Goal: Transaction & Acquisition: Obtain resource

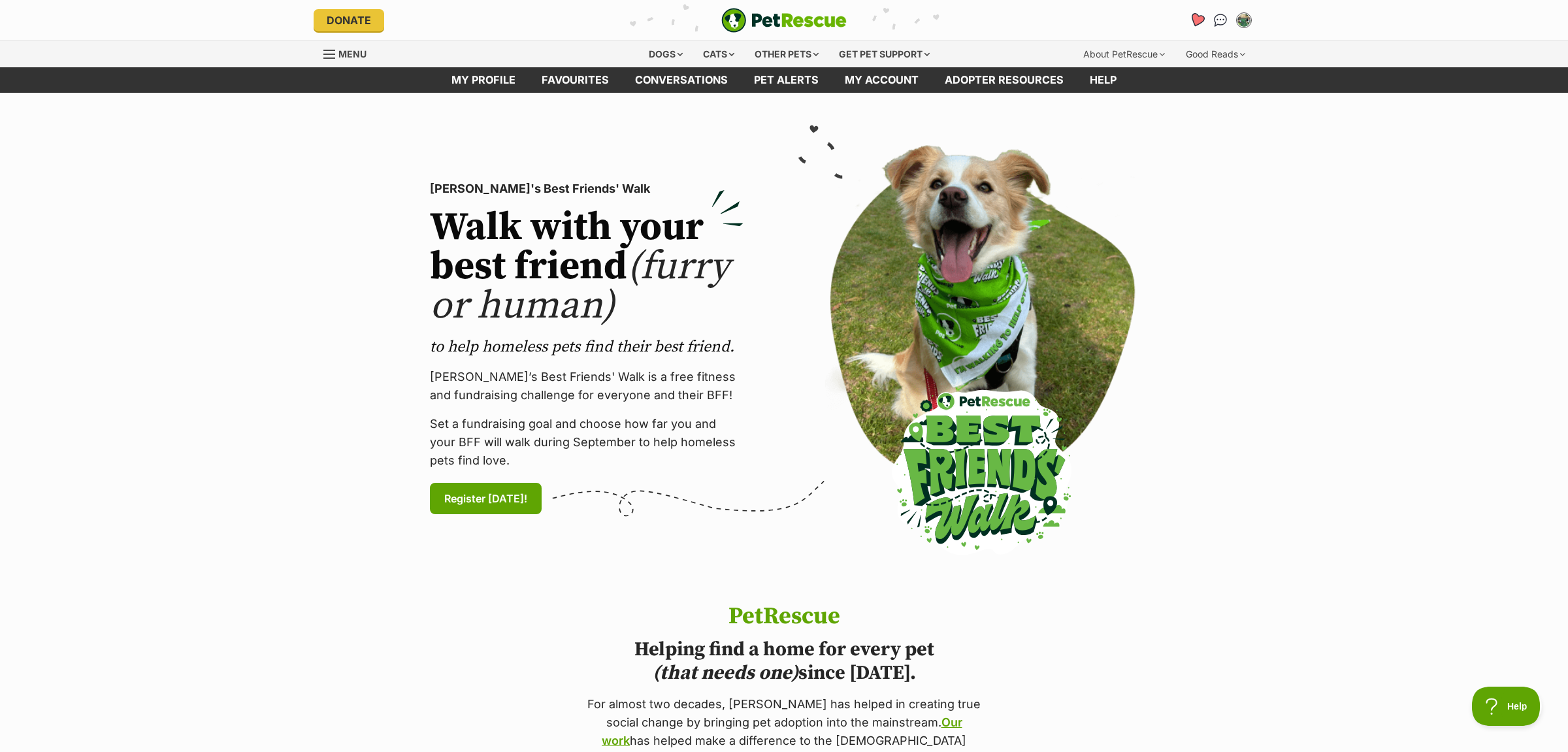
click at [1198, 19] on icon "Favourites" at bounding box center [1196, 20] width 16 height 15
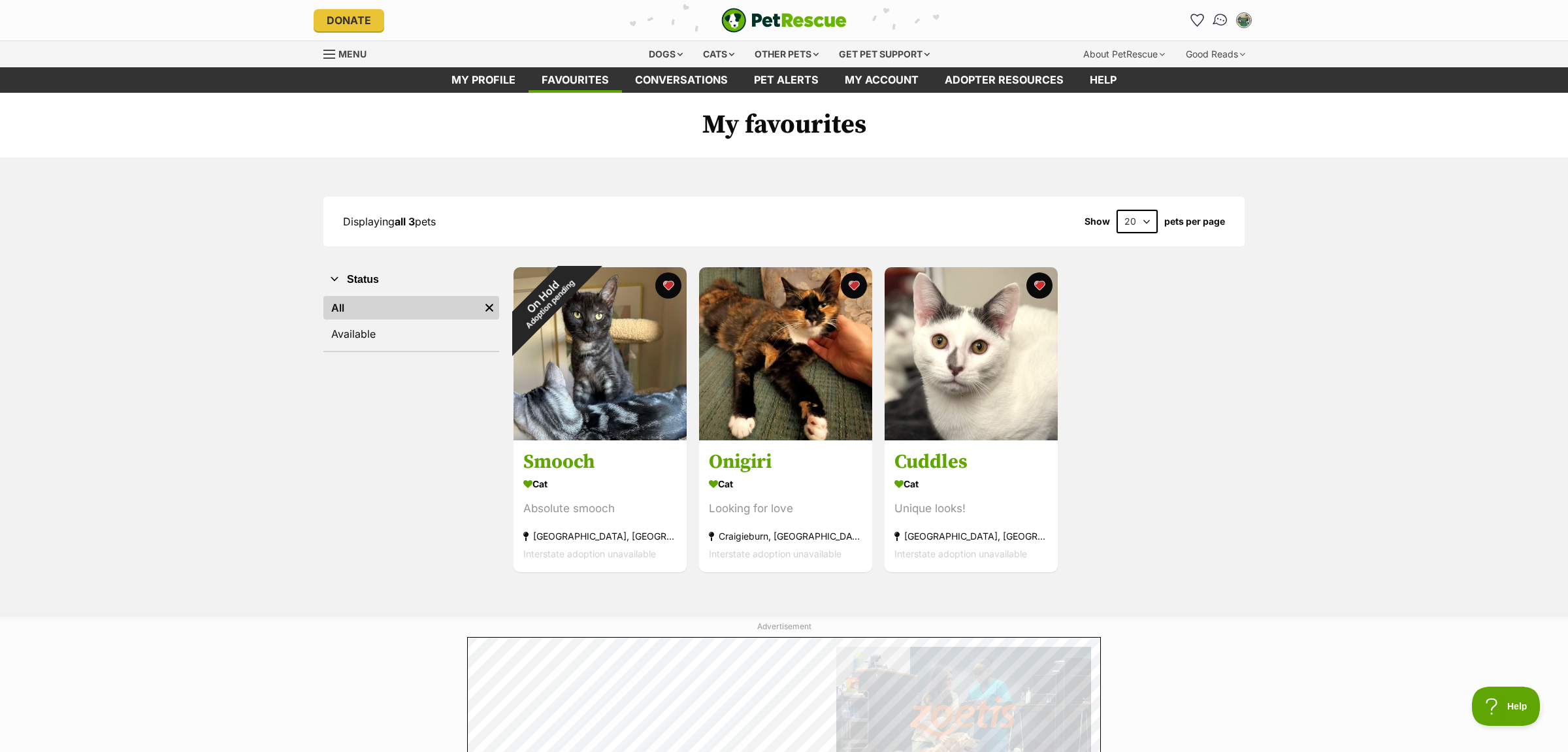
click at [1218, 21] on img "Conversations" at bounding box center [1221, 20] width 18 height 17
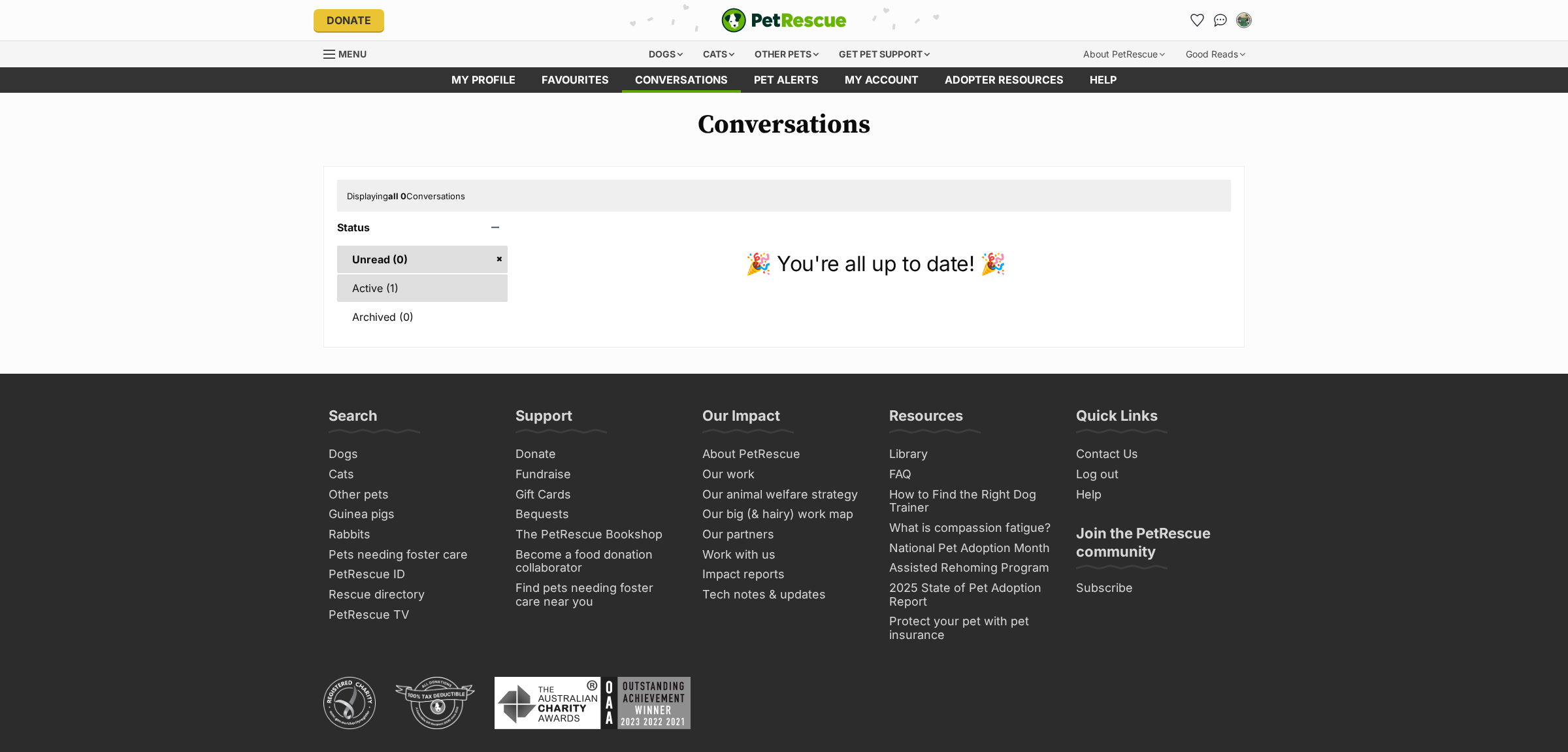
click at [365, 284] on link "Active (1)" at bounding box center [422, 288] width 170 height 28
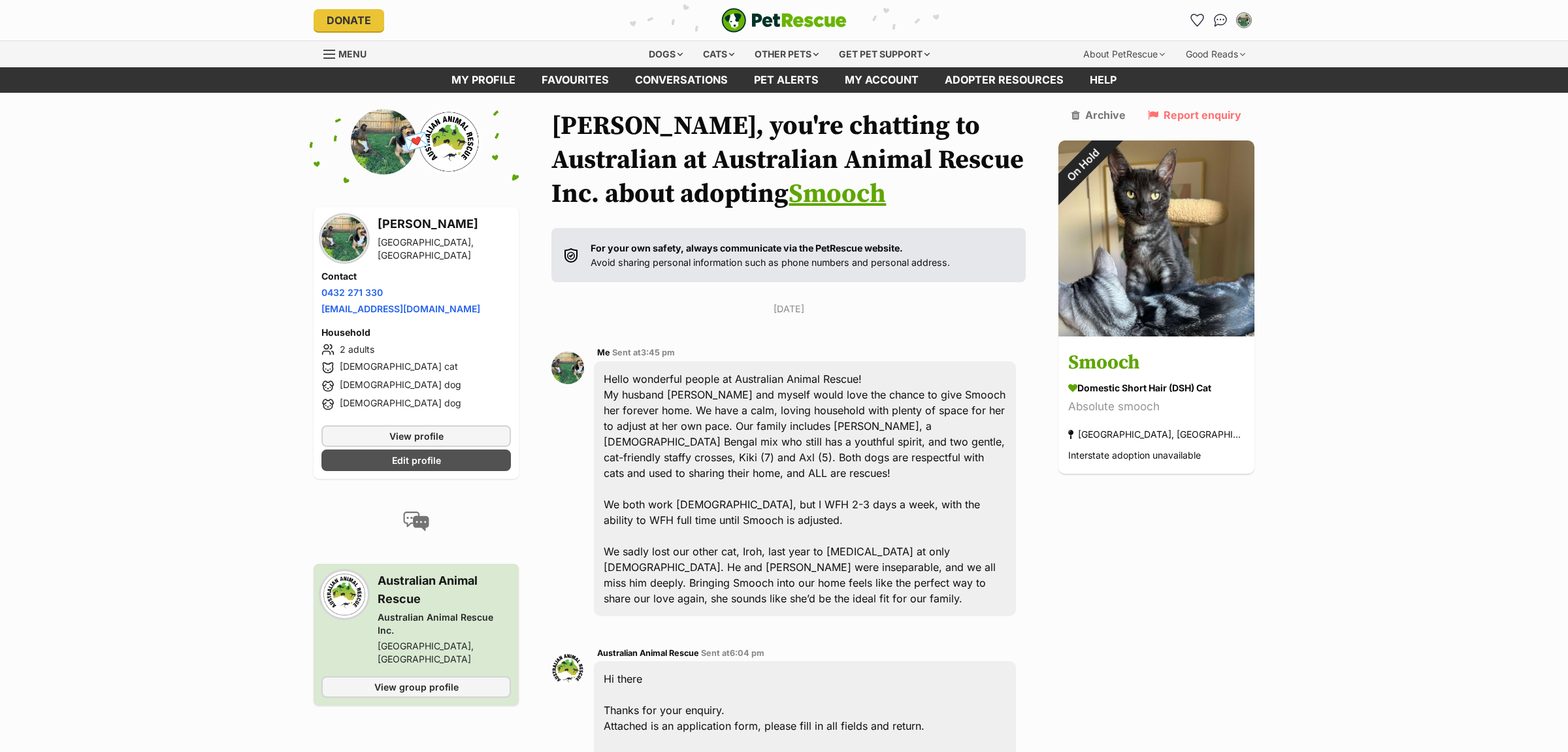
scroll to position [274, 0]
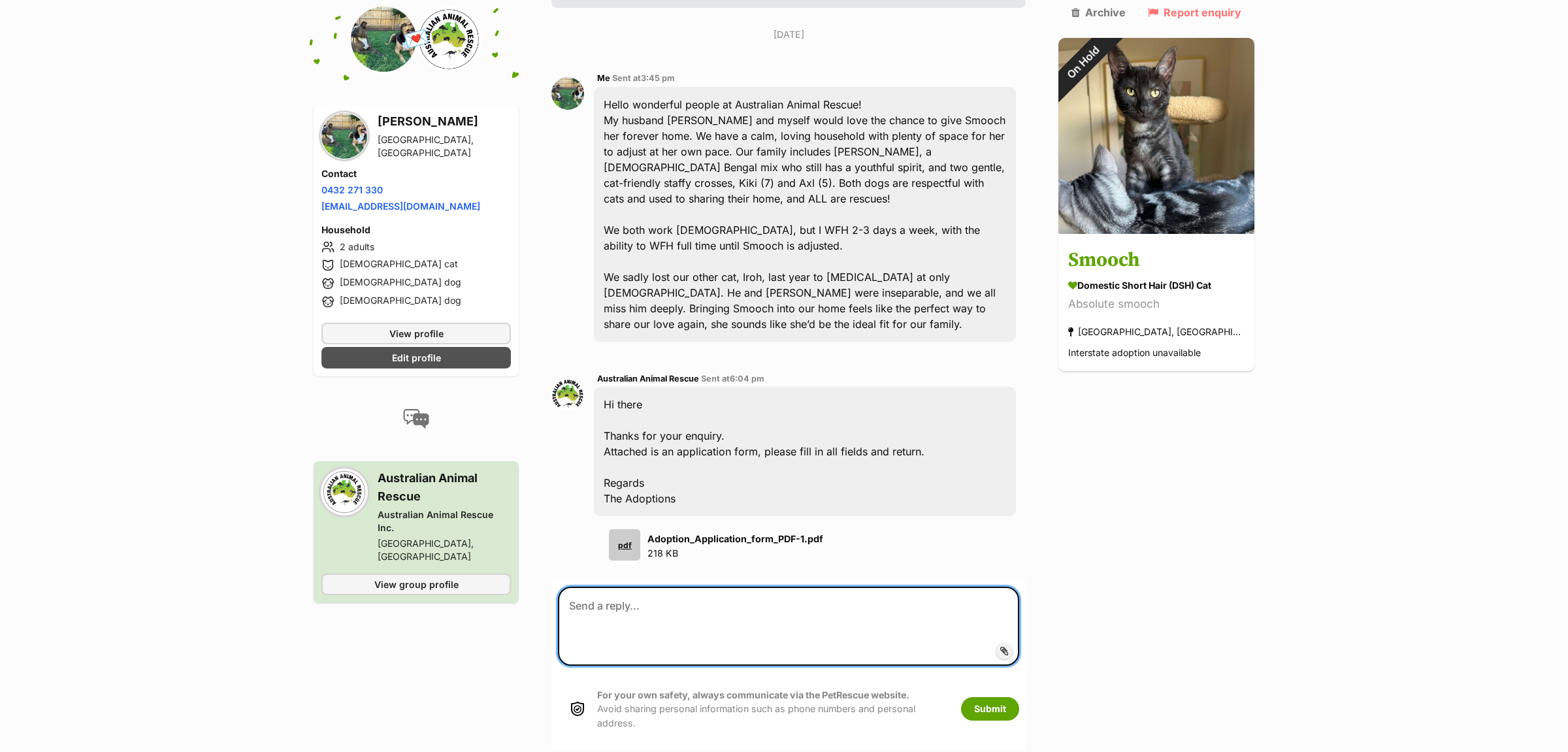
drag, startPoint x: 687, startPoint y: 590, endPoint x: 807, endPoint y: 653, distance: 135.5
click at [688, 590] on textarea at bounding box center [788, 626] width 461 height 79
click at [681, 596] on textarea at bounding box center [788, 626] width 461 height 79
click at [1022, 645] on span "Add attachment" at bounding box center [1048, 650] width 70 height 10
click at [0, 0] on input "Add attachment" at bounding box center [0, 0] width 0 height 0
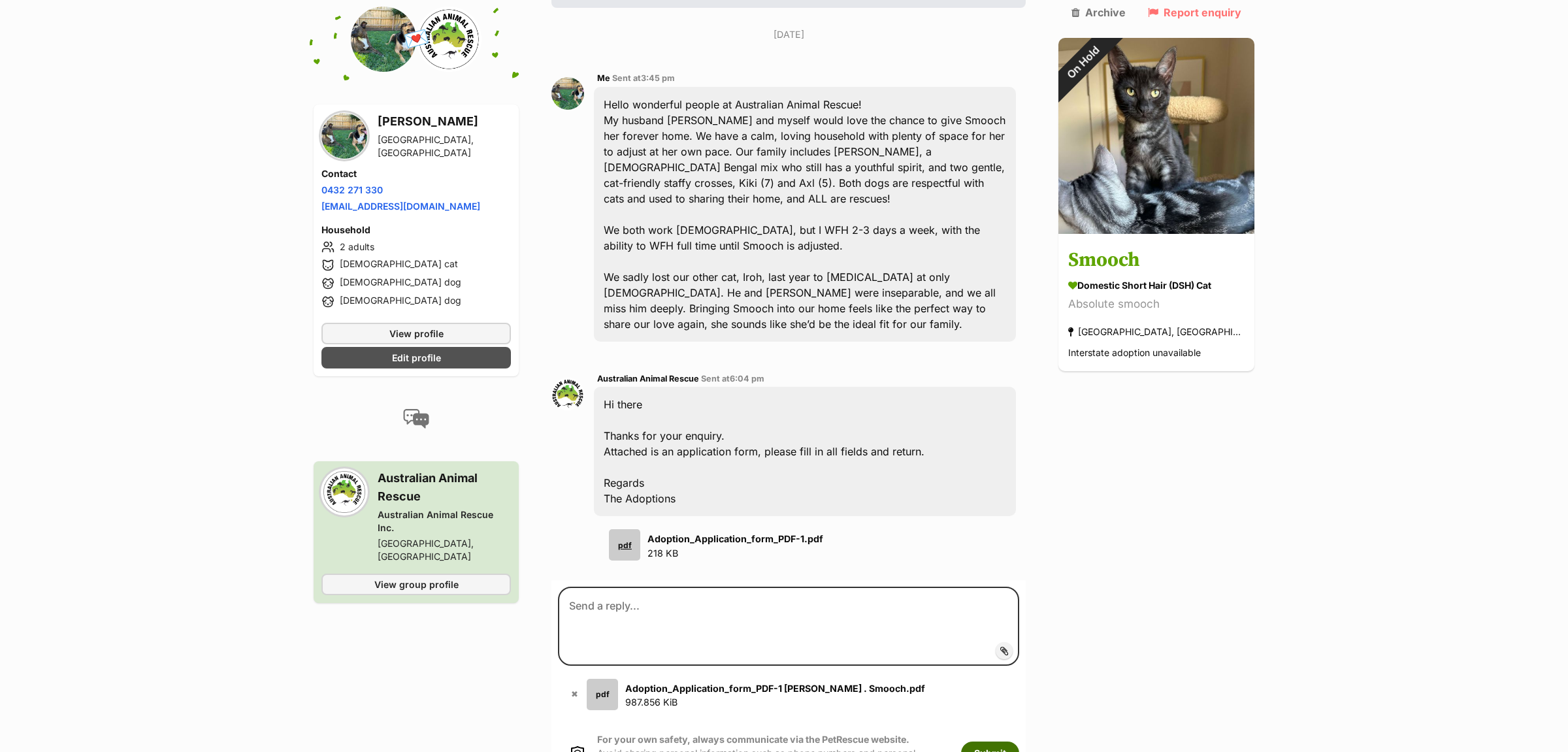
click at [1010, 741] on button "Submit" at bounding box center [990, 753] width 58 height 23
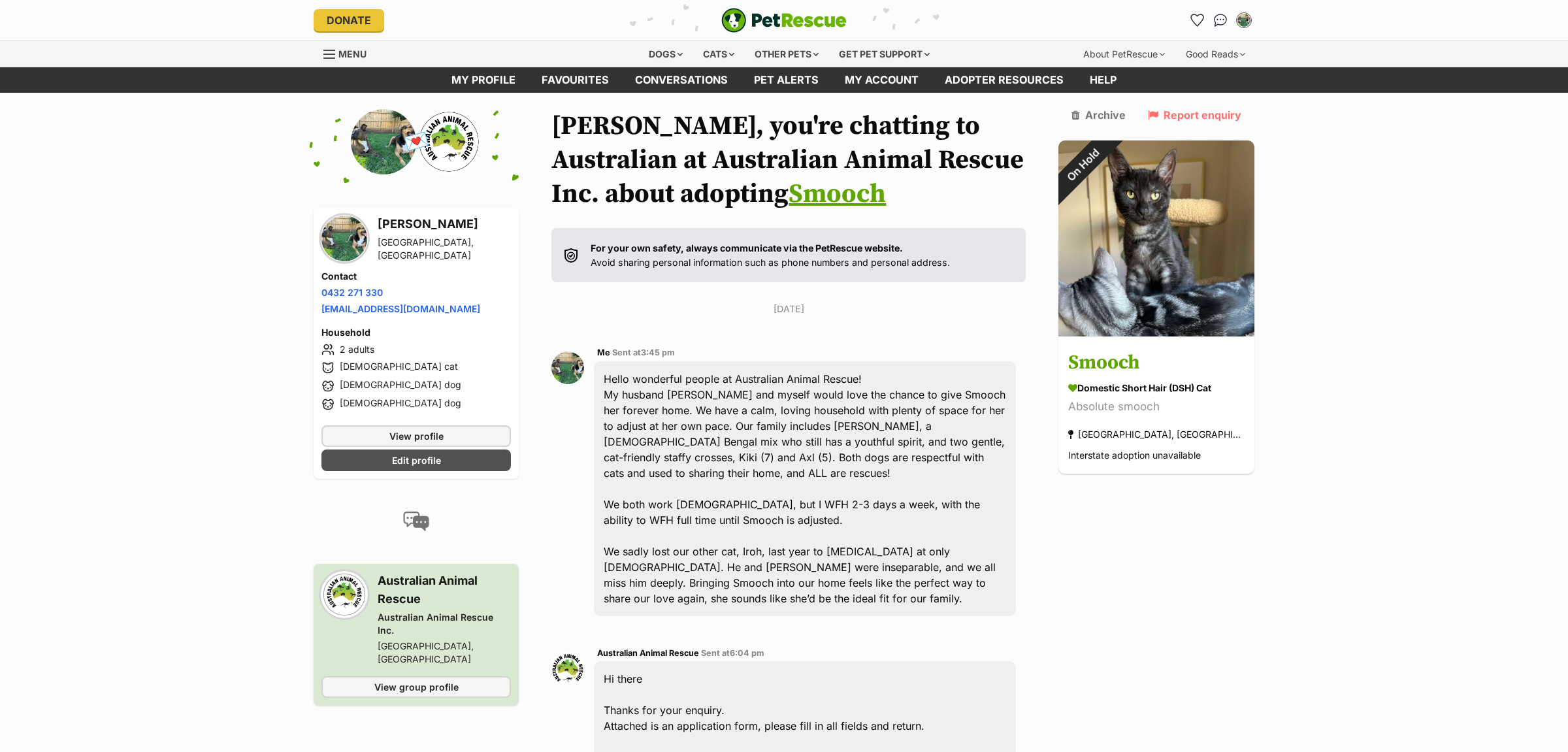
scroll to position [411, 0]
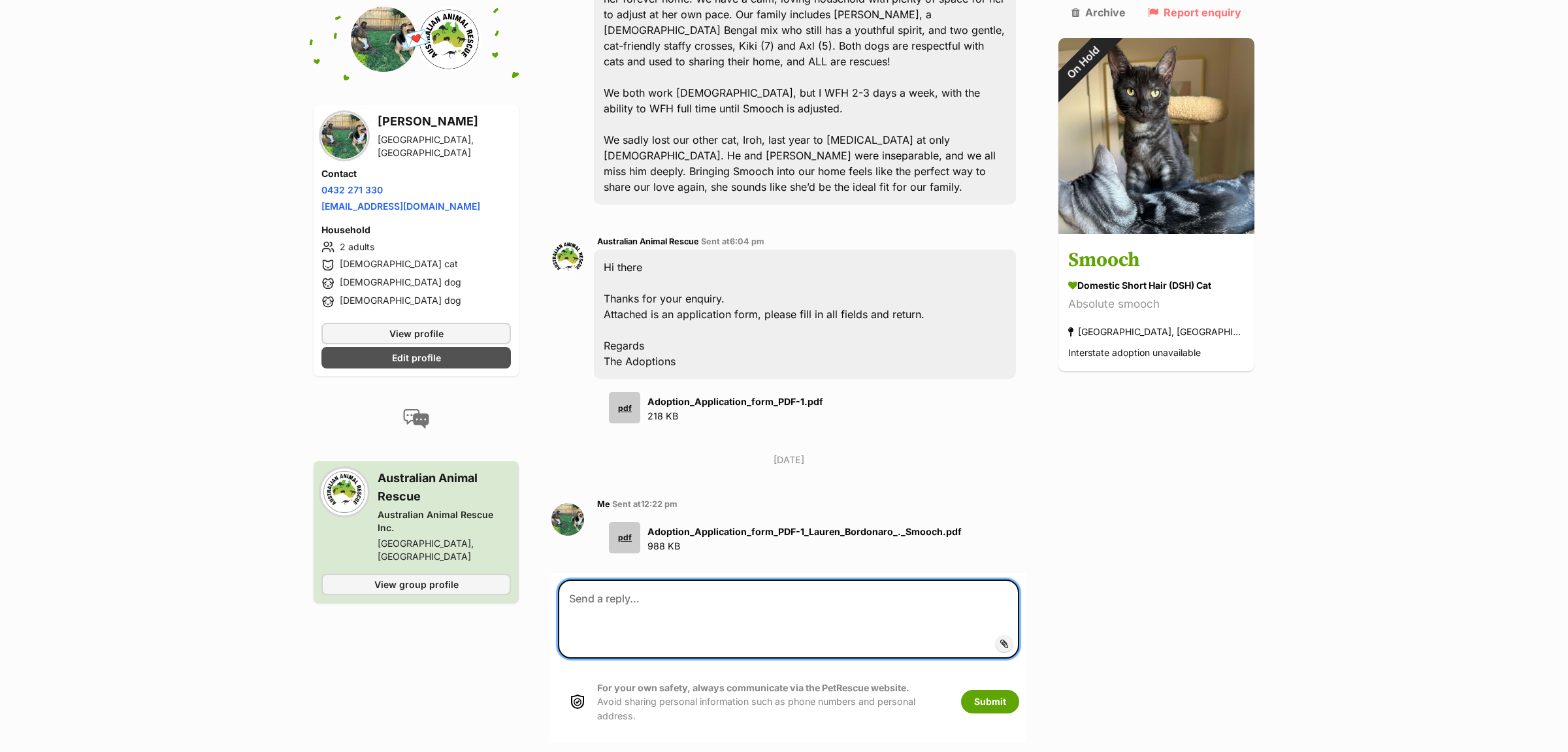
click at [752, 611] on textarea at bounding box center [788, 618] width 461 height 79
type textarea "A"
click at [644, 598] on textarea at bounding box center [788, 618] width 461 height 79
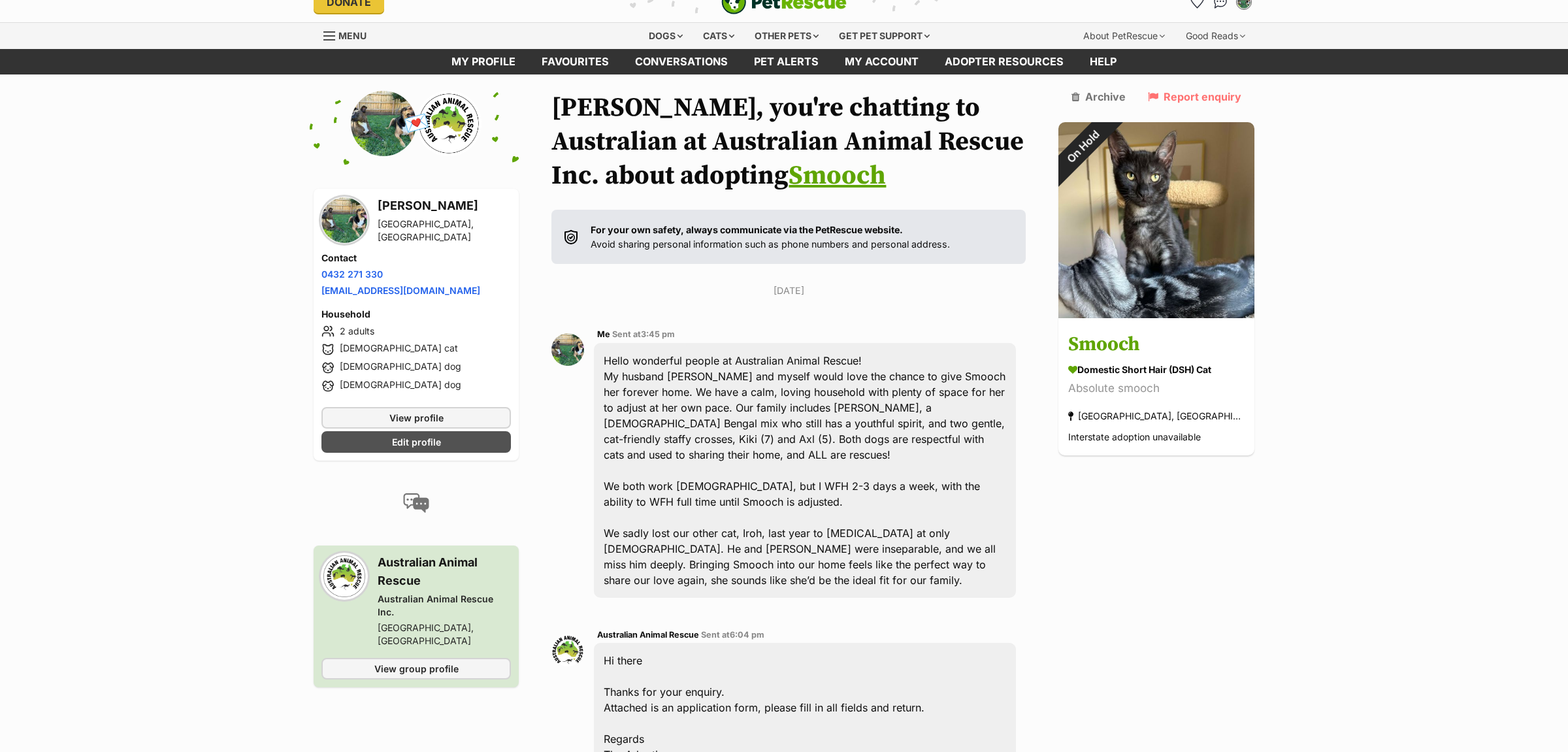
scroll to position [0, 0]
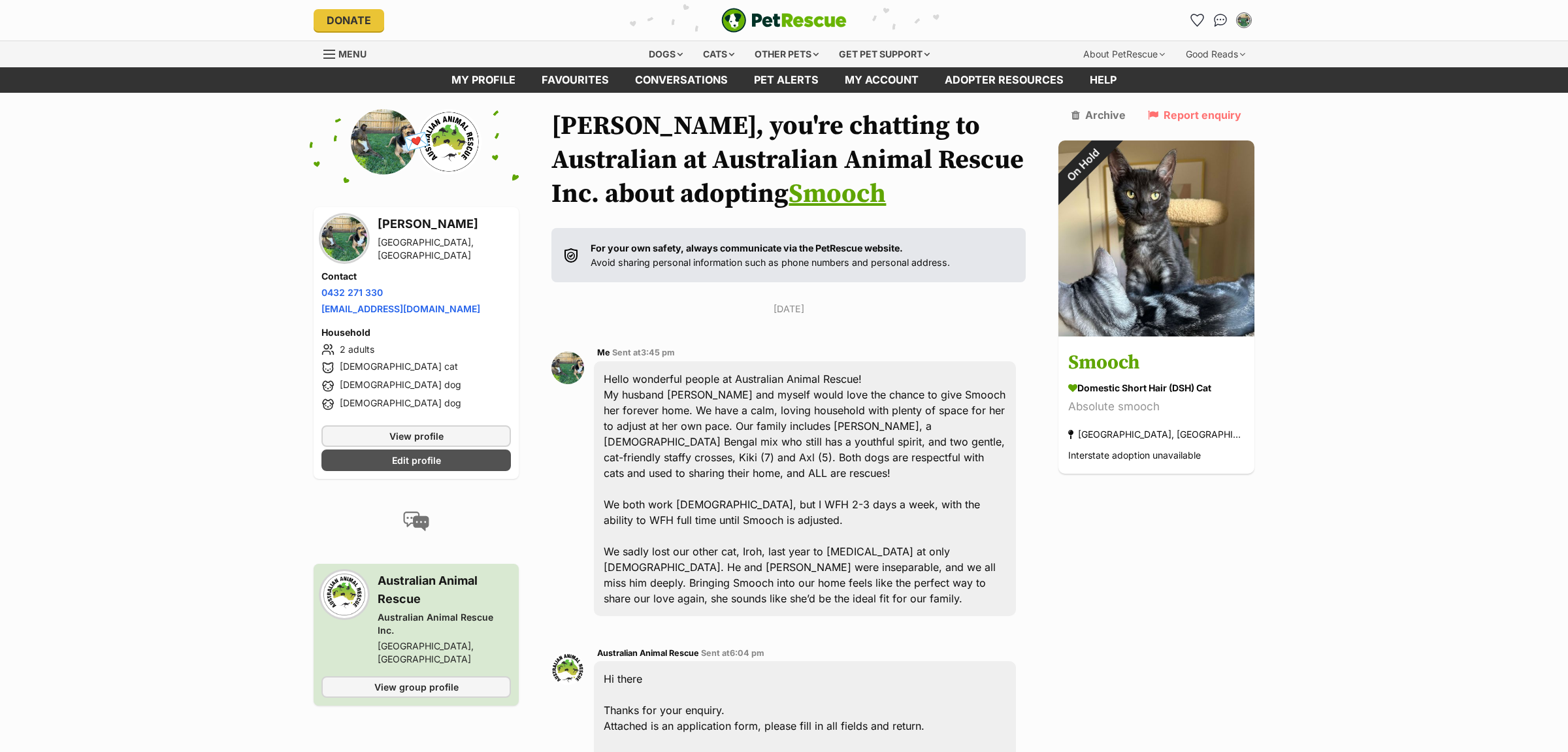
click at [1363, 278] on main "Back to all conversations 💌 Conversation participant details Lauren Bordonaro A…" at bounding box center [784, 631] width 1568 height 1044
click at [732, 52] on div "Cats" at bounding box center [718, 54] width 50 height 26
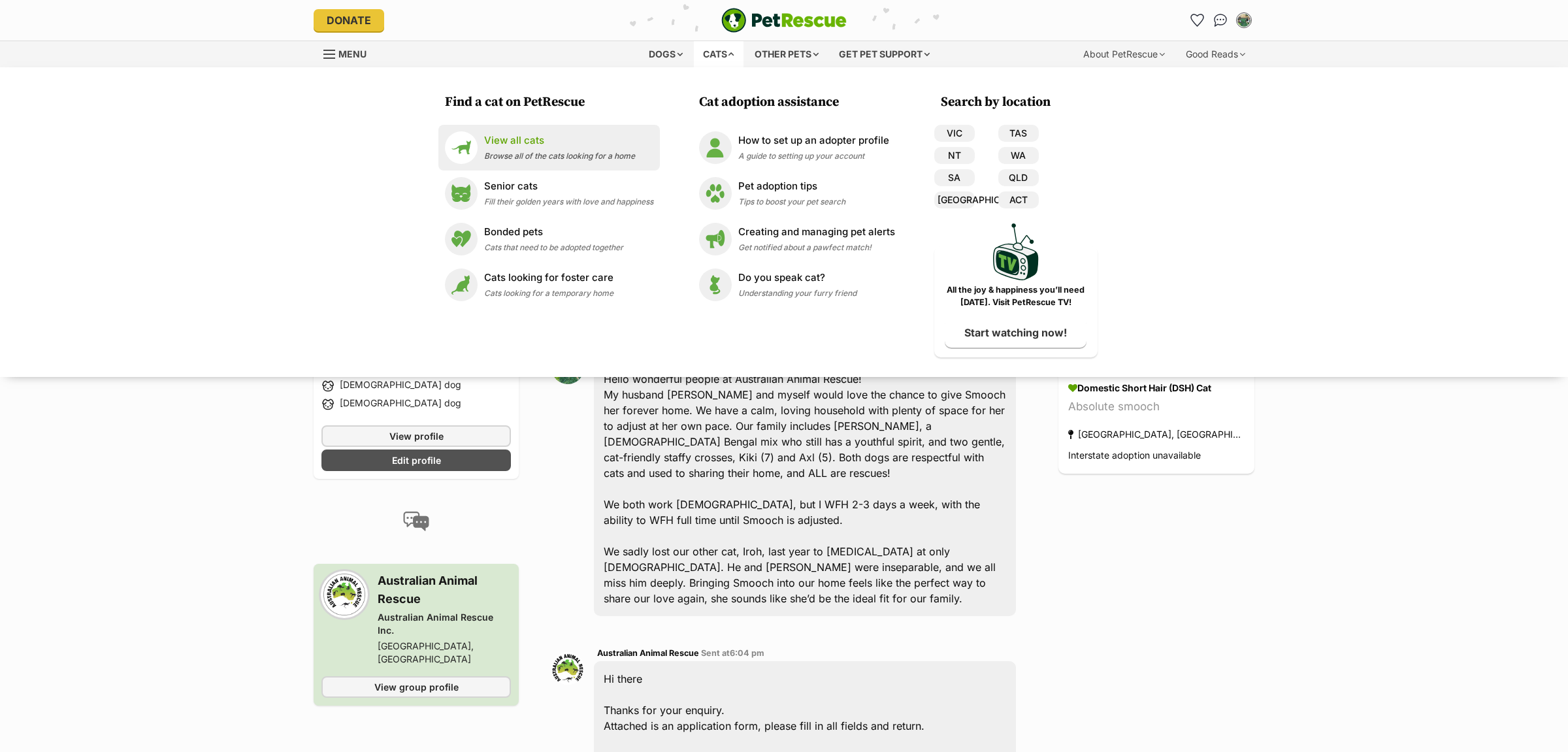
click at [529, 138] on p "View all cats" at bounding box center [559, 141] width 151 height 15
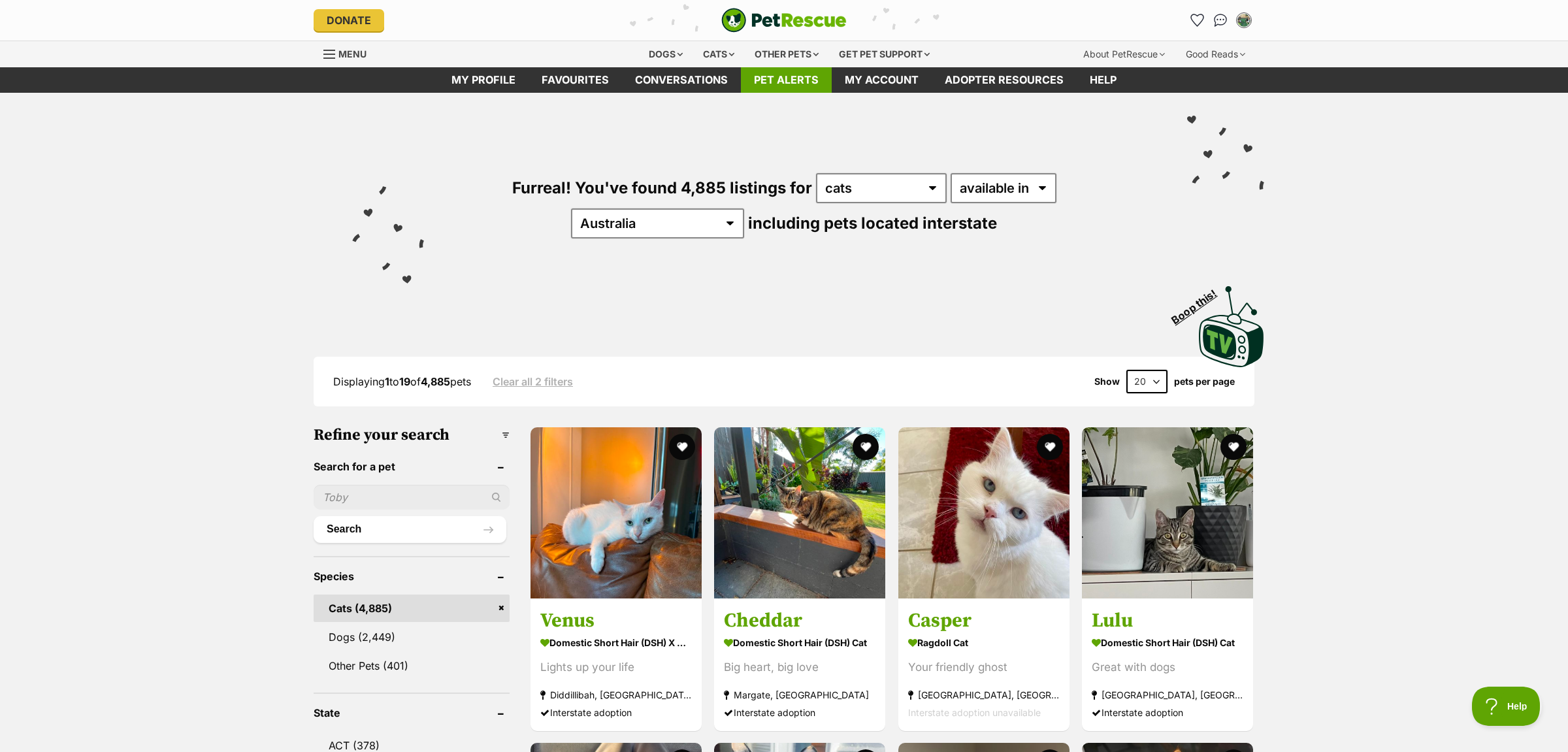
click at [758, 81] on link "Pet alerts" at bounding box center [786, 80] width 91 height 26
click at [801, 79] on link "Pet alerts" at bounding box center [786, 80] width 91 height 26
click at [1214, 20] on img "Conversations" at bounding box center [1221, 20] width 18 height 17
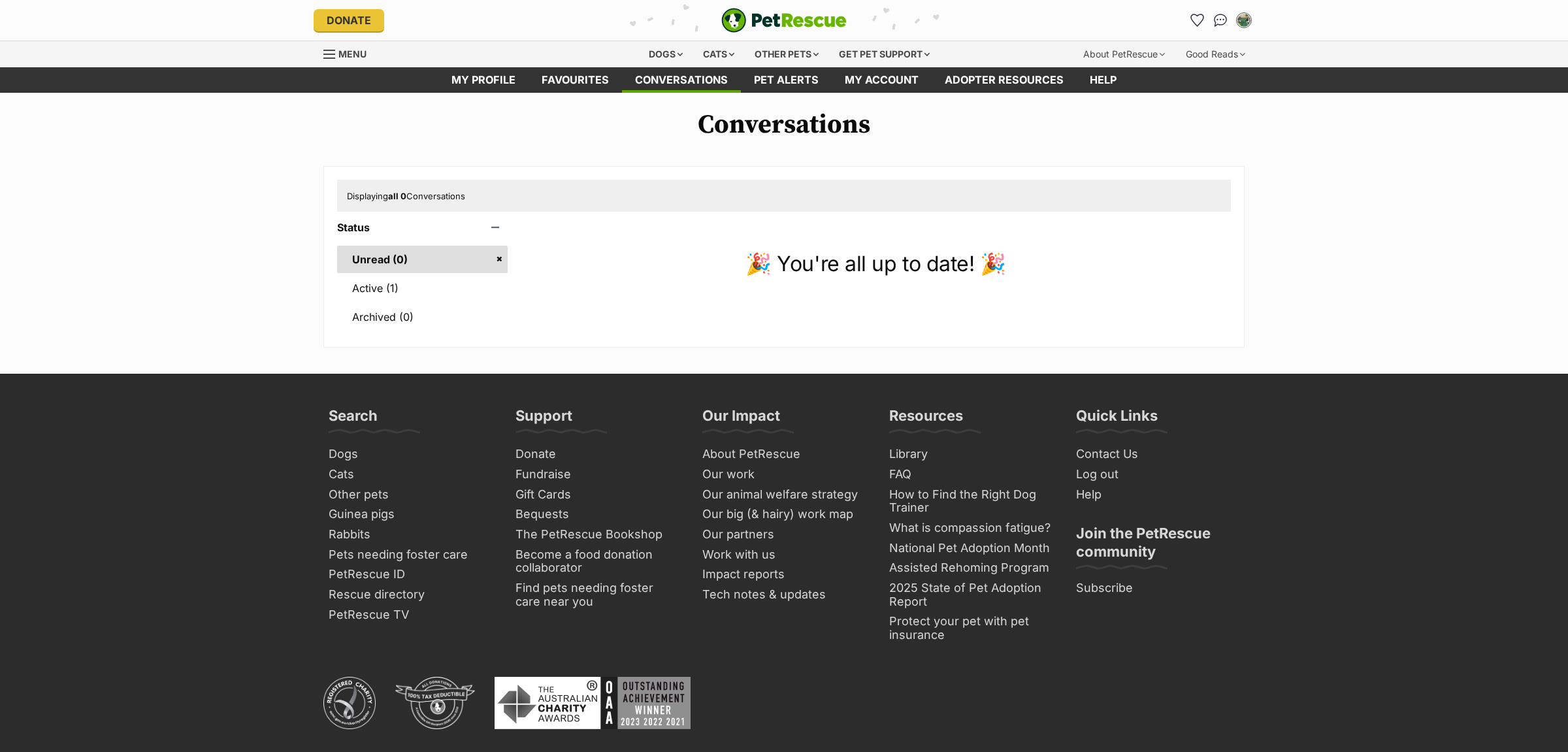
click at [360, 296] on link "Active (1)" at bounding box center [422, 288] width 170 height 28
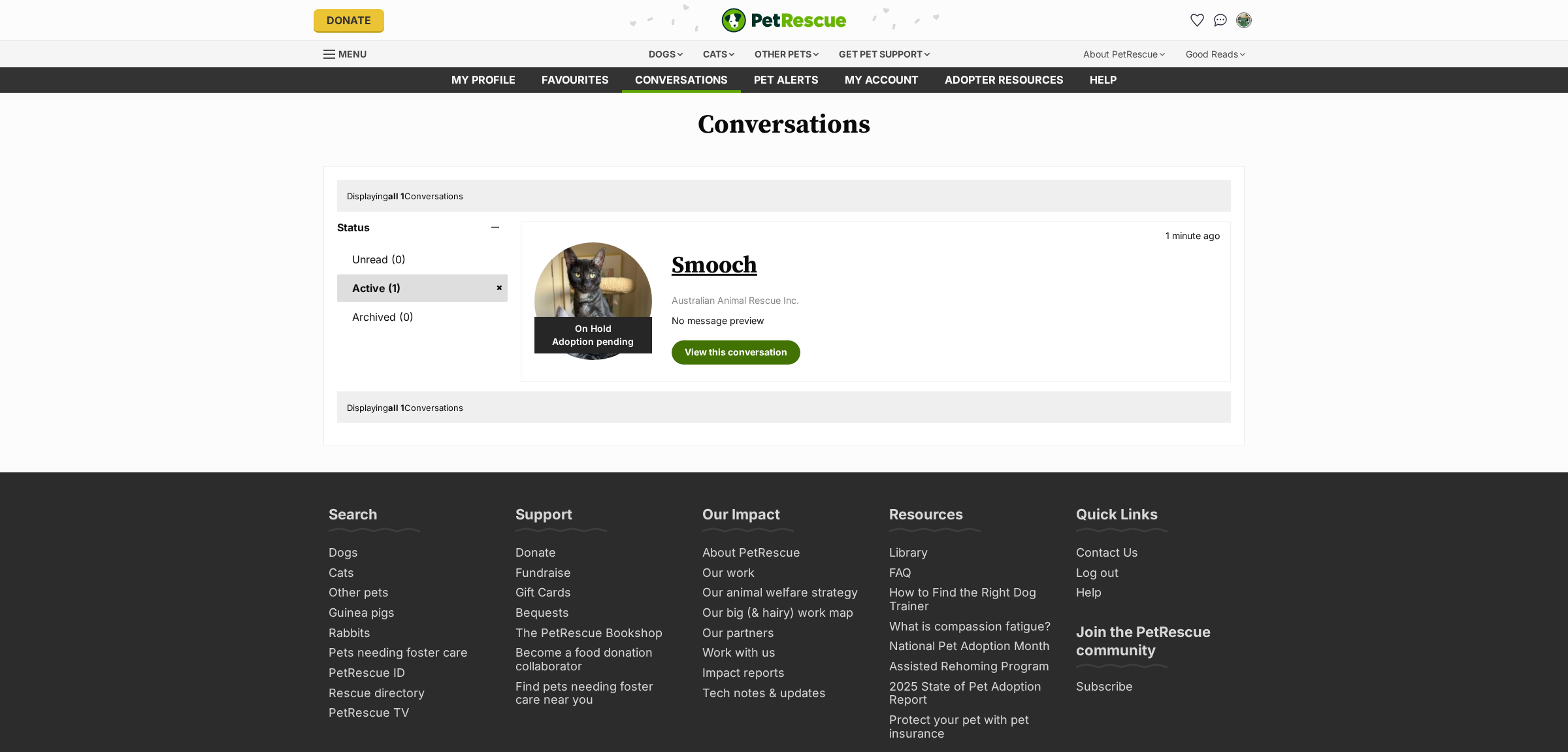
click at [729, 353] on link "View this conversation" at bounding box center [736, 352] width 129 height 23
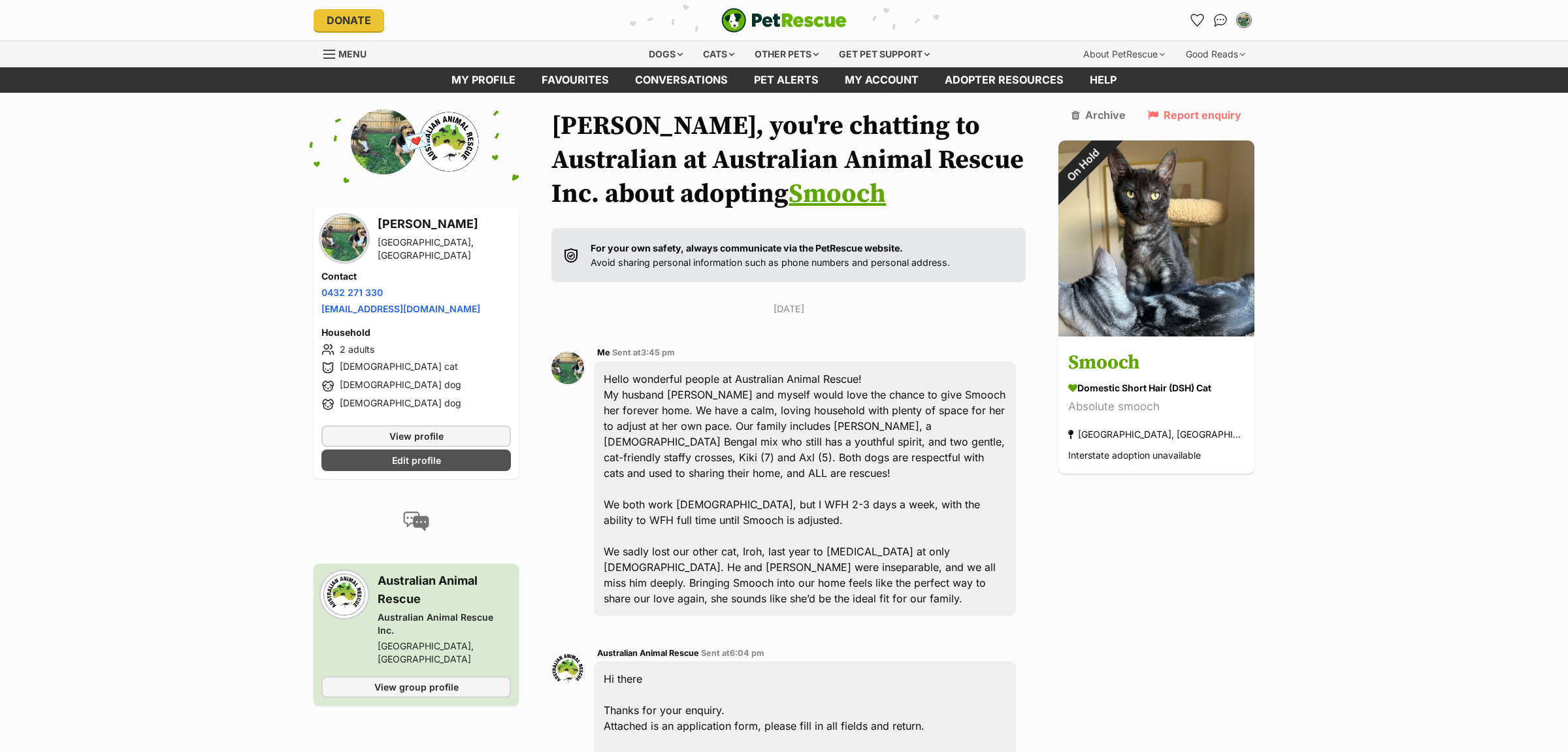
scroll to position [480, 0]
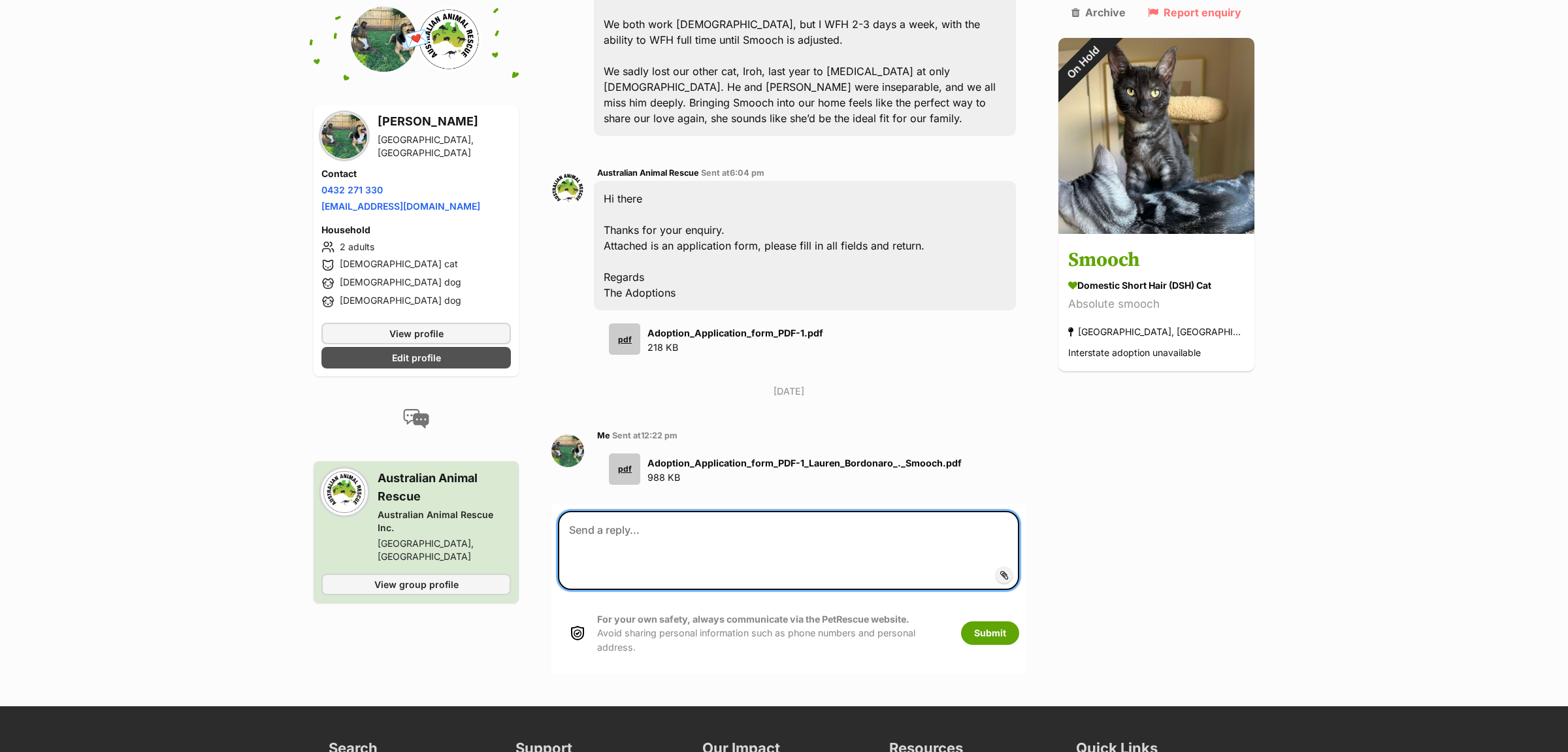
click at [675, 544] on textarea at bounding box center [788, 550] width 461 height 79
type textarea "i"
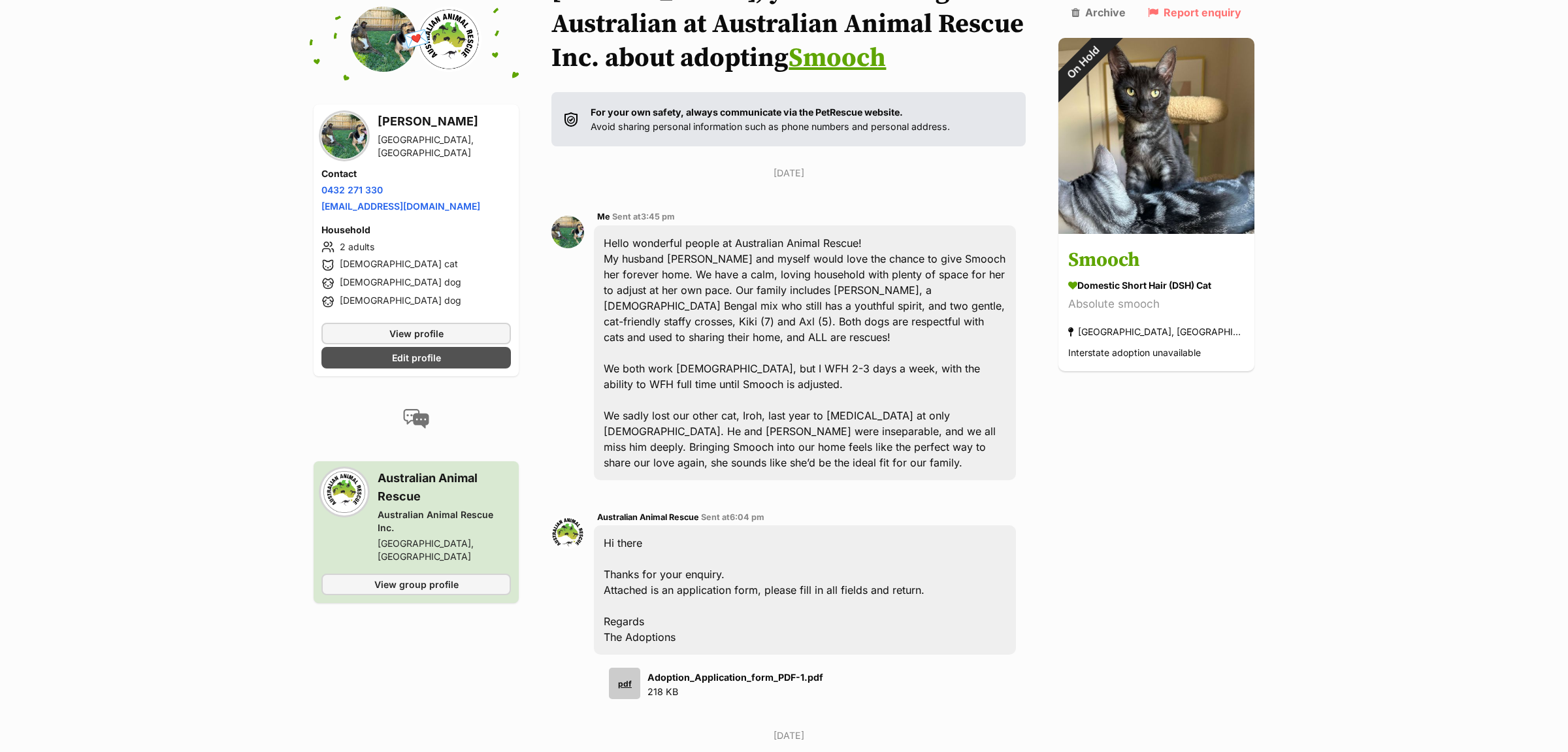
scroll to position [0, 0]
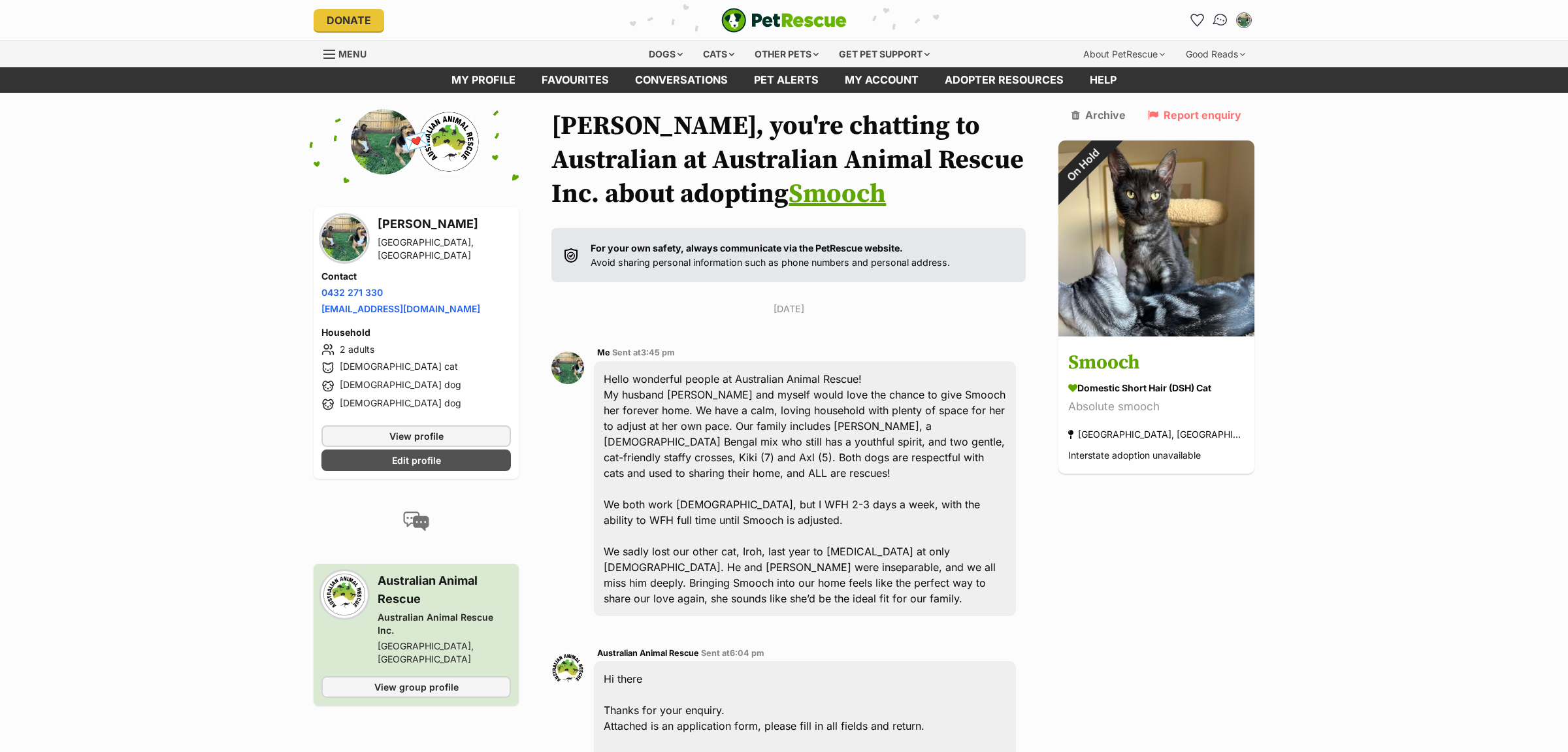
click at [1225, 22] on img "Conversations" at bounding box center [1221, 20] width 18 height 17
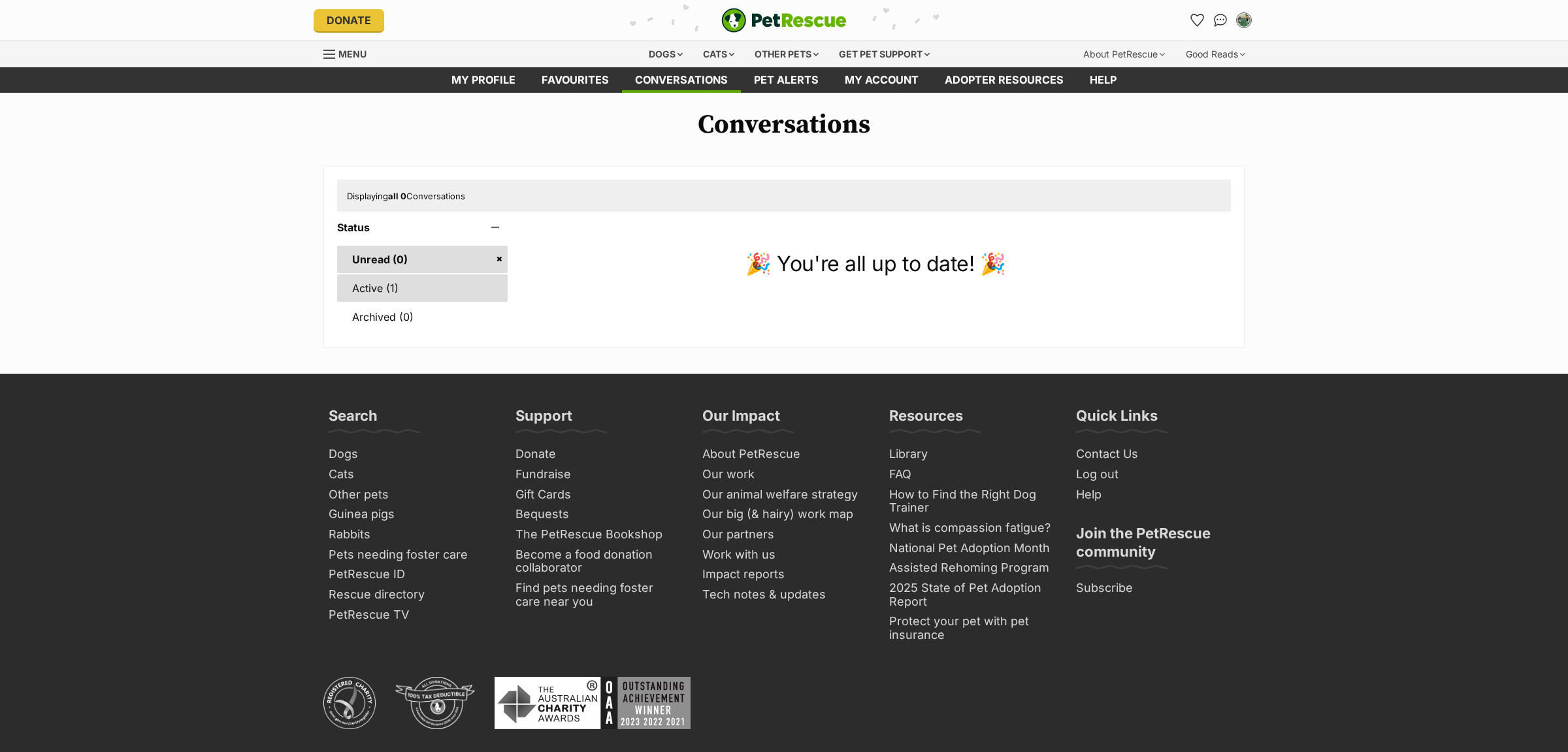
click at [369, 287] on link "Active (1)" at bounding box center [422, 288] width 170 height 28
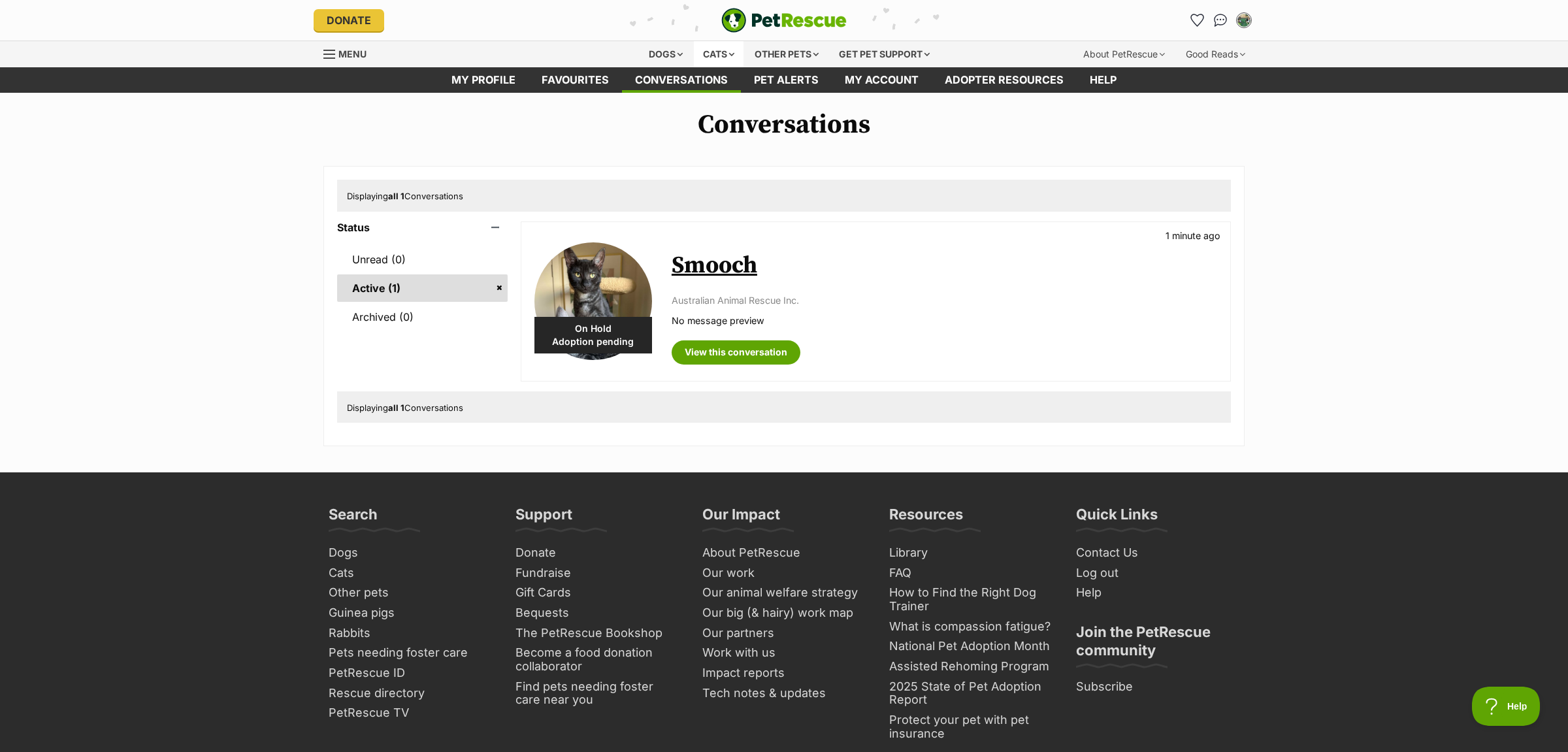
click at [715, 48] on div "Cats" at bounding box center [718, 54] width 50 height 26
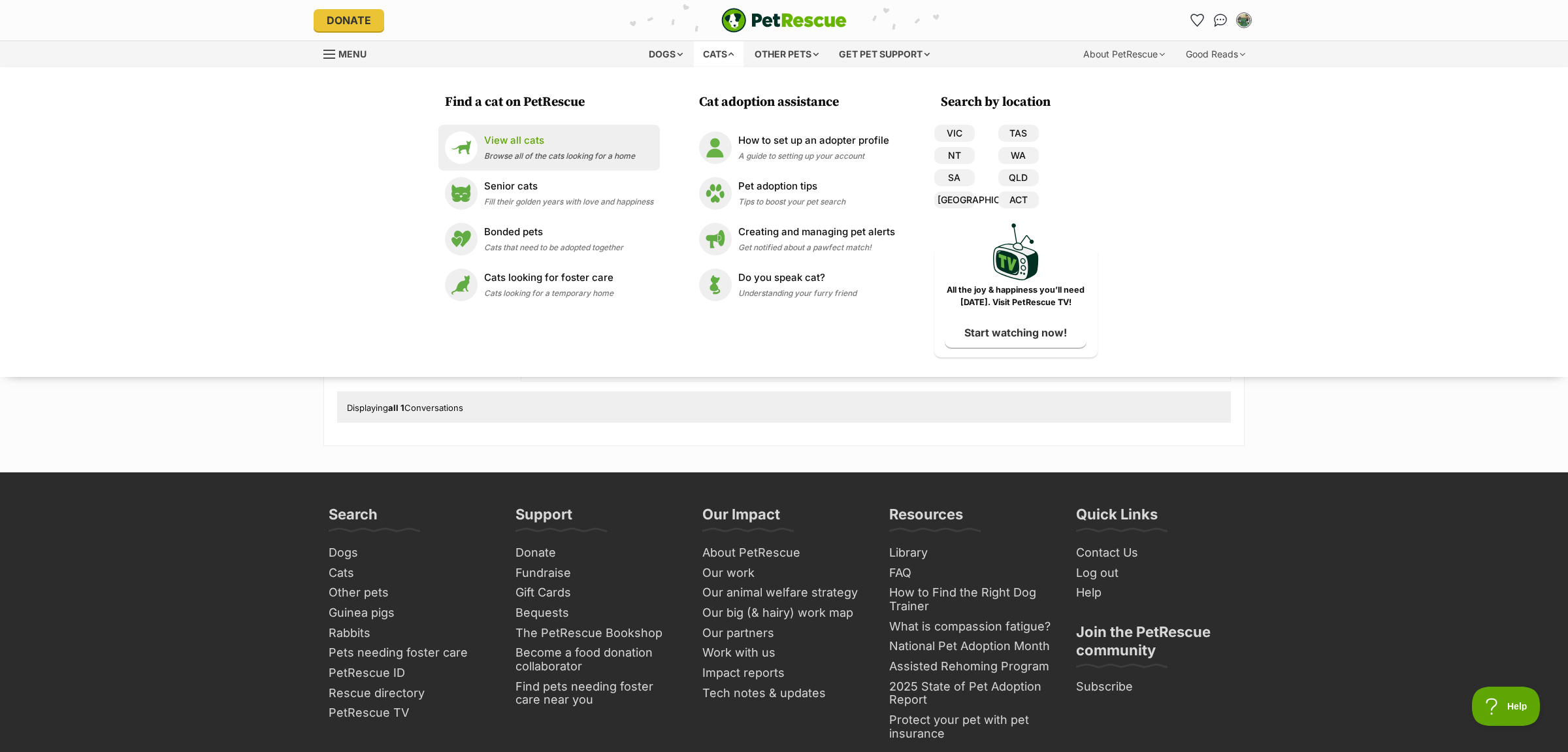
click at [509, 146] on p "View all cats" at bounding box center [559, 141] width 151 height 15
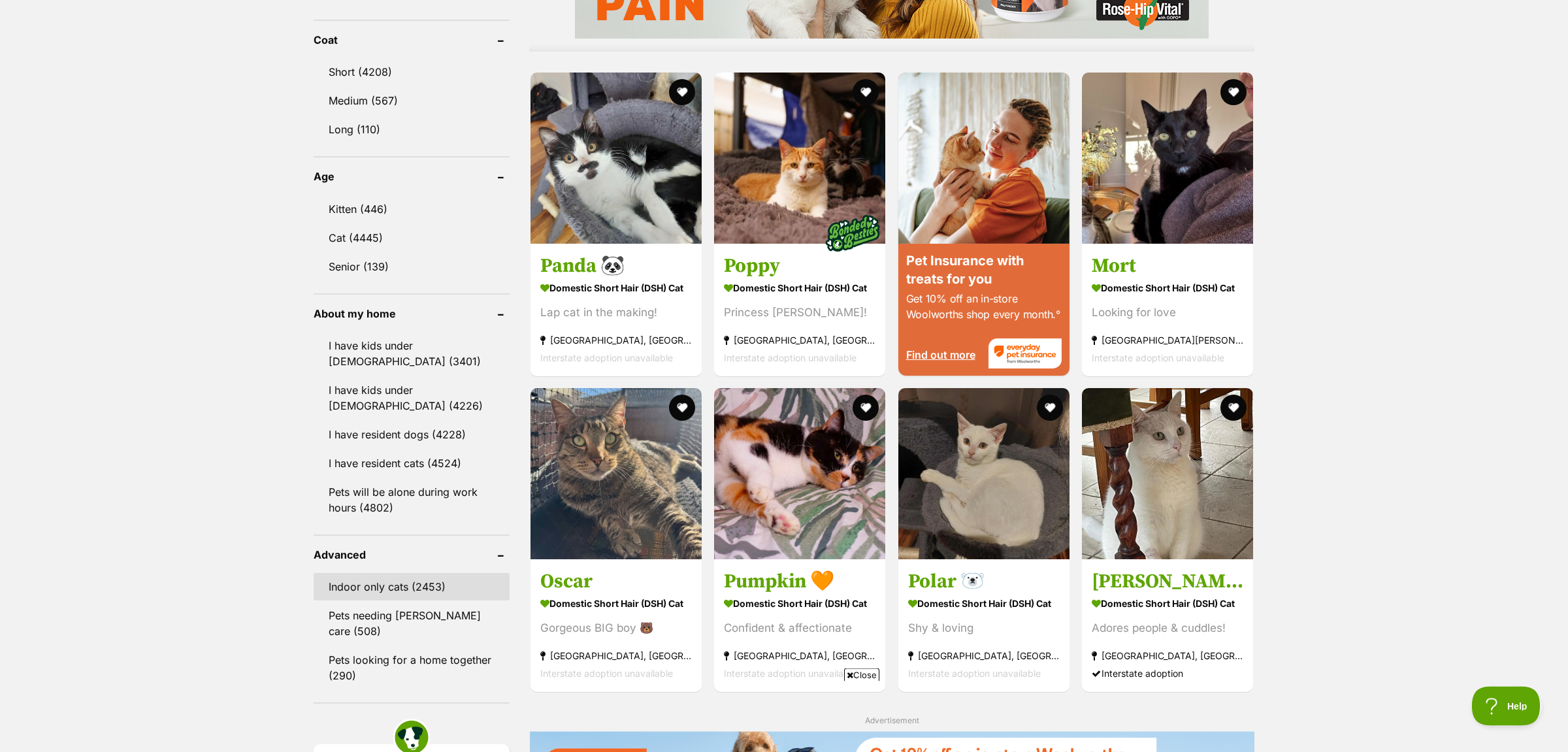
scroll to position [1314, 0]
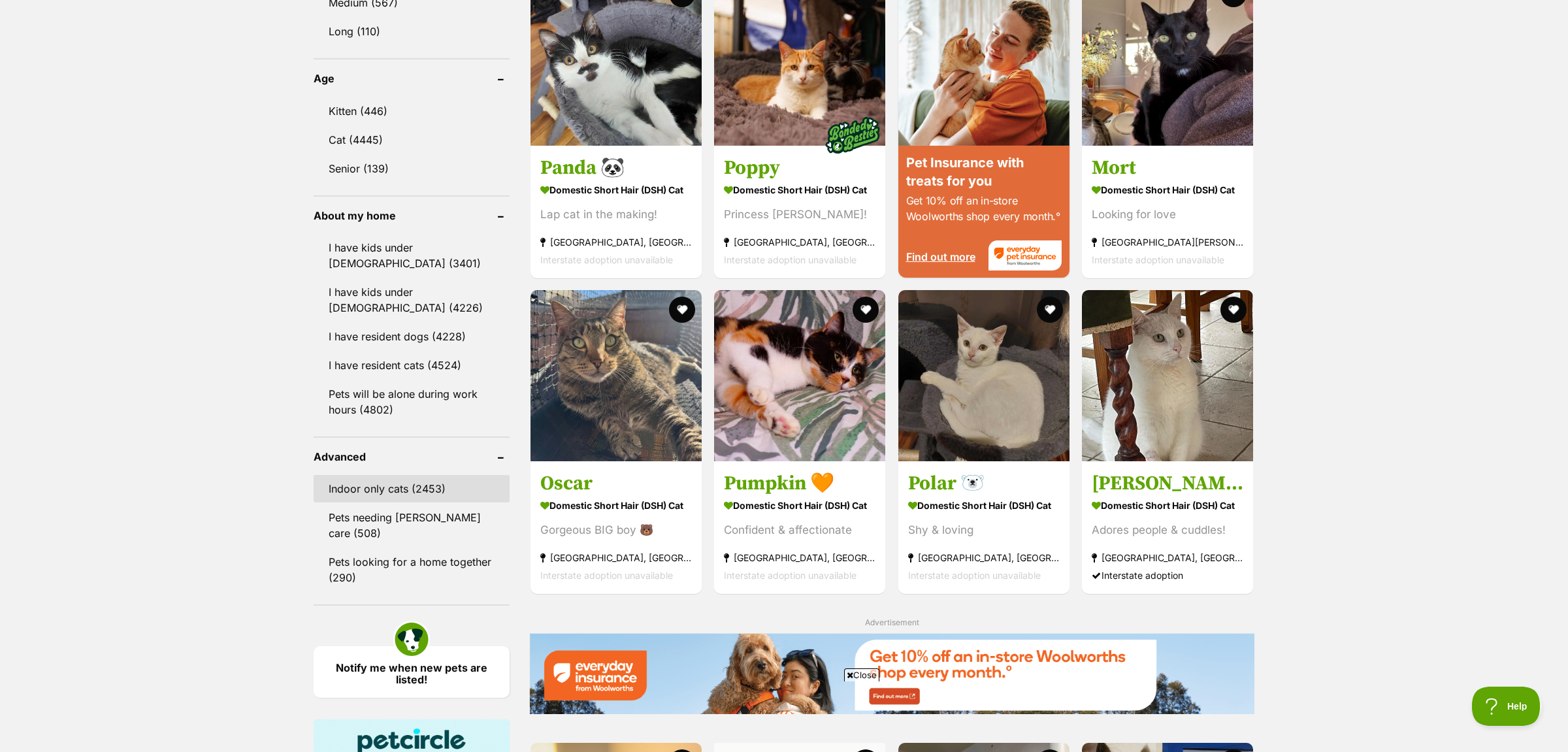
click at [398, 476] on link "Indoor only cats (2453)" at bounding box center [412, 489] width 196 height 28
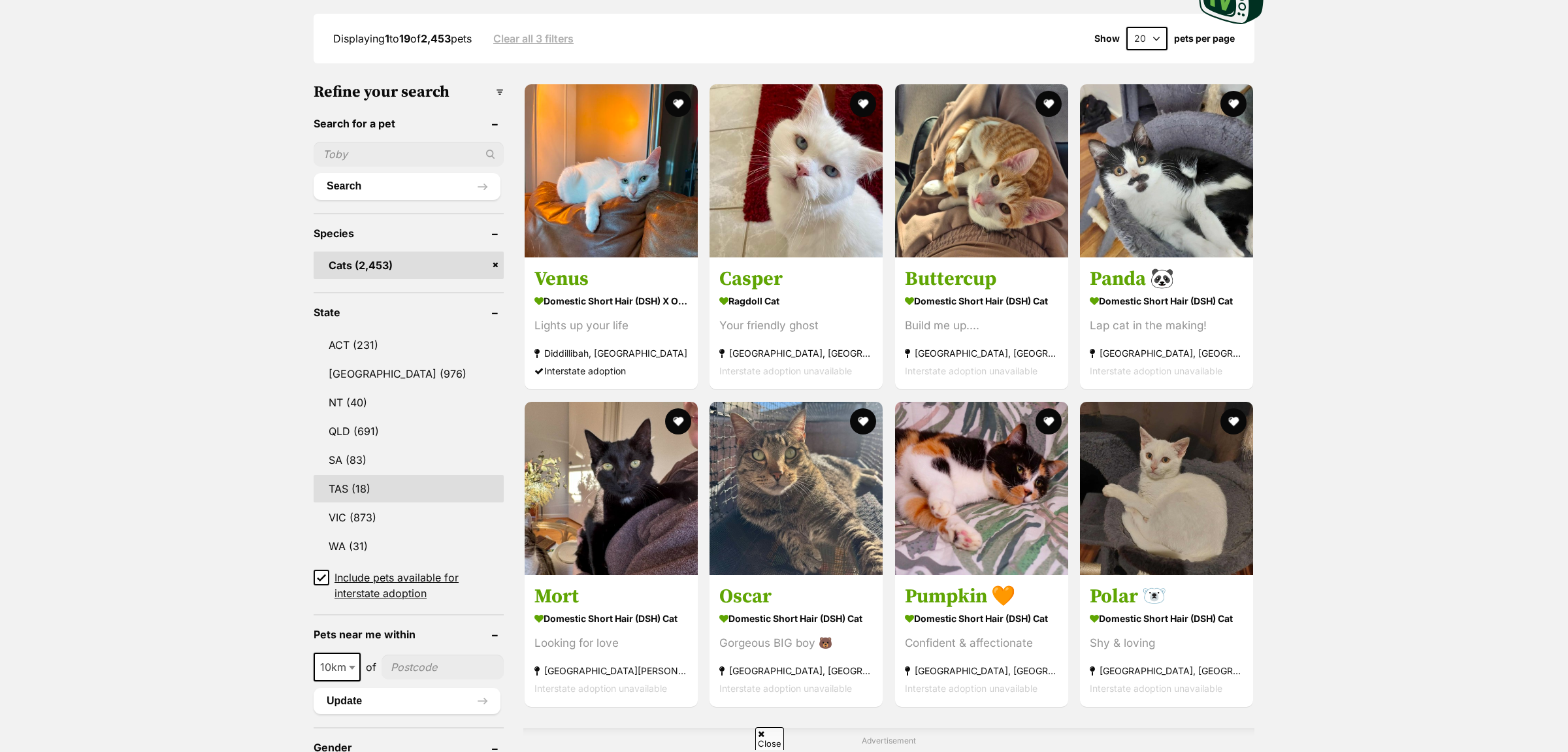
scroll to position [343, 0]
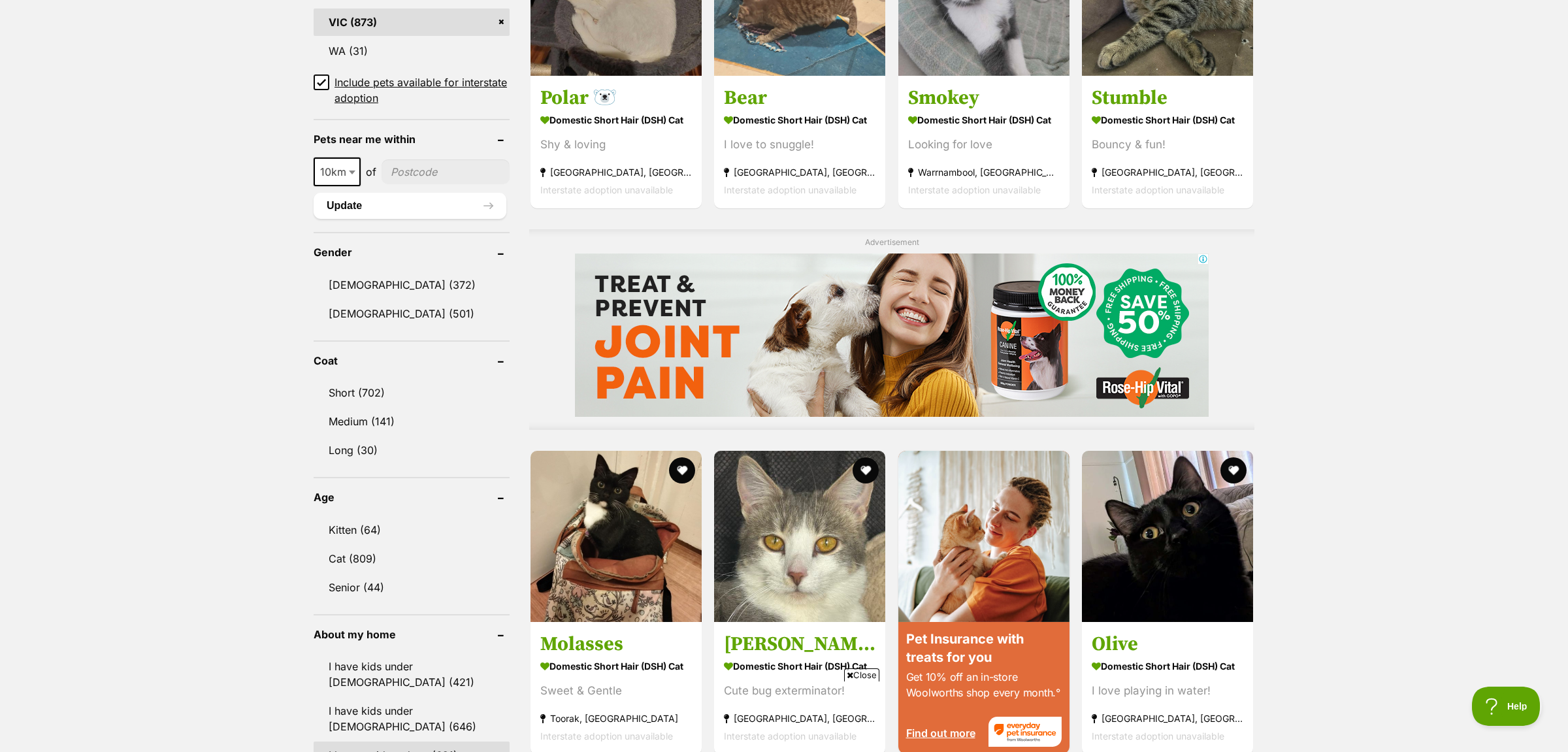
scroll to position [971, 0]
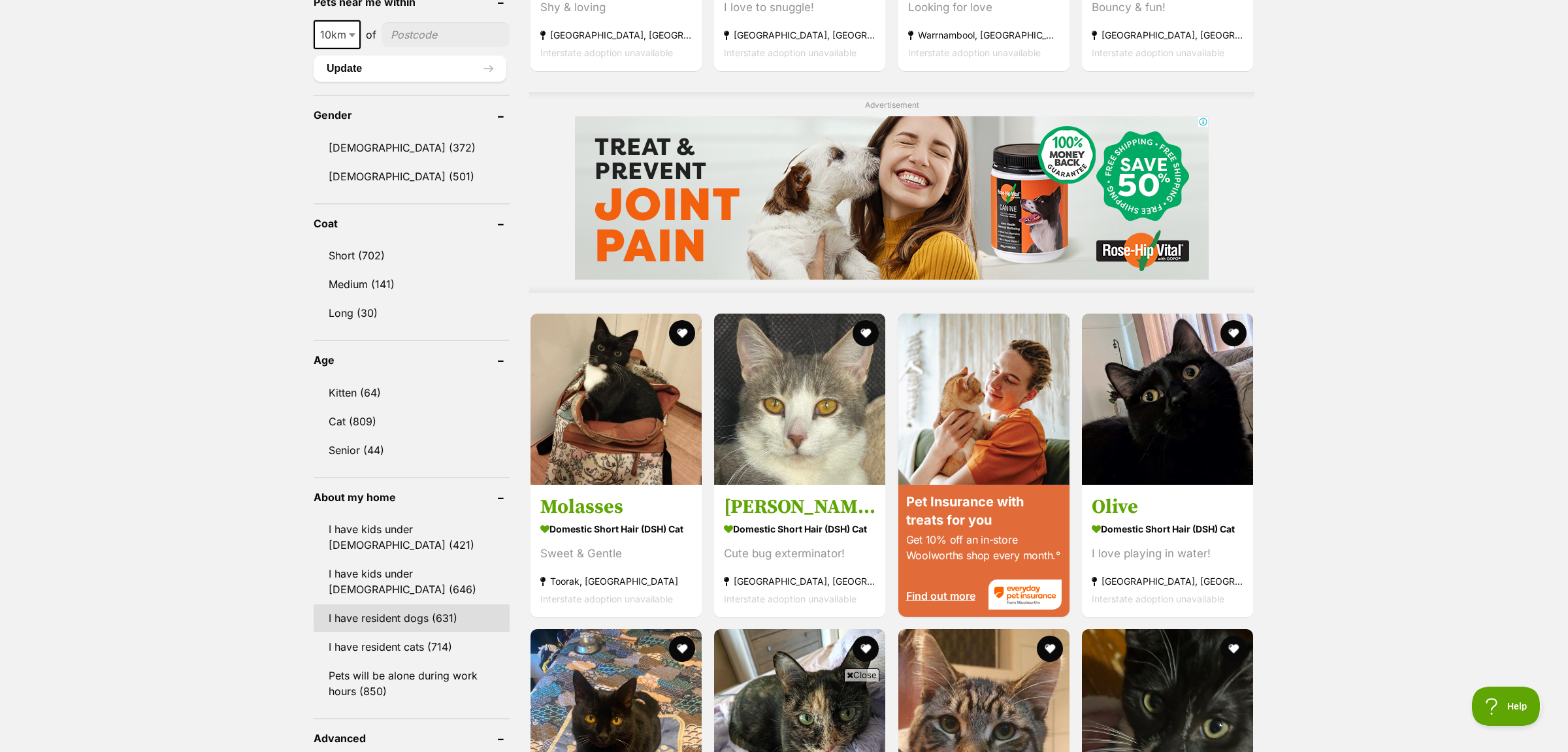
click at [416, 620] on link "I have resident dogs (631)" at bounding box center [412, 618] width 196 height 28
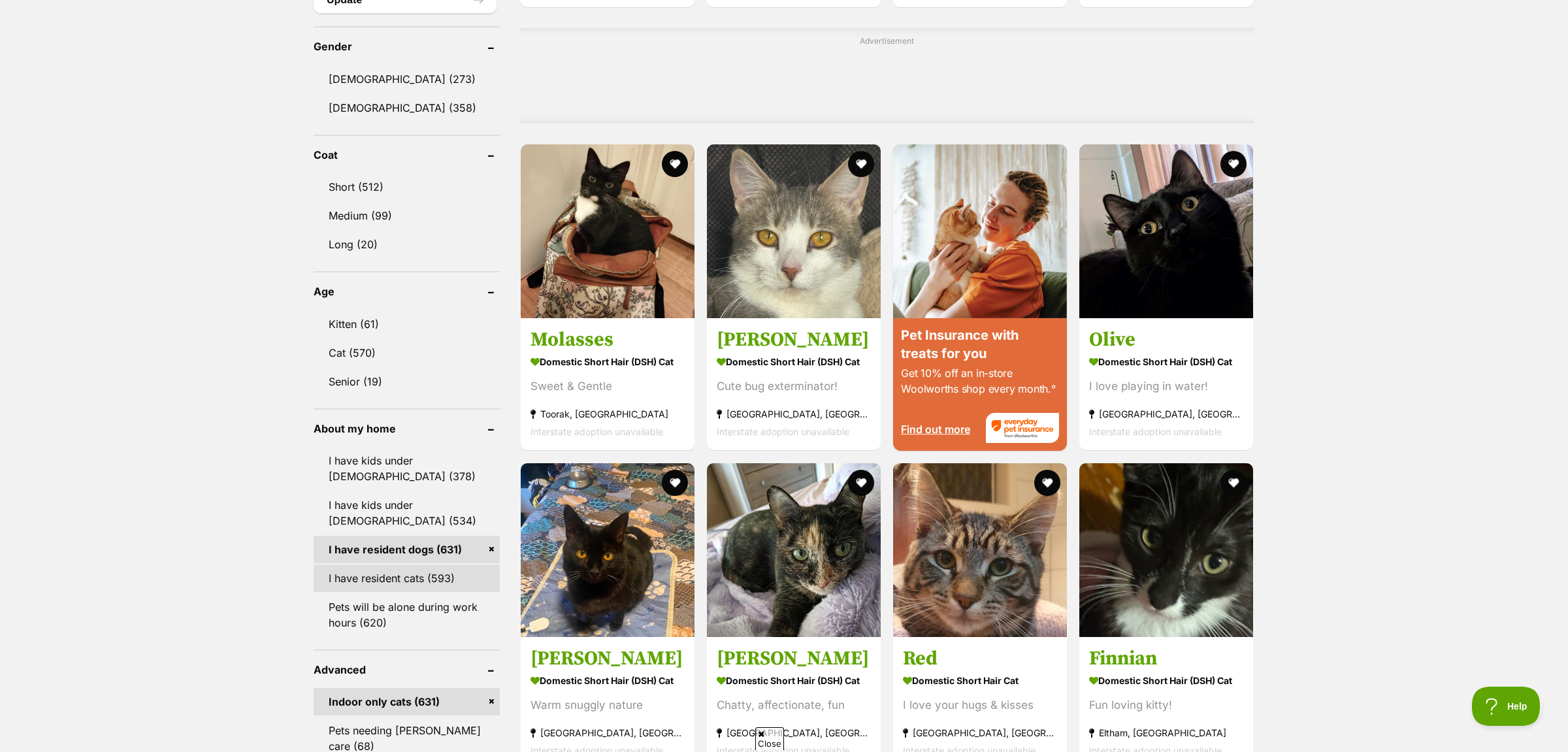
click at [410, 571] on link "I have resident cats (593)" at bounding box center [407, 578] width 186 height 28
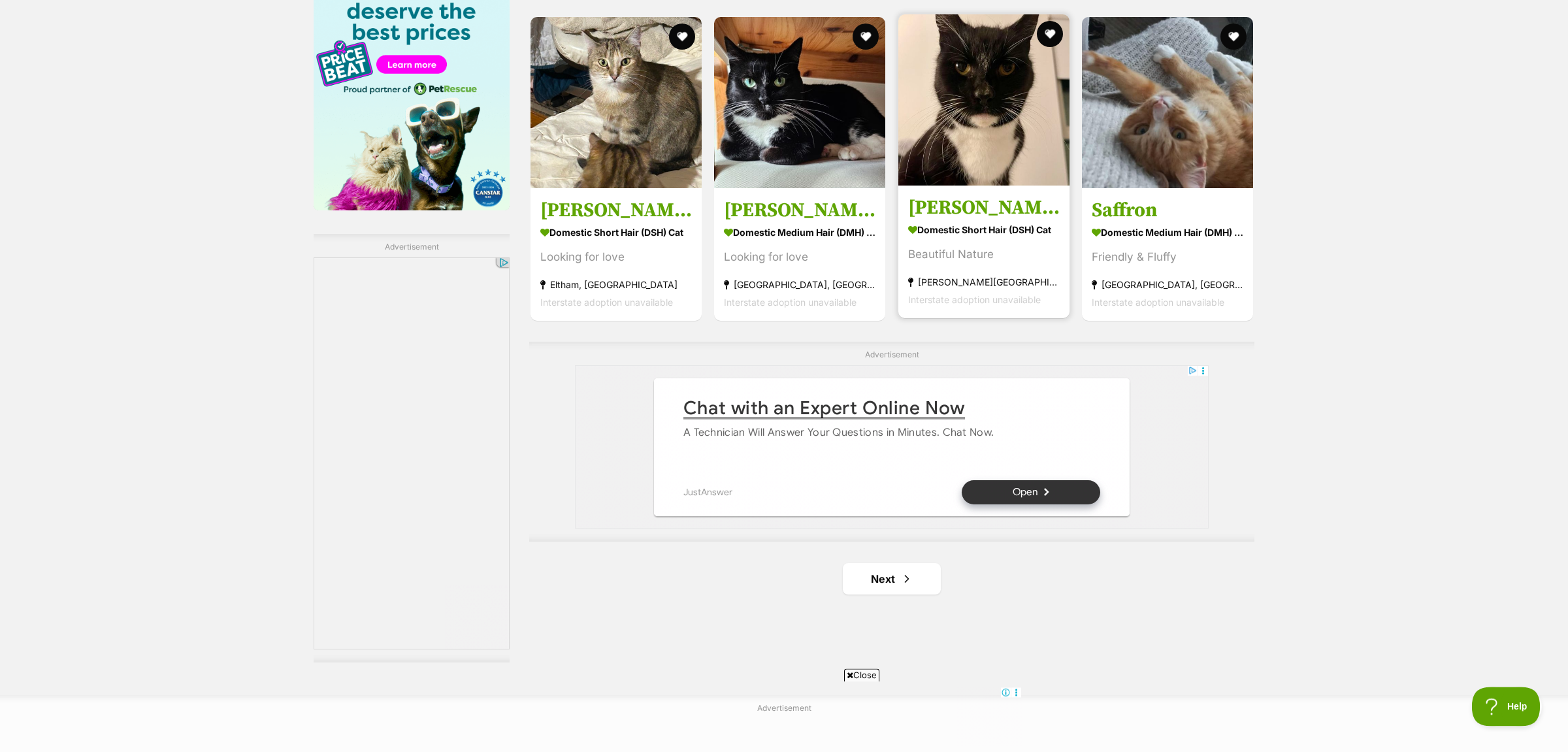
scroll to position [2057, 0]
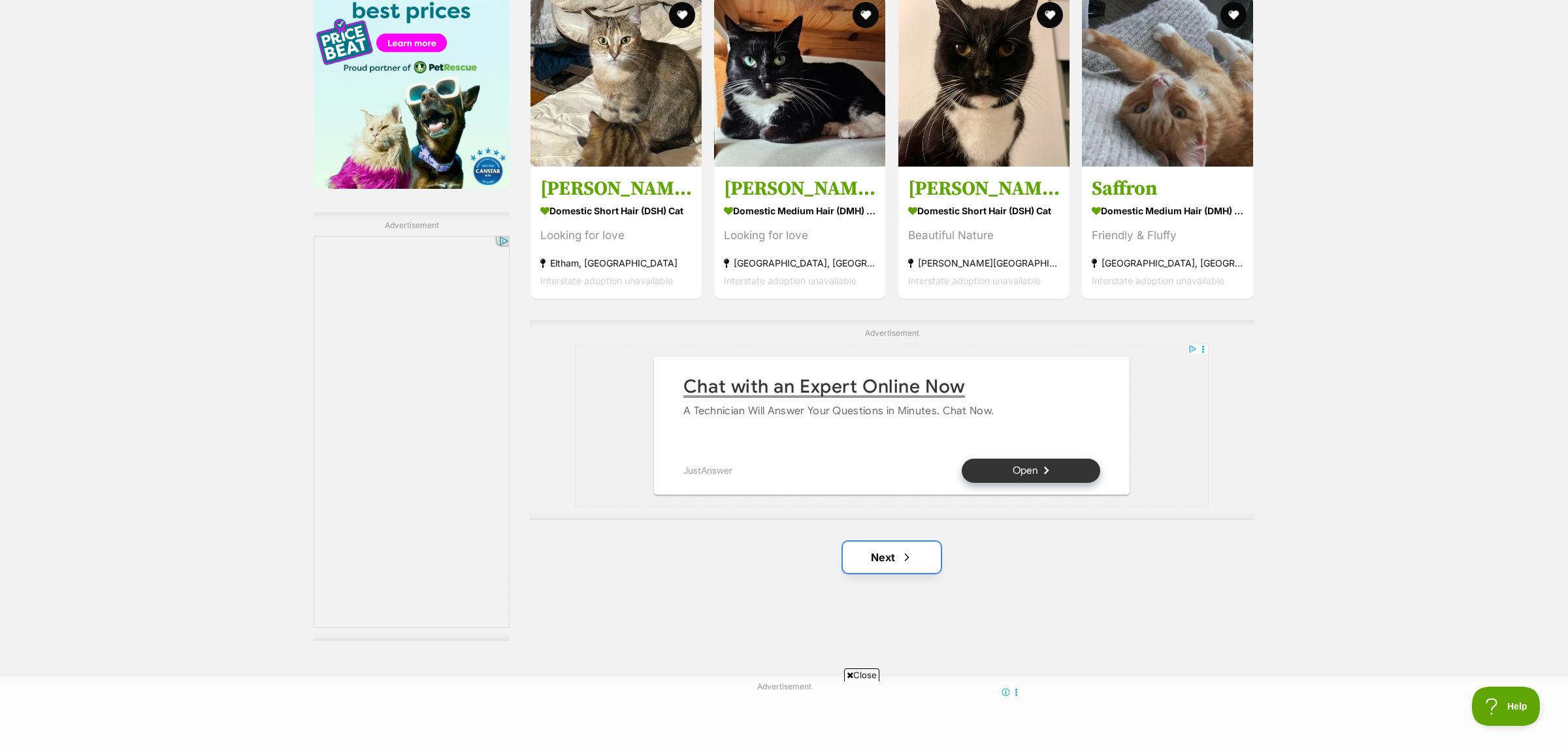
click at [892, 573] on link "Next" at bounding box center [892, 556] width 98 height 31
click at [890, 564] on link "Next" at bounding box center [892, 556] width 98 height 31
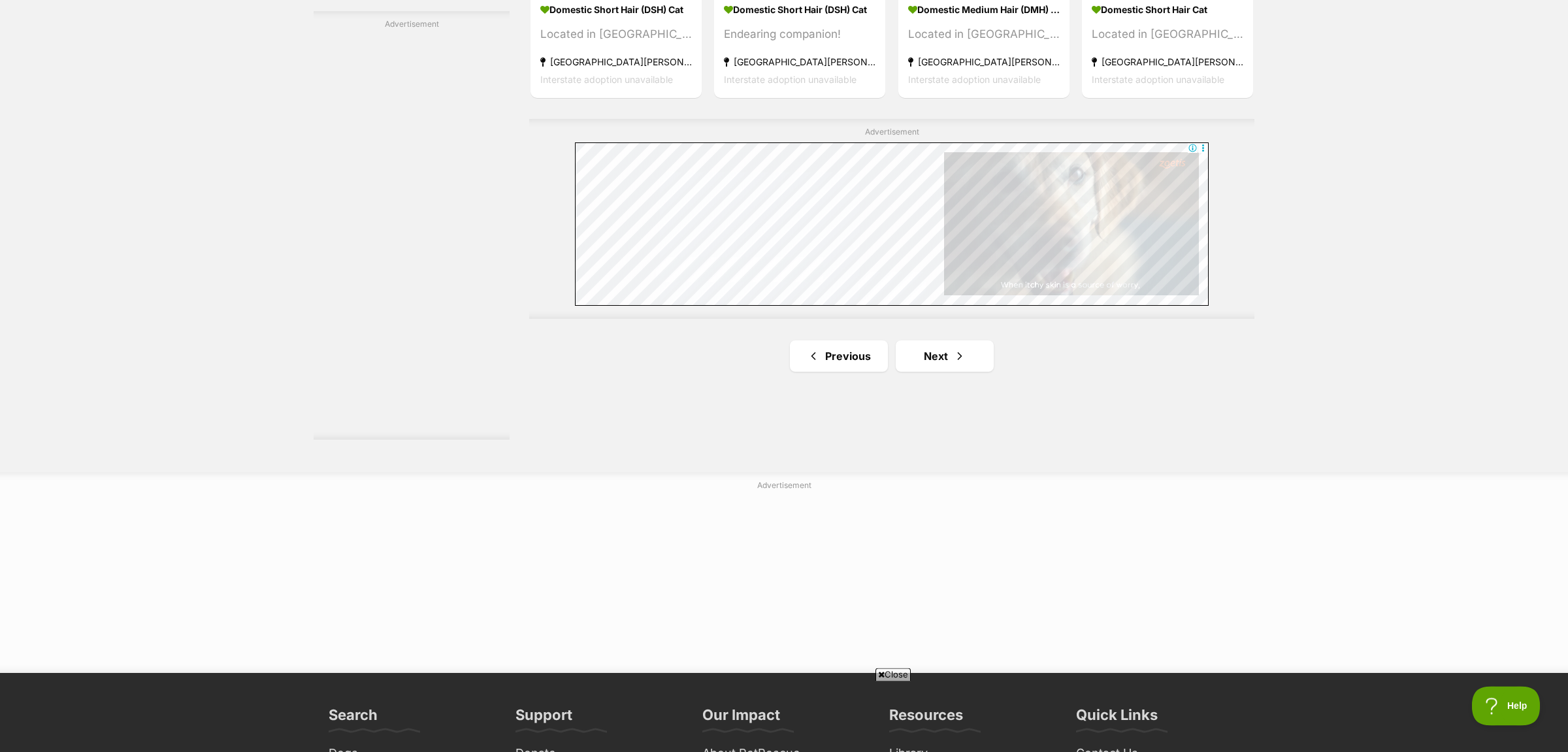
scroll to position [2400, 0]
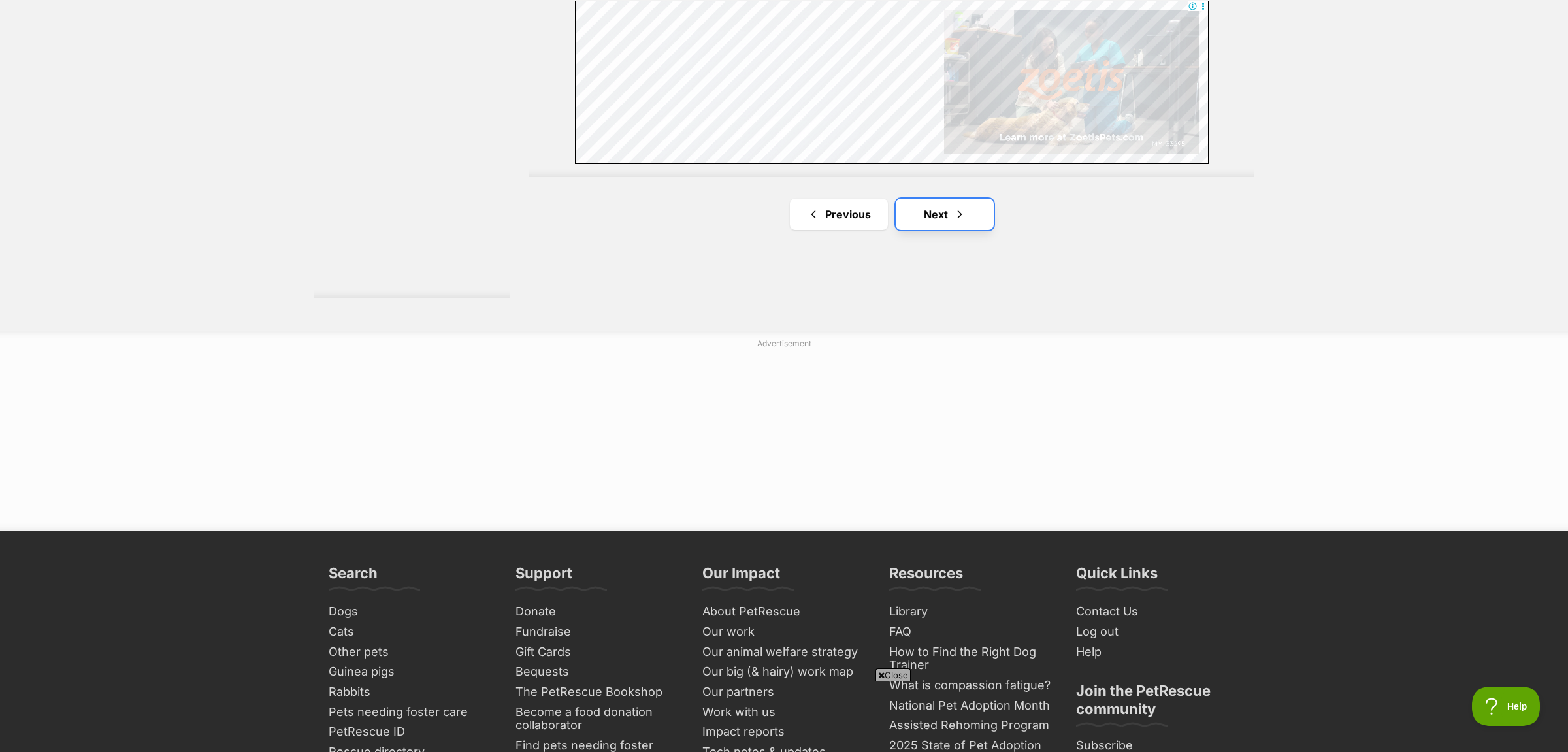
click at [945, 205] on link "Next" at bounding box center [945, 214] width 98 height 31
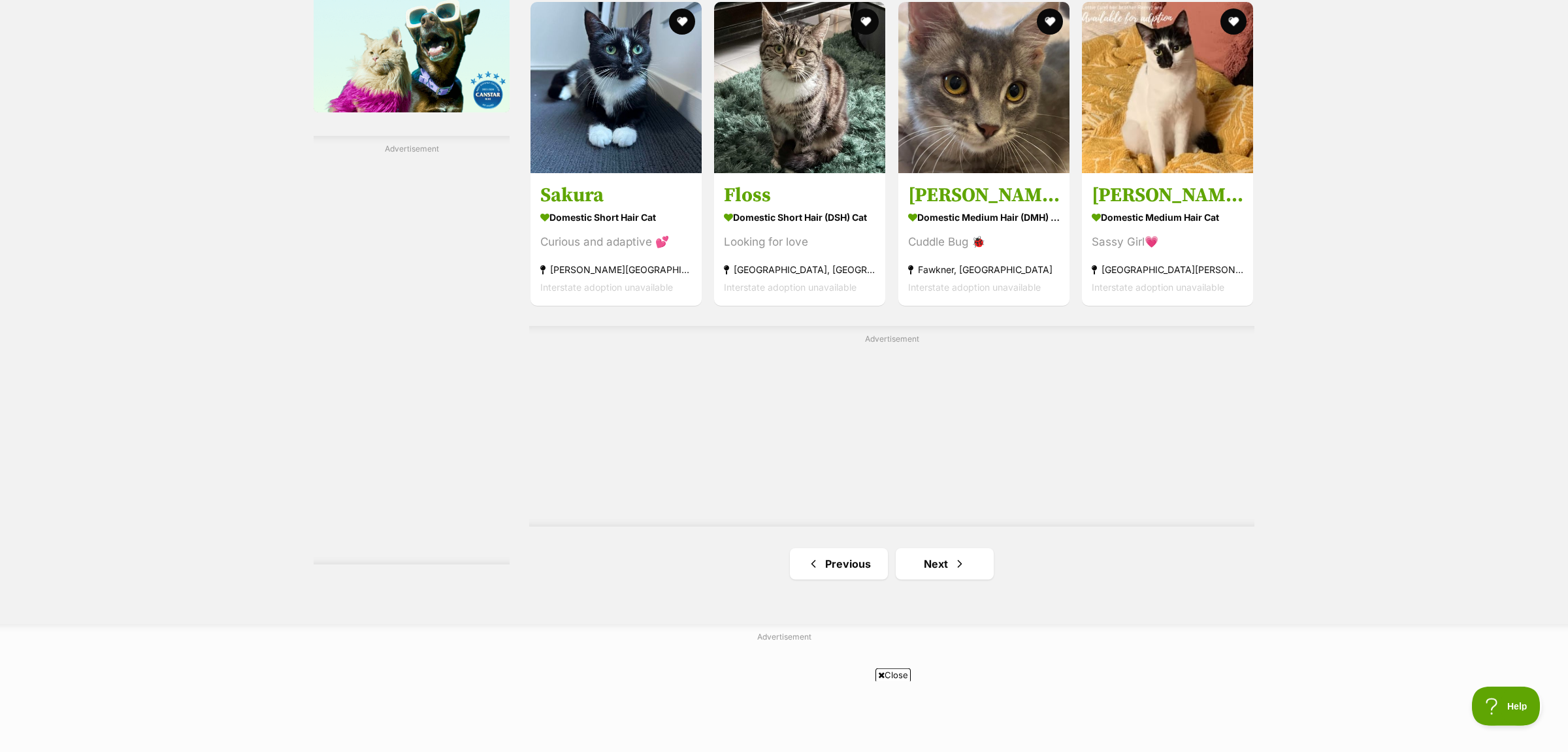
scroll to position [2263, 0]
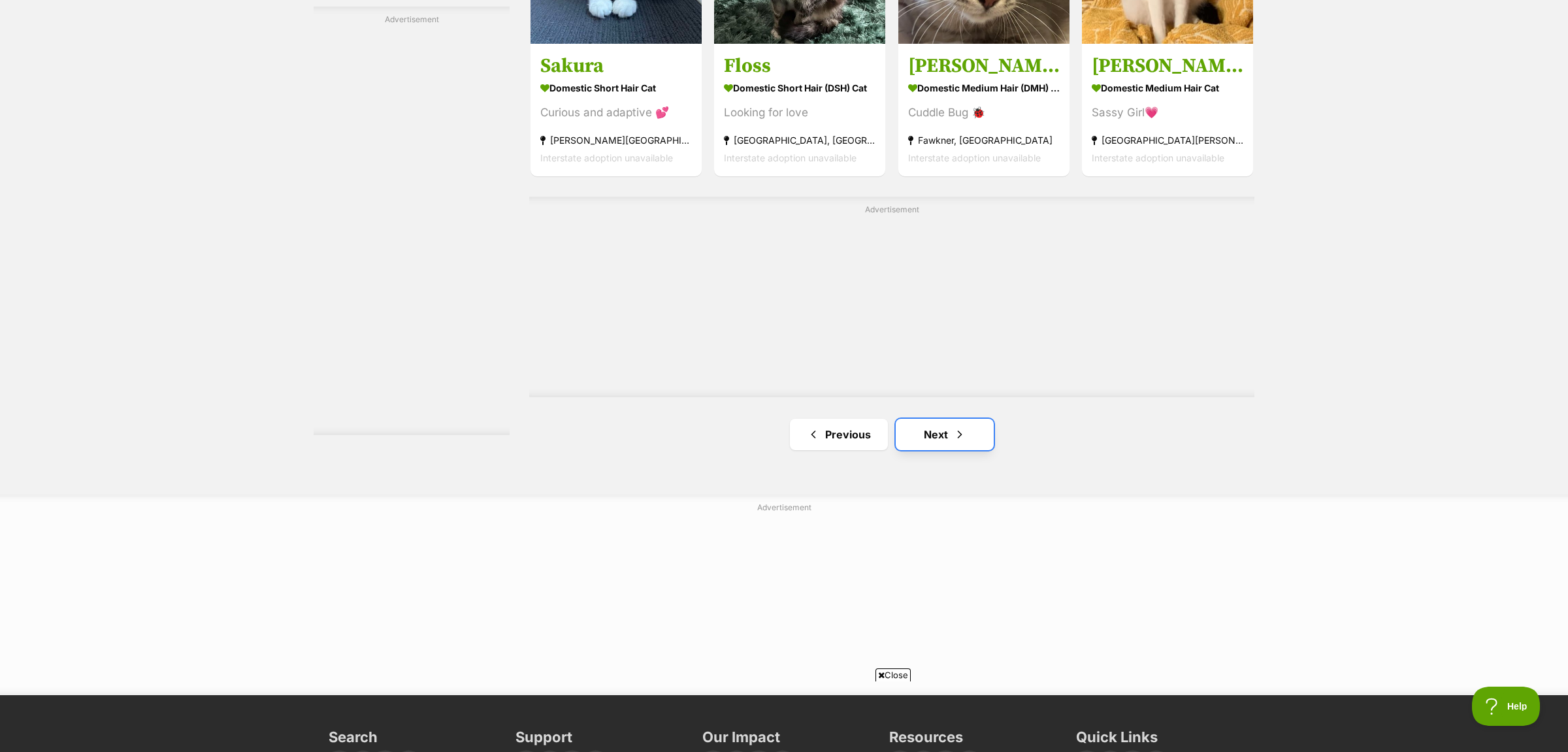
click at [943, 437] on link "Next" at bounding box center [945, 434] width 98 height 31
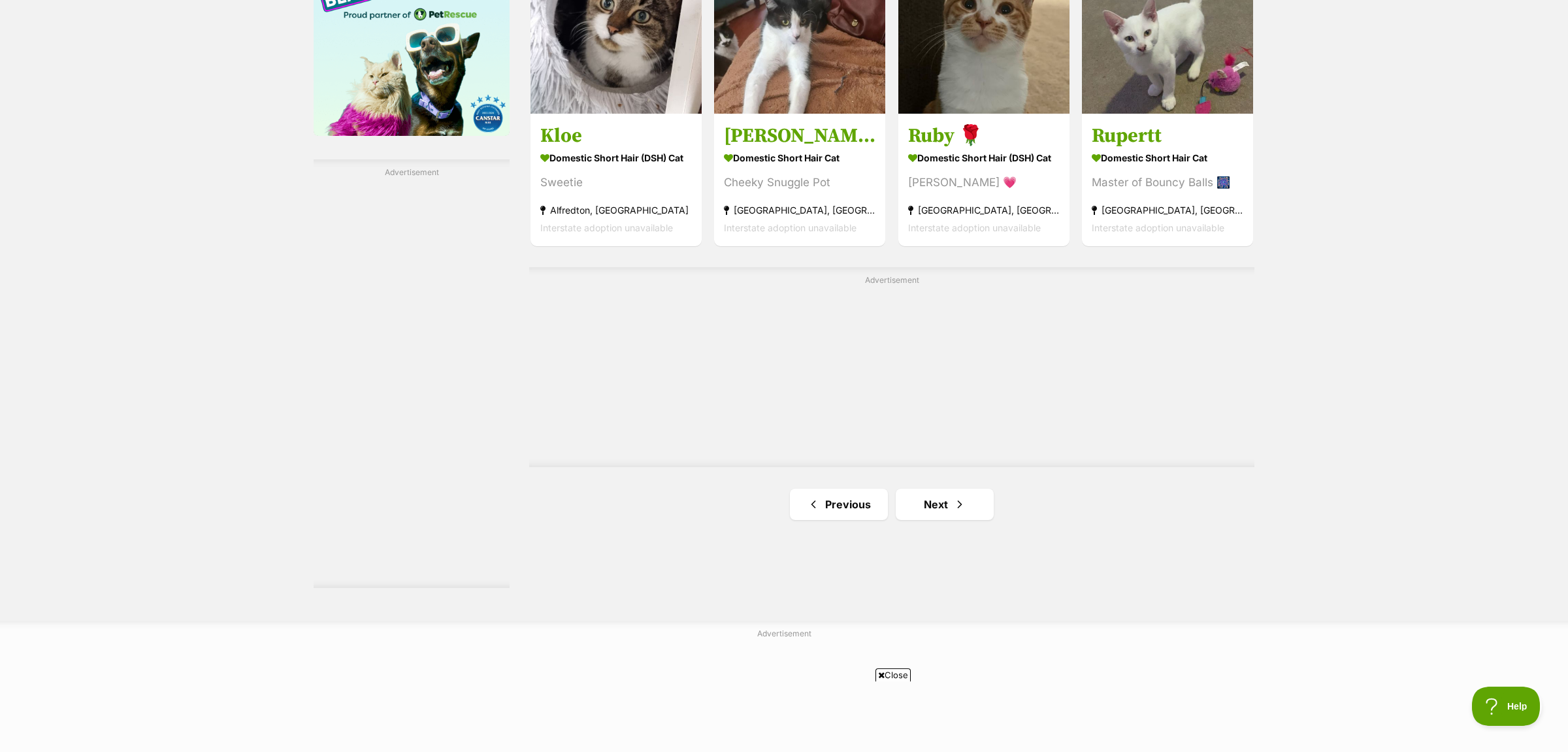
scroll to position [2137, 0]
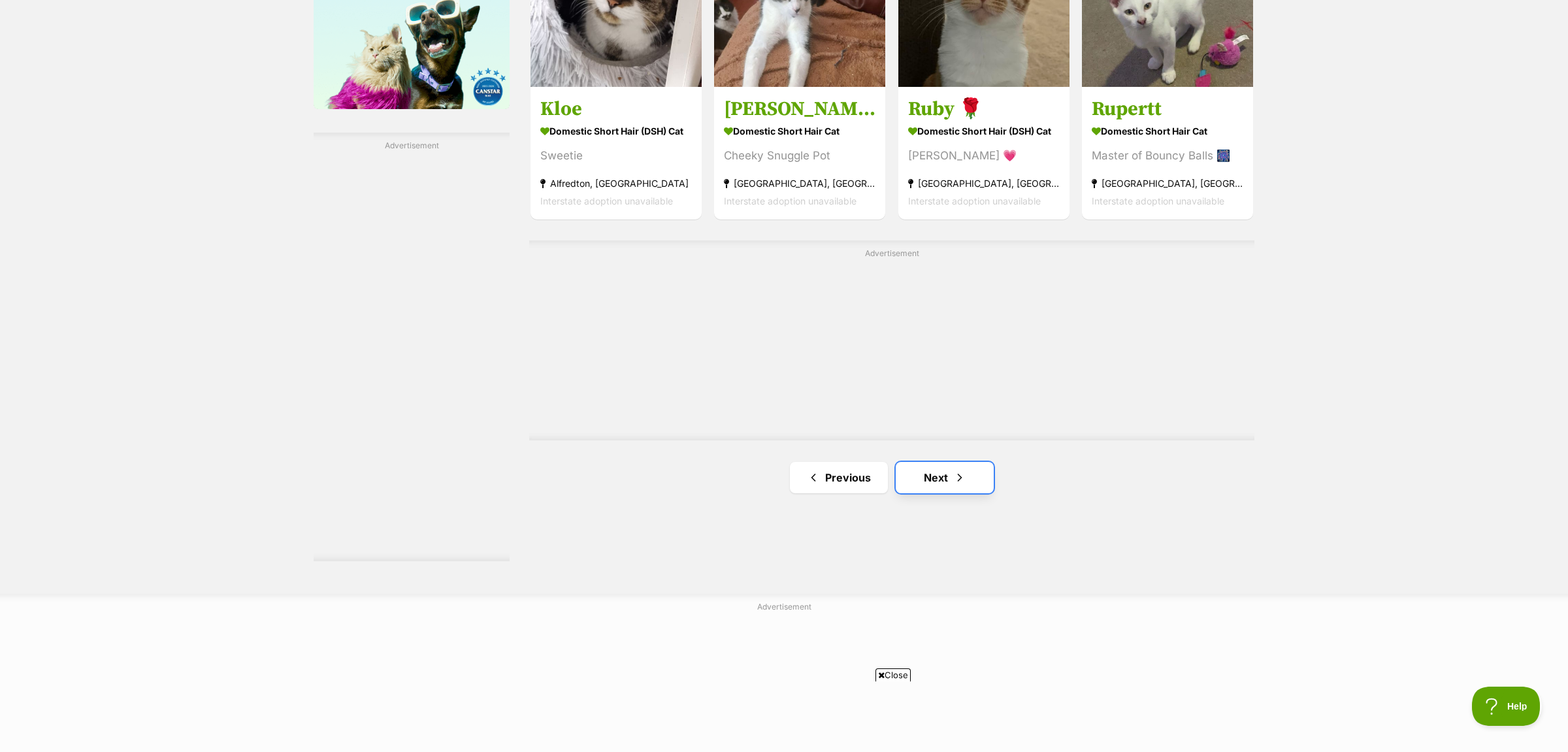
click at [956, 485] on span "Next page" at bounding box center [959, 477] width 13 height 16
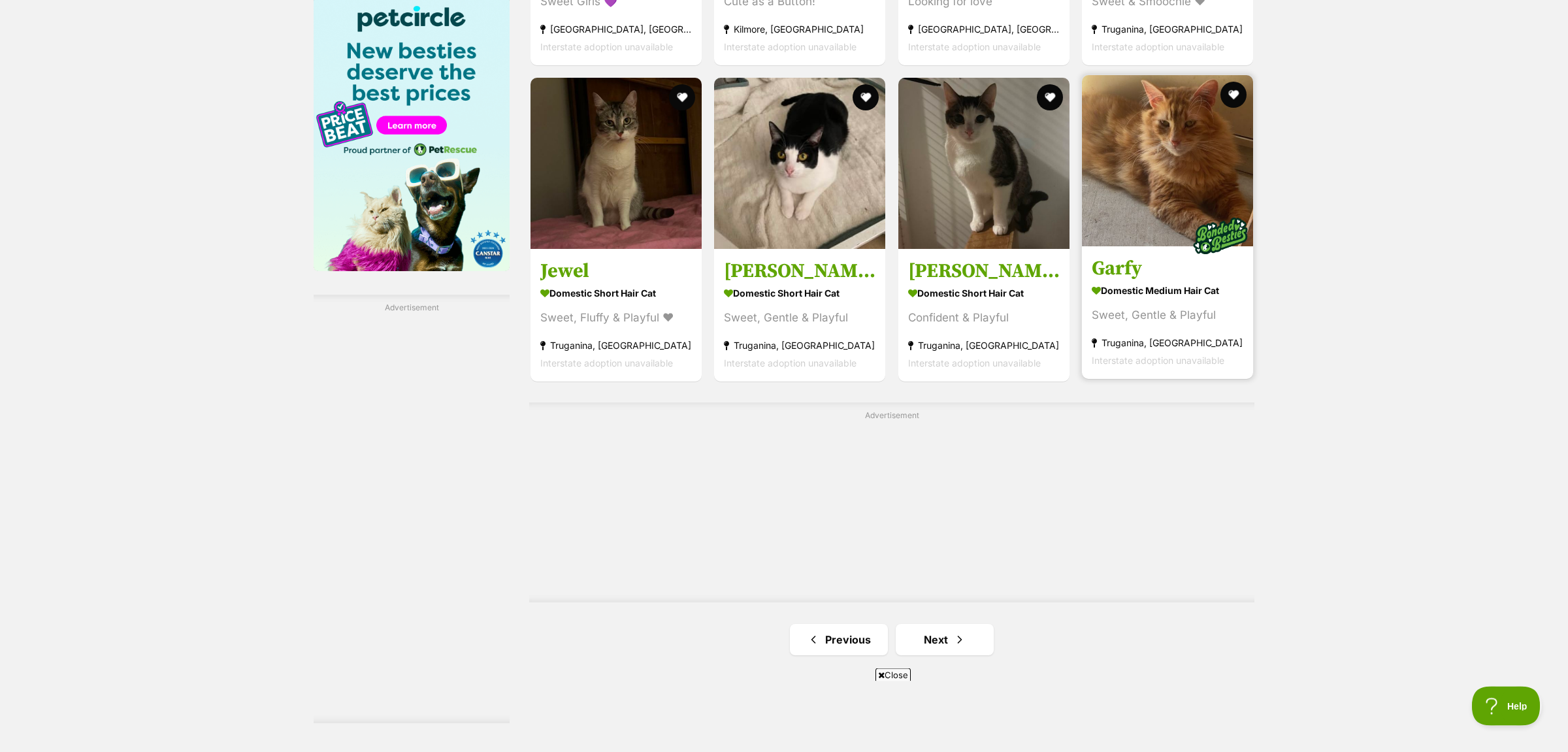
scroll to position [2057, 0]
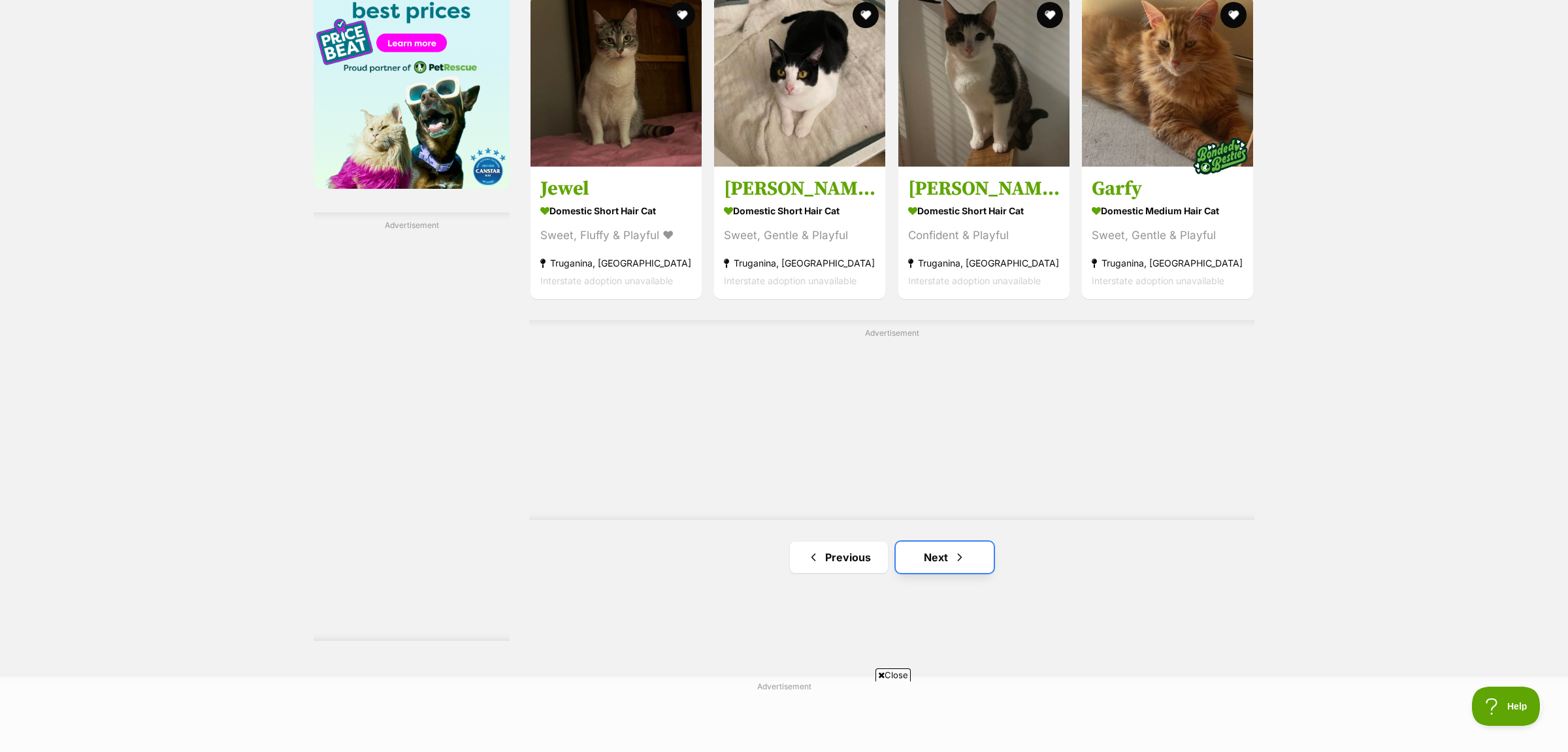
click at [969, 573] on link "Next" at bounding box center [945, 556] width 98 height 31
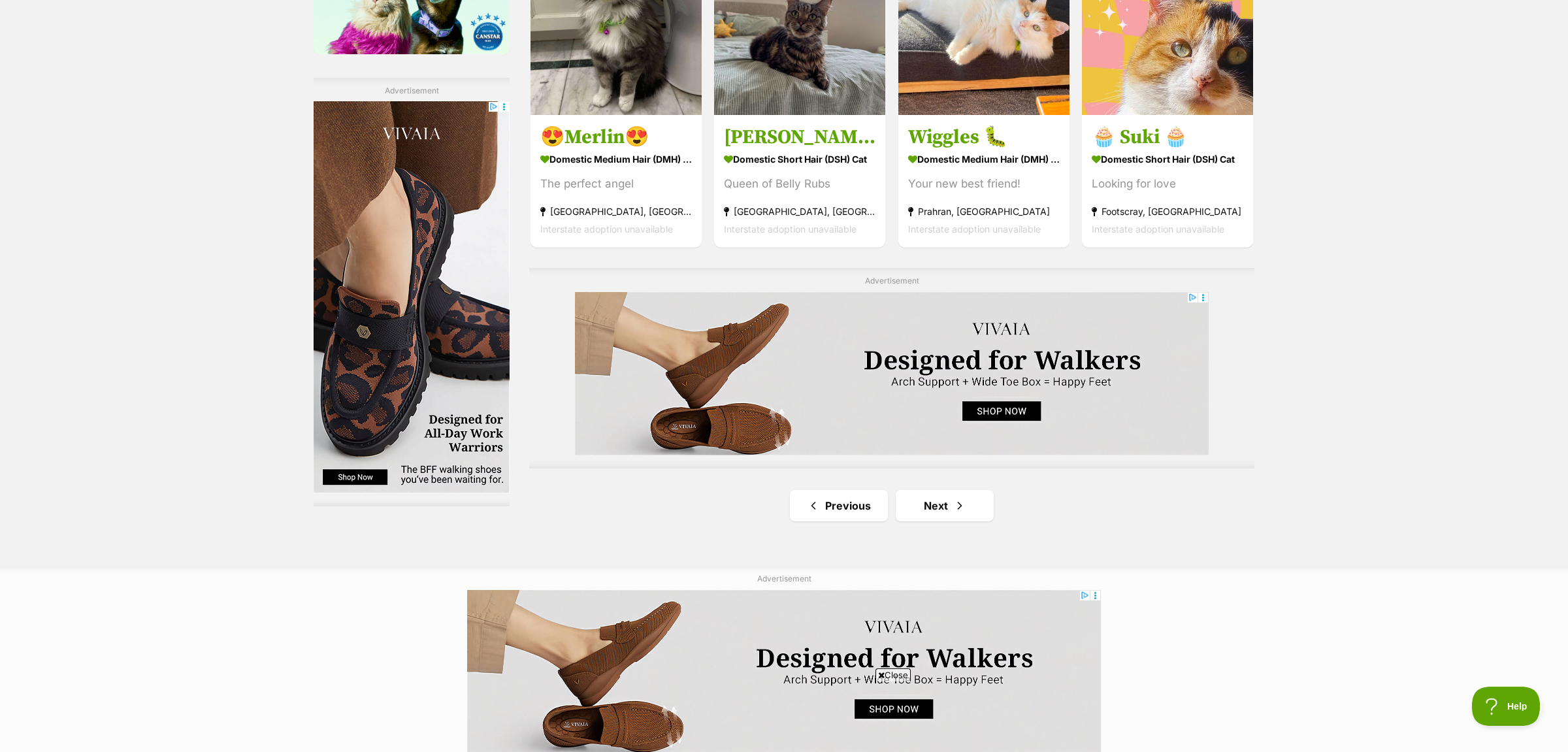
scroll to position [2263, 0]
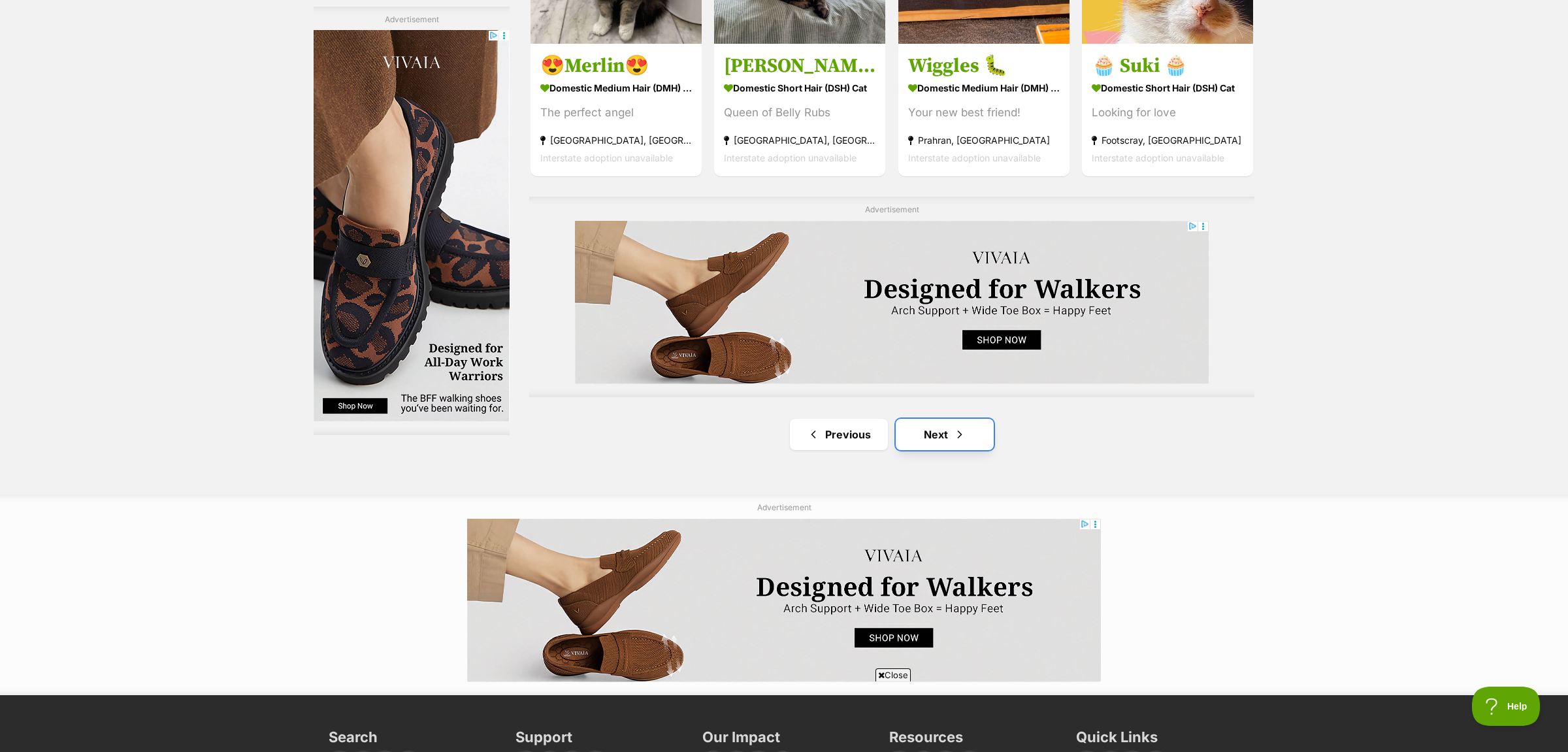
click at [961, 450] on link "Next" at bounding box center [945, 434] width 98 height 31
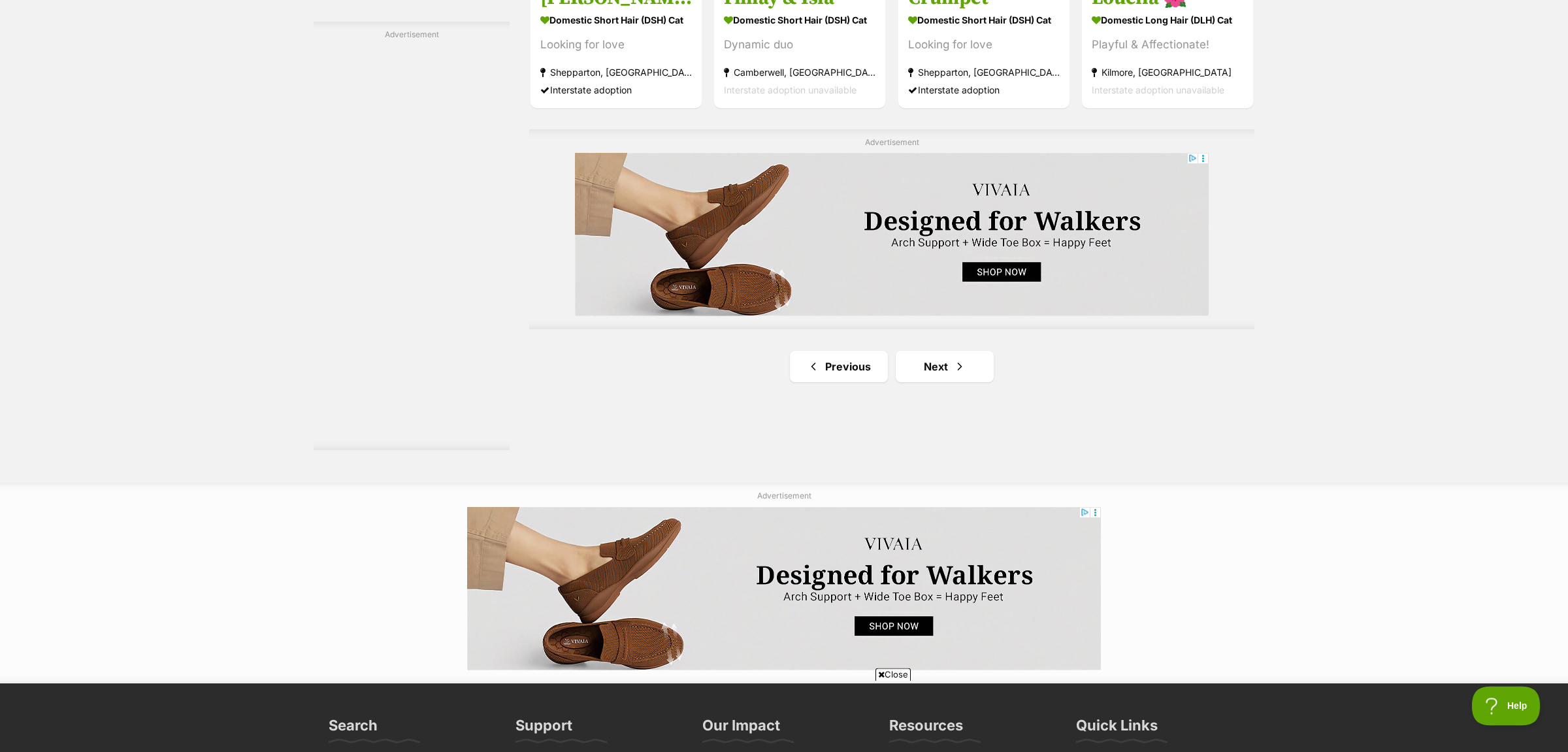
scroll to position [2263, 0]
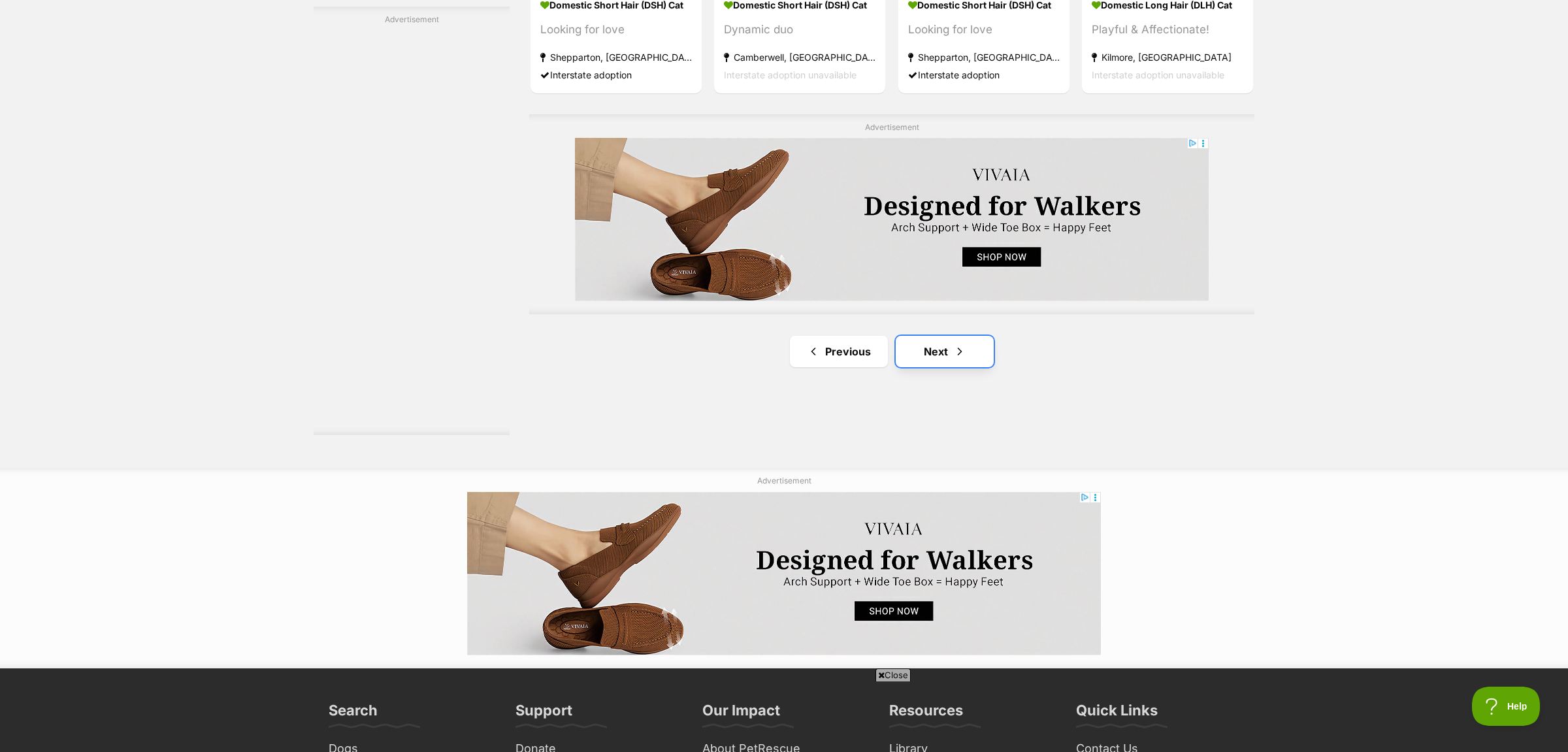
click at [921, 356] on link "Next" at bounding box center [945, 351] width 98 height 31
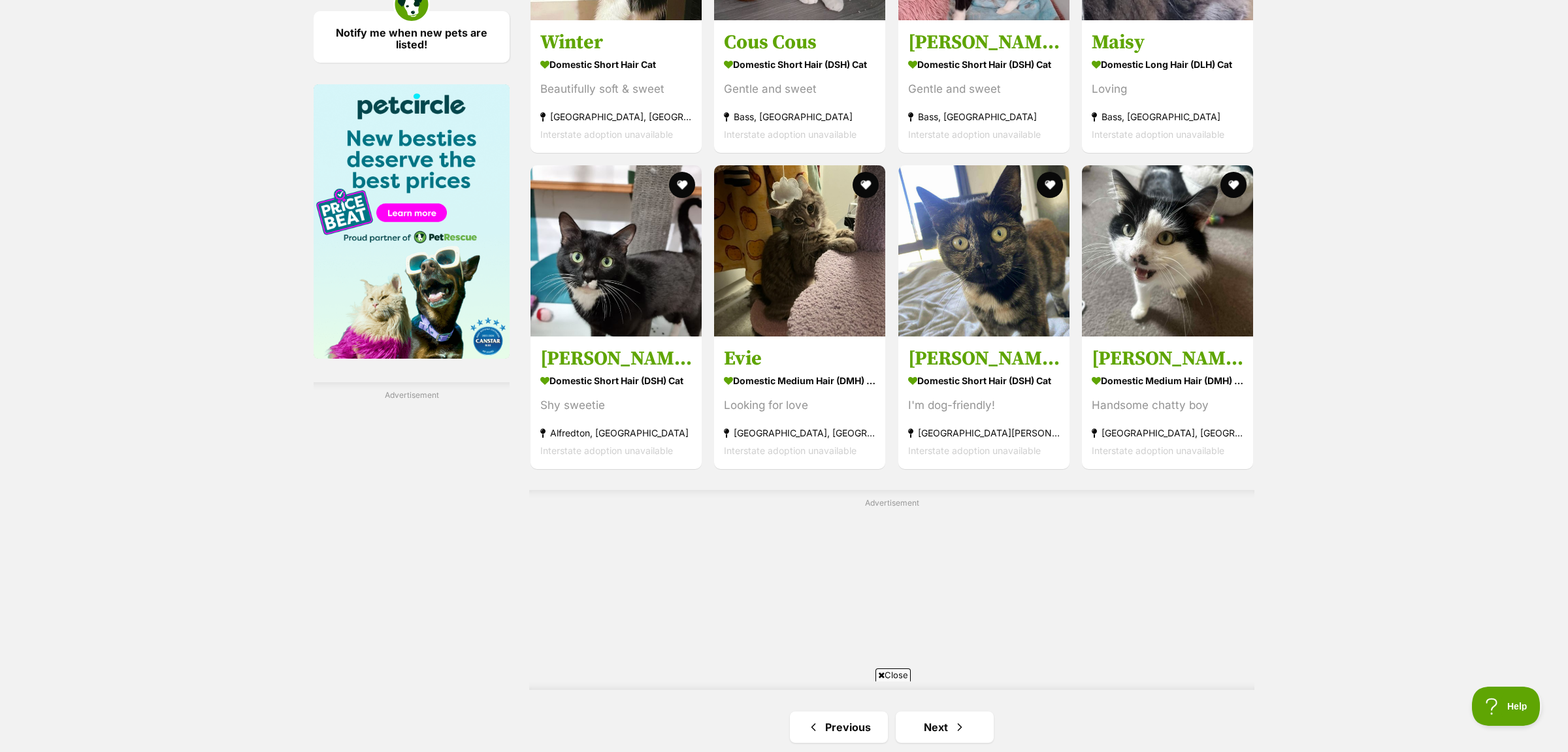
scroll to position [1989, 0]
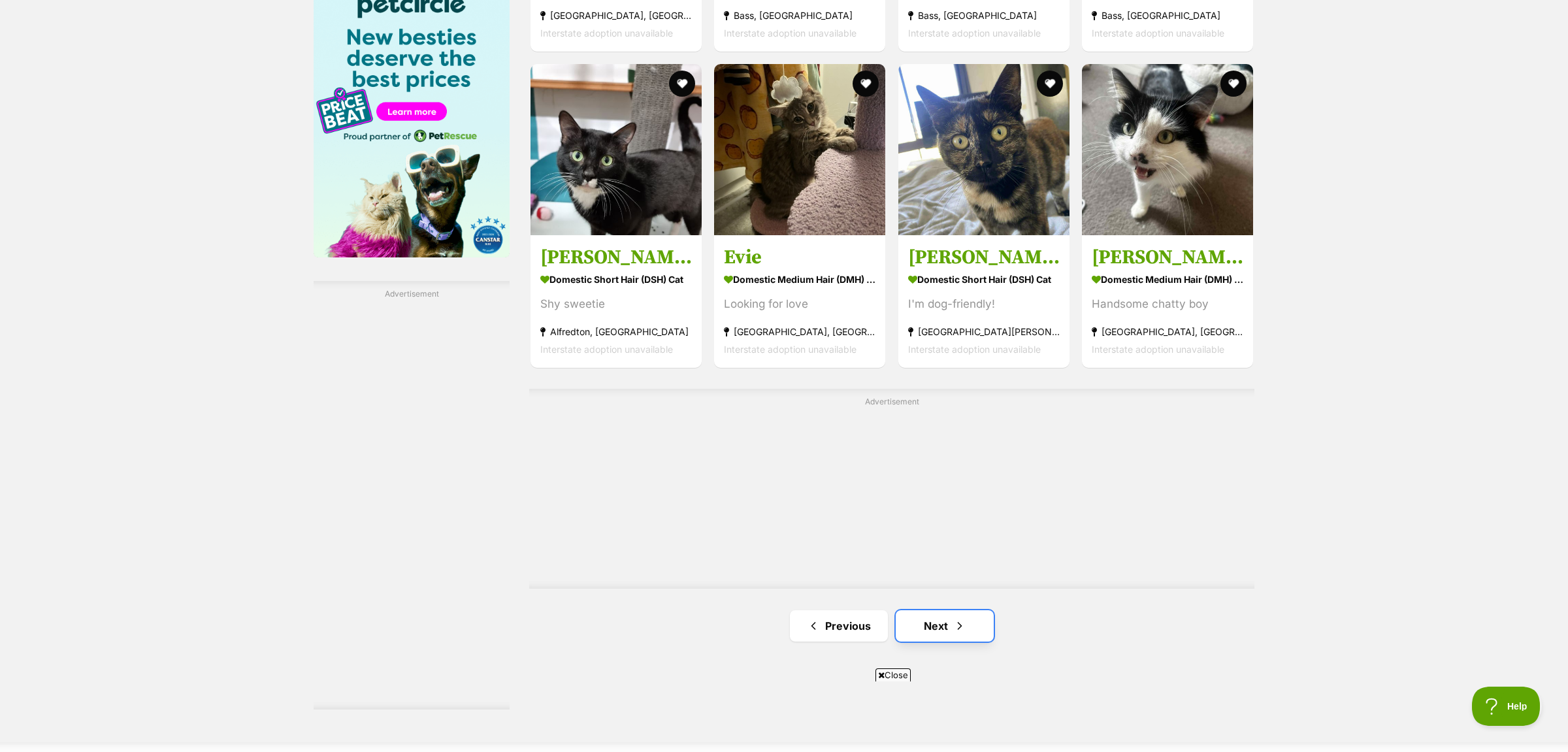
click at [939, 630] on link "Next" at bounding box center [945, 625] width 98 height 31
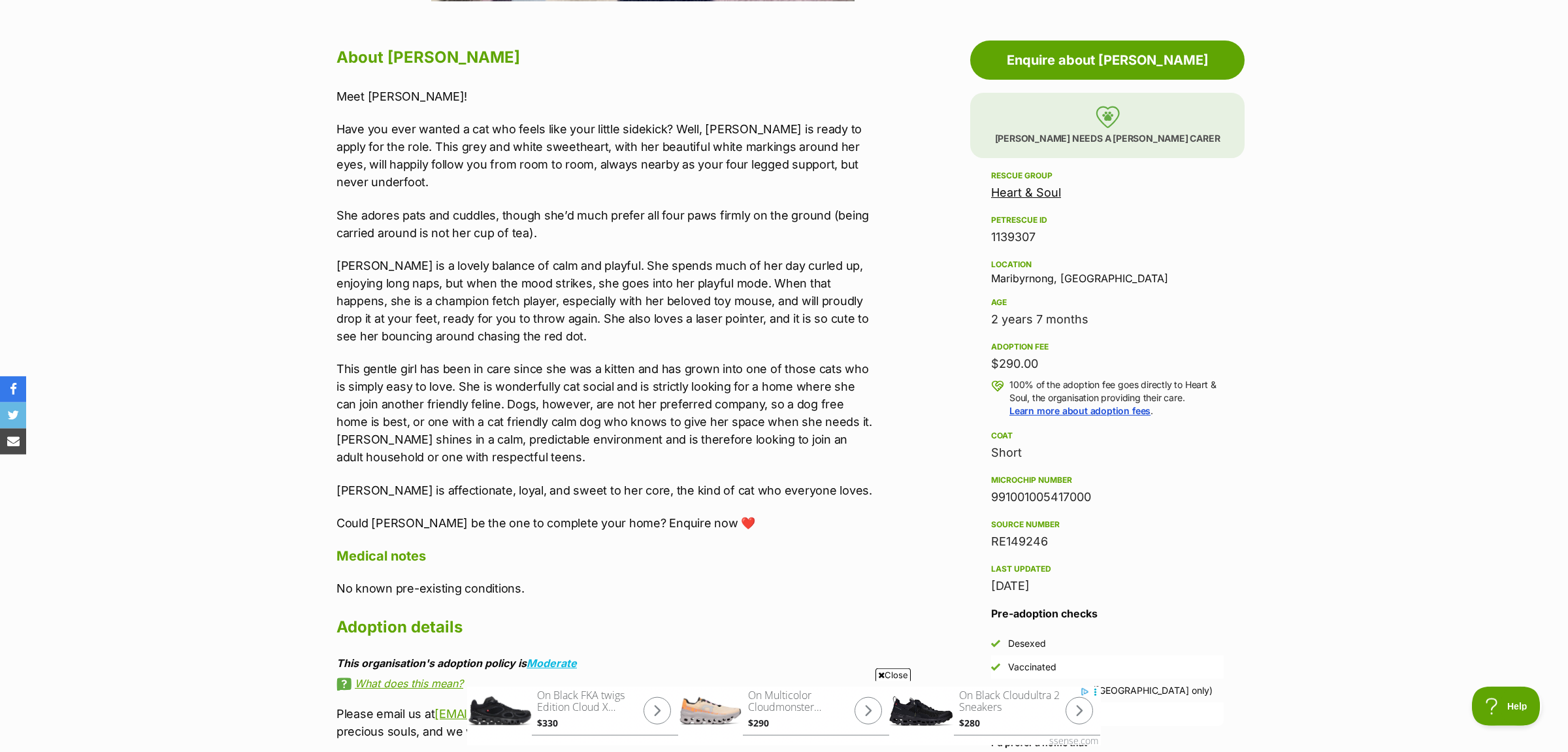
scroll to position [617, 0]
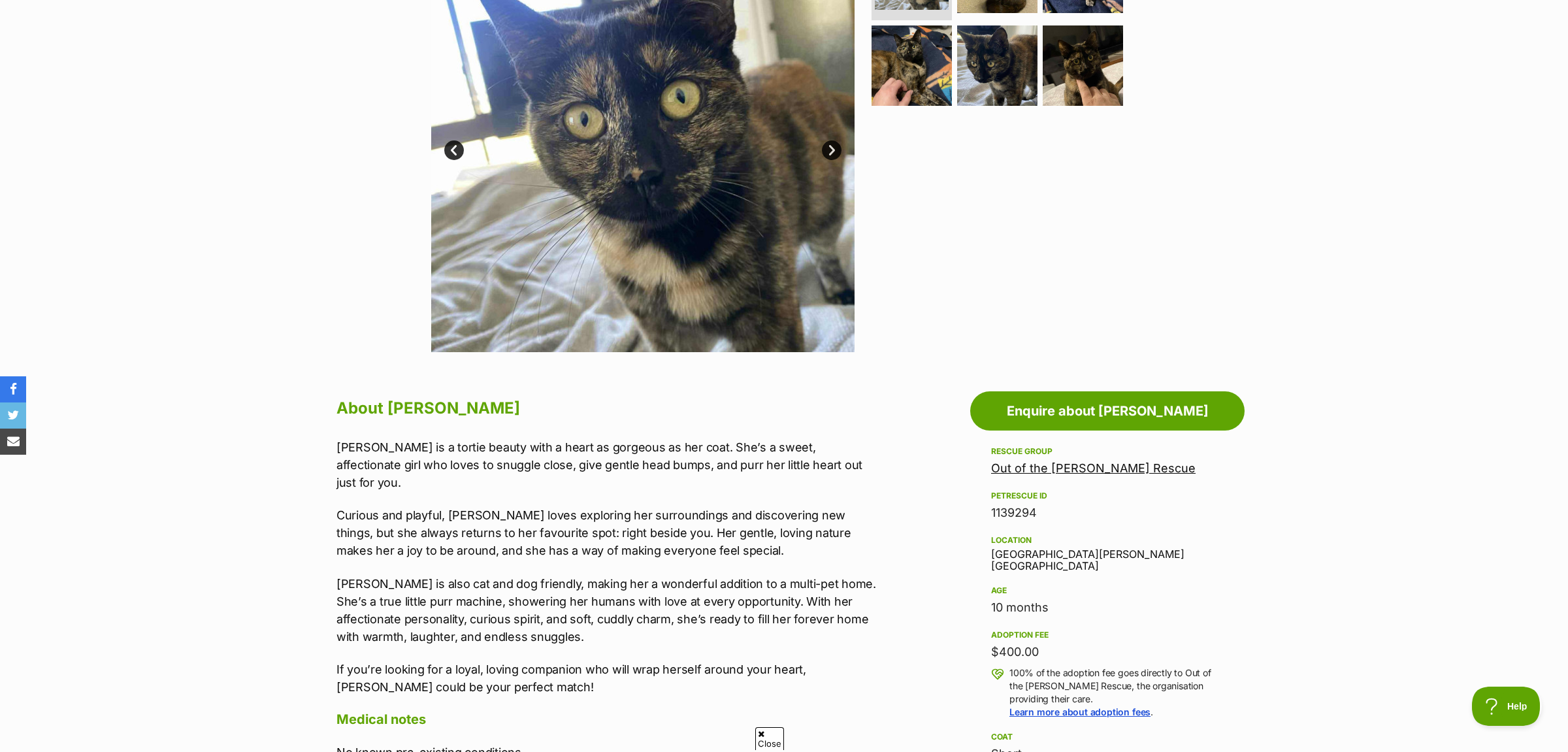
scroll to position [480, 0]
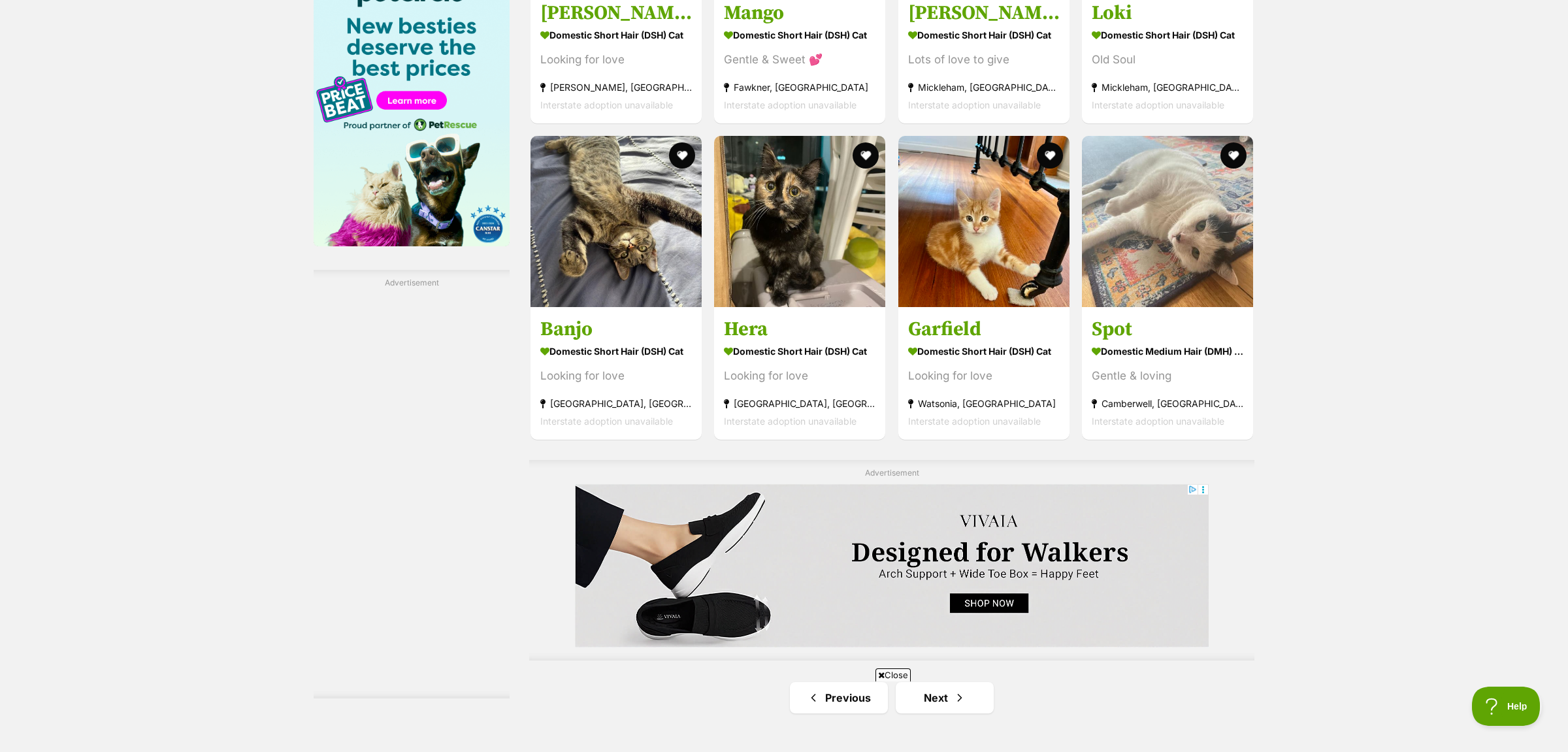
scroll to position [2343, 0]
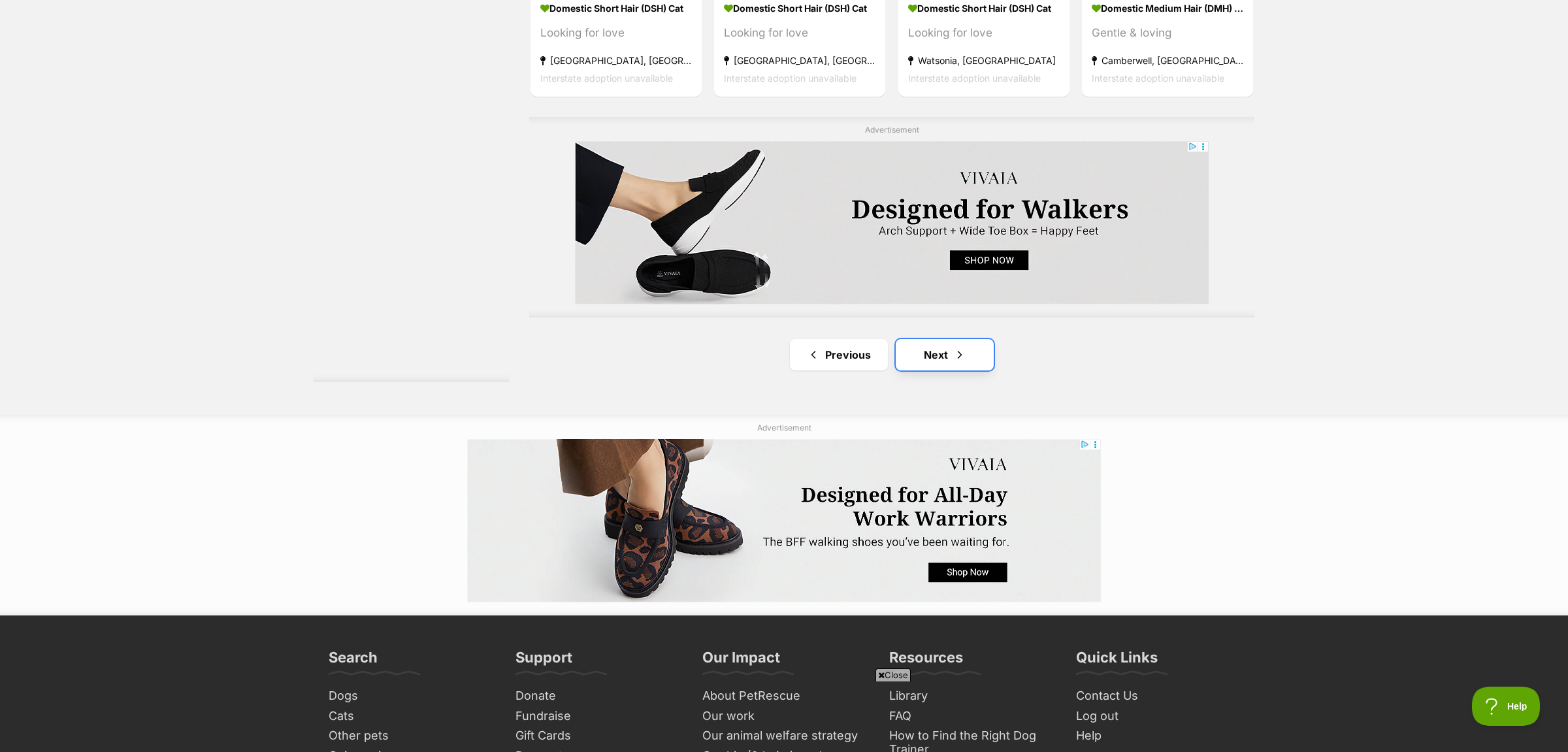
click at [934, 355] on link "Next" at bounding box center [945, 354] width 98 height 31
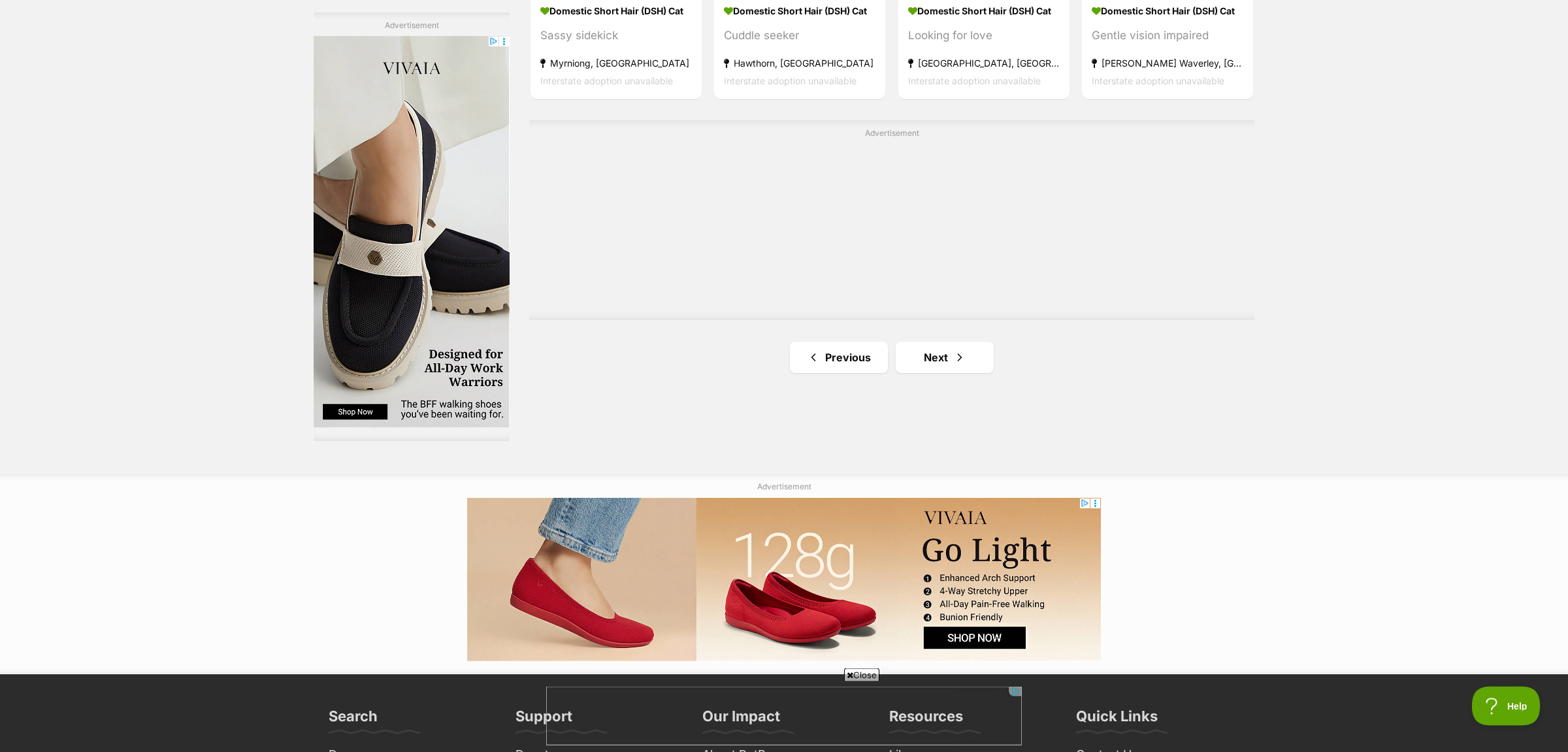
scroll to position [2263, 0]
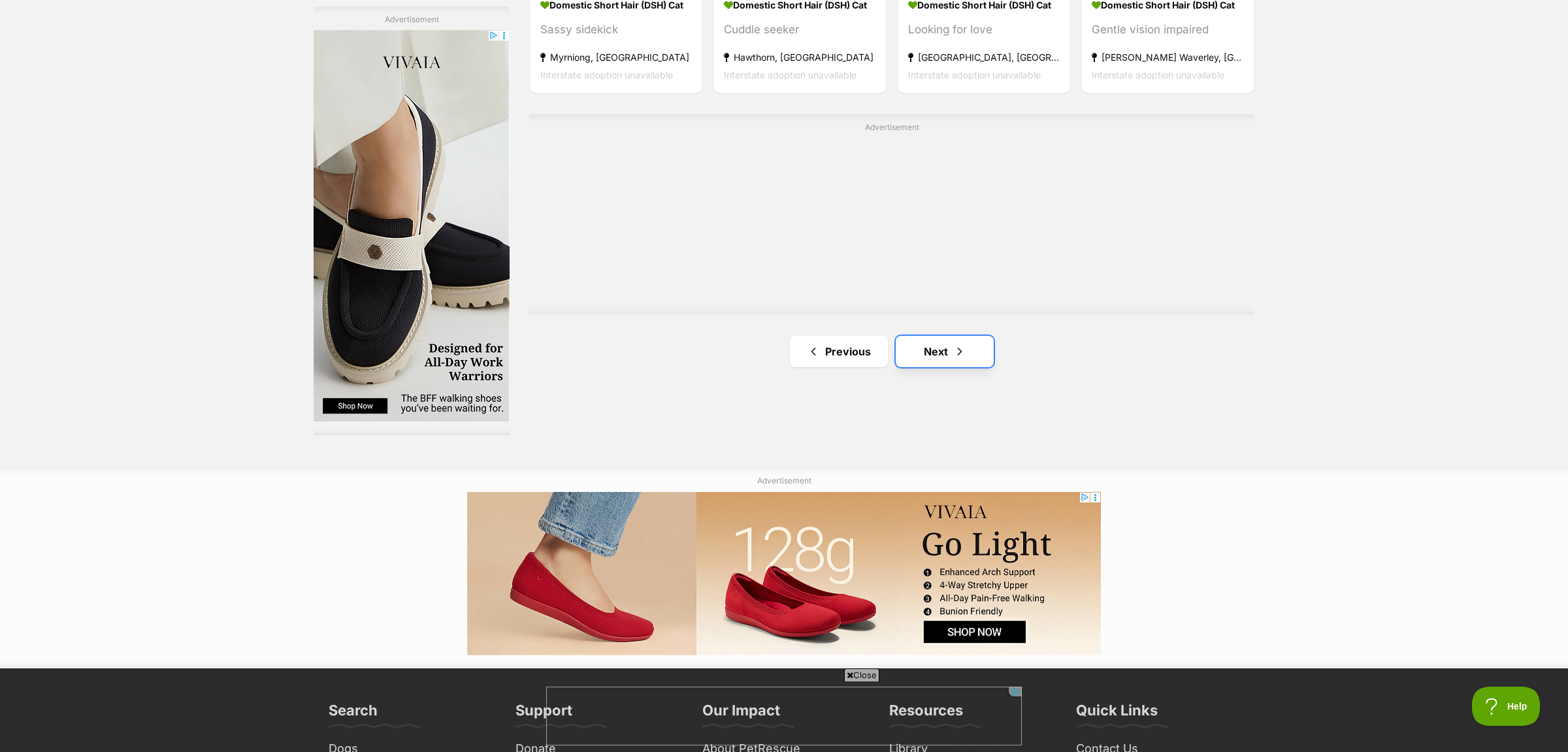
click at [936, 352] on link "Next" at bounding box center [945, 351] width 98 height 31
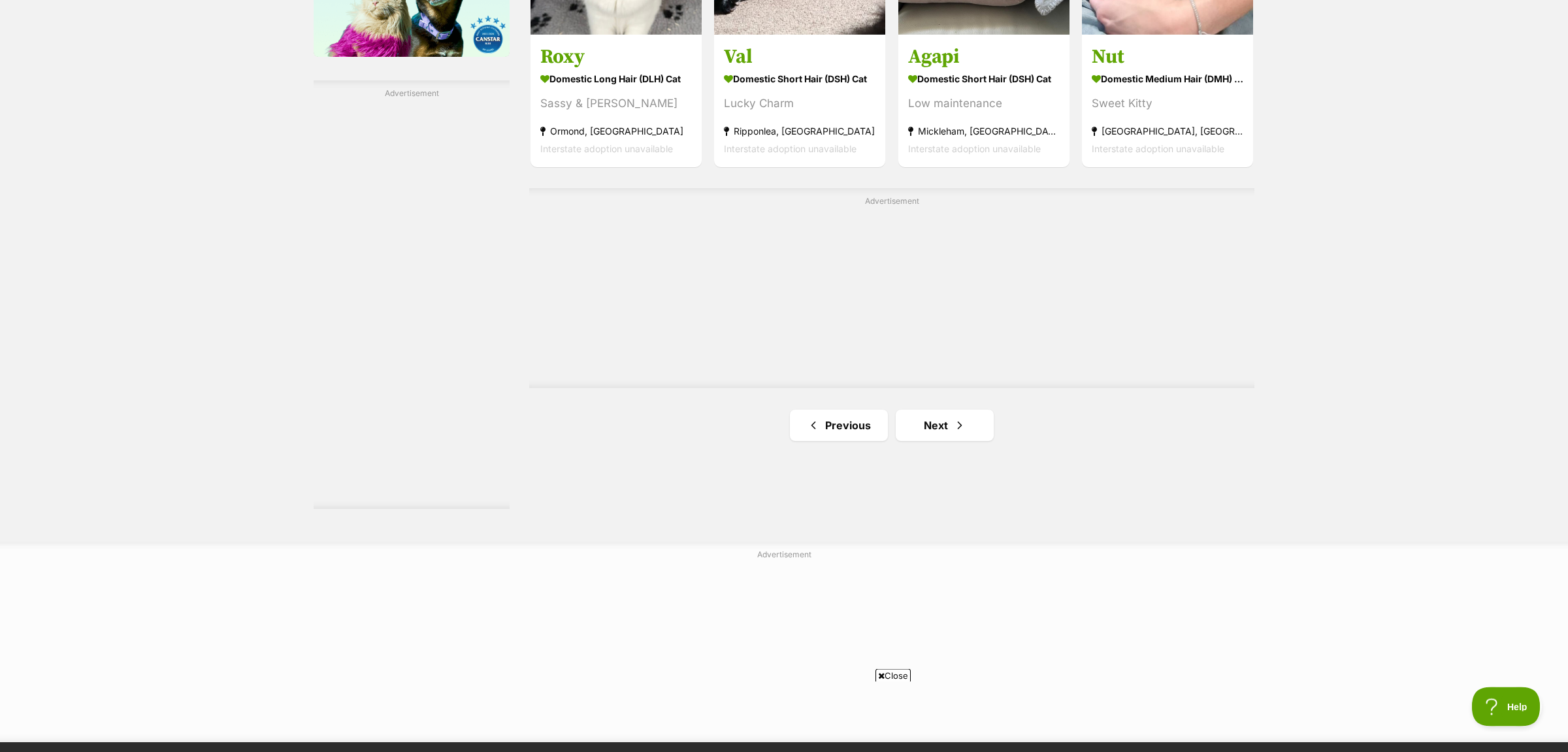
scroll to position [2263, 0]
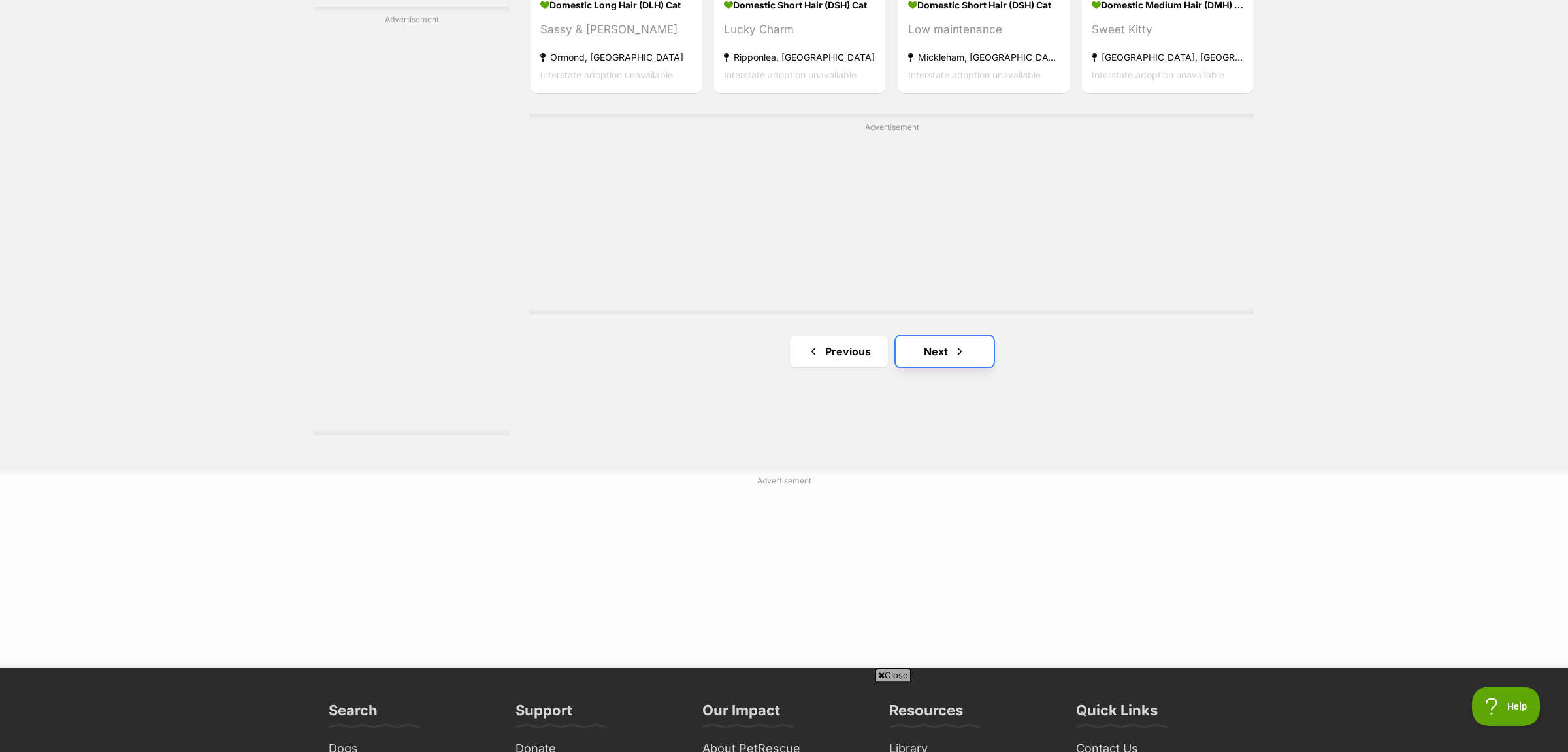
click at [940, 354] on link "Next" at bounding box center [945, 351] width 98 height 31
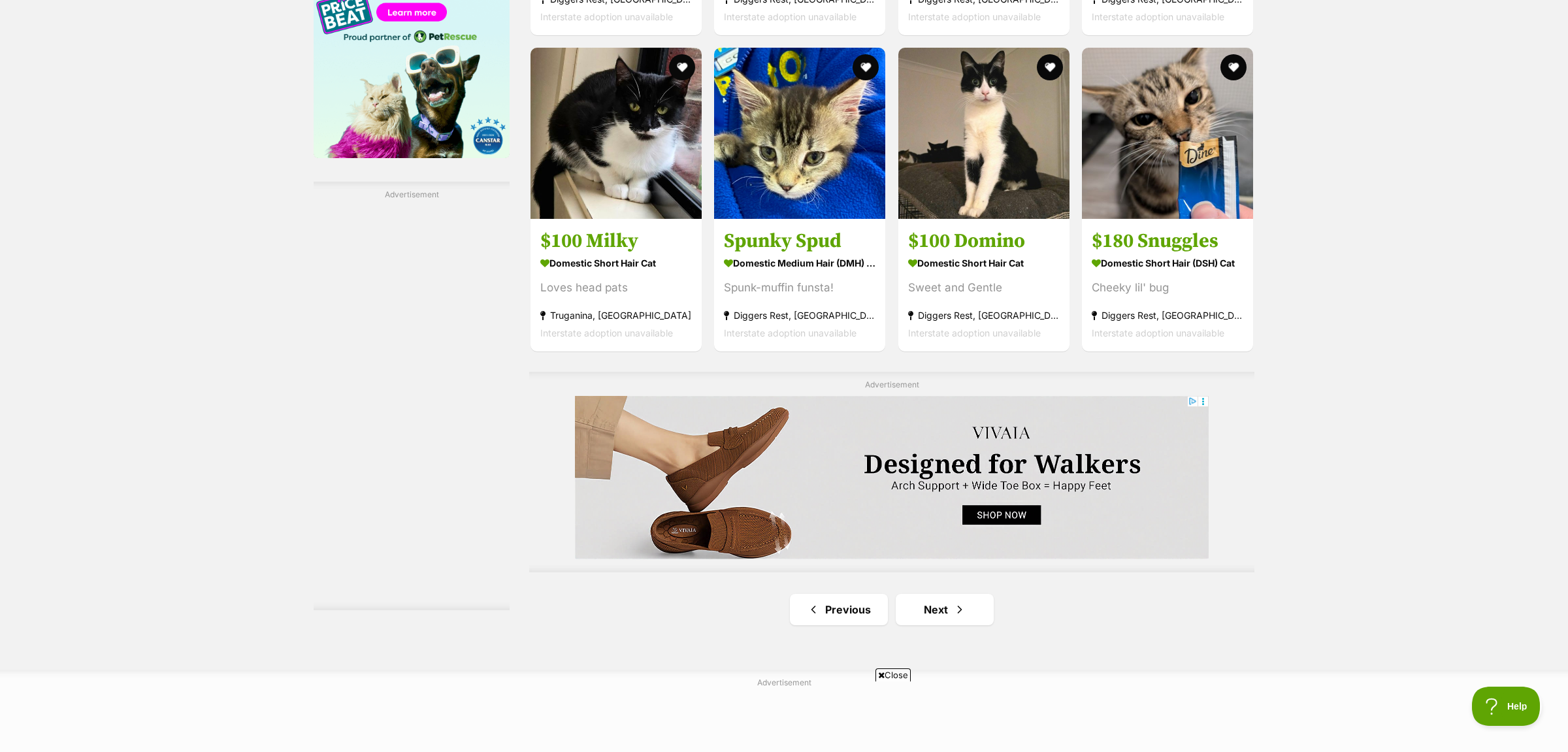
scroll to position [2274, 0]
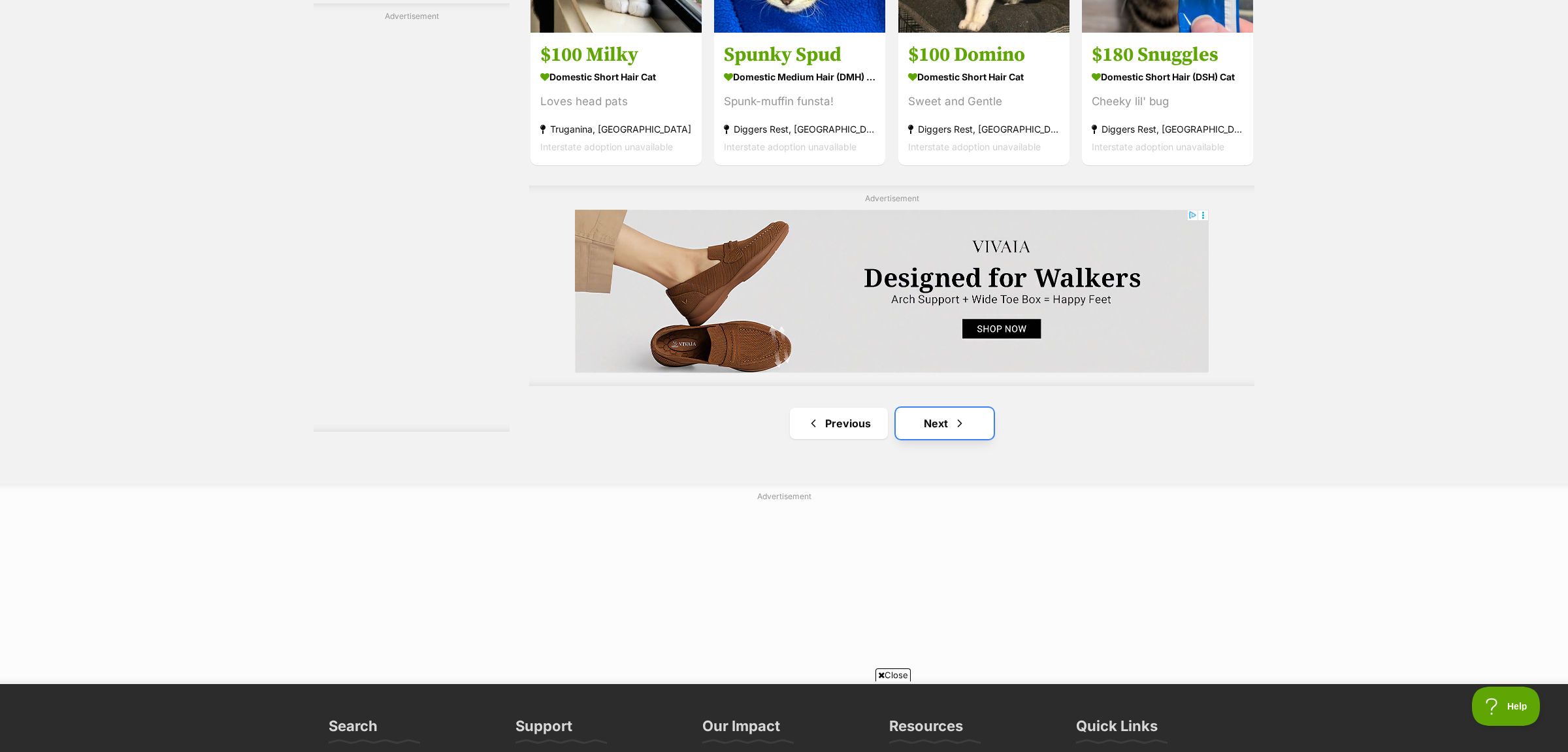
click at [947, 429] on link "Next" at bounding box center [945, 423] width 98 height 31
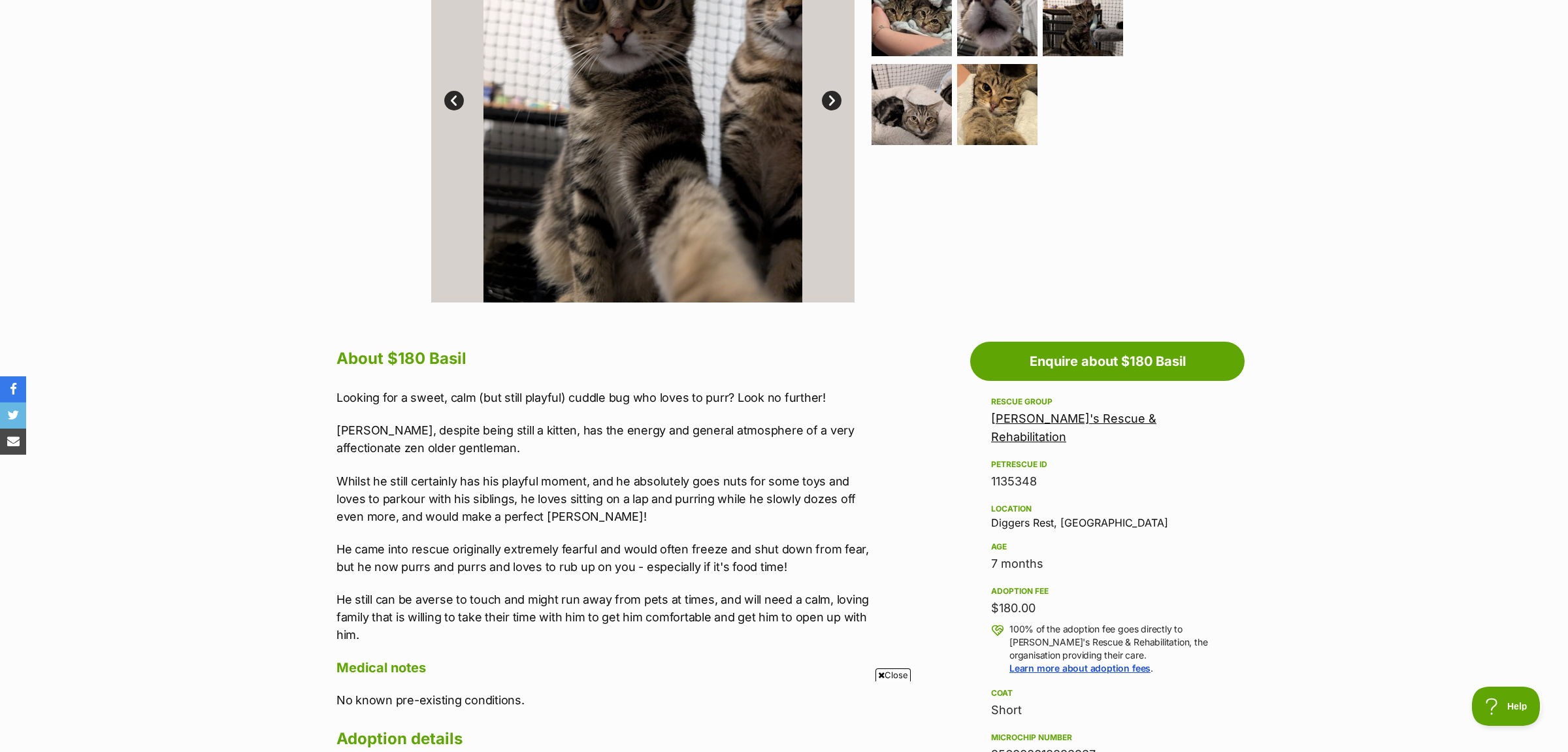
scroll to position [274, 0]
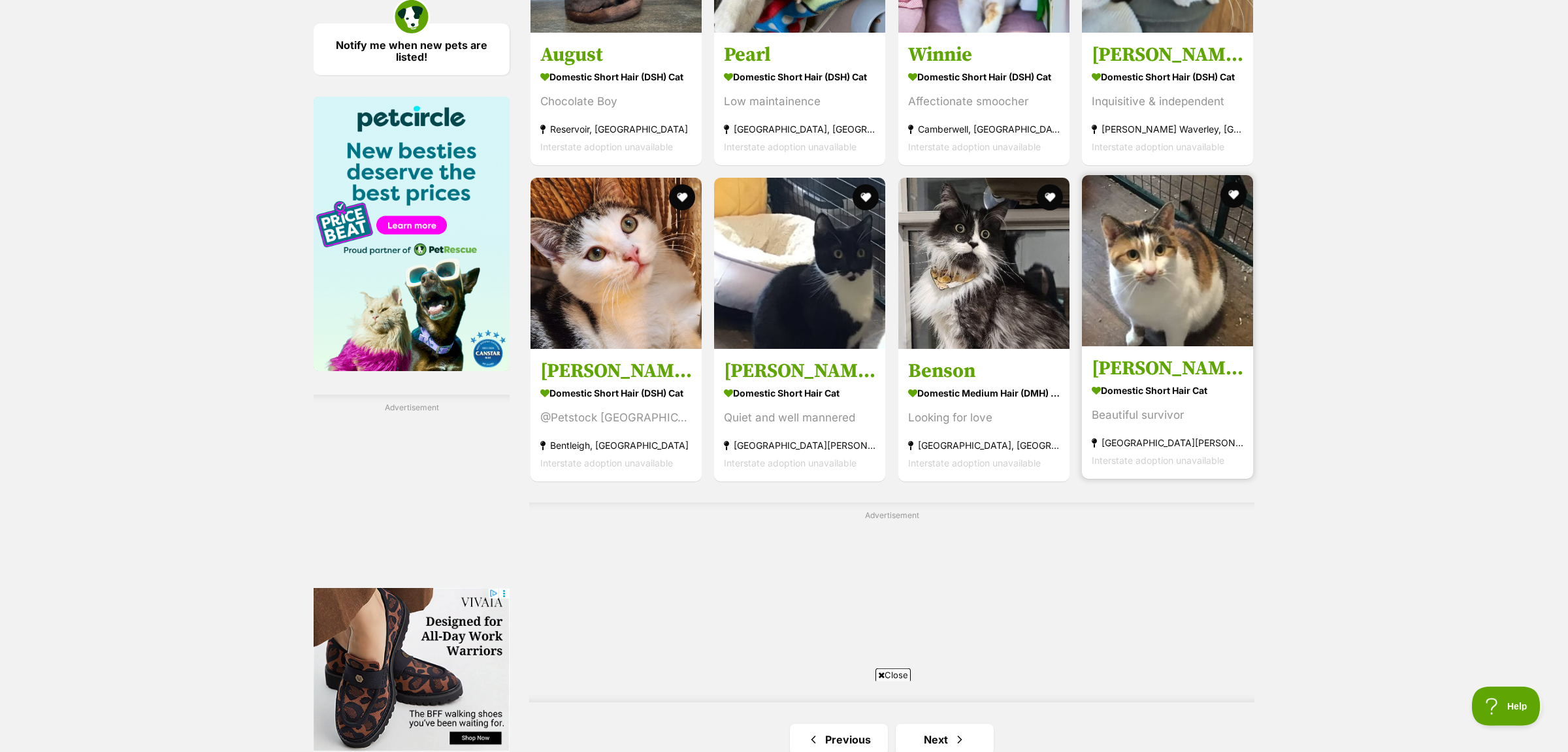
scroll to position [1989, 0]
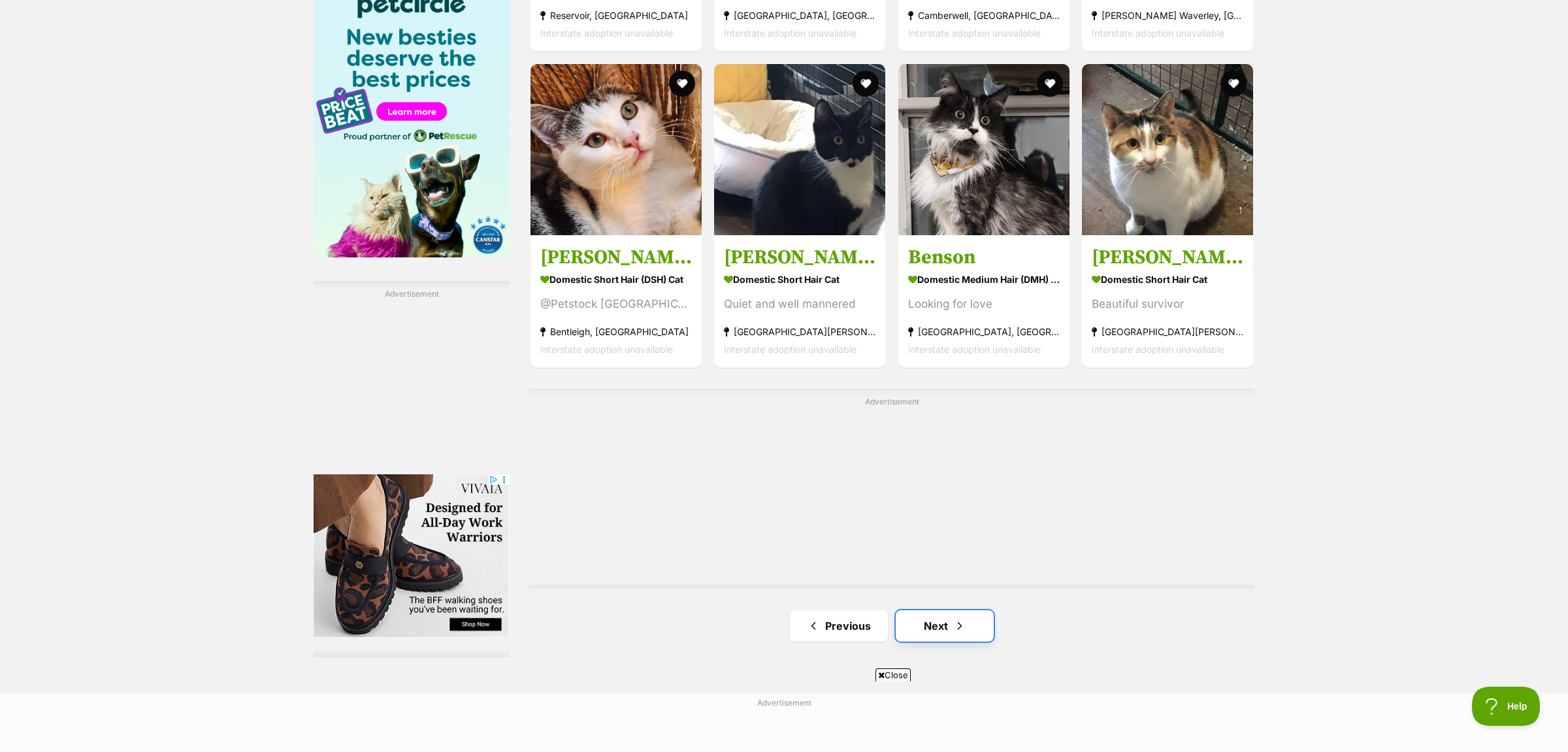
click at [932, 629] on link "Next" at bounding box center [945, 625] width 98 height 31
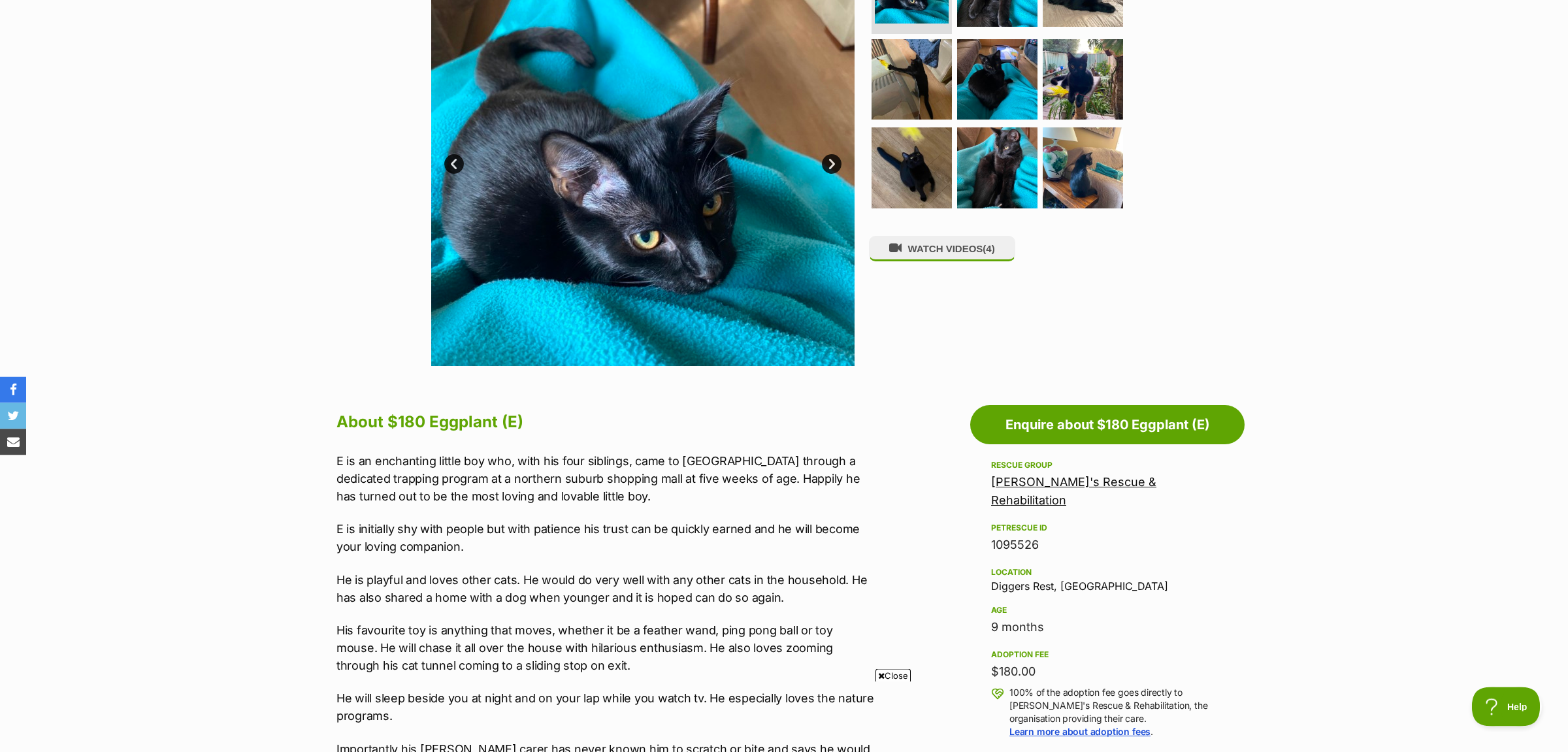
scroll to position [137, 0]
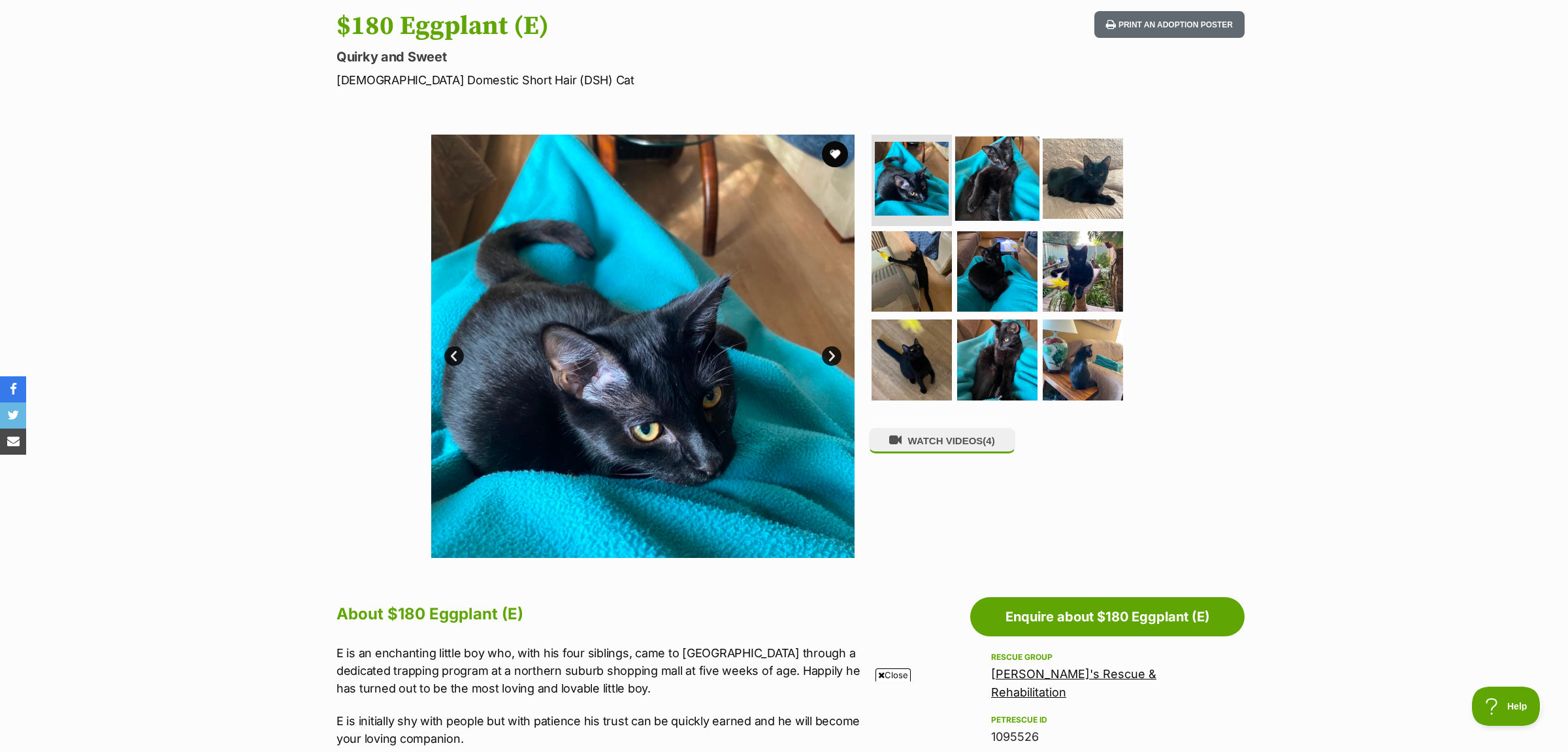
click at [1005, 187] on img at bounding box center [997, 179] width 84 height 84
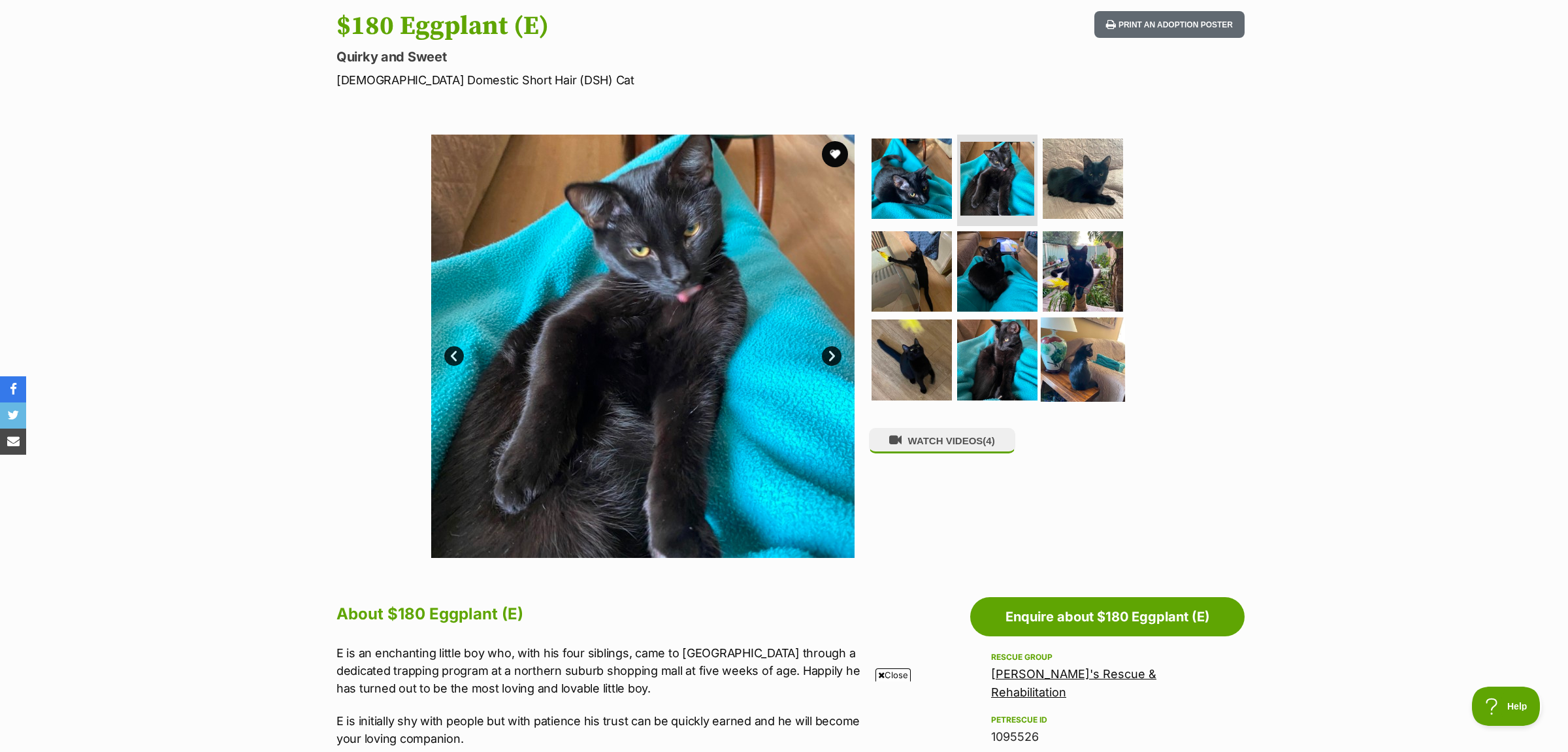
click at [1070, 327] on img at bounding box center [1083, 359] width 84 height 84
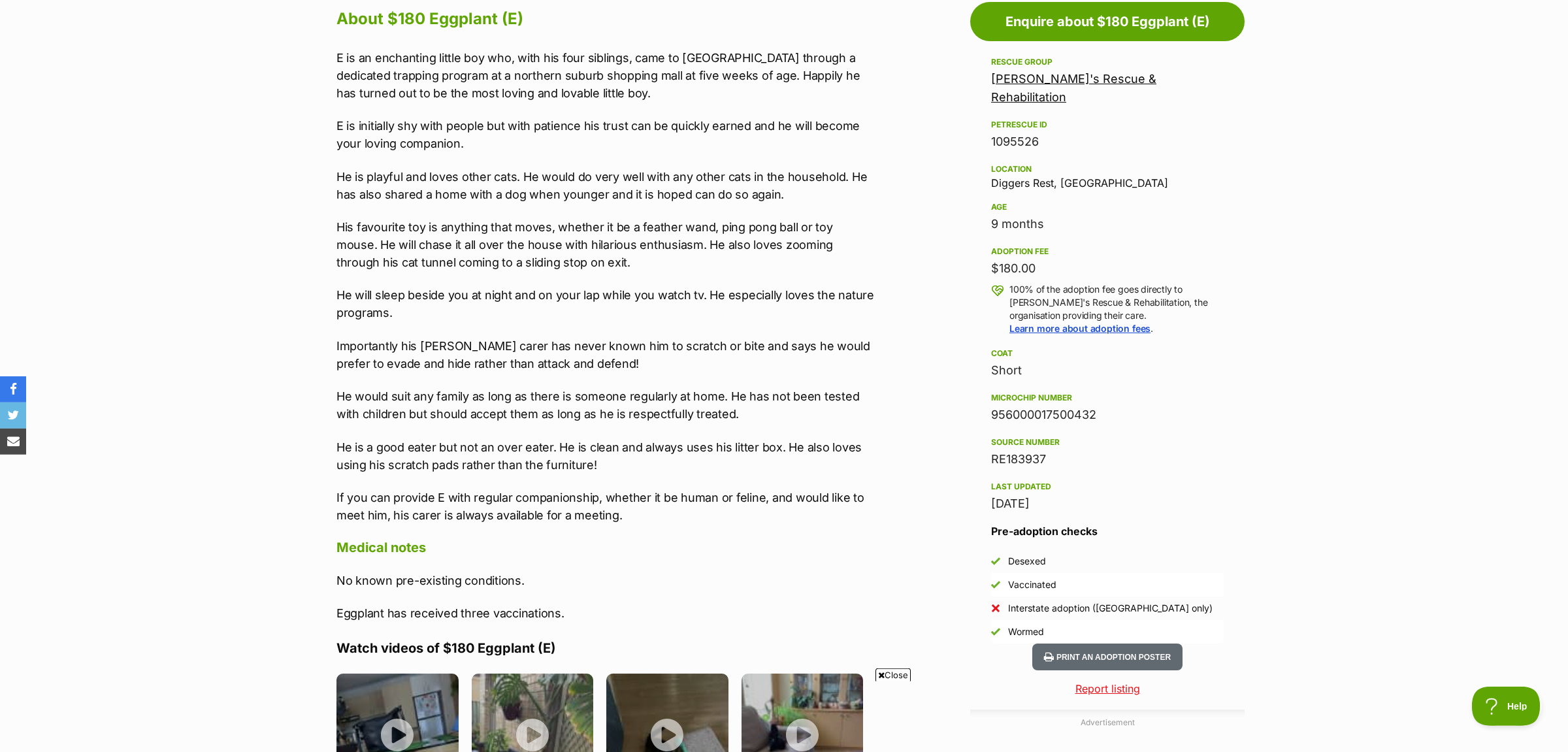
scroll to position [891, 0]
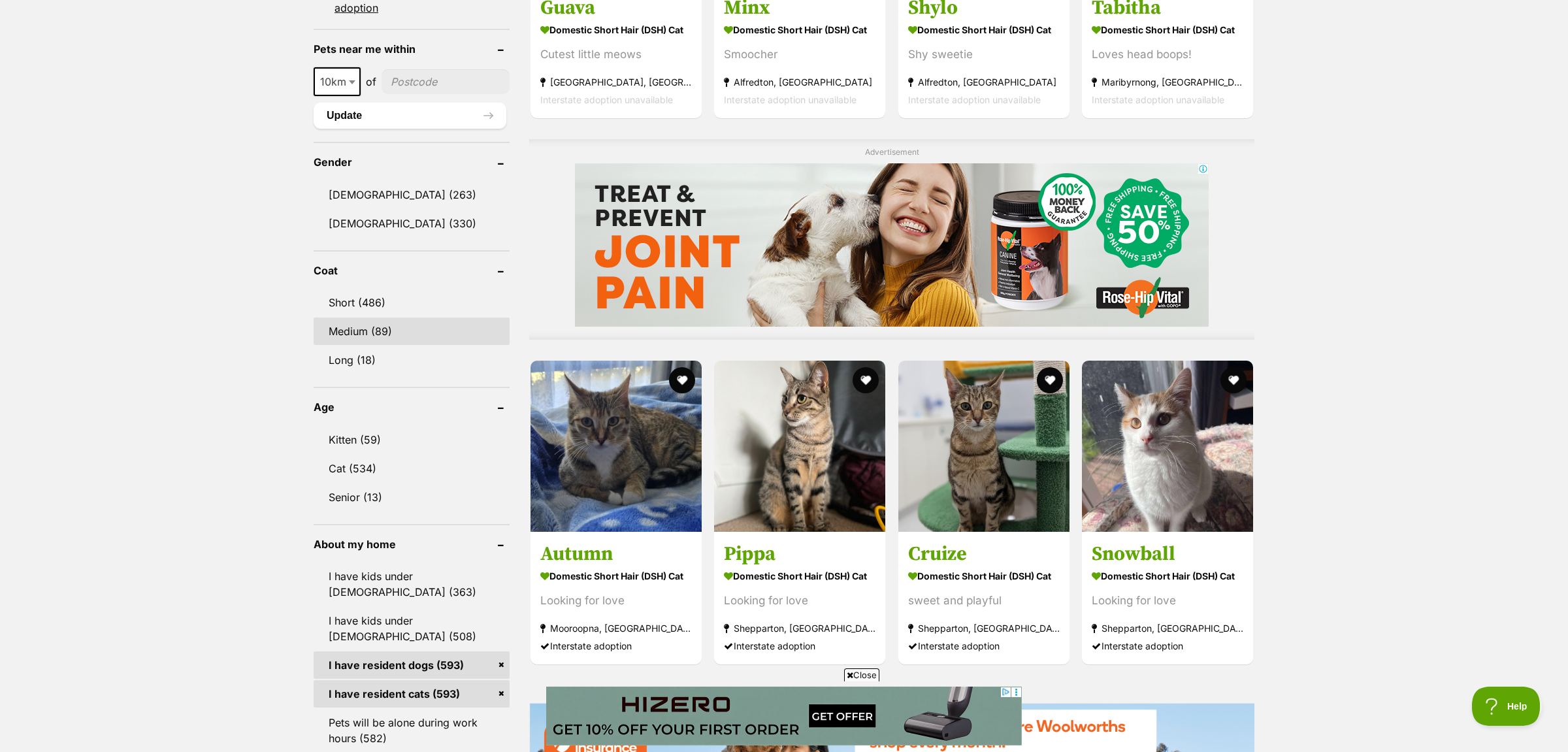
scroll to position [823, 0]
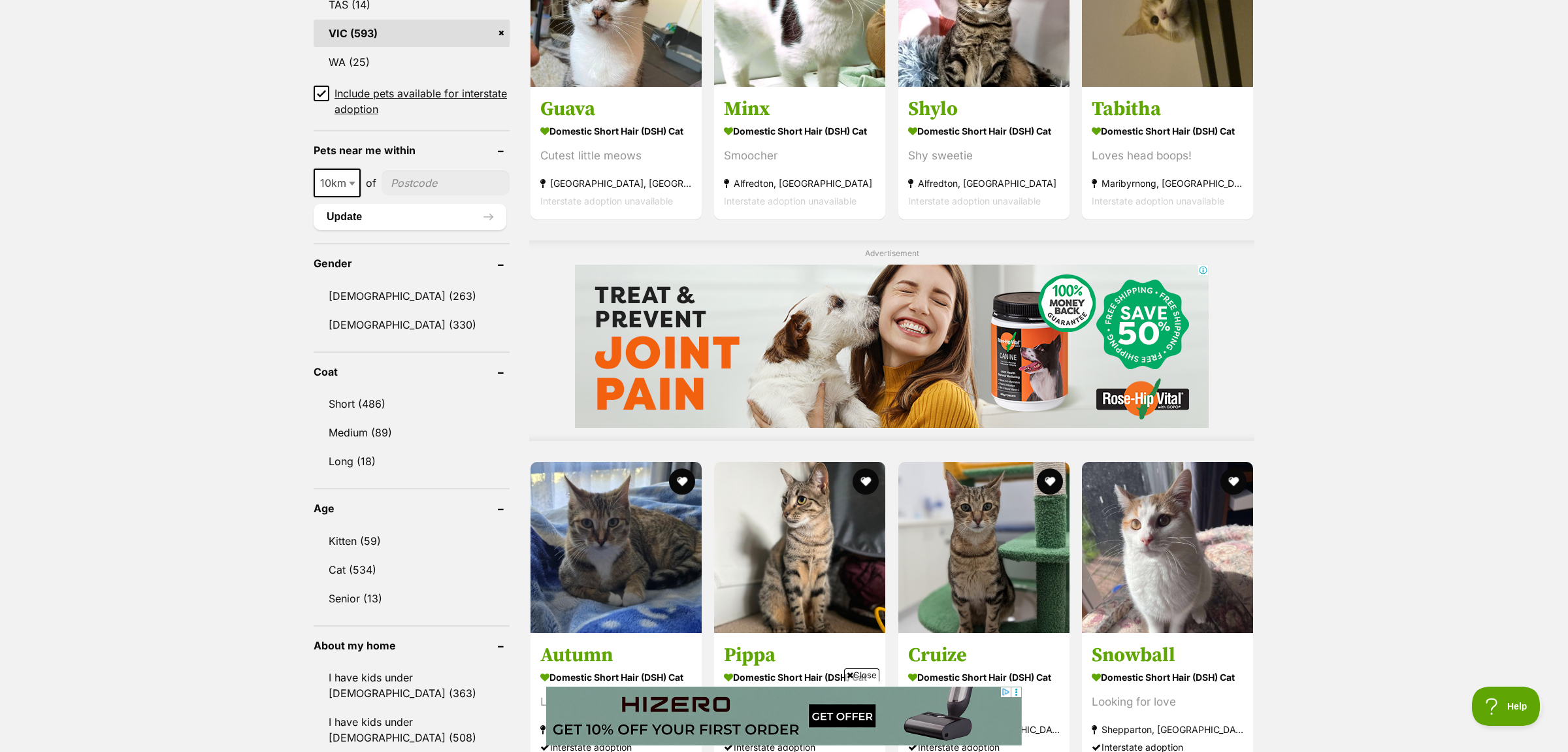
click at [428, 180] on input"] "postcode" at bounding box center [445, 183] width 128 height 25
type input"] "3042"
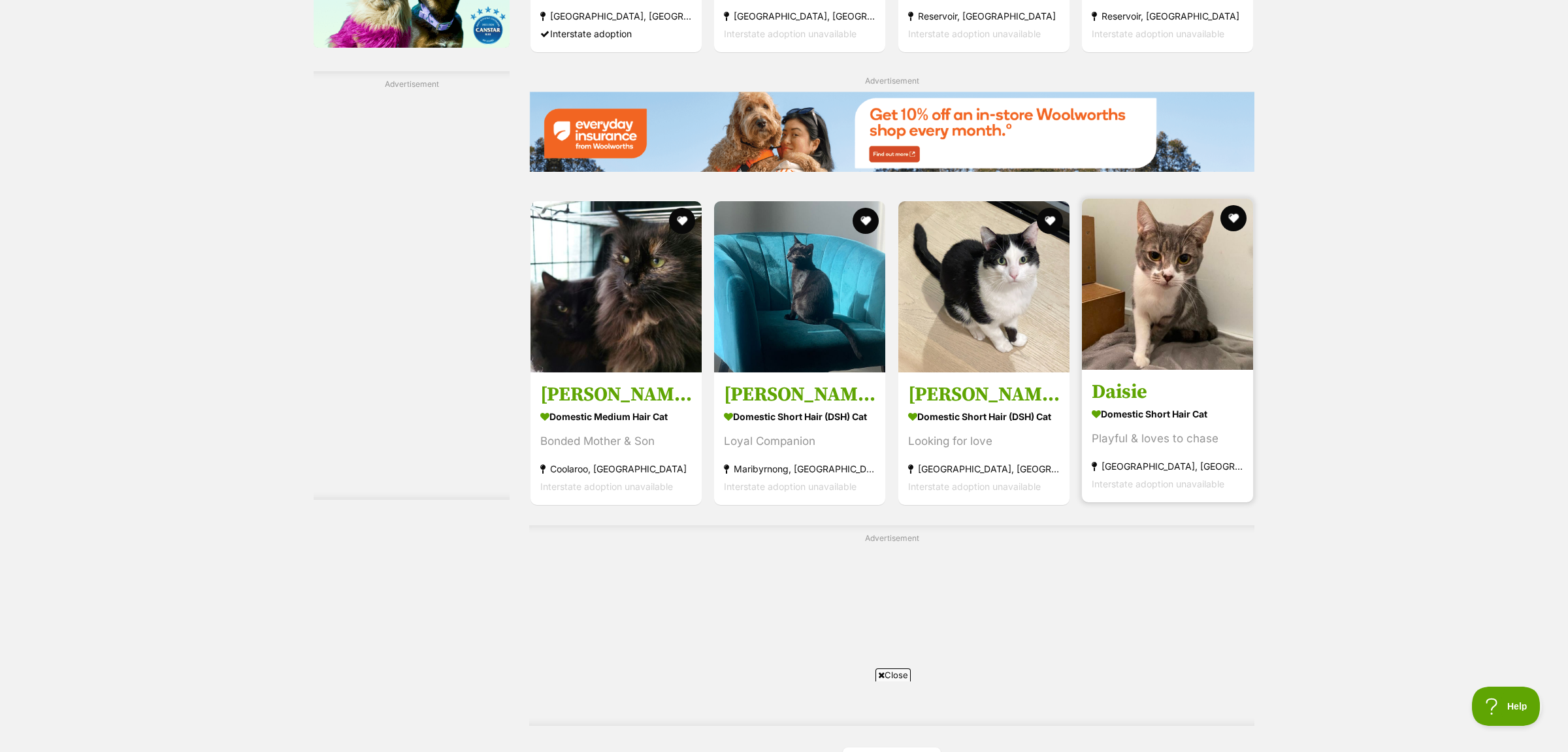
scroll to position [2126, 0]
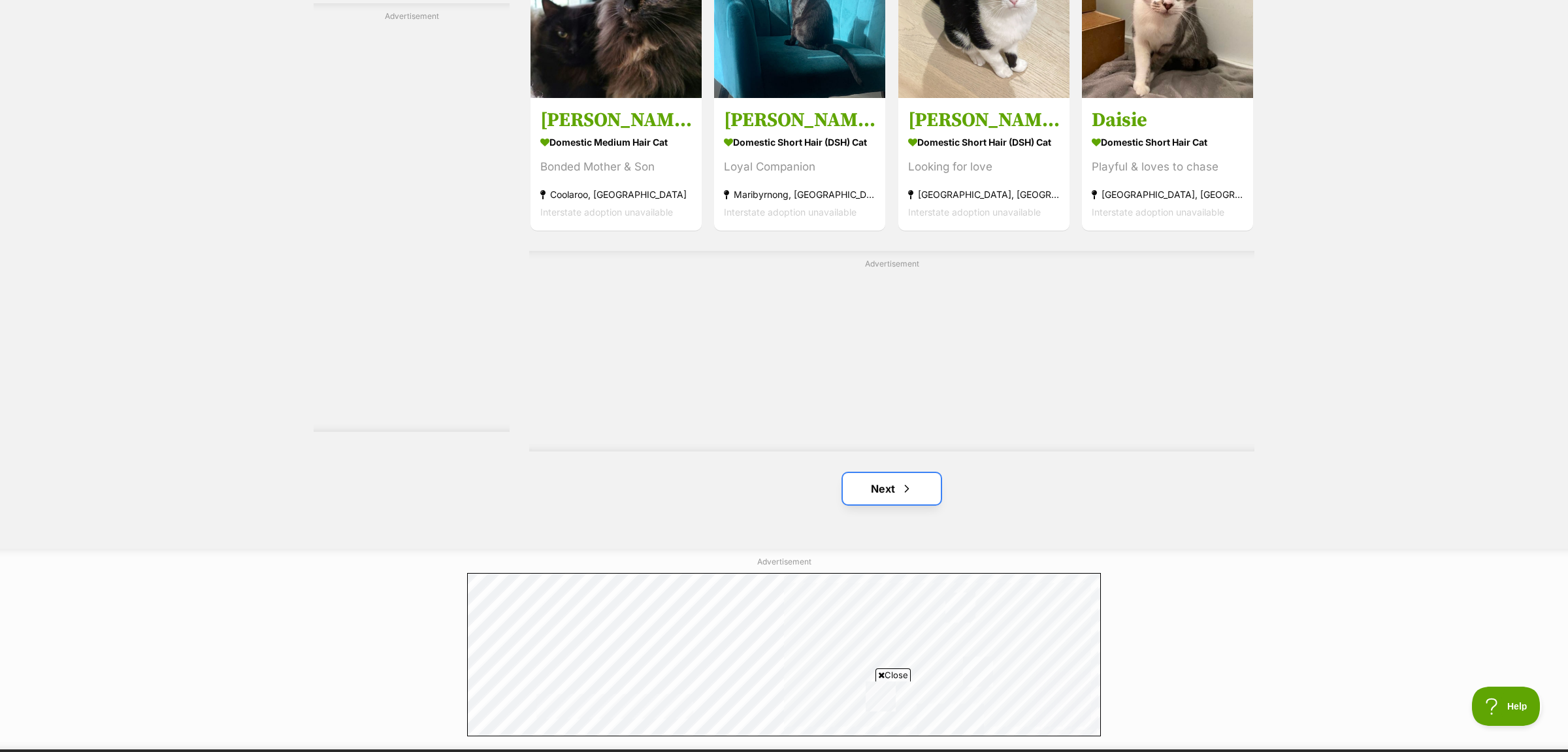
click at [894, 504] on link "Next" at bounding box center [892, 488] width 98 height 31
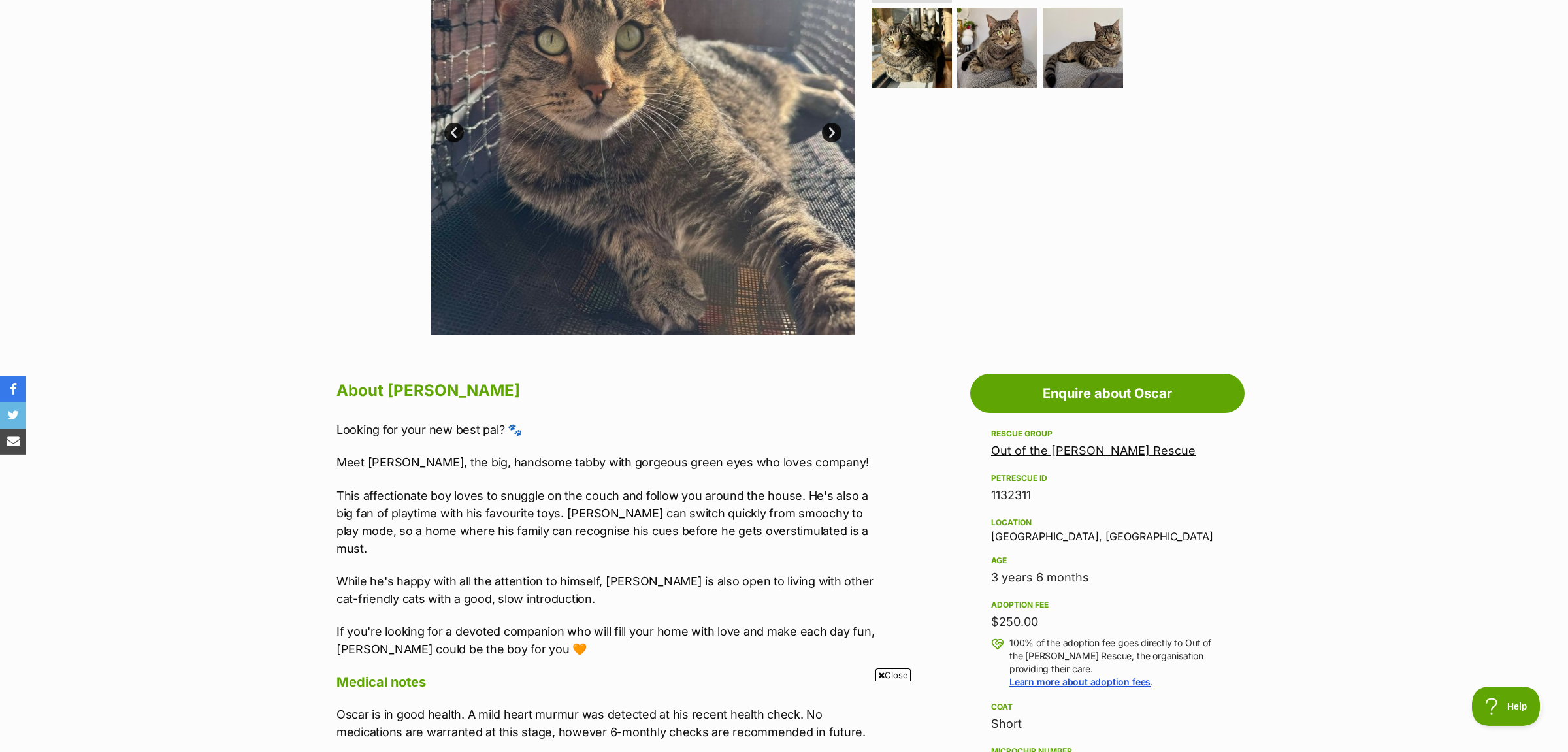
scroll to position [274, 0]
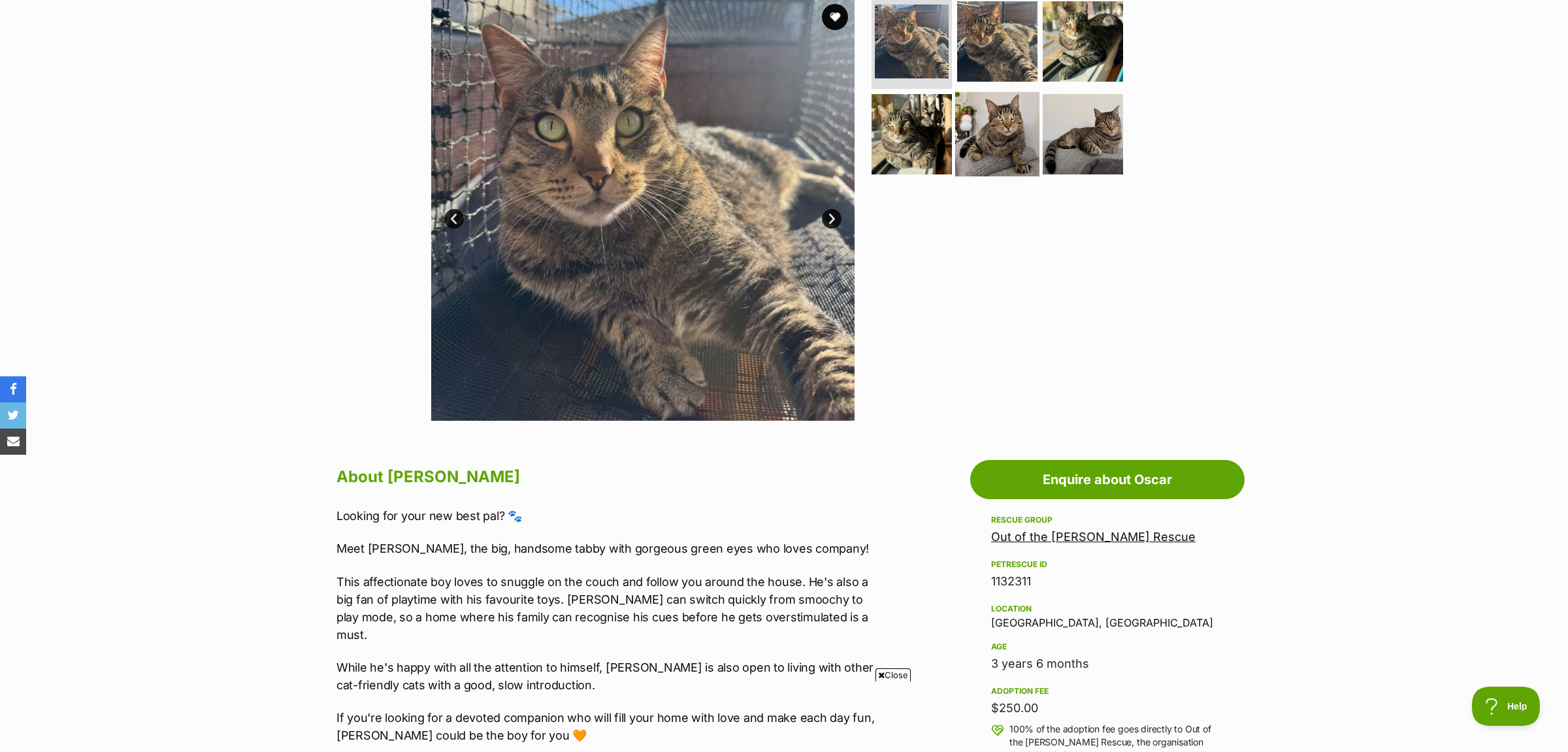
click at [1015, 132] on img at bounding box center [997, 134] width 84 height 84
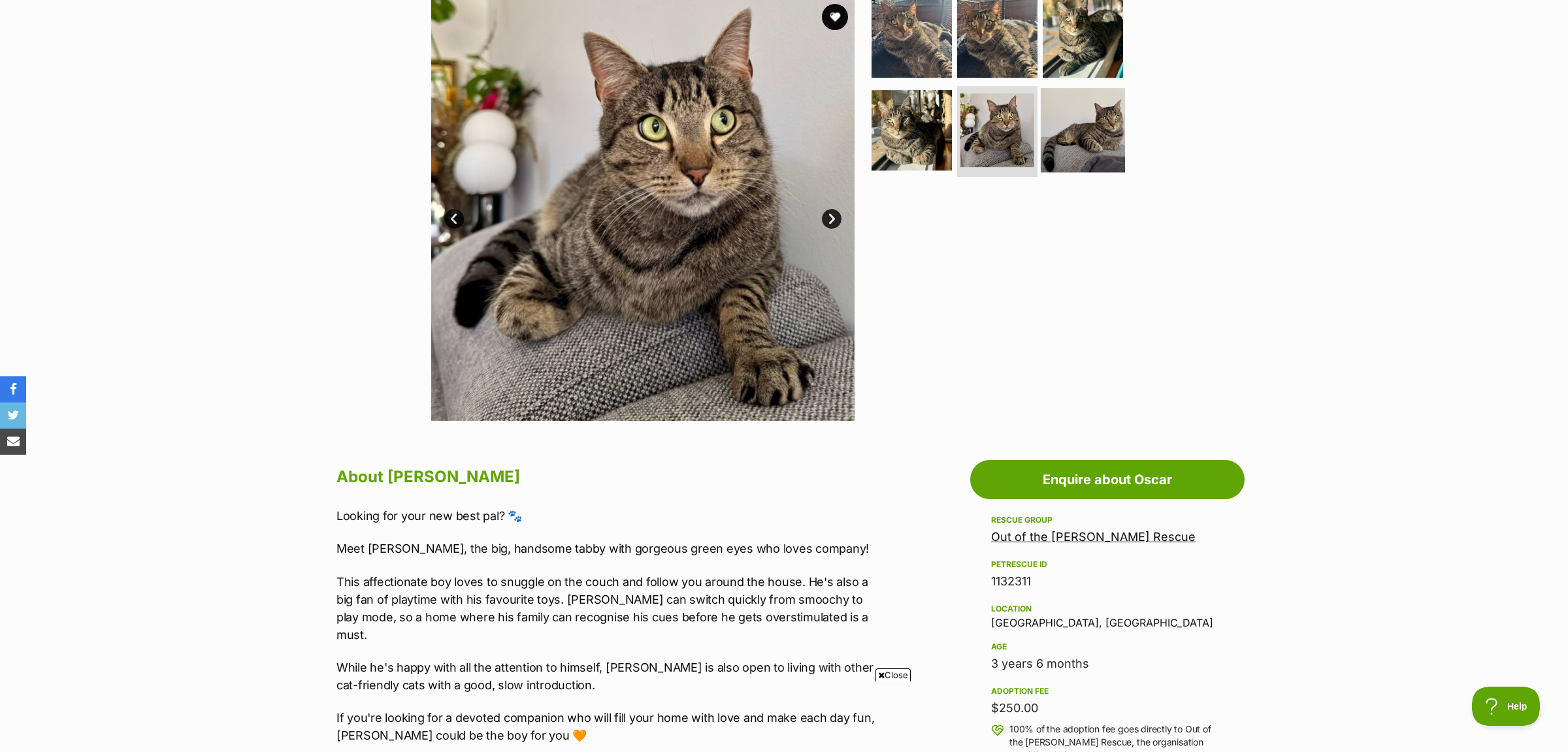
click at [1095, 115] on img at bounding box center [1083, 130] width 84 height 84
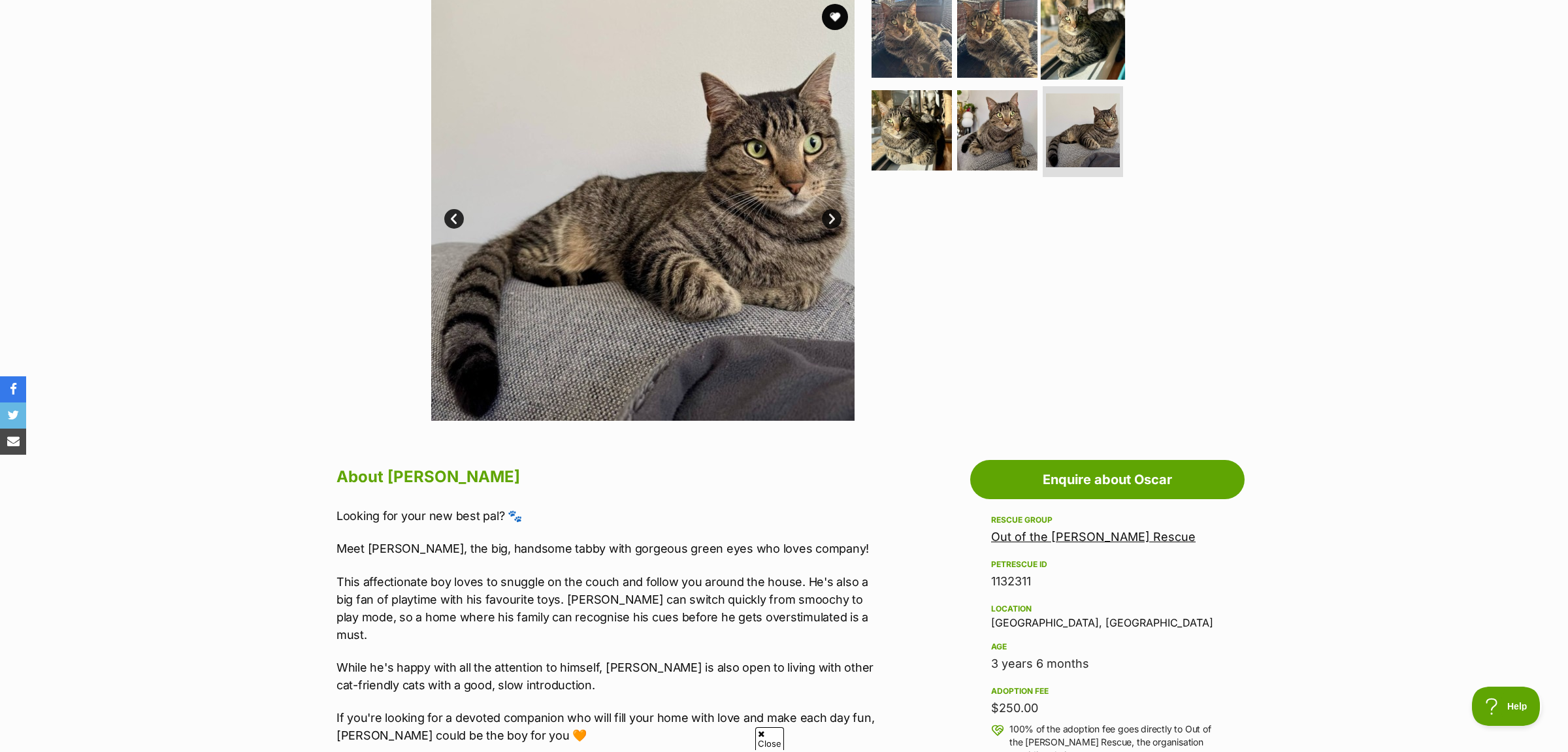
click at [1095, 38] on img at bounding box center [1083, 37] width 84 height 84
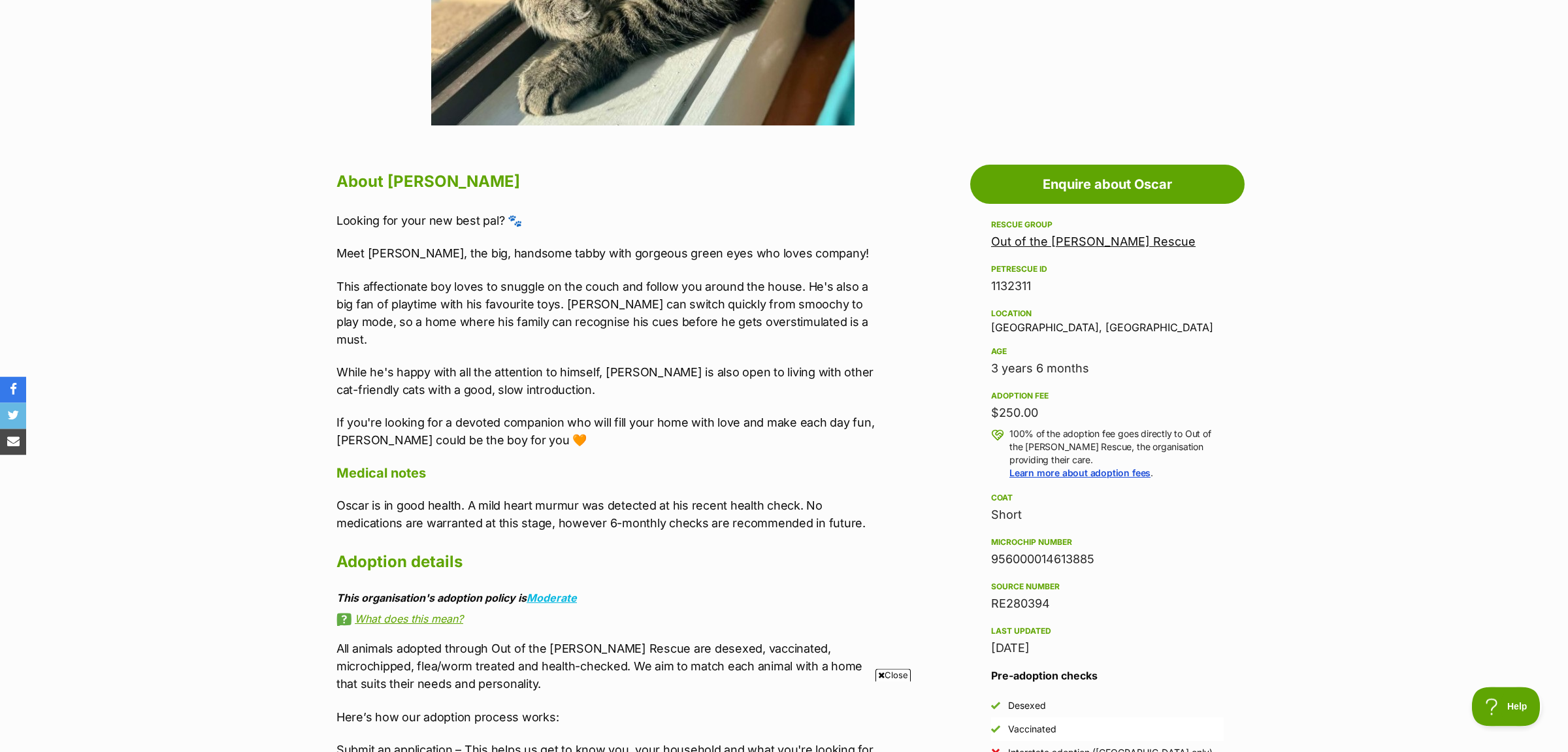
scroll to position [686, 0]
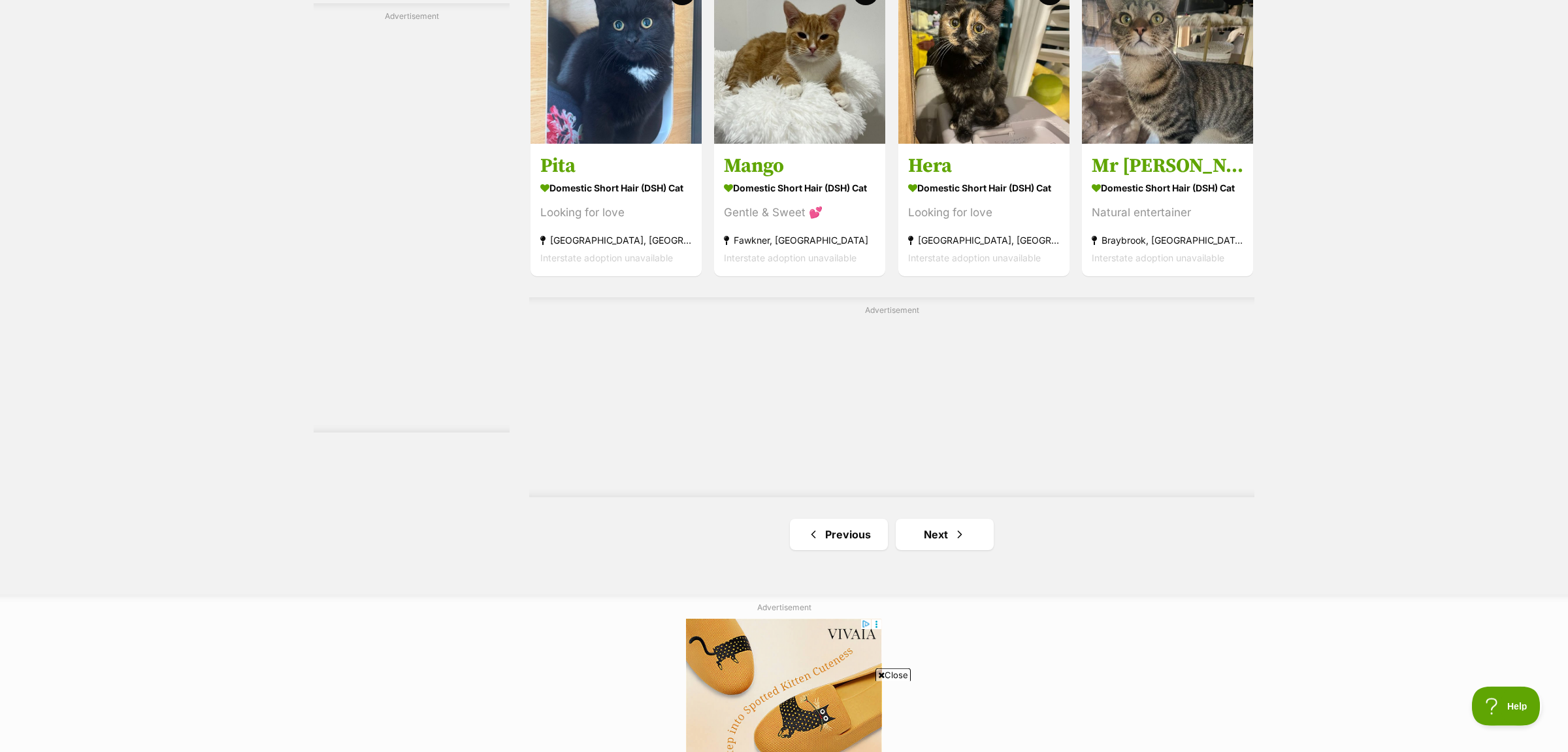
scroll to position [2057, 0]
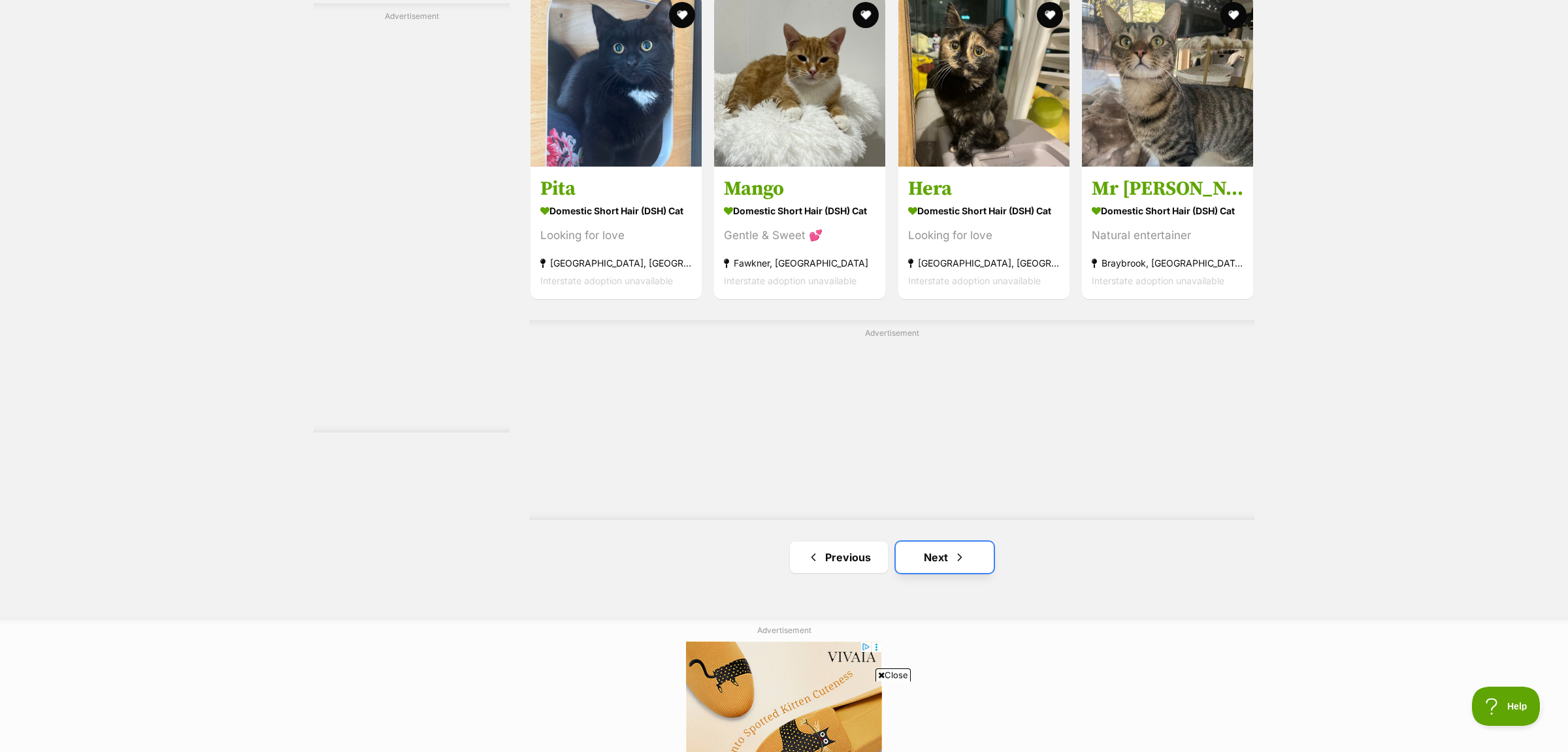
click at [944, 573] on link "Next" at bounding box center [945, 556] width 98 height 31
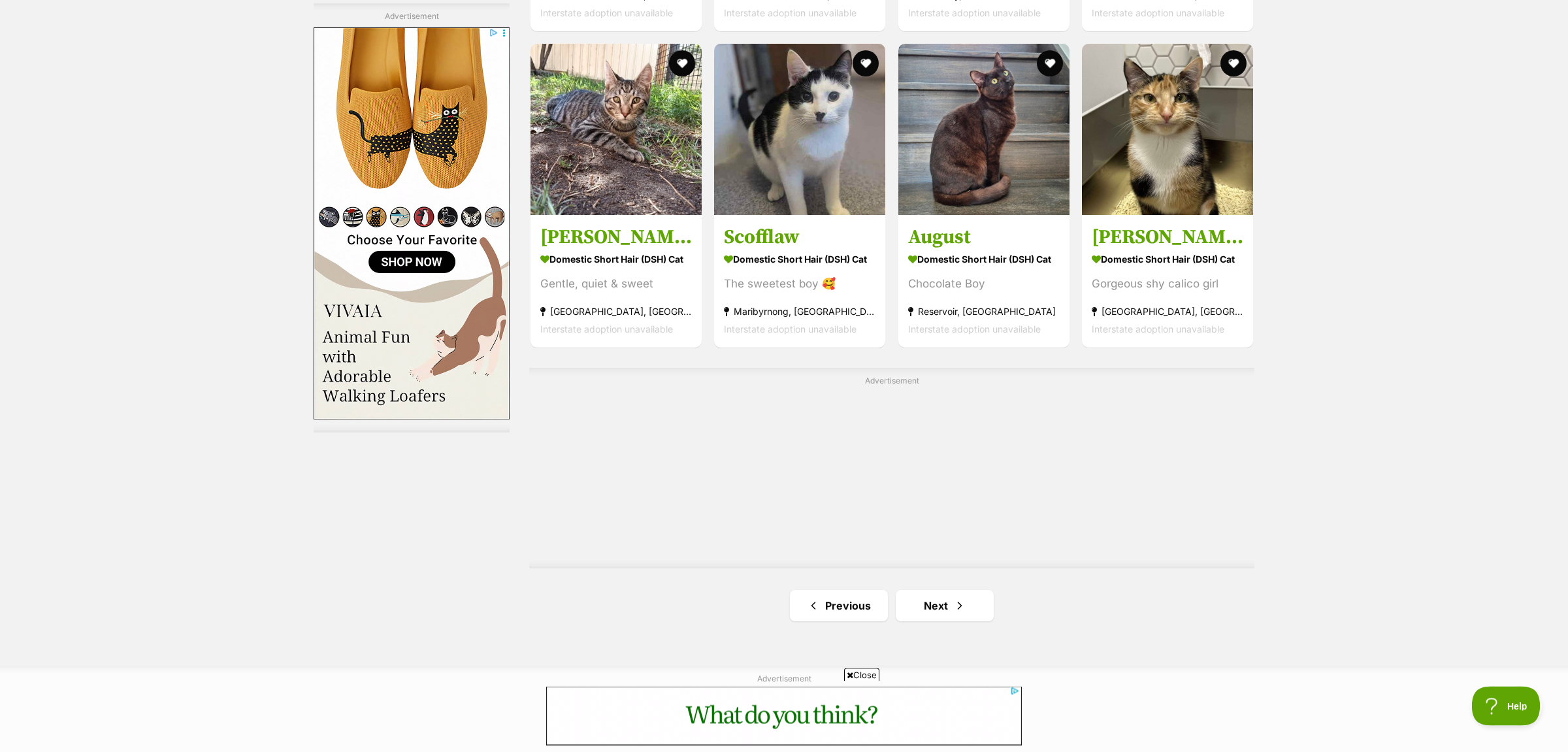
scroll to position [2126, 0]
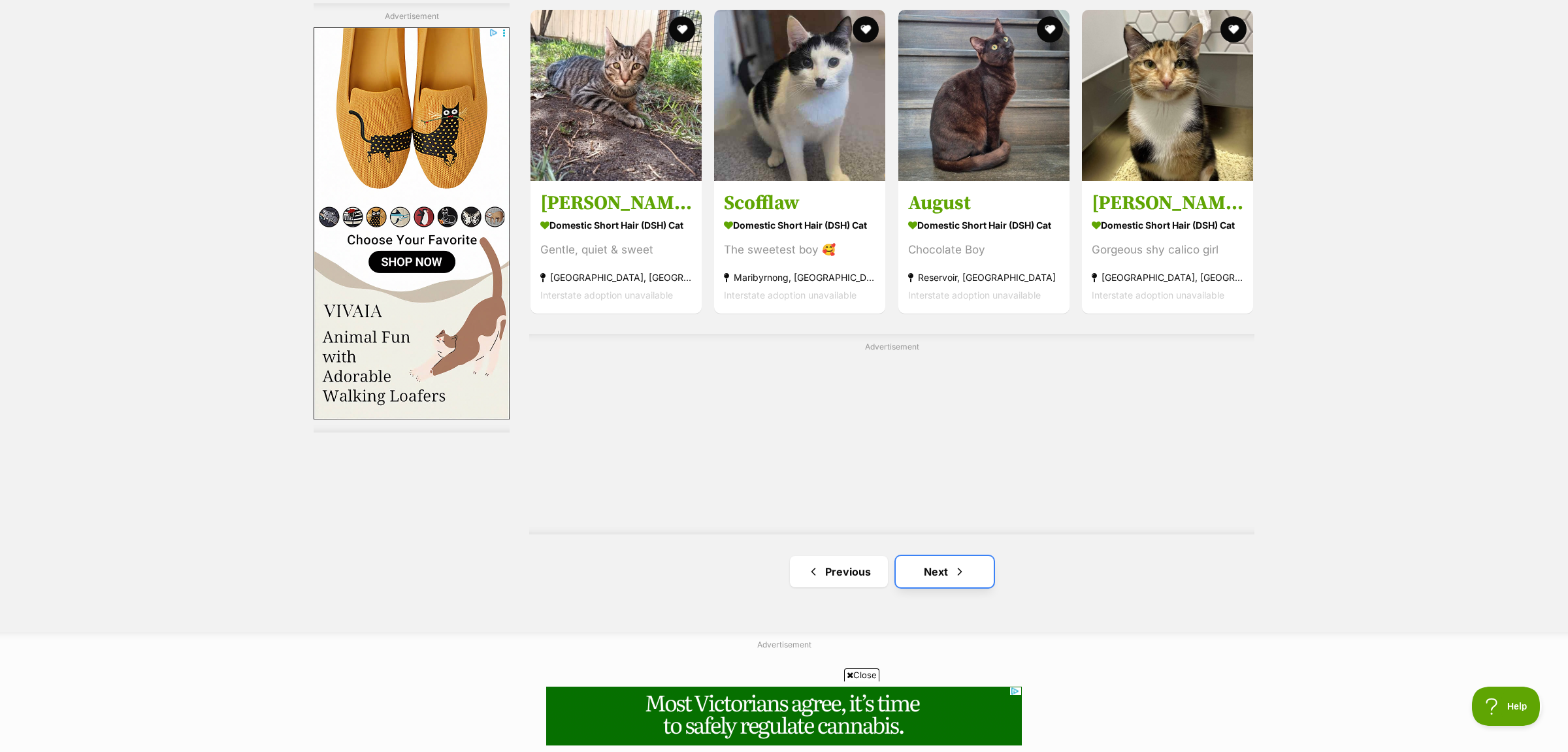
click at [932, 565] on link "Next" at bounding box center [945, 571] width 98 height 31
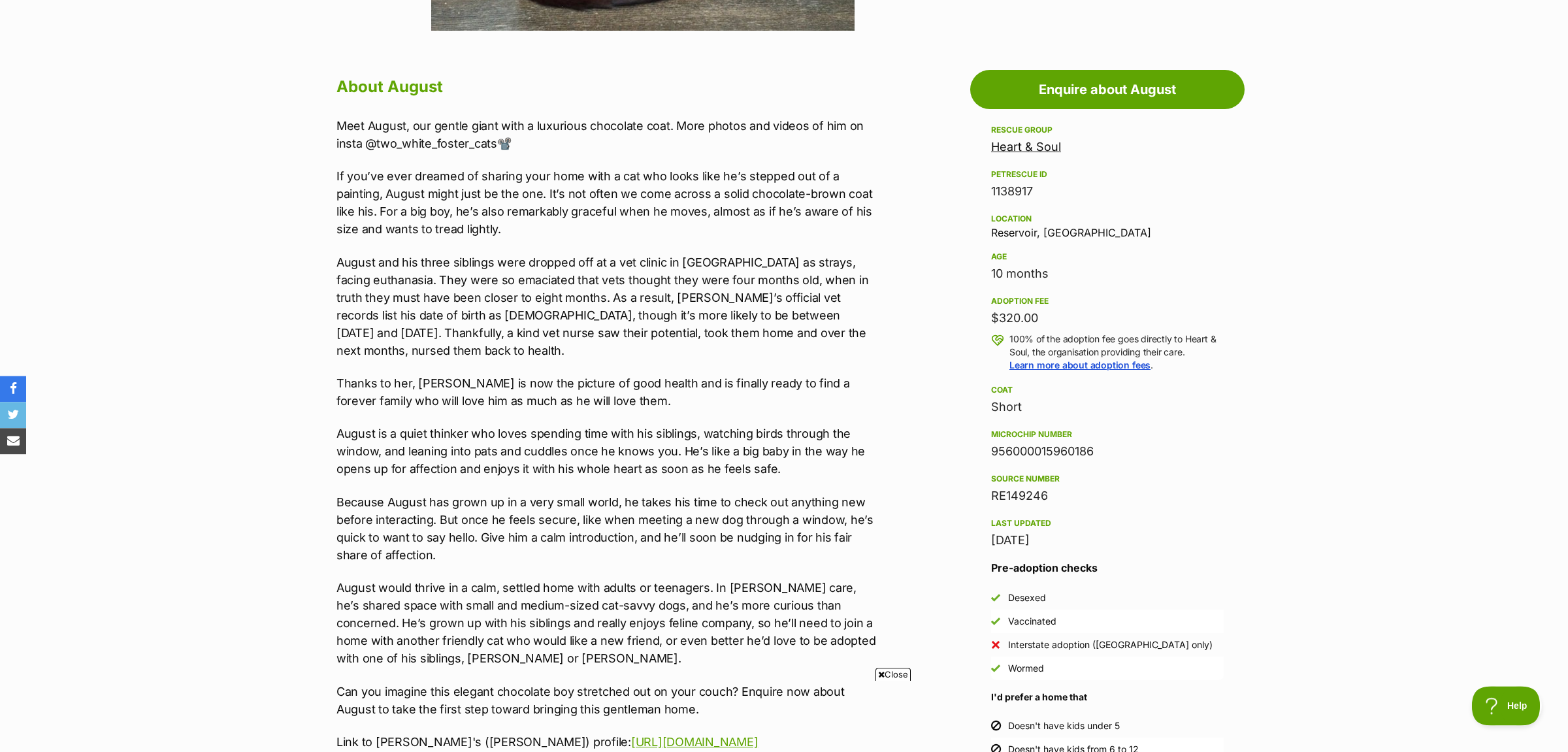
scroll to position [754, 0]
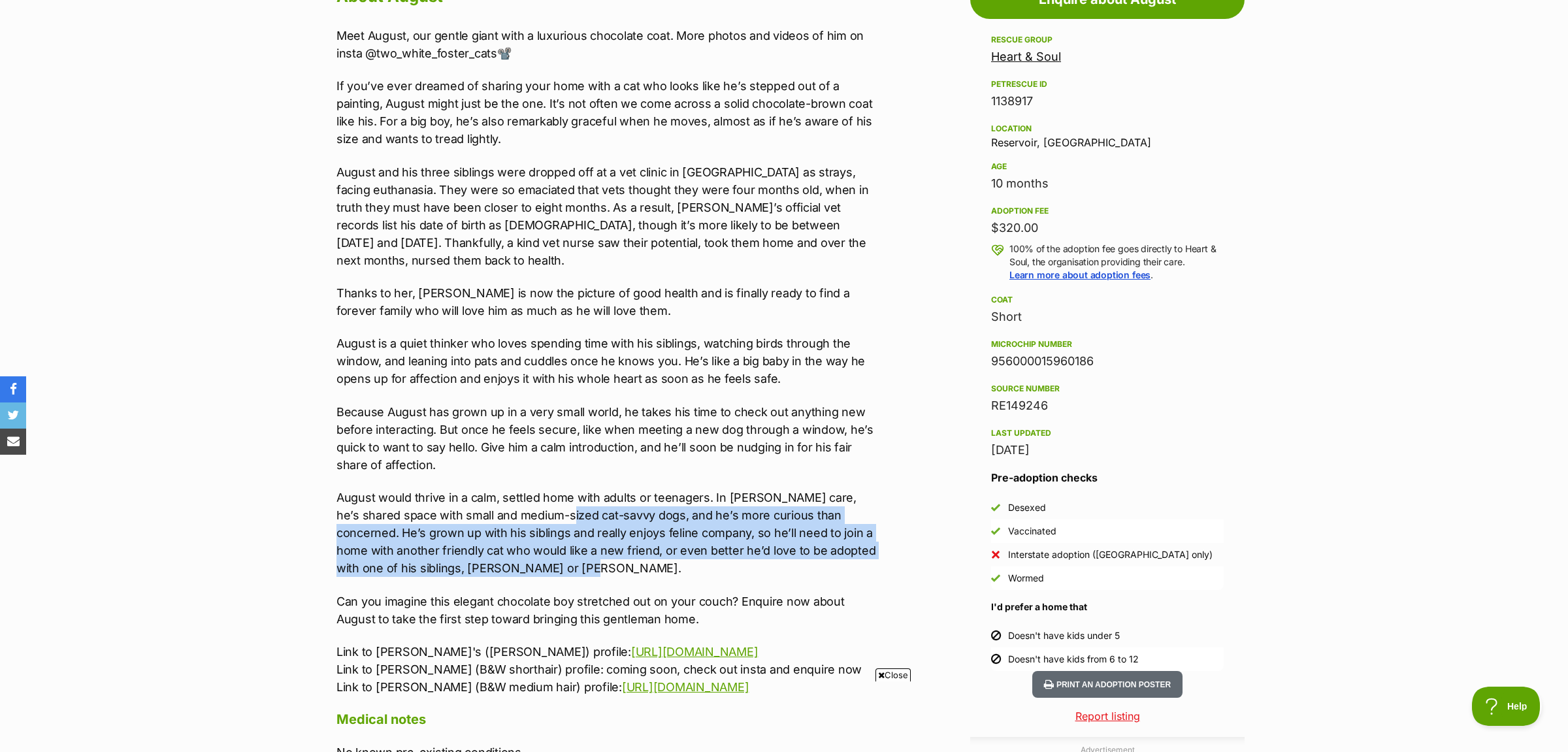
drag, startPoint x: 545, startPoint y: 509, endPoint x: 868, endPoint y: 567, distance: 328.2
click at [868, 567] on p "August would thrive in a calm, settled home with adults or teenagers. In [PERSO…" at bounding box center [606, 533] width 540 height 88
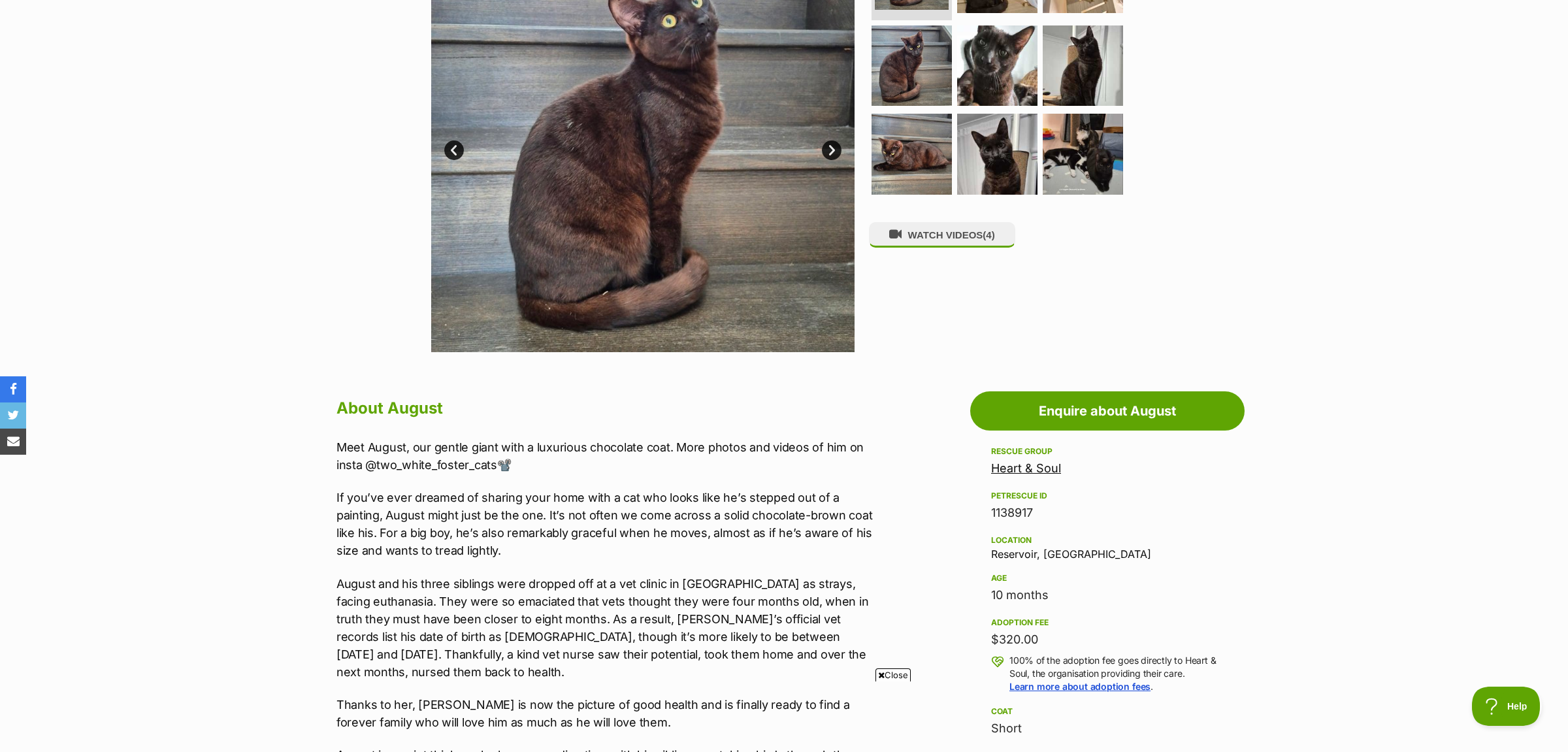
scroll to position [0, 0]
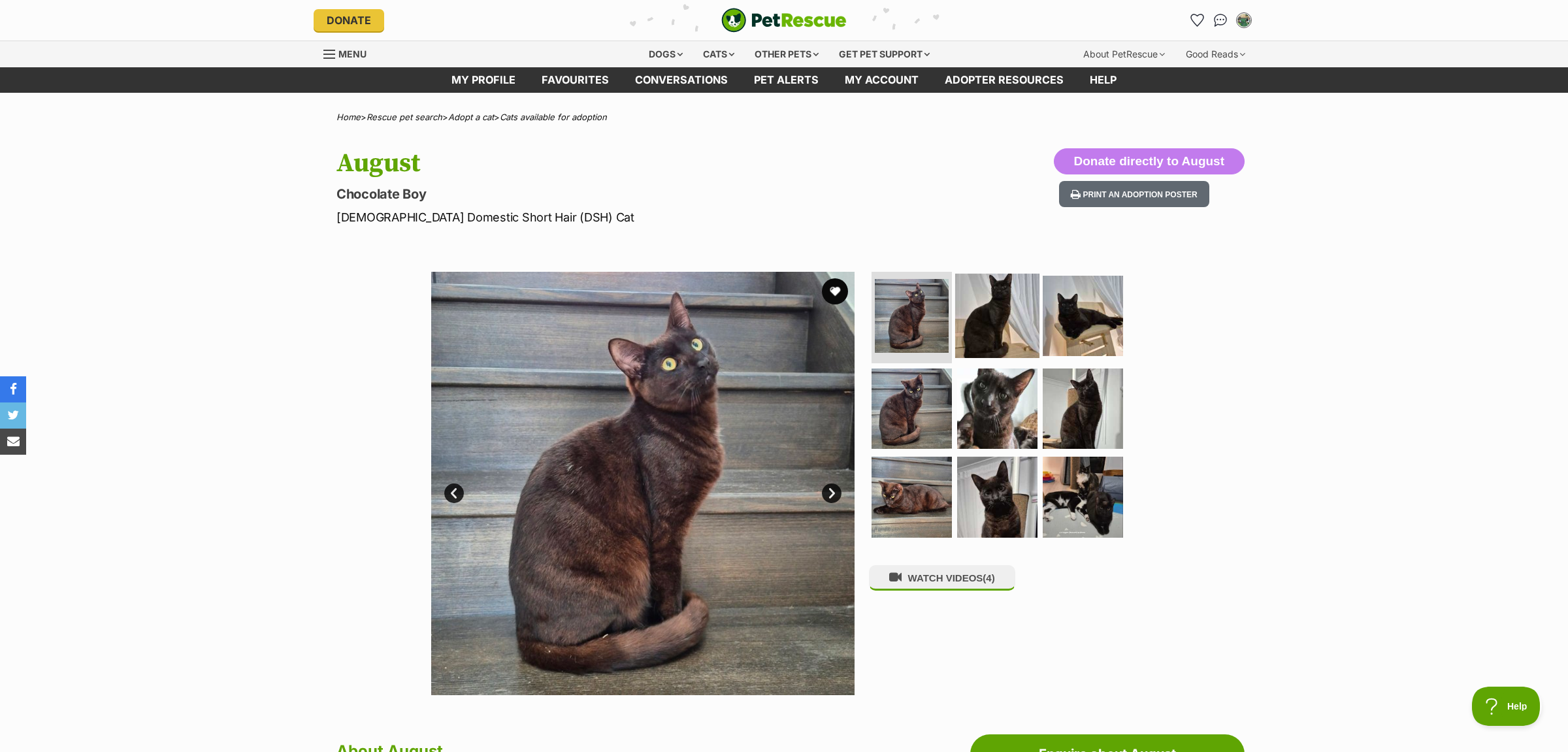
click at [976, 313] on img at bounding box center [997, 316] width 84 height 84
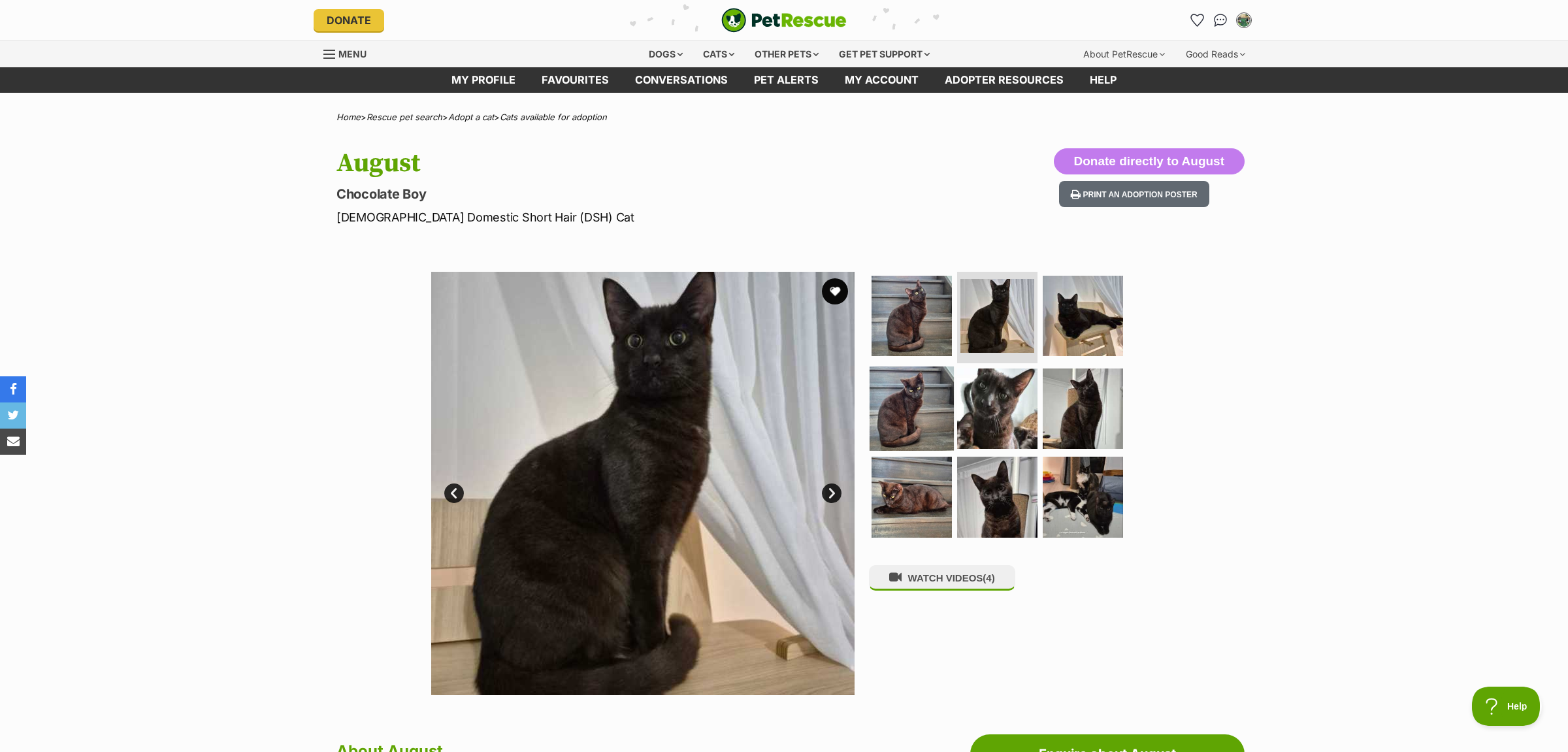
click at [934, 399] on img at bounding box center [912, 408] width 84 height 84
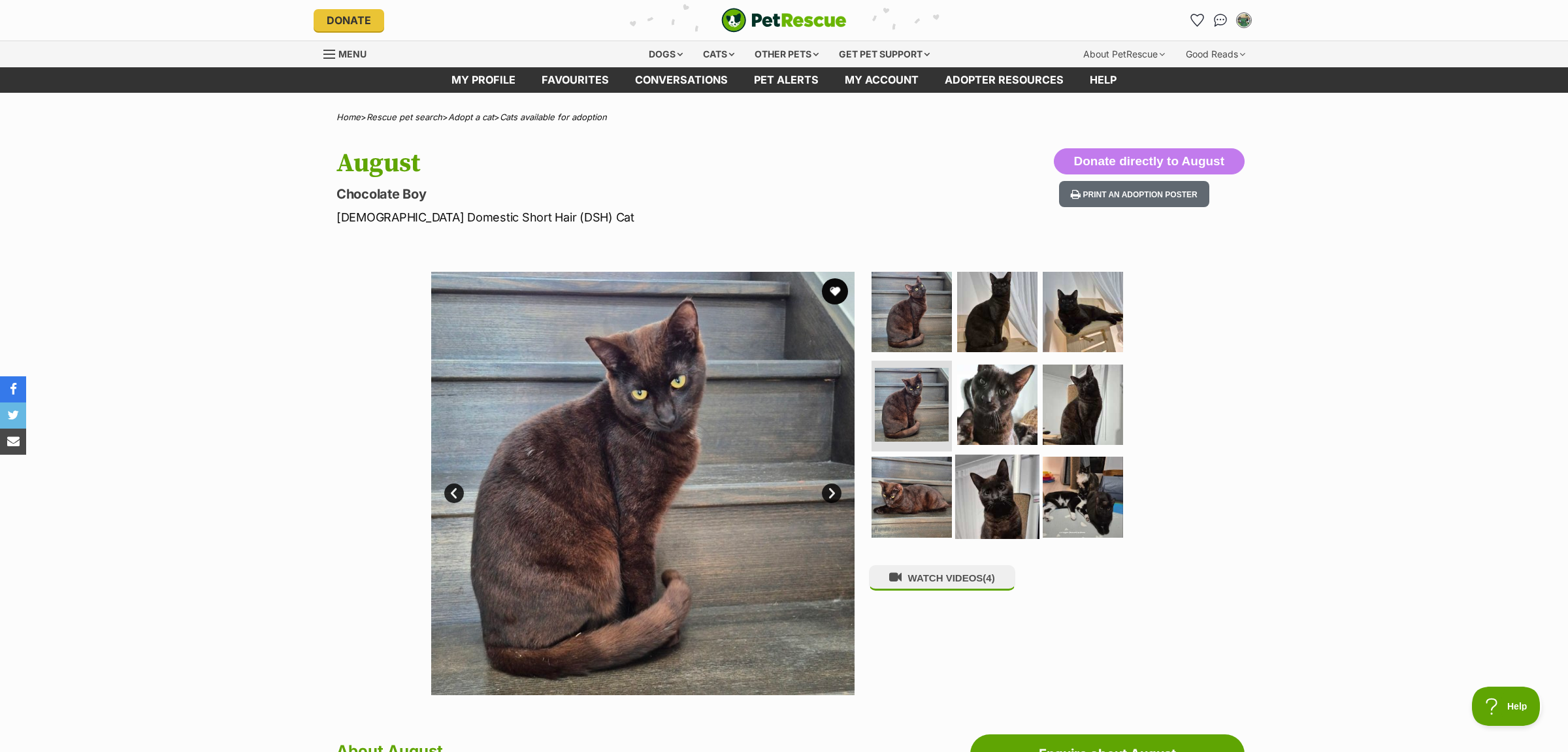
click at [987, 489] on img at bounding box center [997, 496] width 84 height 84
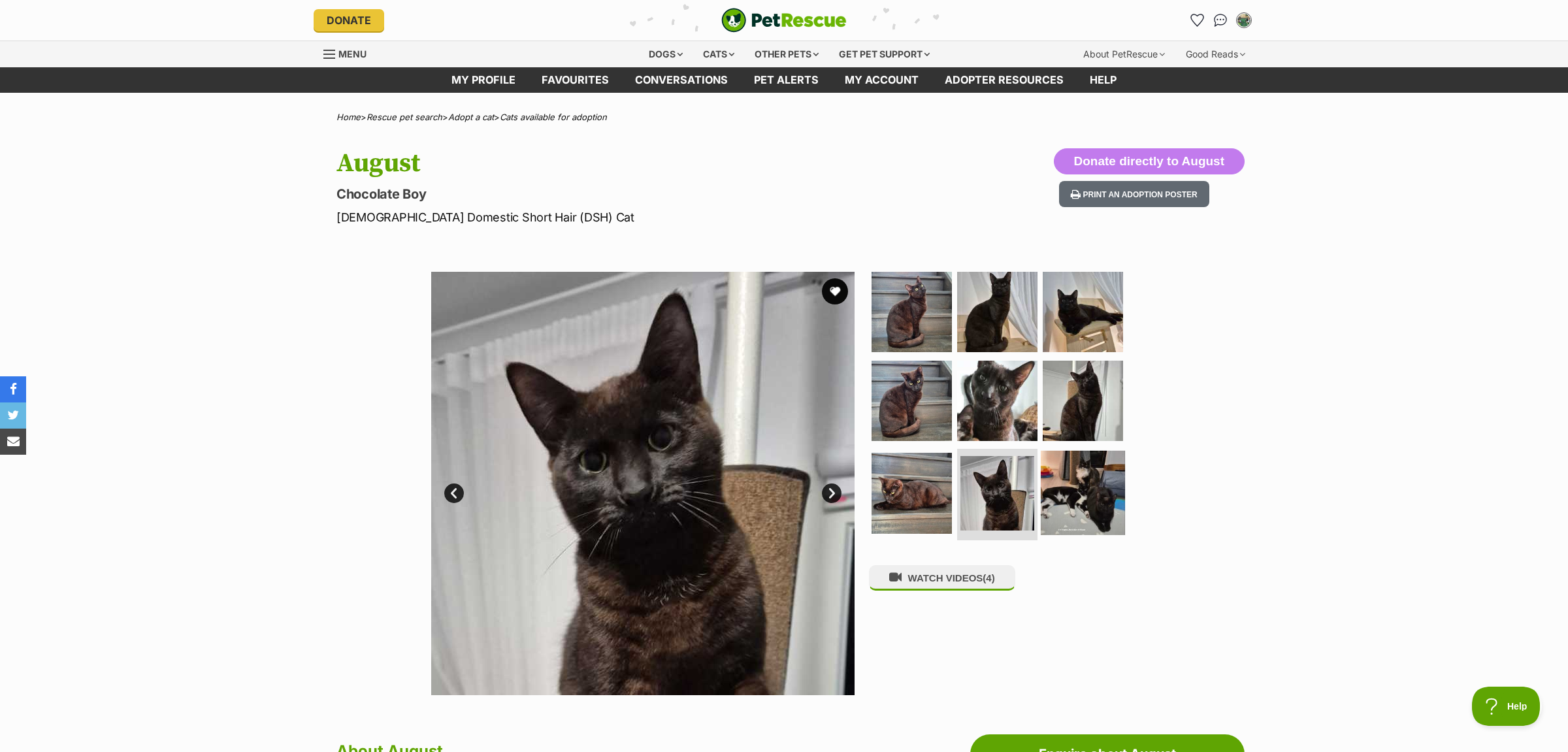
click at [1120, 466] on img at bounding box center [1083, 493] width 84 height 84
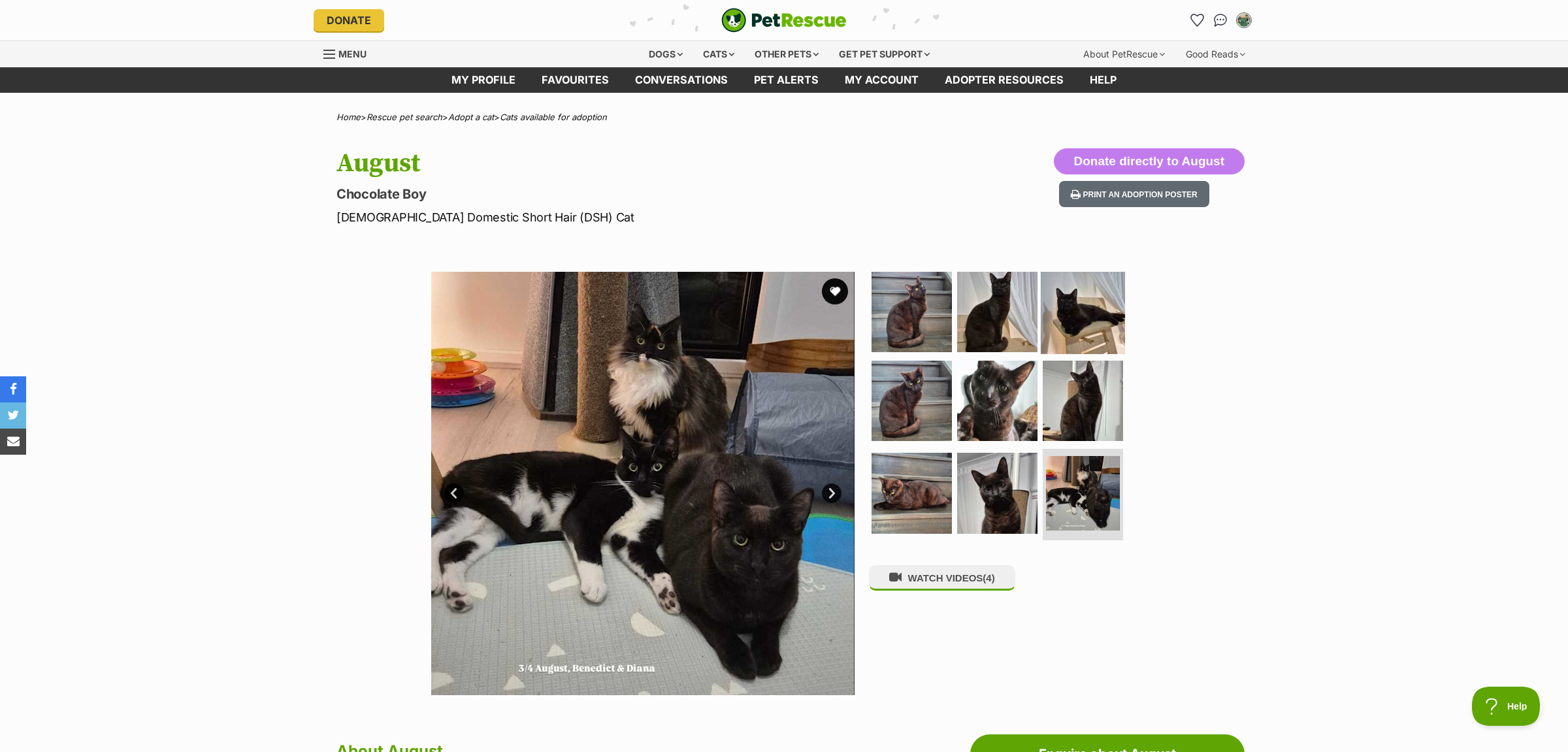
click at [1107, 329] on img at bounding box center [1083, 312] width 84 height 84
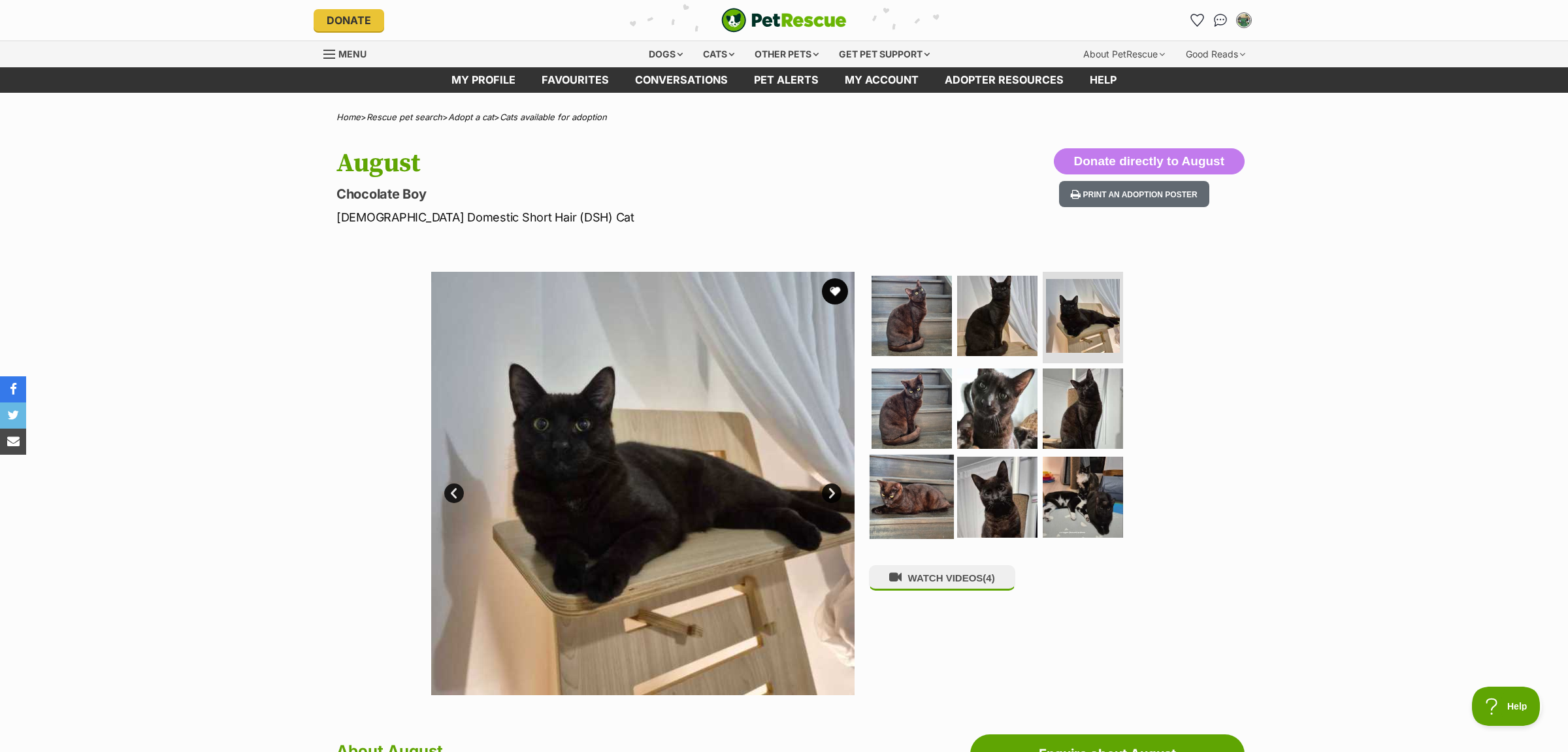
click at [876, 476] on img at bounding box center [912, 496] width 84 height 84
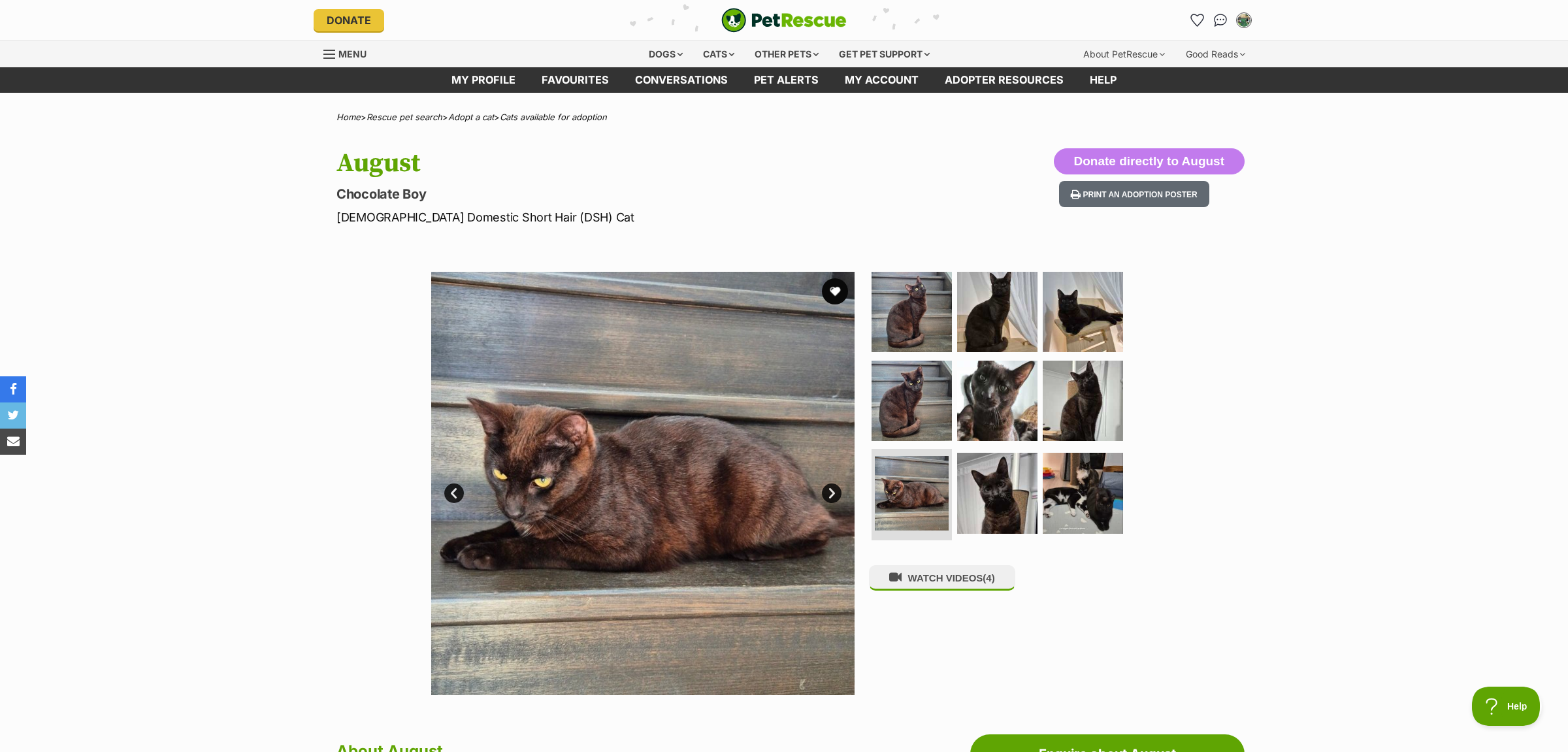
click at [1209, 14] on ul "My account Lauren Bordonaro Edit profile Log out Pet alerts Pet alert matches A…" at bounding box center [1220, 20] width 68 height 21
click at [1214, 23] on img "Conversations" at bounding box center [1221, 20] width 18 height 17
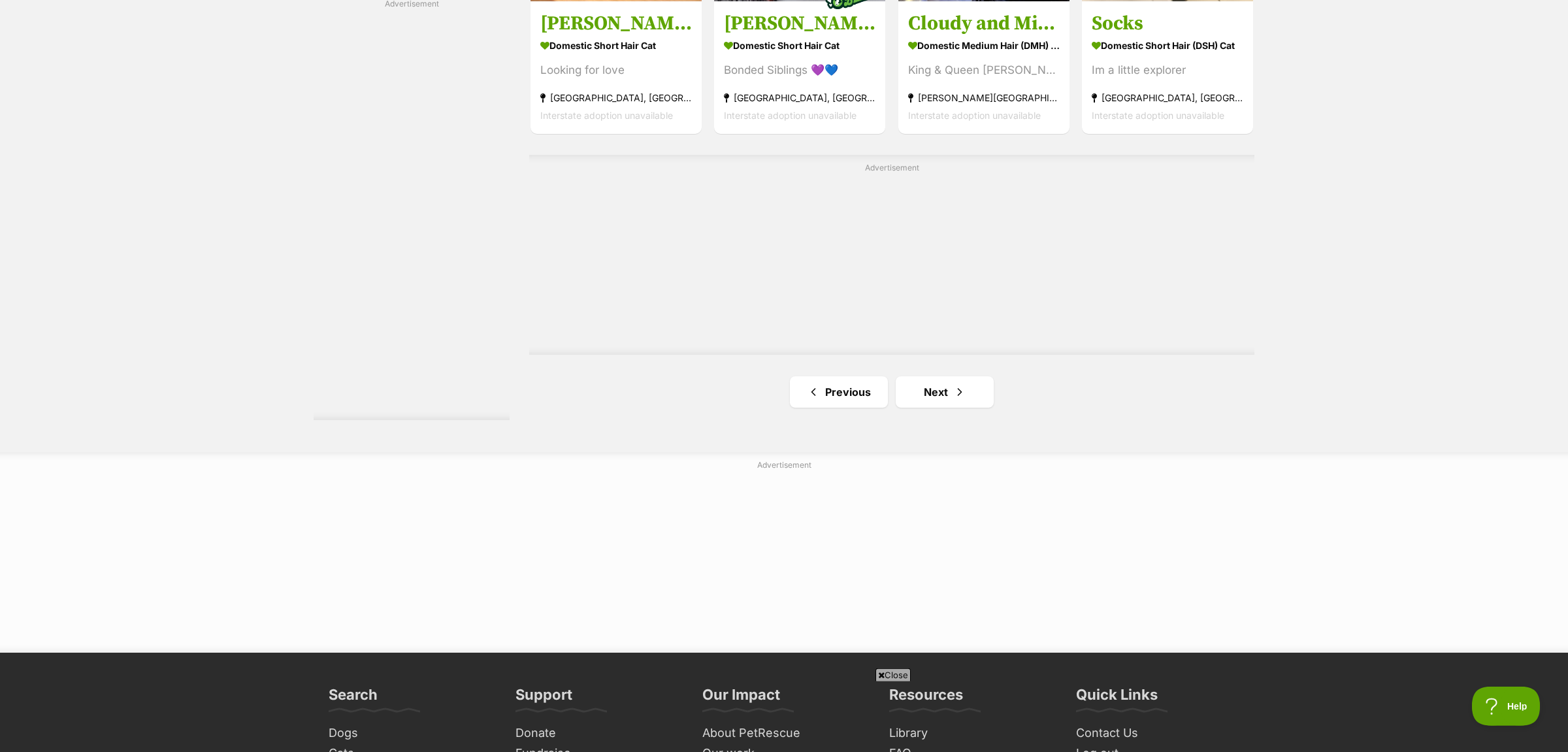
scroll to position [2263, 0]
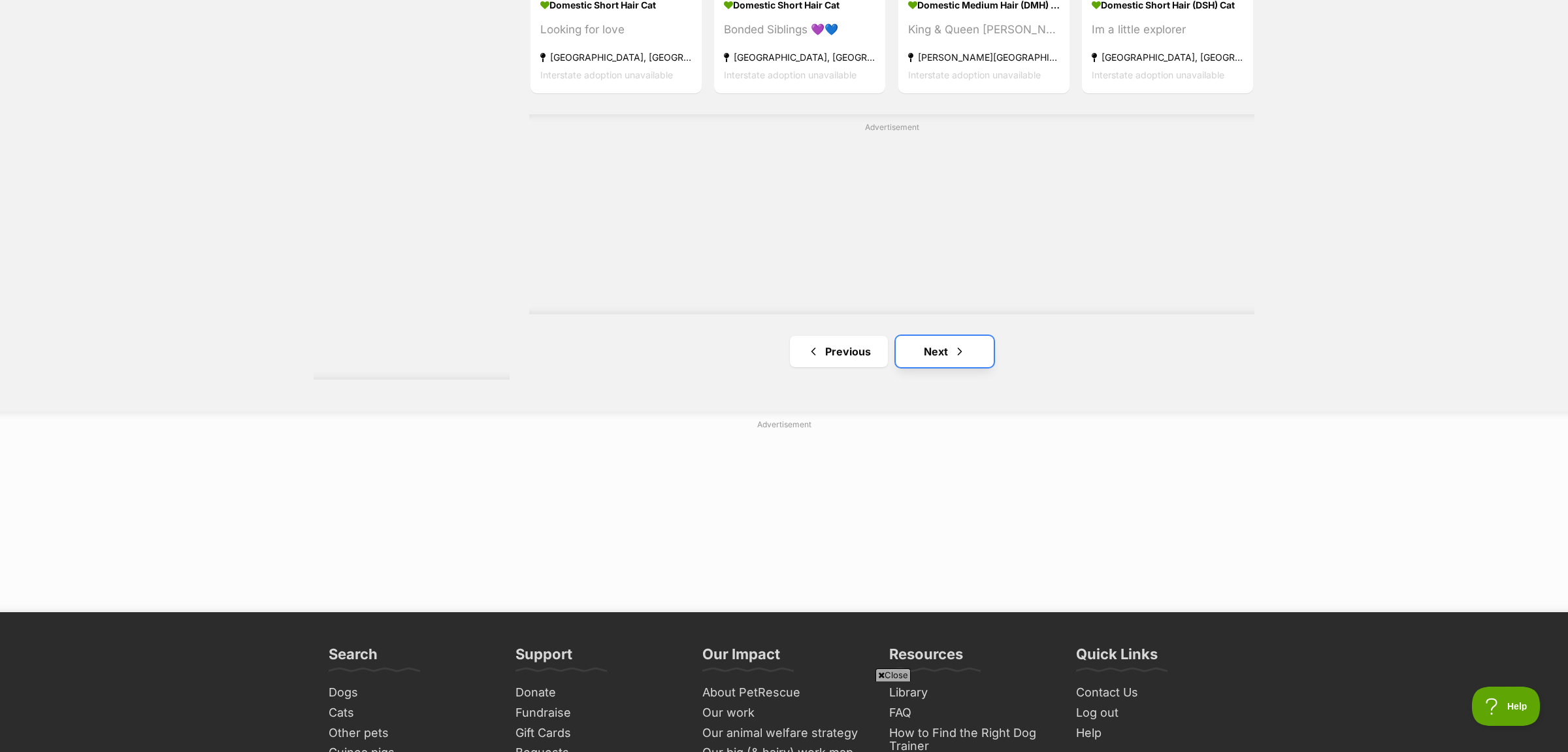
click at [929, 367] on link "Next" at bounding box center [945, 351] width 98 height 31
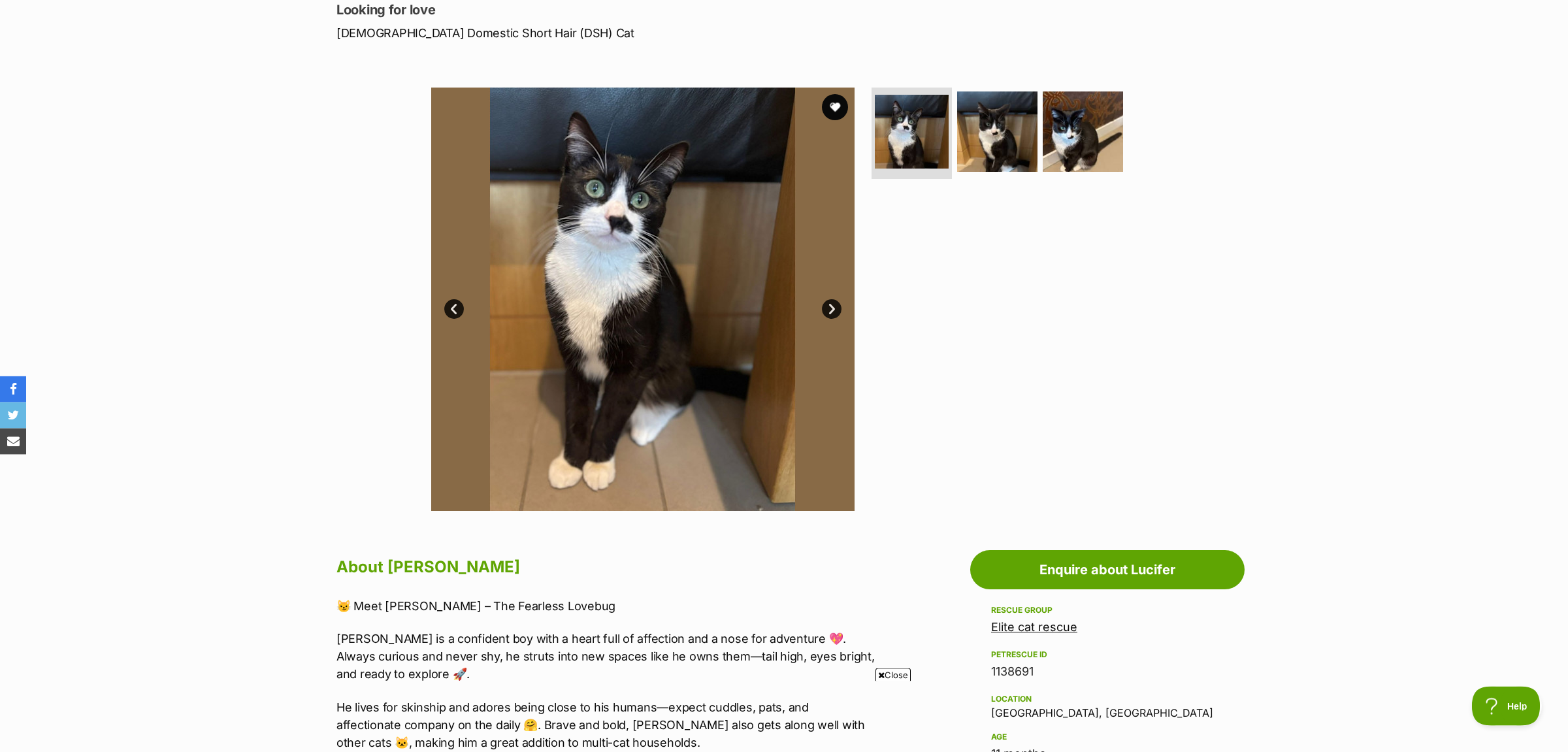
scroll to position [137, 0]
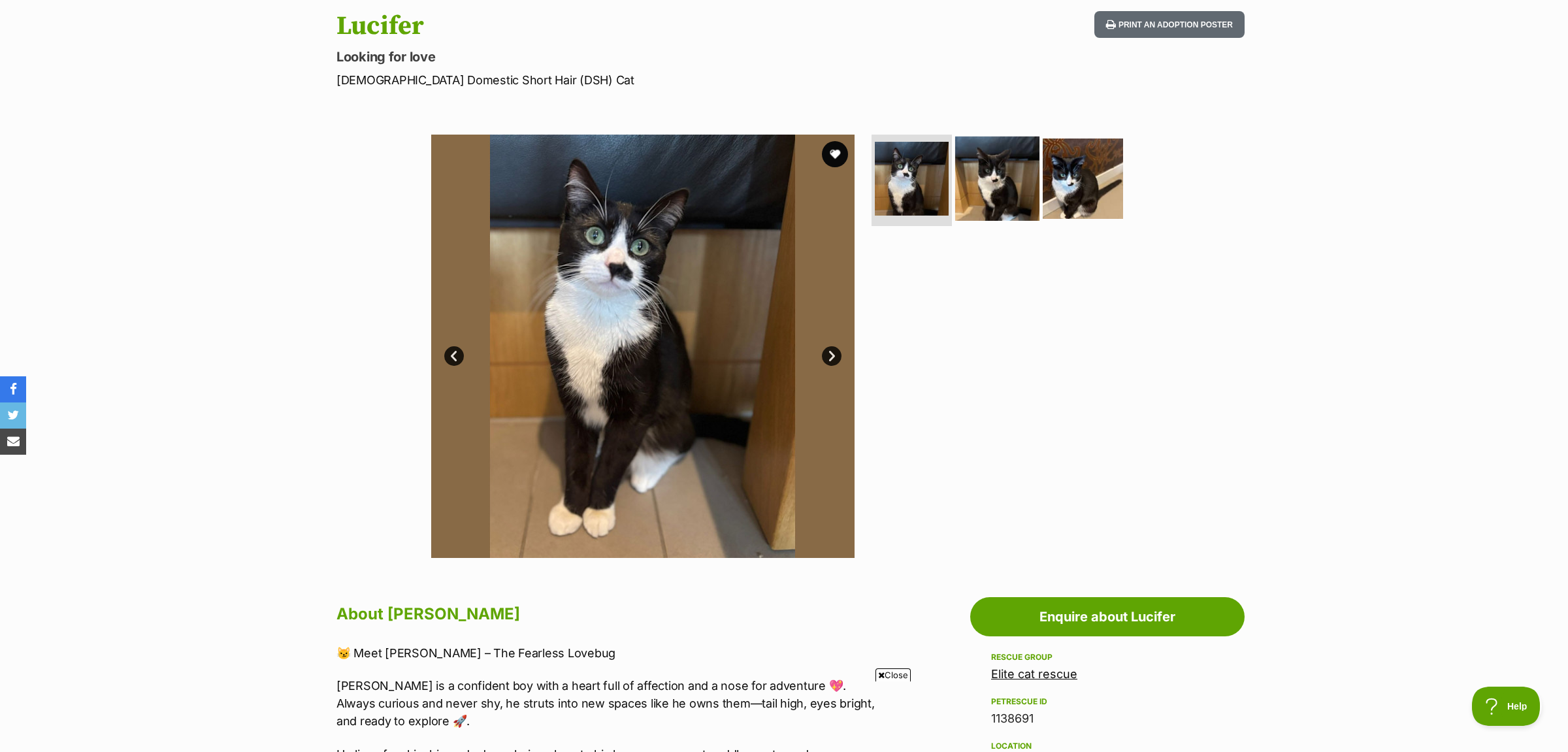
click at [1016, 172] on img at bounding box center [997, 179] width 84 height 84
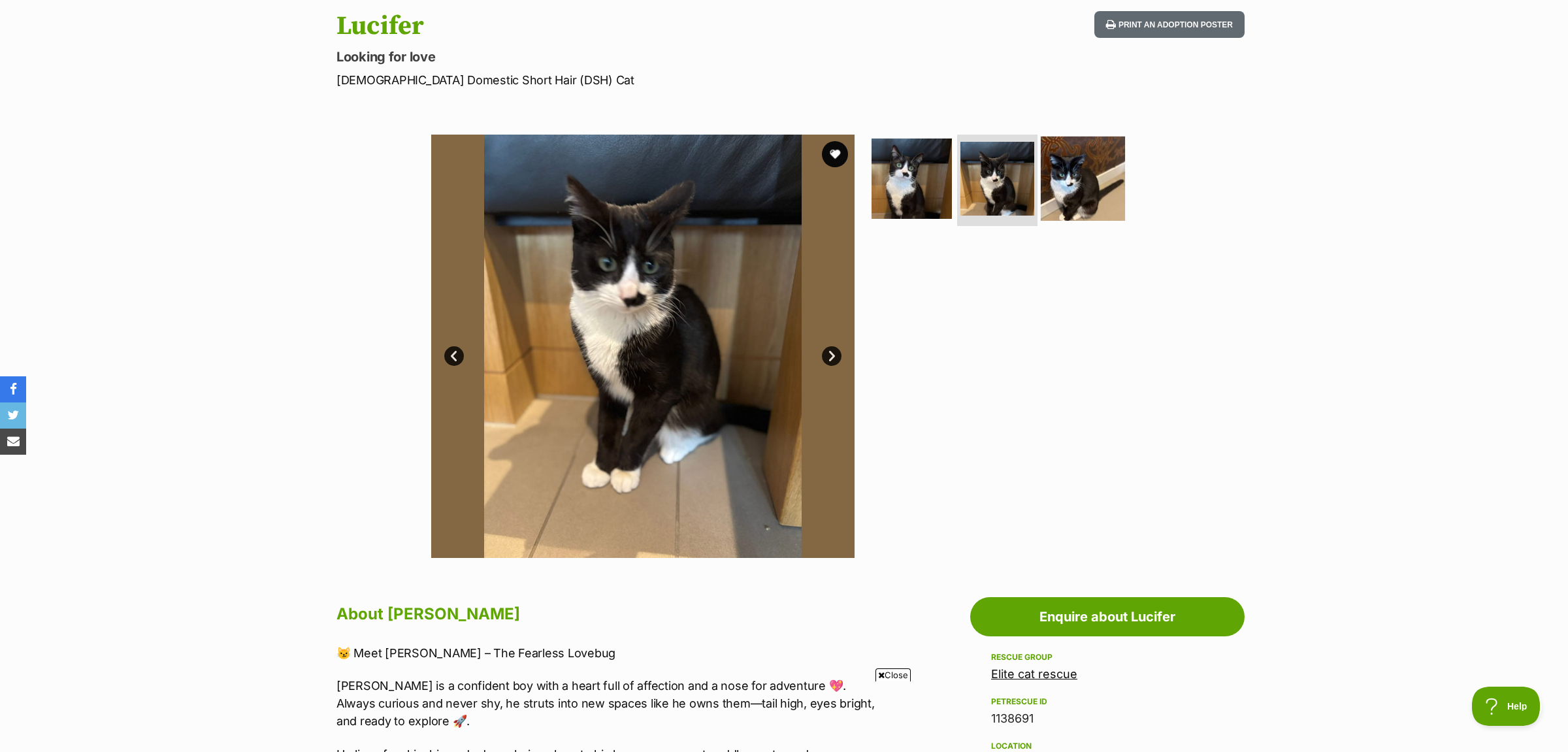
click at [1069, 183] on img at bounding box center [1083, 179] width 84 height 84
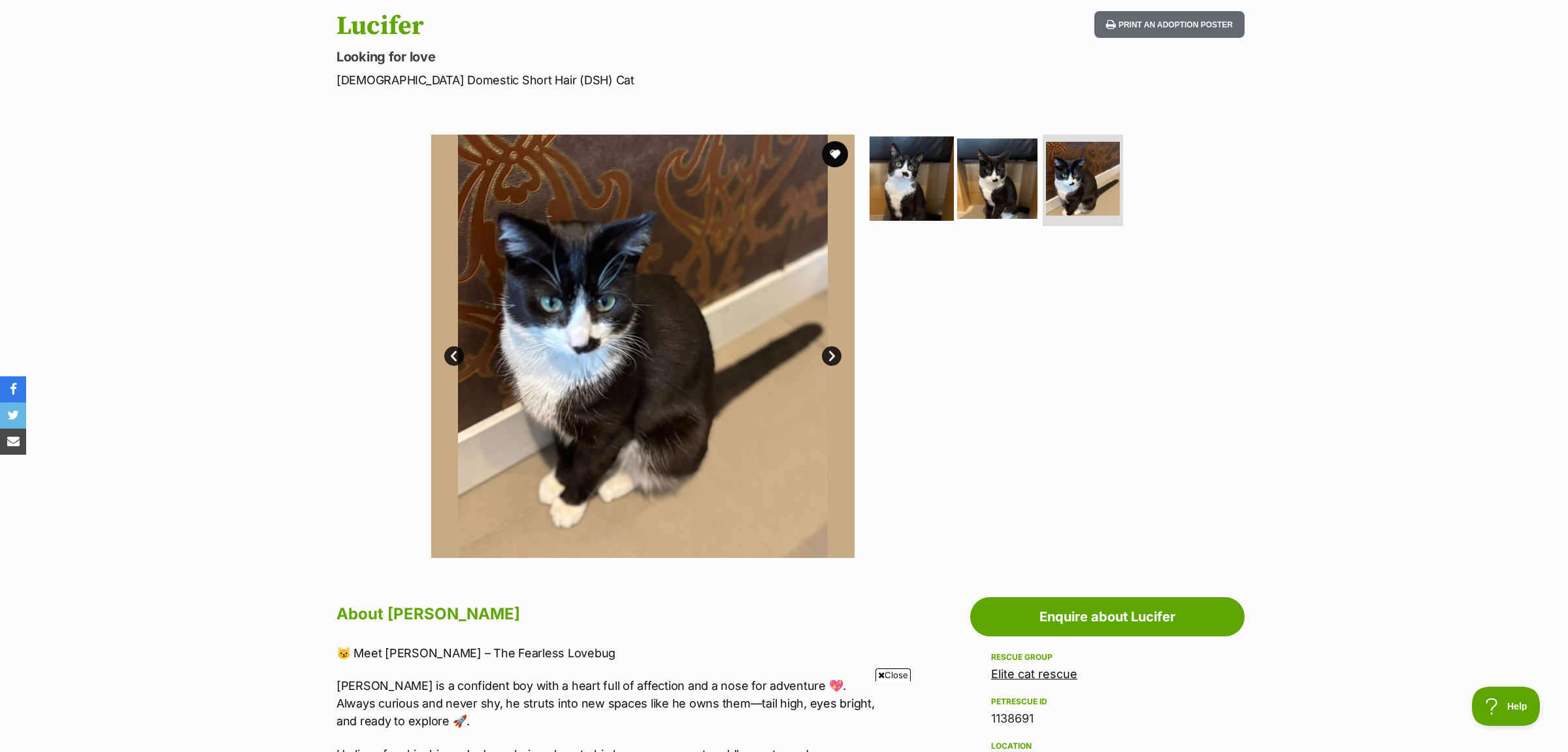
click at [912, 185] on img at bounding box center [912, 179] width 84 height 84
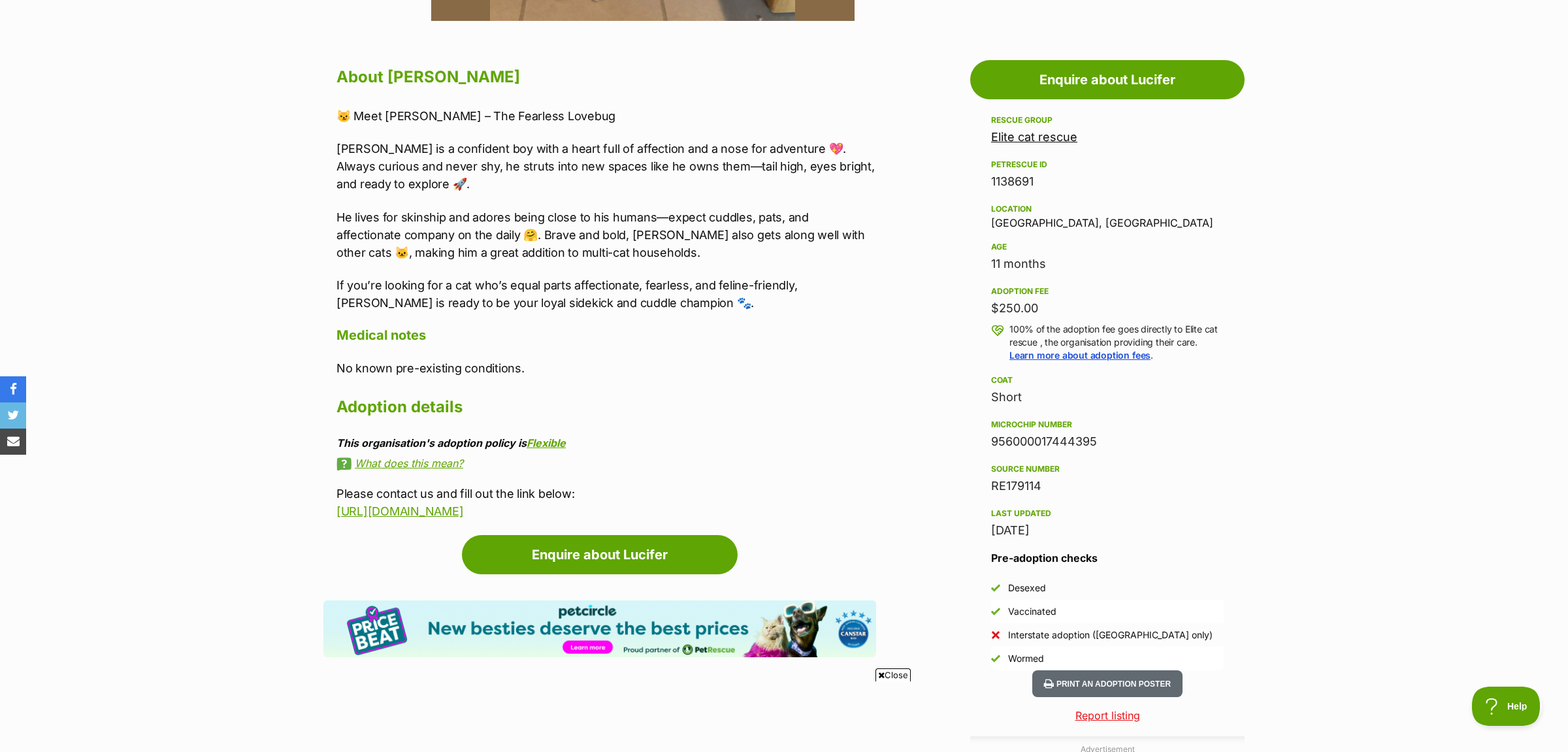
scroll to position [617, 0]
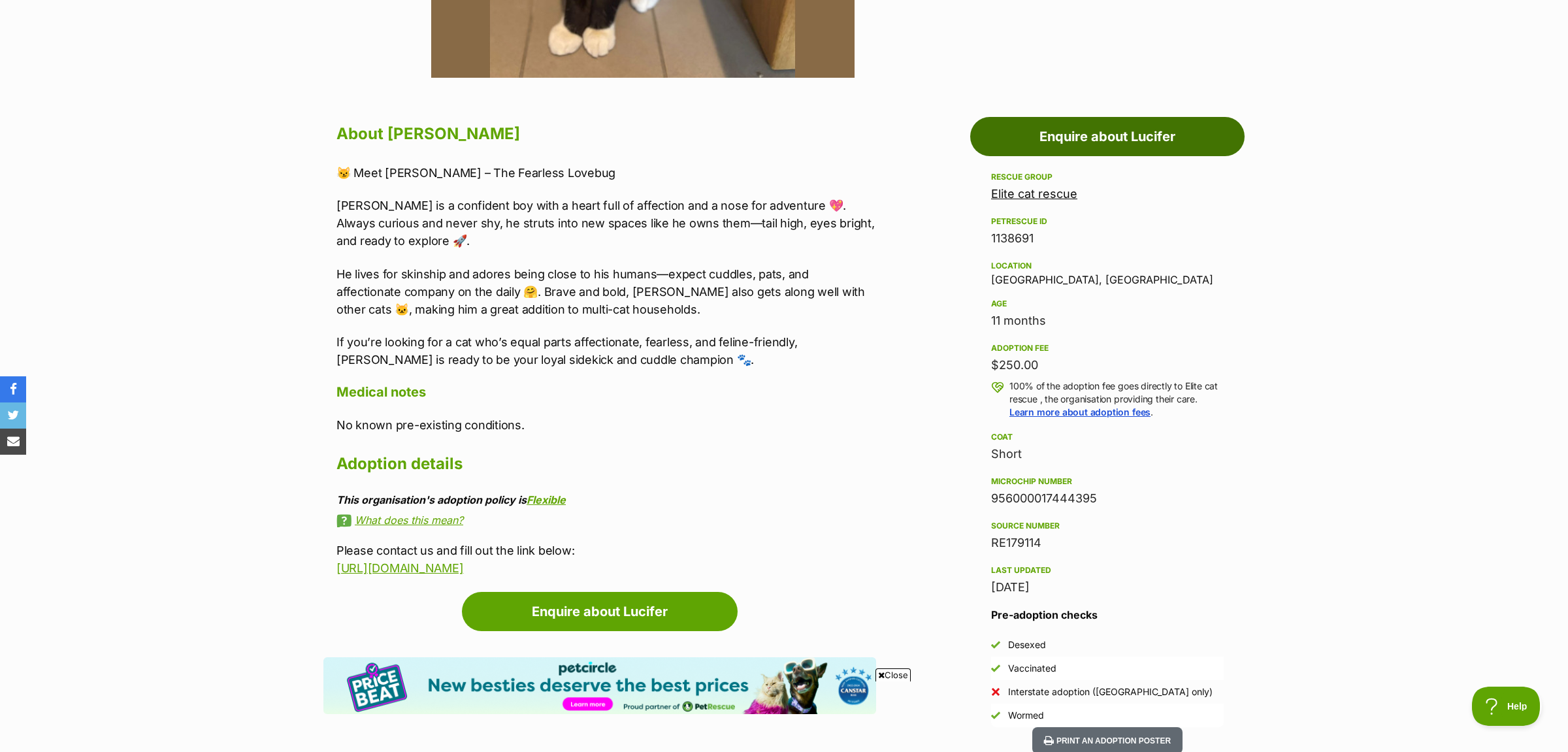
click at [1111, 133] on link "Enquire about Lucifer" at bounding box center [1107, 136] width 274 height 39
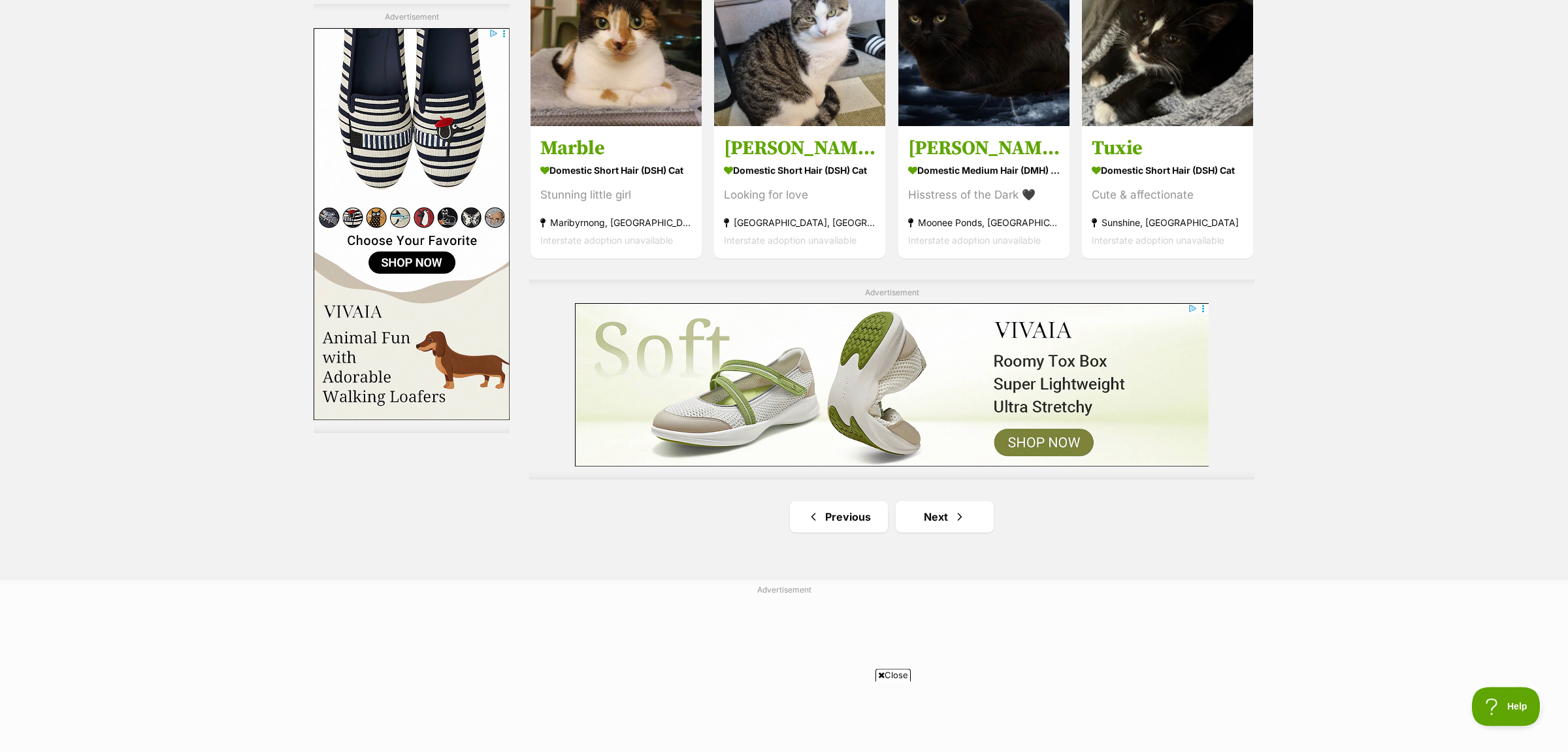
scroll to position [2110, 0]
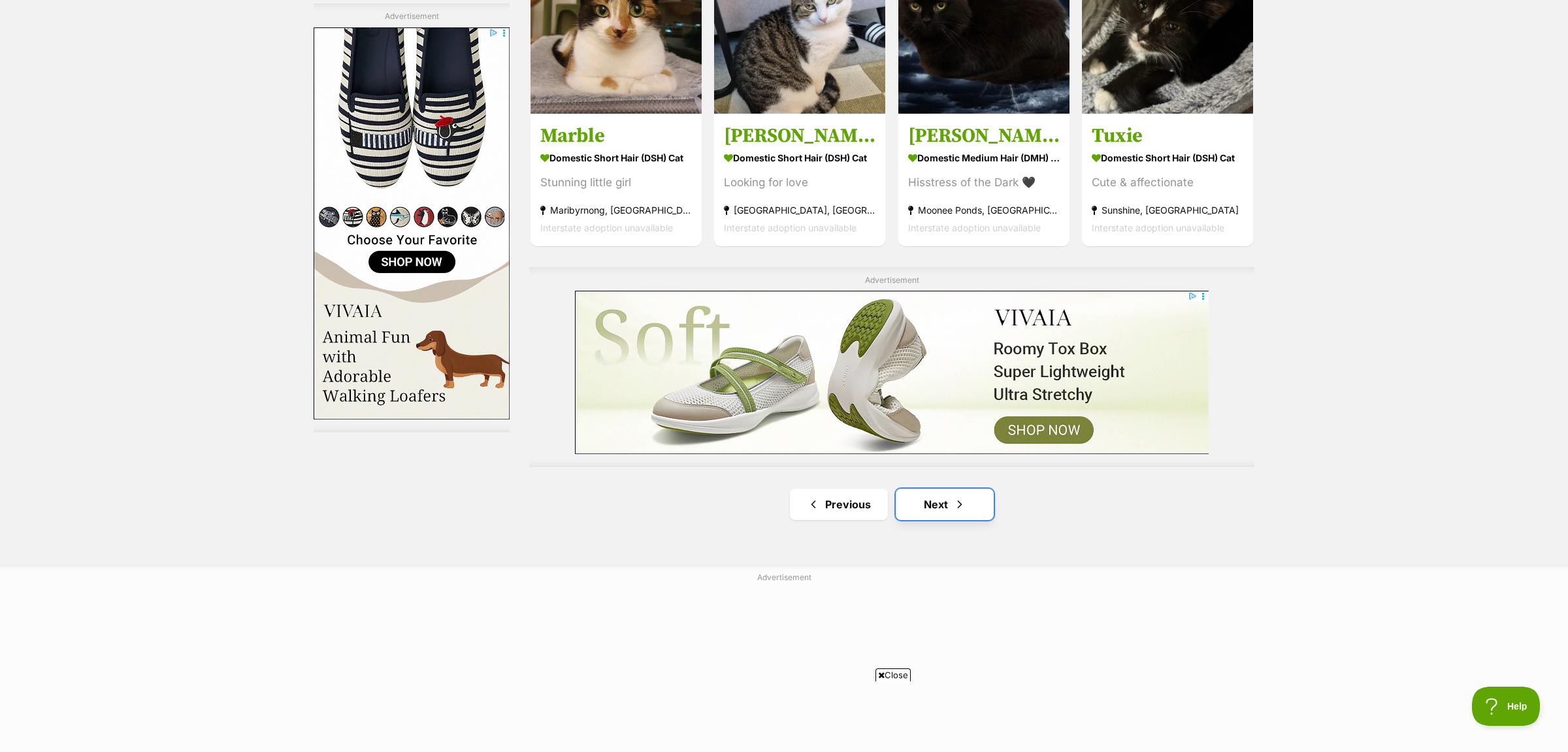
click at [939, 515] on link "Next" at bounding box center [945, 504] width 98 height 31
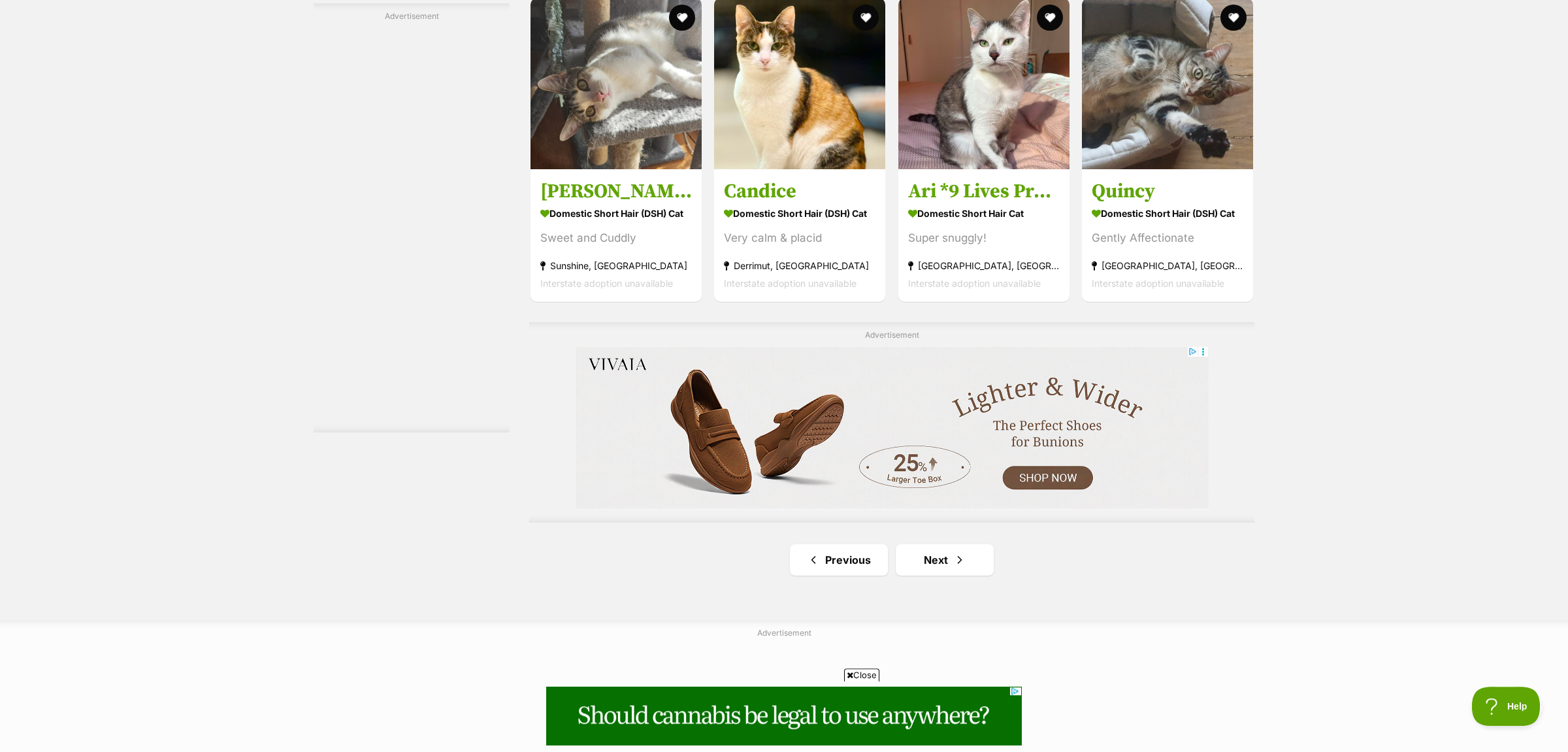
scroll to position [2331, 0]
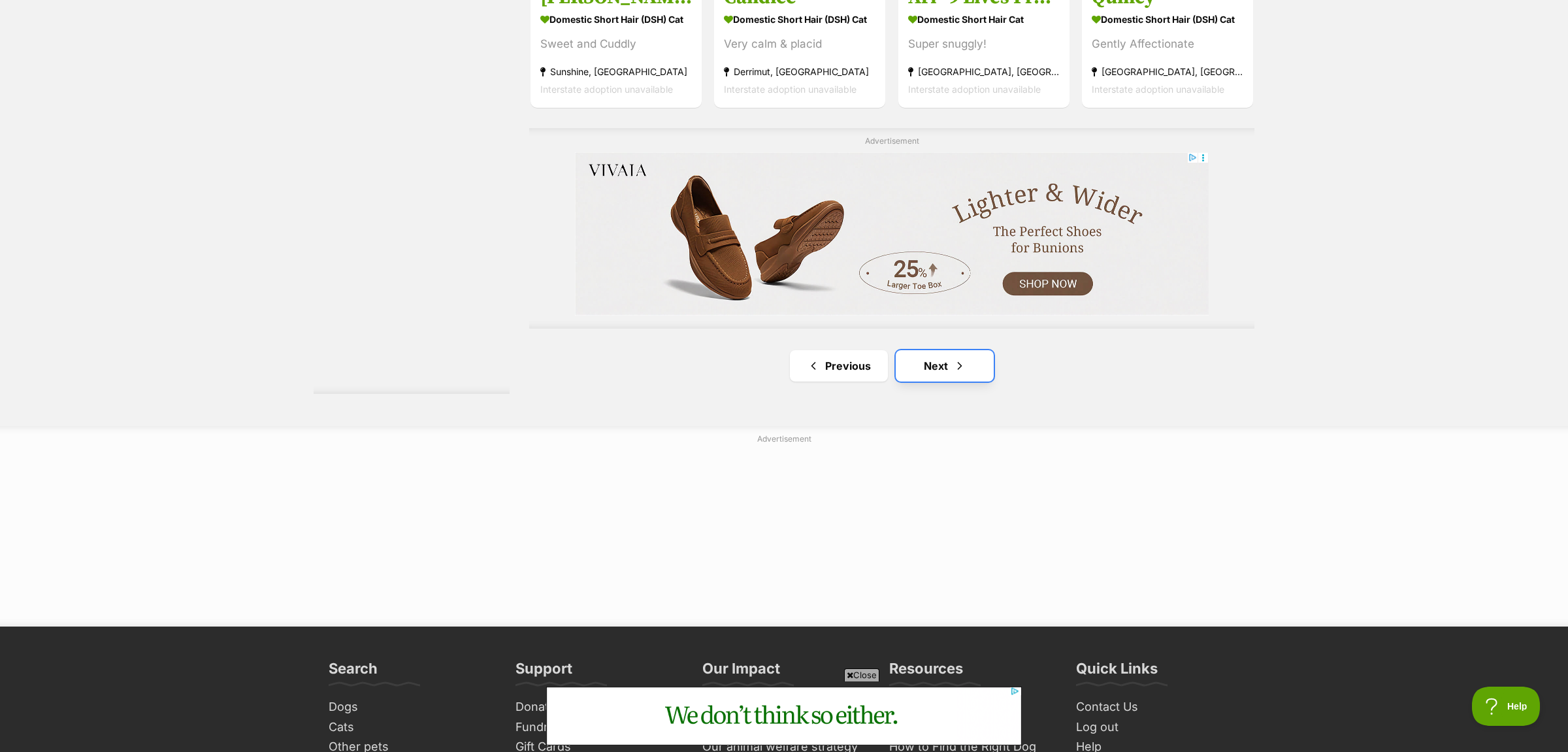
click at [961, 367] on span "Next page" at bounding box center [959, 365] width 13 height 16
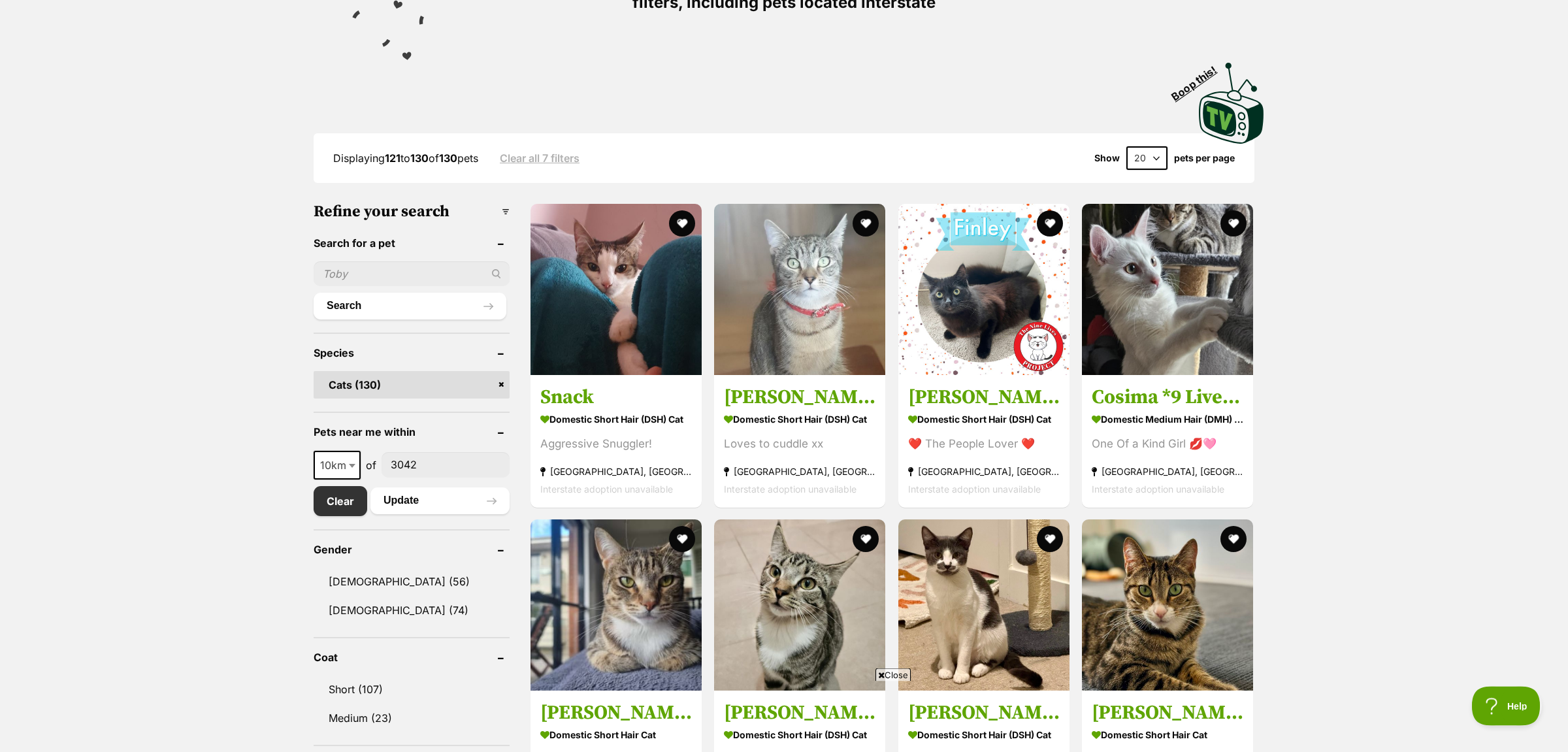
scroll to position [205, 0]
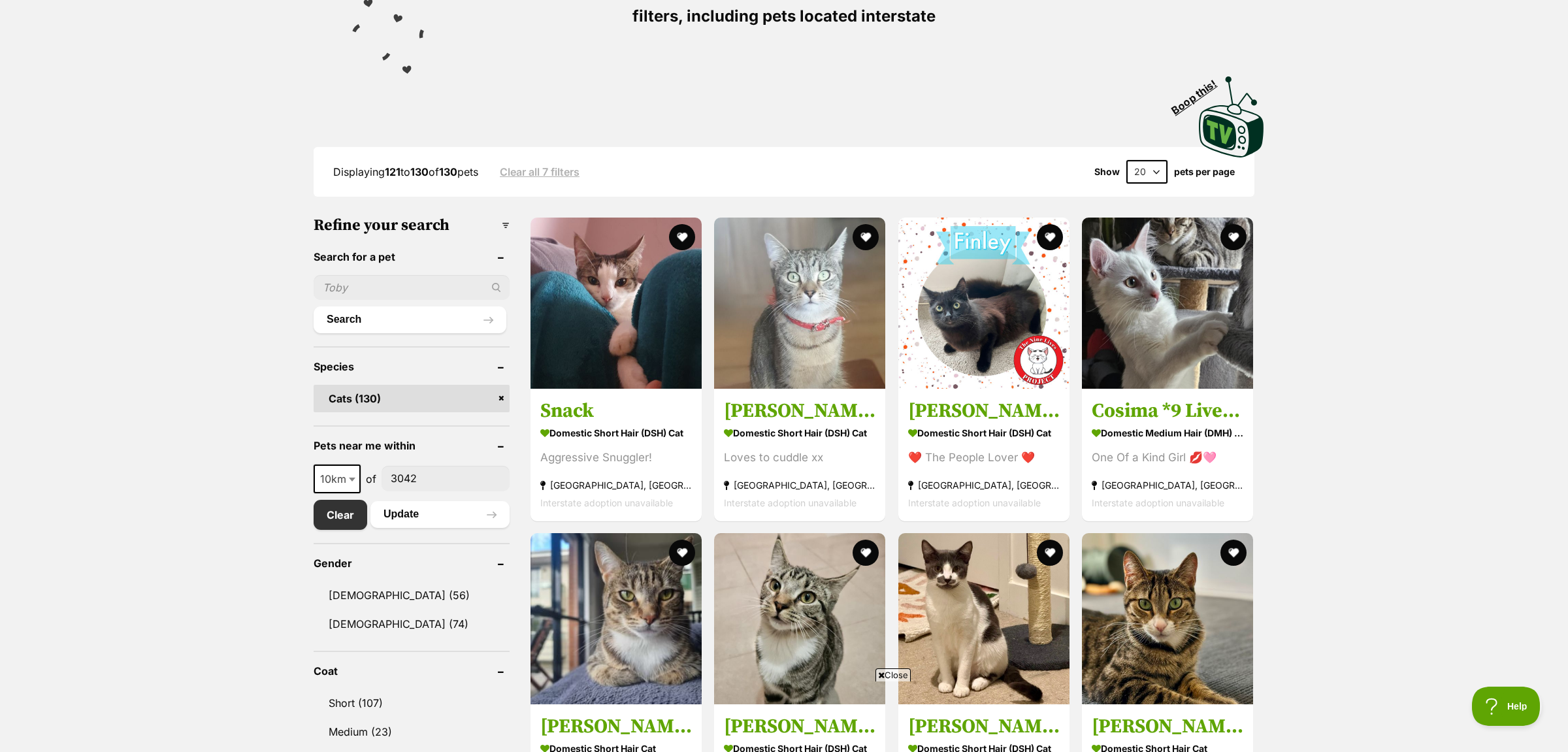
click at [394, 283] on input "text" at bounding box center [412, 287] width 196 height 25
type input "n"
type input "b"
type input "nigiri"
click at [314, 306] on button "Search" at bounding box center [410, 319] width 192 height 26
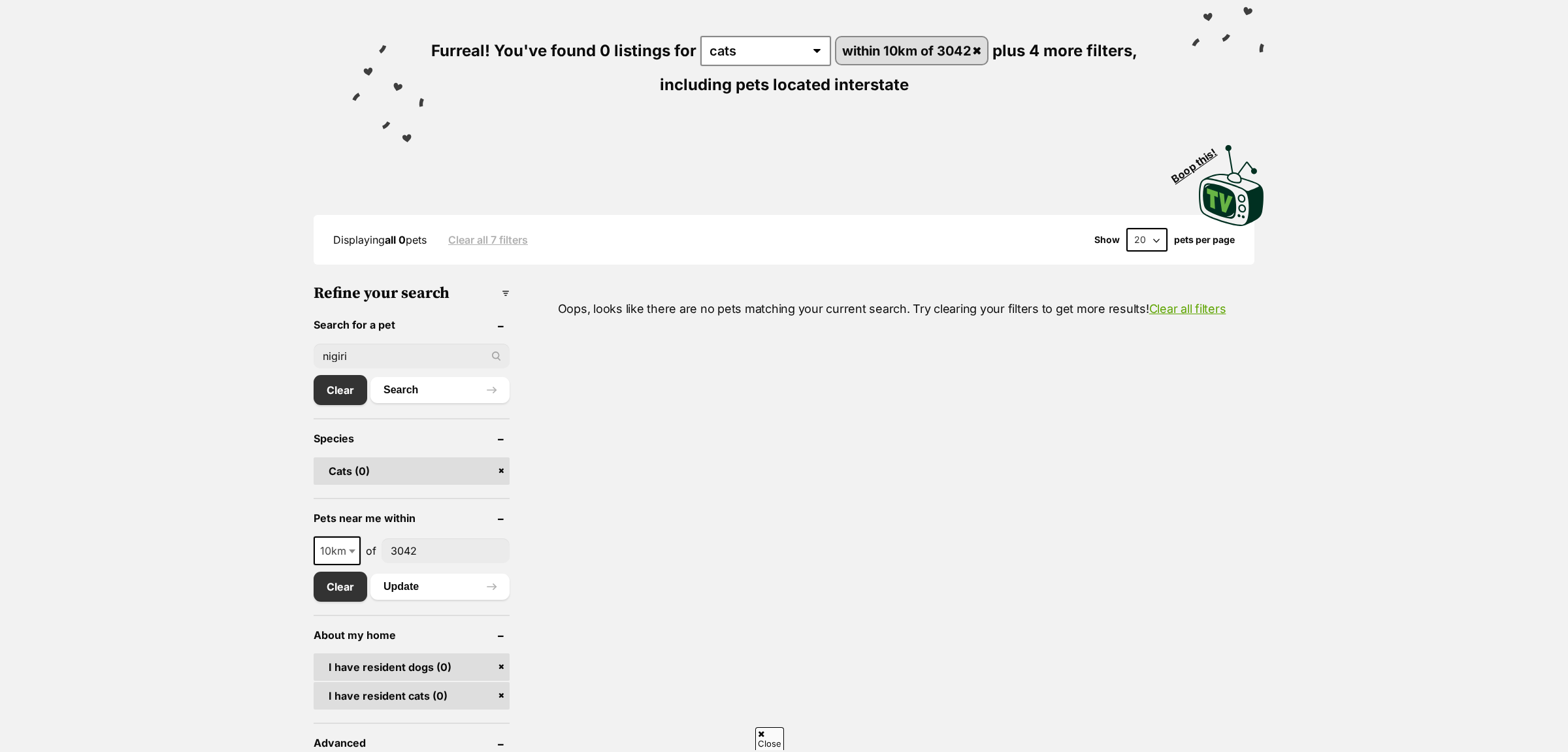
scroll to position [137, 0]
click at [358, 593] on link "Clear" at bounding box center [343, 587] width 60 height 30
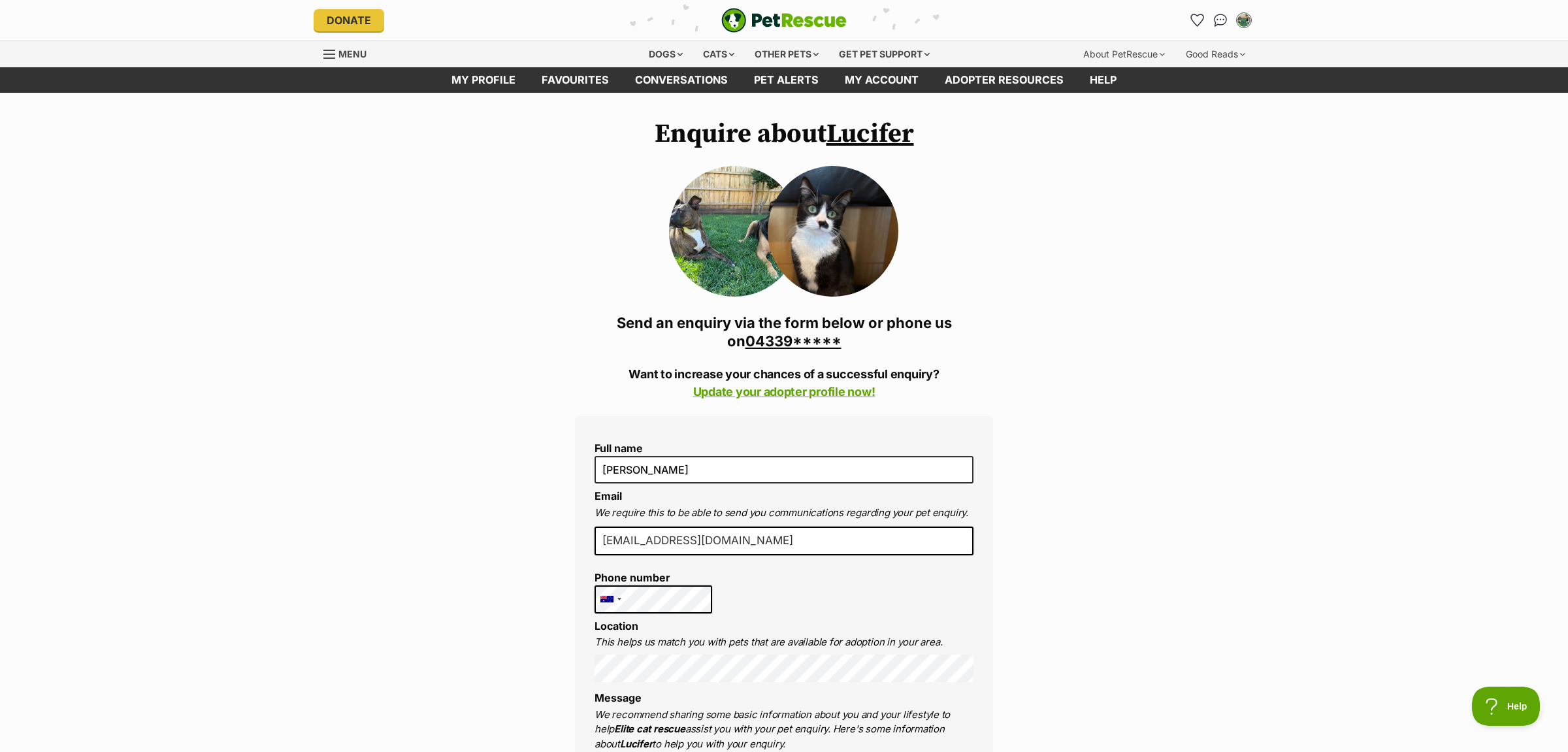
click at [837, 274] on img at bounding box center [832, 231] width 130 height 130
click at [872, 128] on link "Lucifer" at bounding box center [870, 134] width 88 height 32
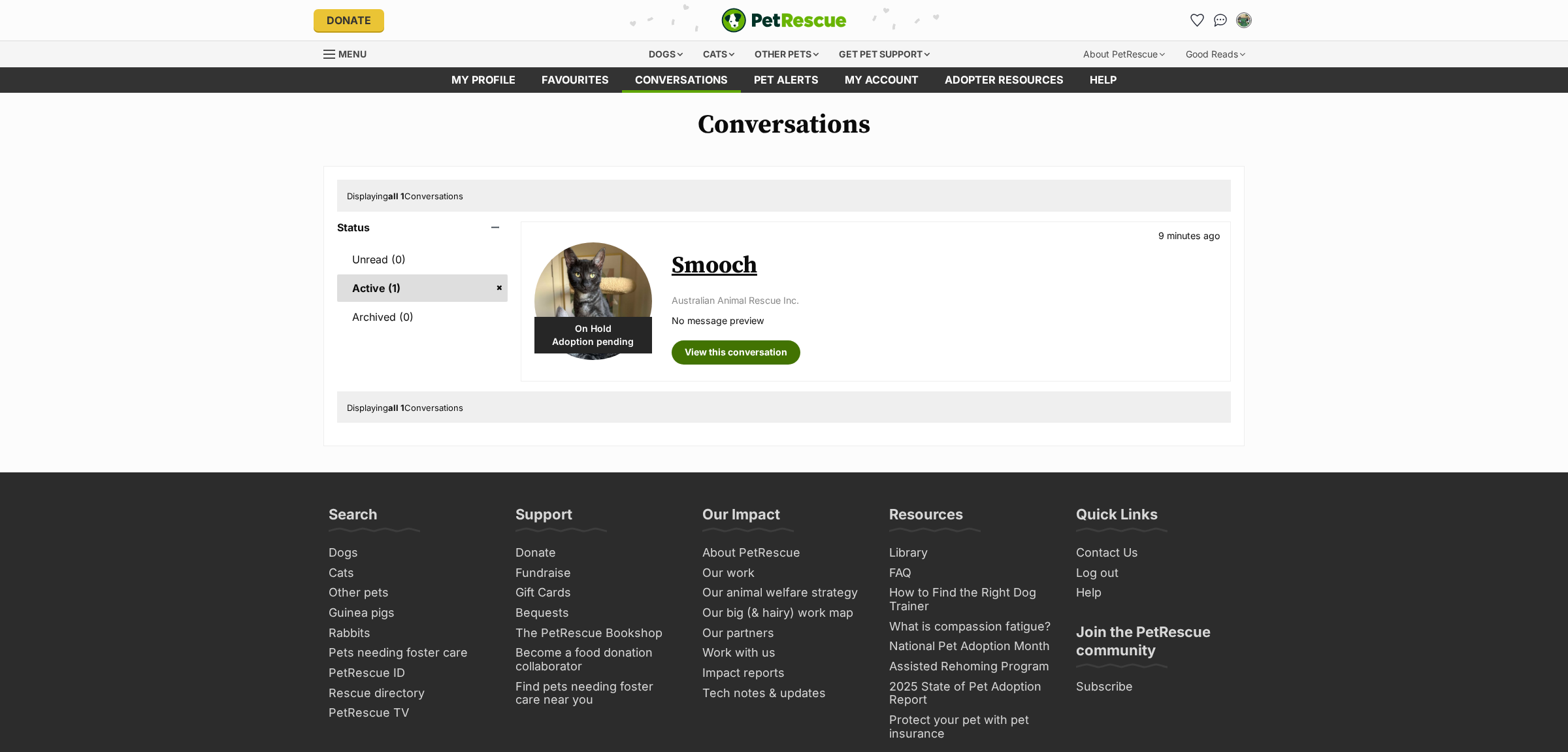
click at [738, 350] on link "View this conversation" at bounding box center [736, 352] width 129 height 23
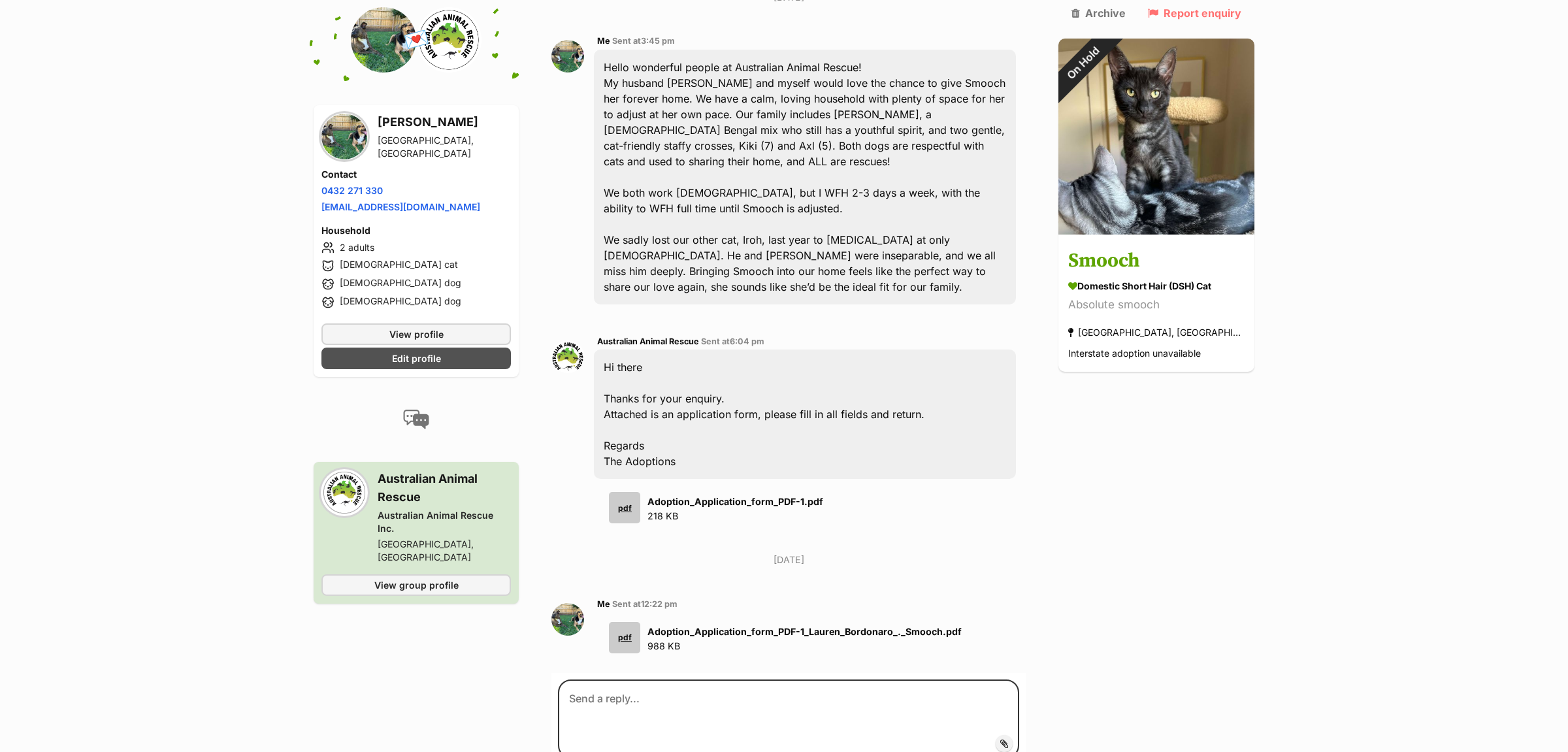
scroll to position [243, 0]
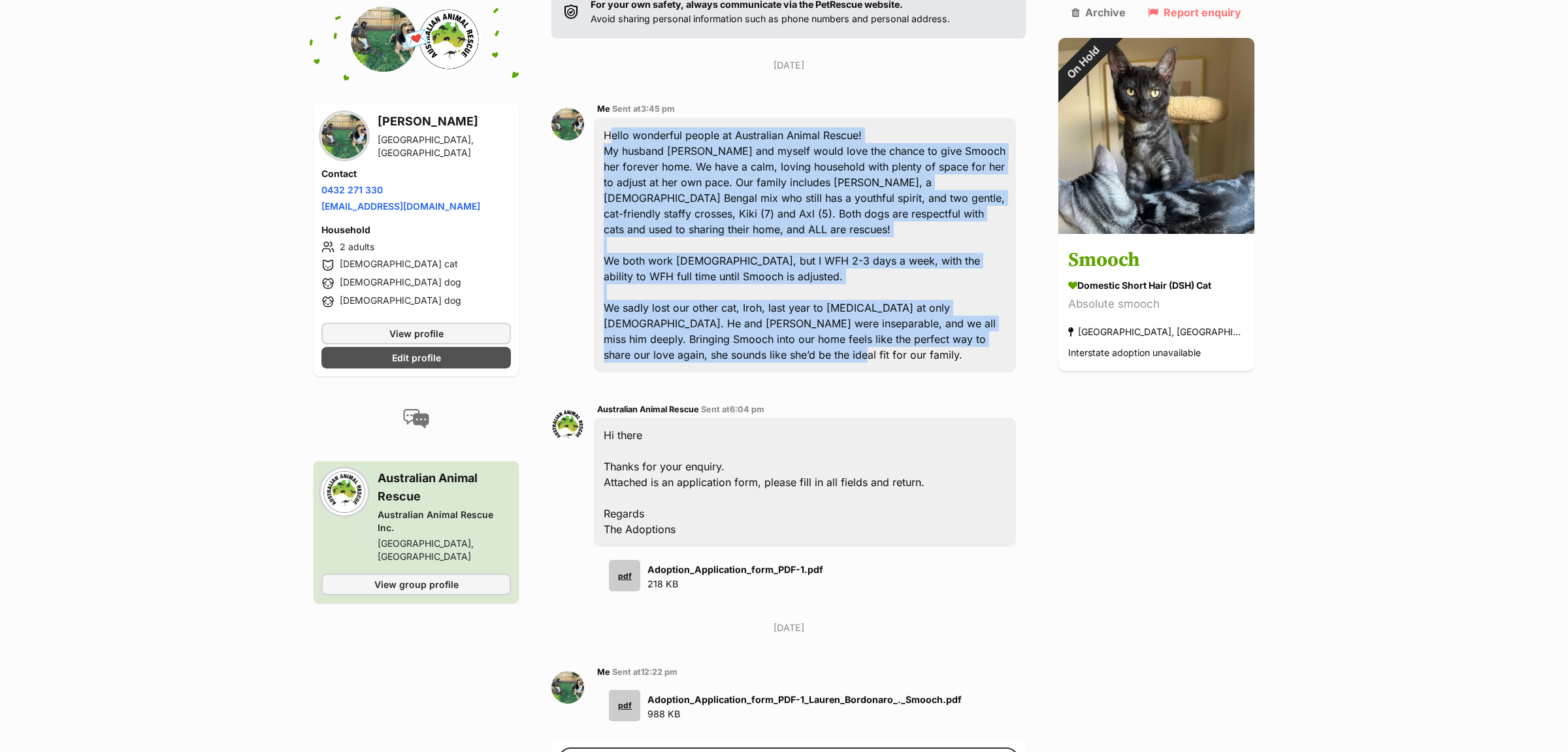
drag, startPoint x: 616, startPoint y: 134, endPoint x: 693, endPoint y: 342, distance: 221.8
click at [693, 342] on div "Hello wonderful people at Australian Animal Rescue! My husband [PERSON_NAME] an…" at bounding box center [805, 245] width 422 height 255
copy div "Hello wonderful people at Australian Animal Rescue! My husband [PERSON_NAME] an…"
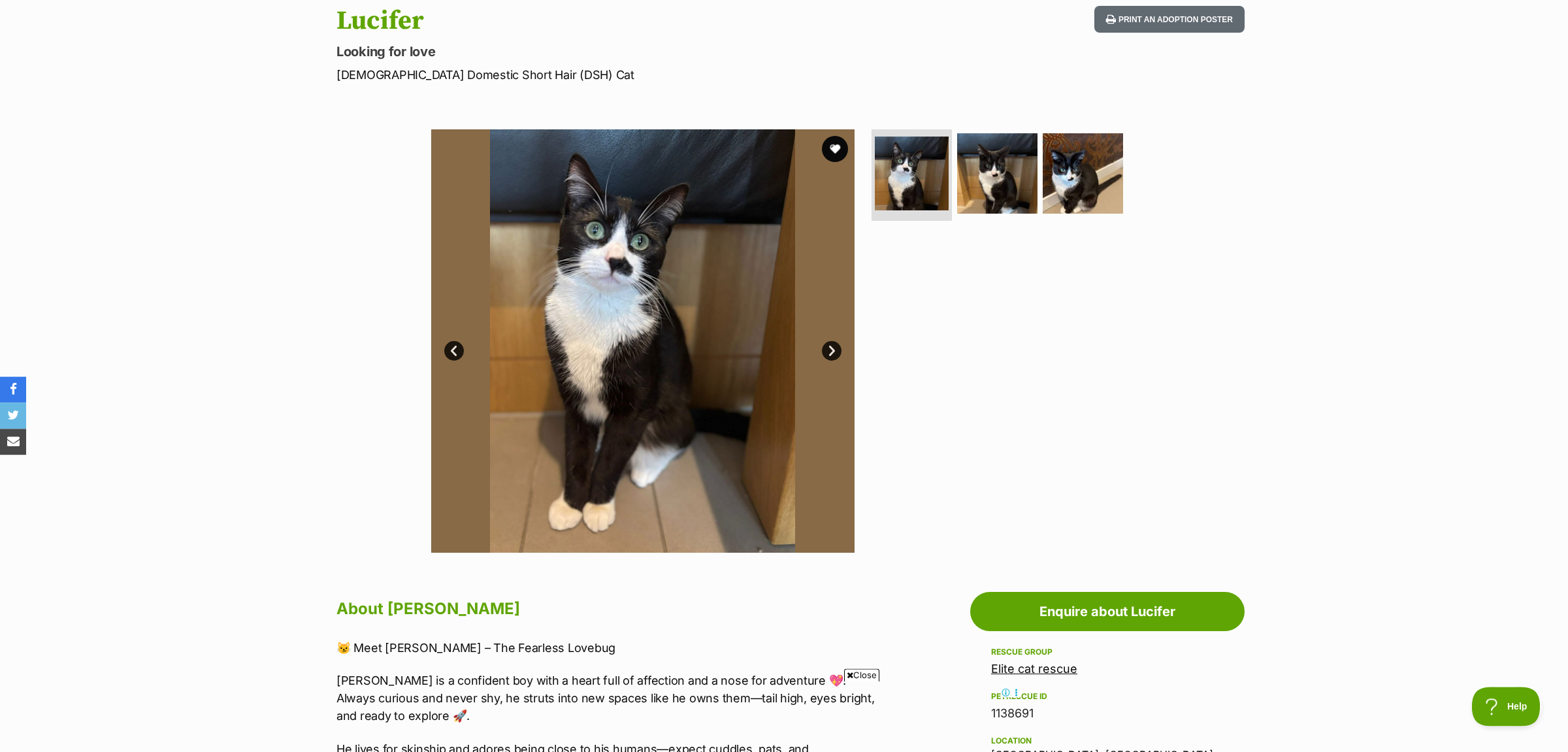
scroll to position [137, 0]
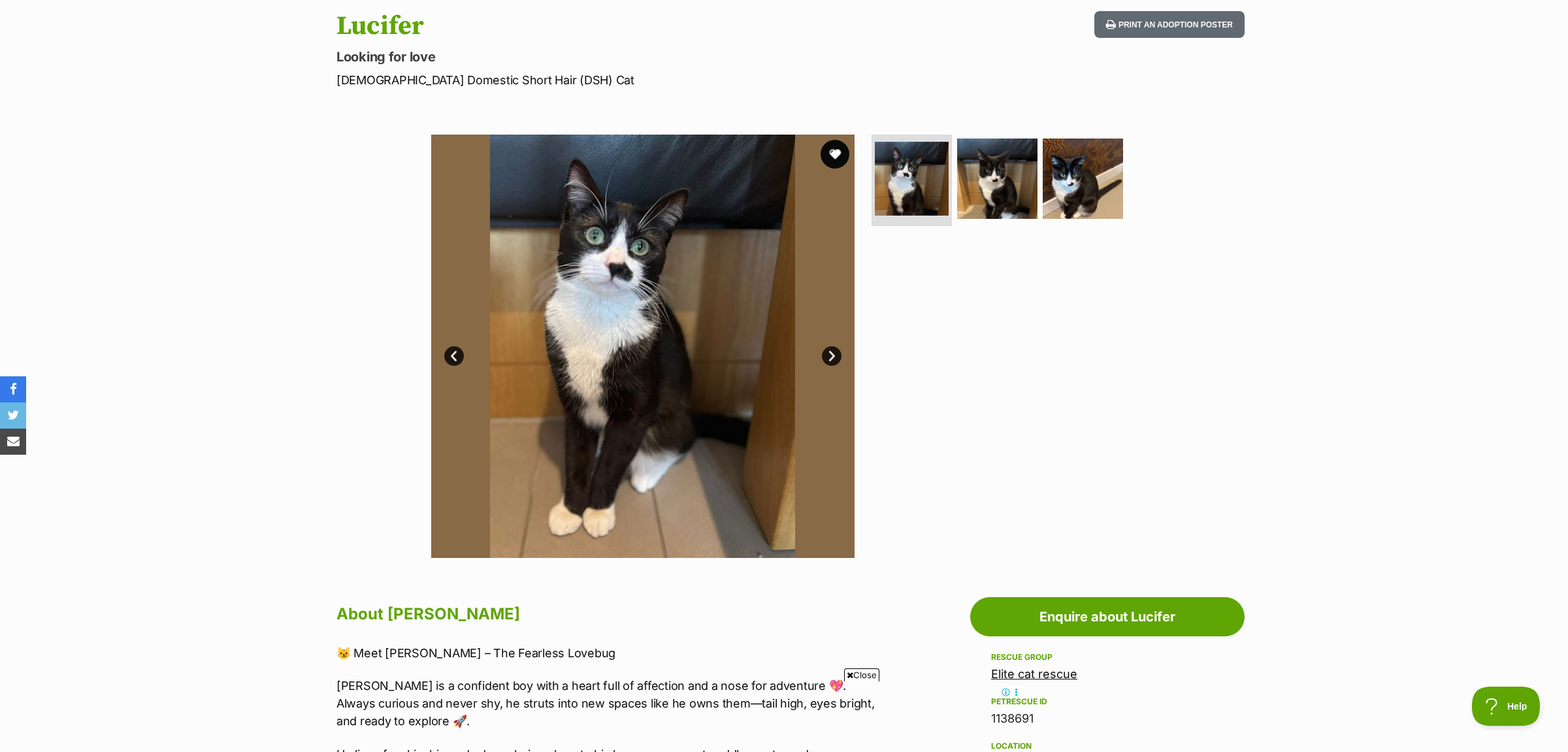
click at [841, 143] on button "favourite" at bounding box center [835, 154] width 29 height 29
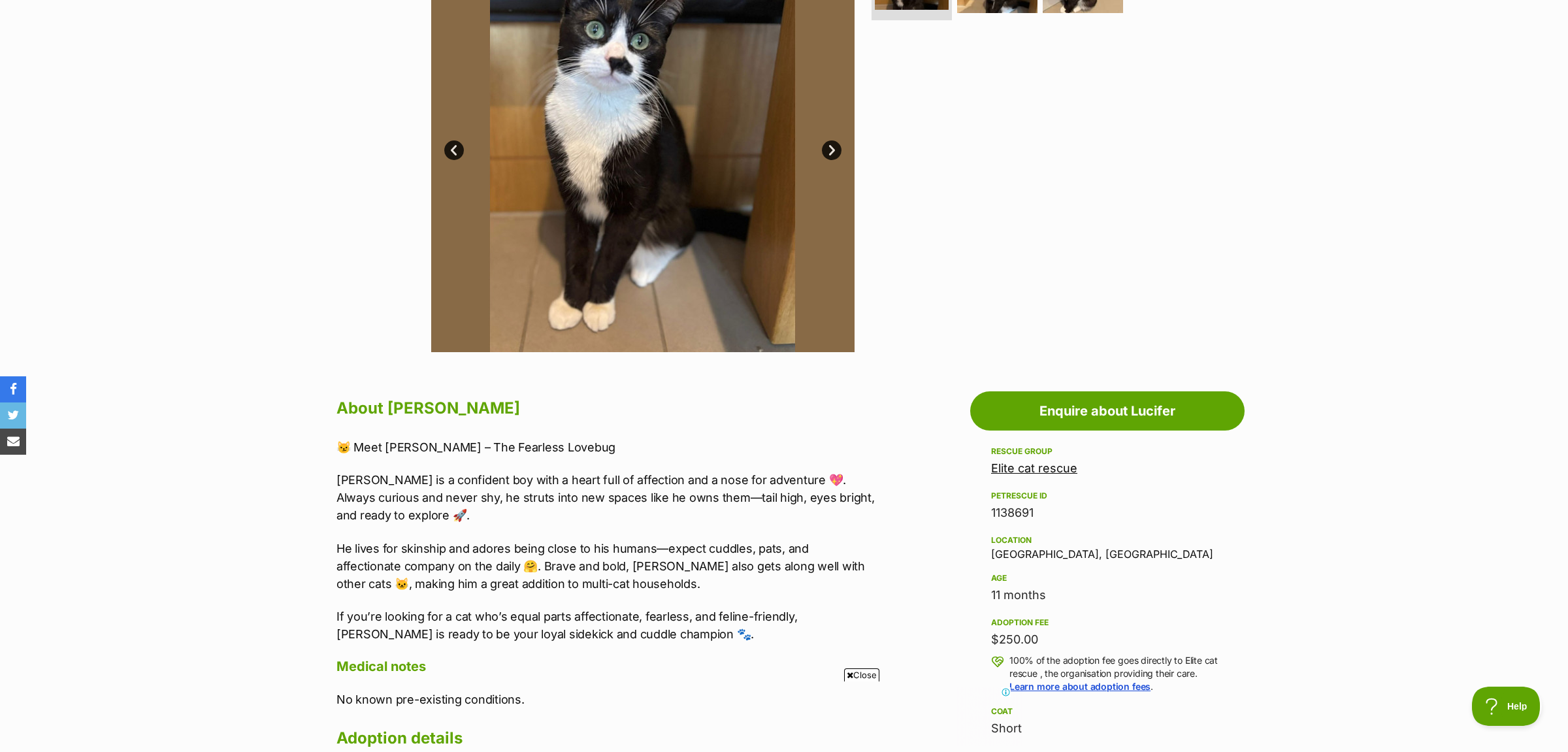
scroll to position [0, 0]
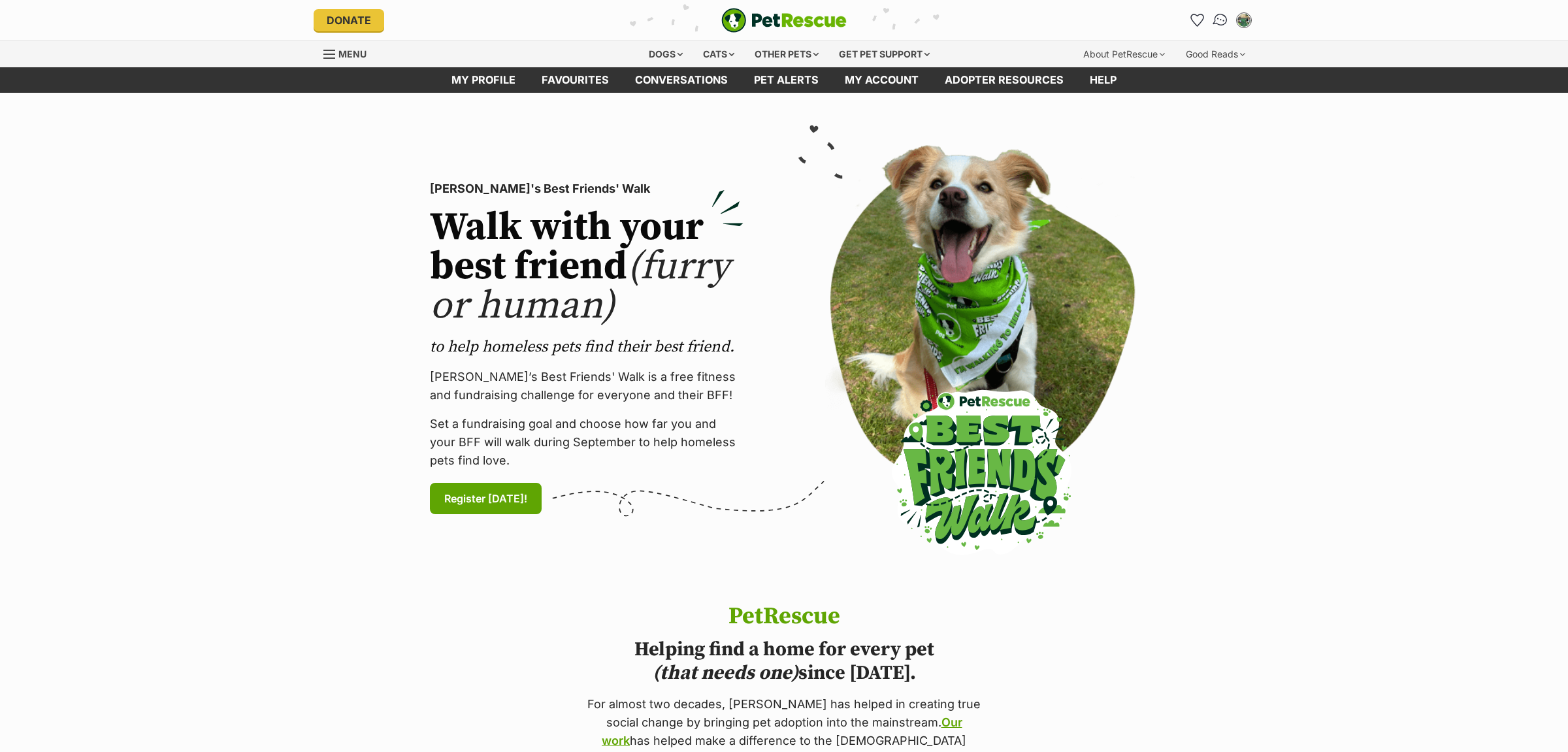
click at [1220, 20] on img "Conversations" at bounding box center [1221, 20] width 18 height 17
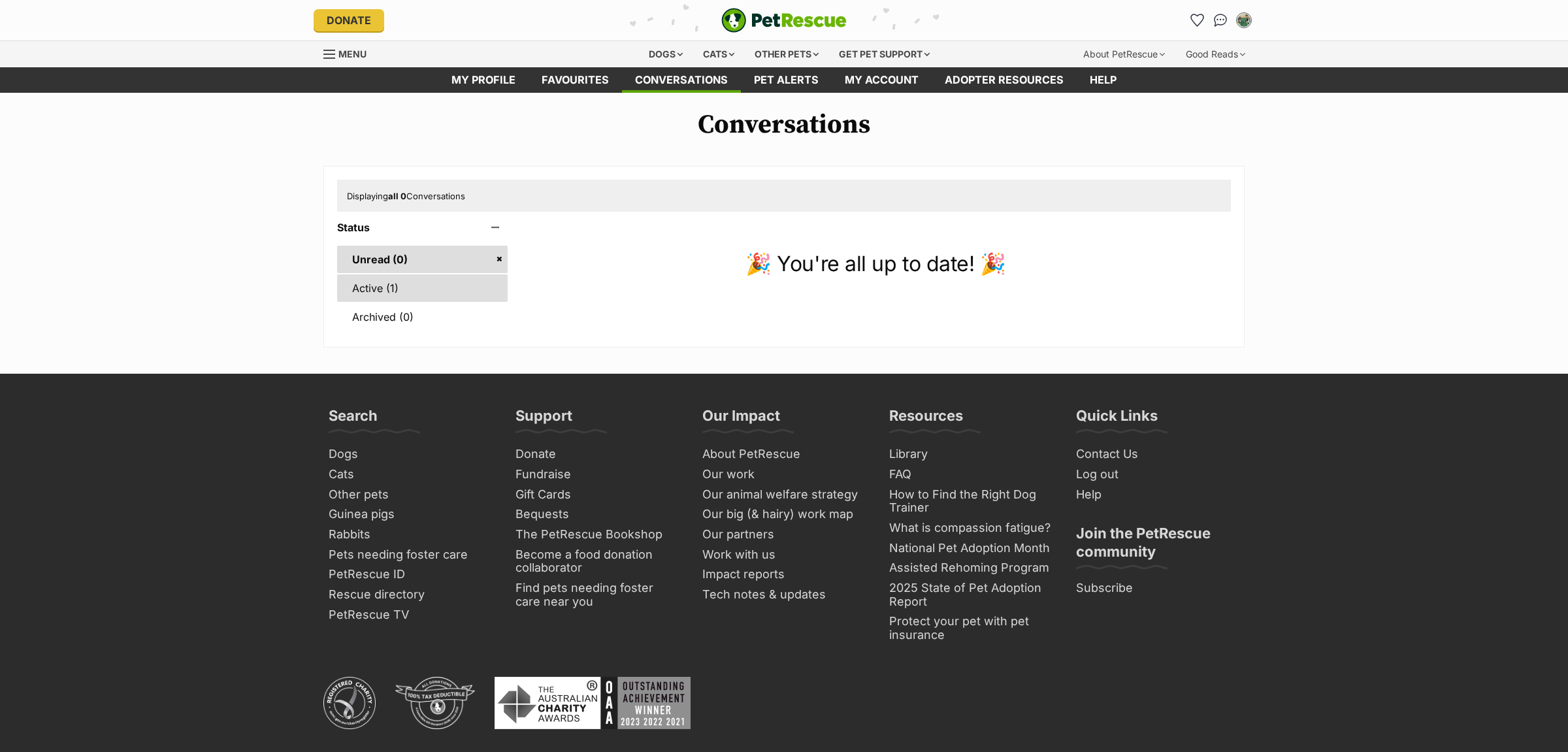
click at [414, 297] on link "Active (1)" at bounding box center [422, 288] width 170 height 28
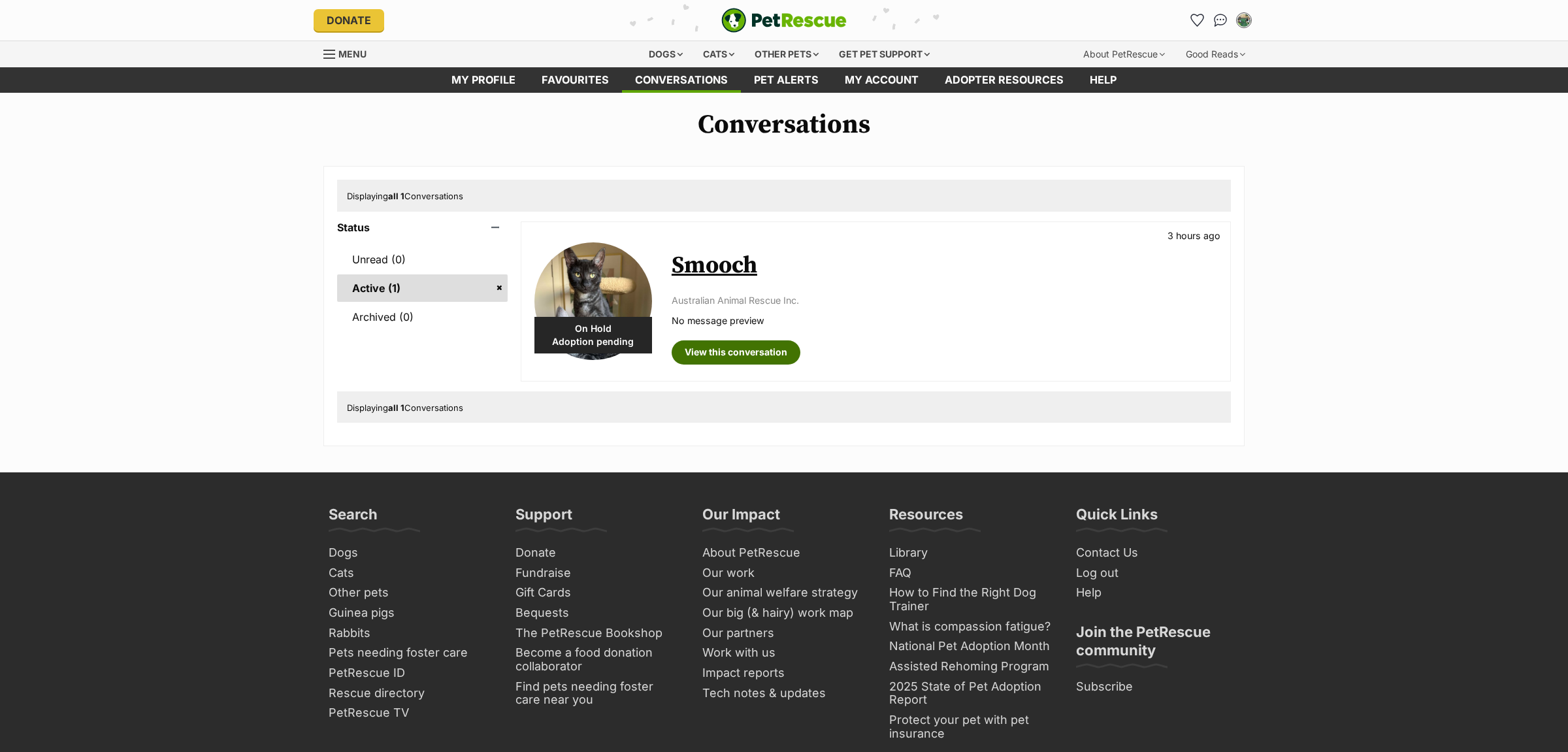
click at [728, 362] on link "View this conversation" at bounding box center [736, 352] width 129 height 23
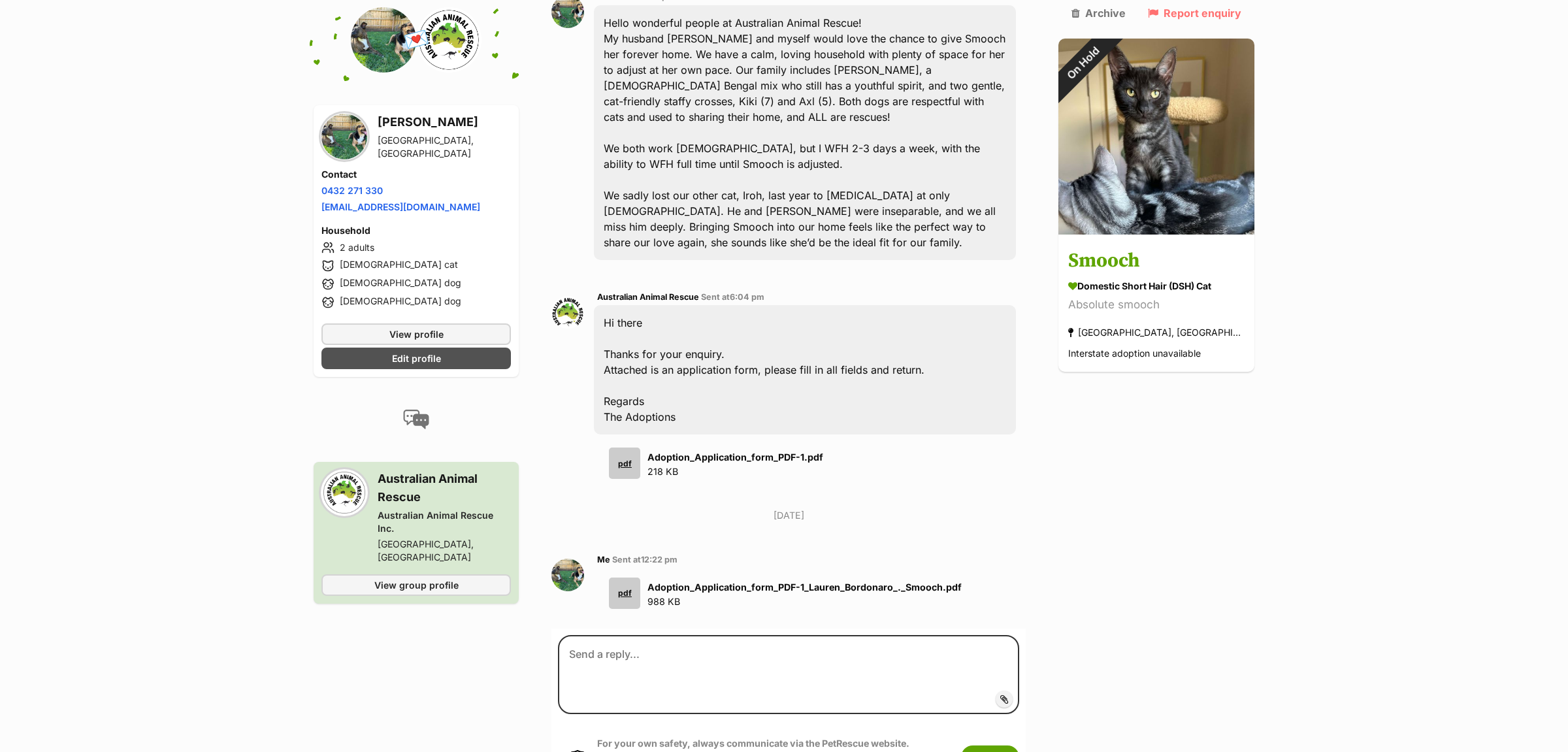
scroll to position [480, 0]
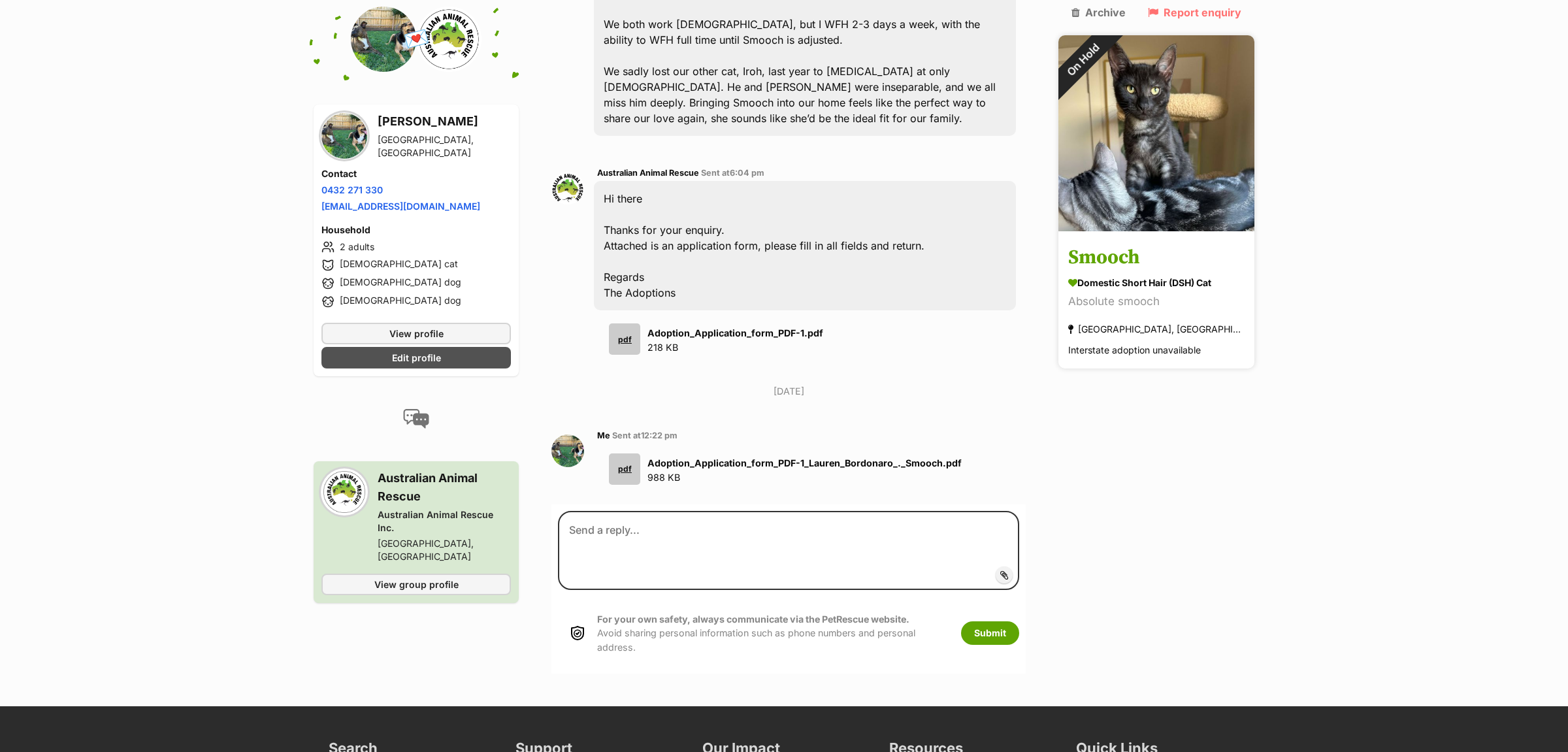
click at [1217, 167] on img at bounding box center [1156, 133] width 196 height 196
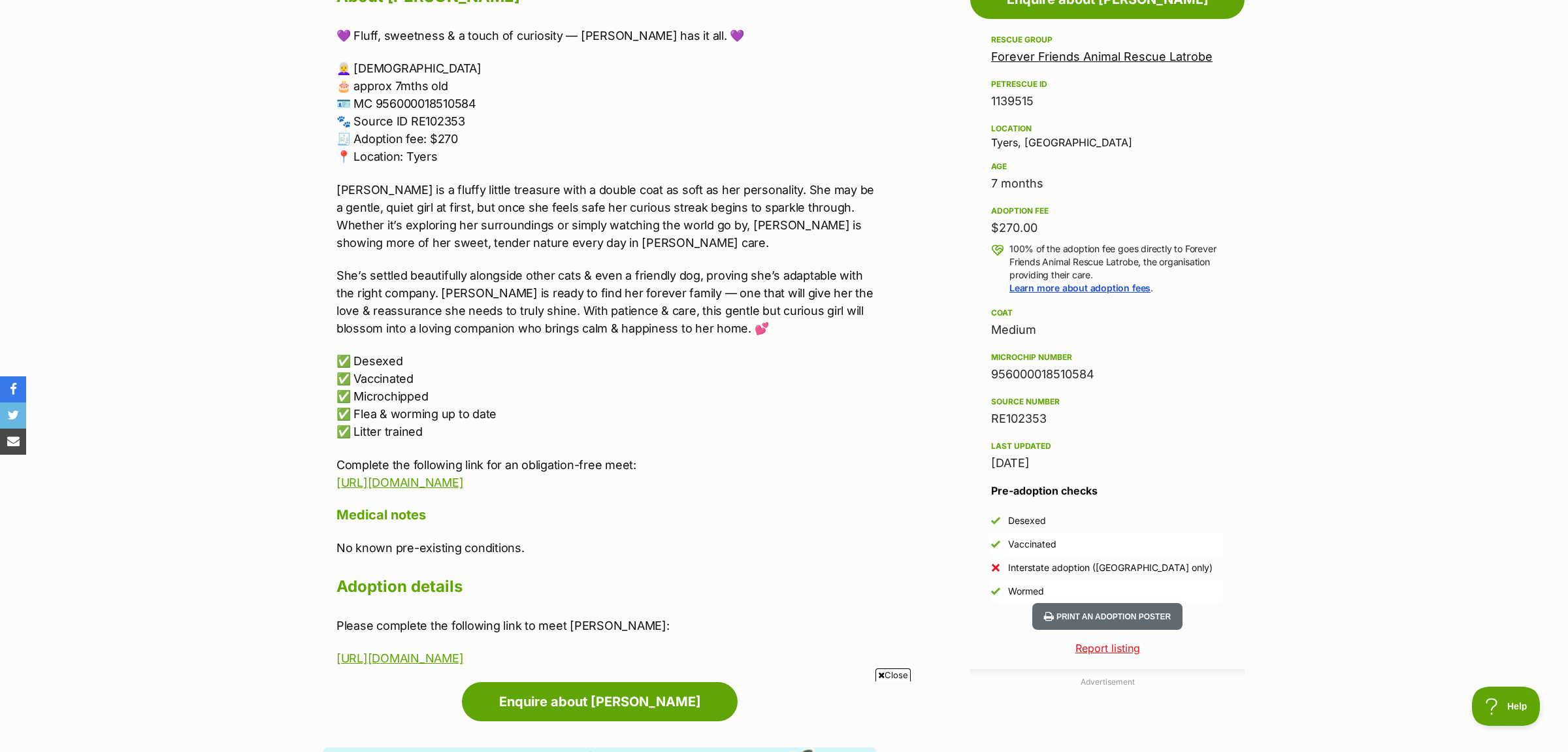
scroll to position [549, 0]
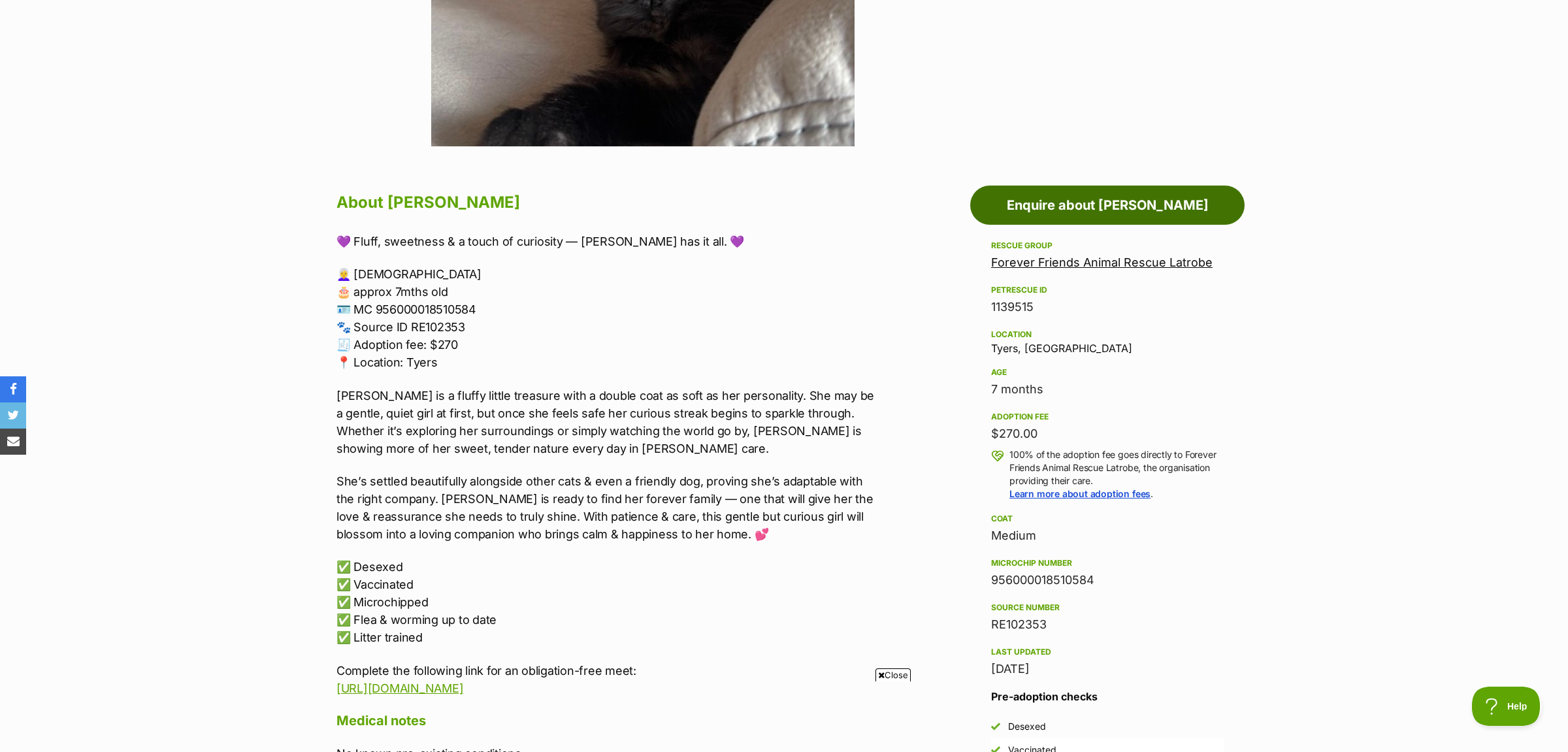
click at [1104, 206] on link "Enquire about Mariah" at bounding box center [1107, 205] width 274 height 39
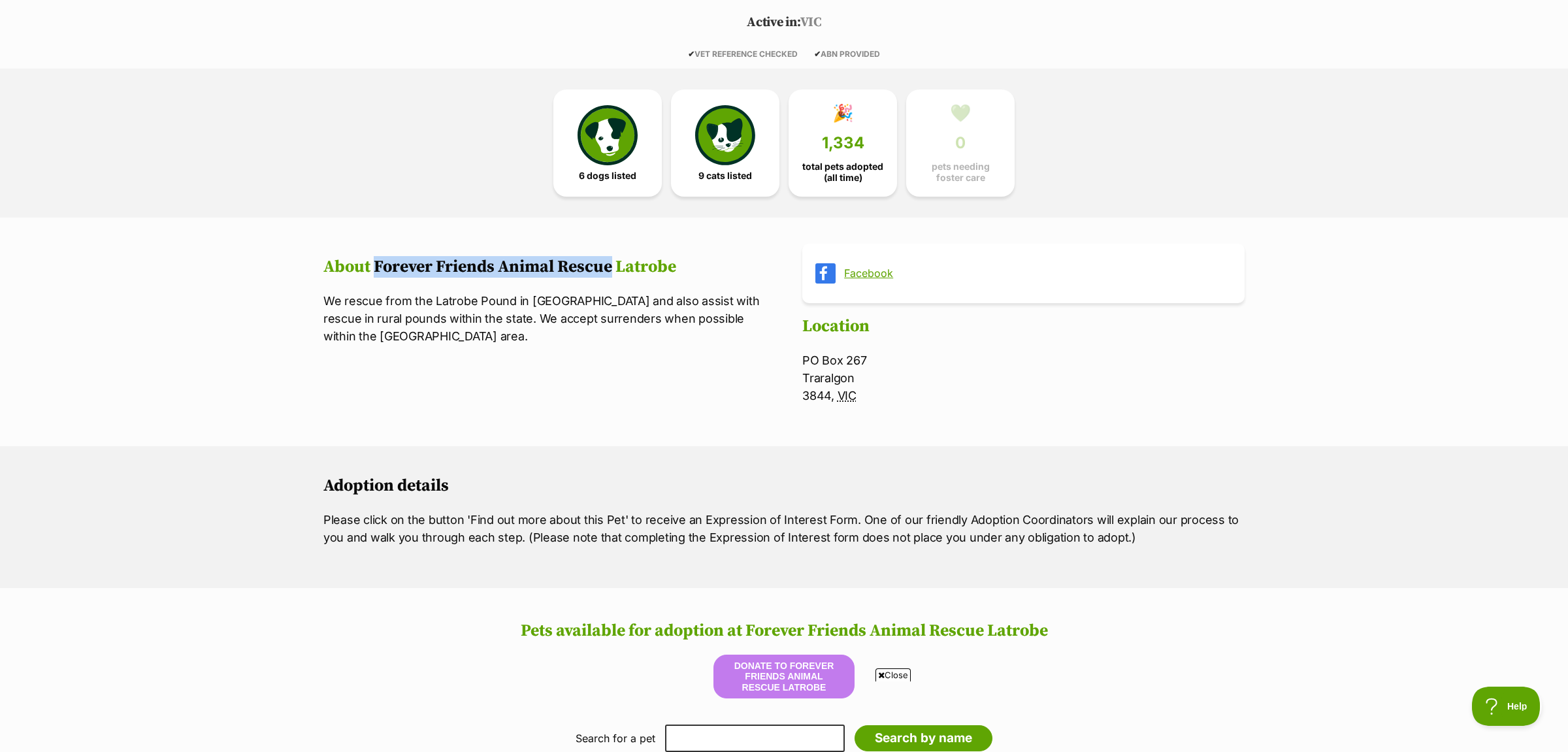
drag, startPoint x: 388, startPoint y: 265, endPoint x: 615, endPoint y: 261, distance: 227.0
click at [615, 261] on h2 "About Forever Friends Animal Rescue Latrobe" at bounding box center [544, 267] width 442 height 19
copy h2 "Forever Friends Animal Rescue"
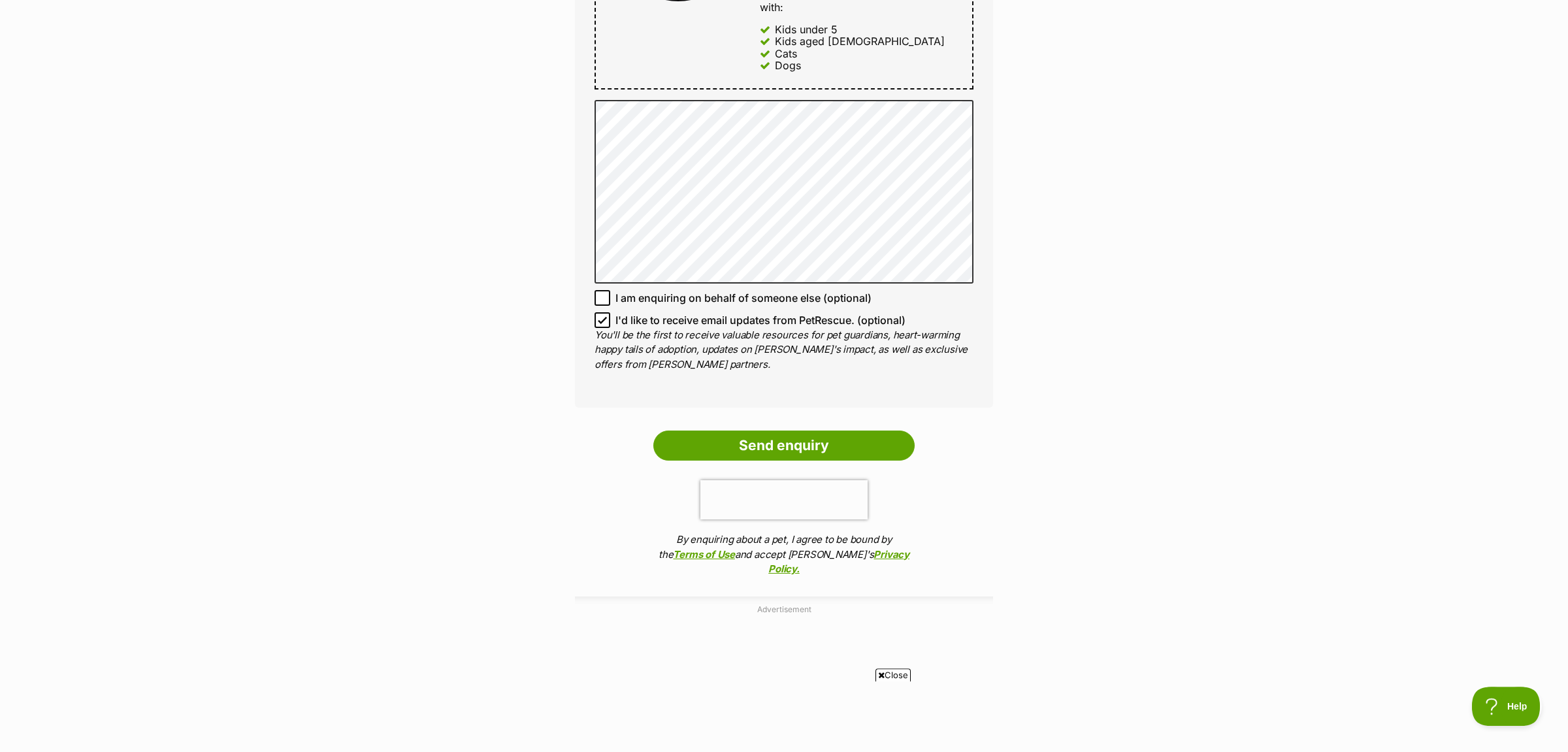
scroll to position [1028, 0]
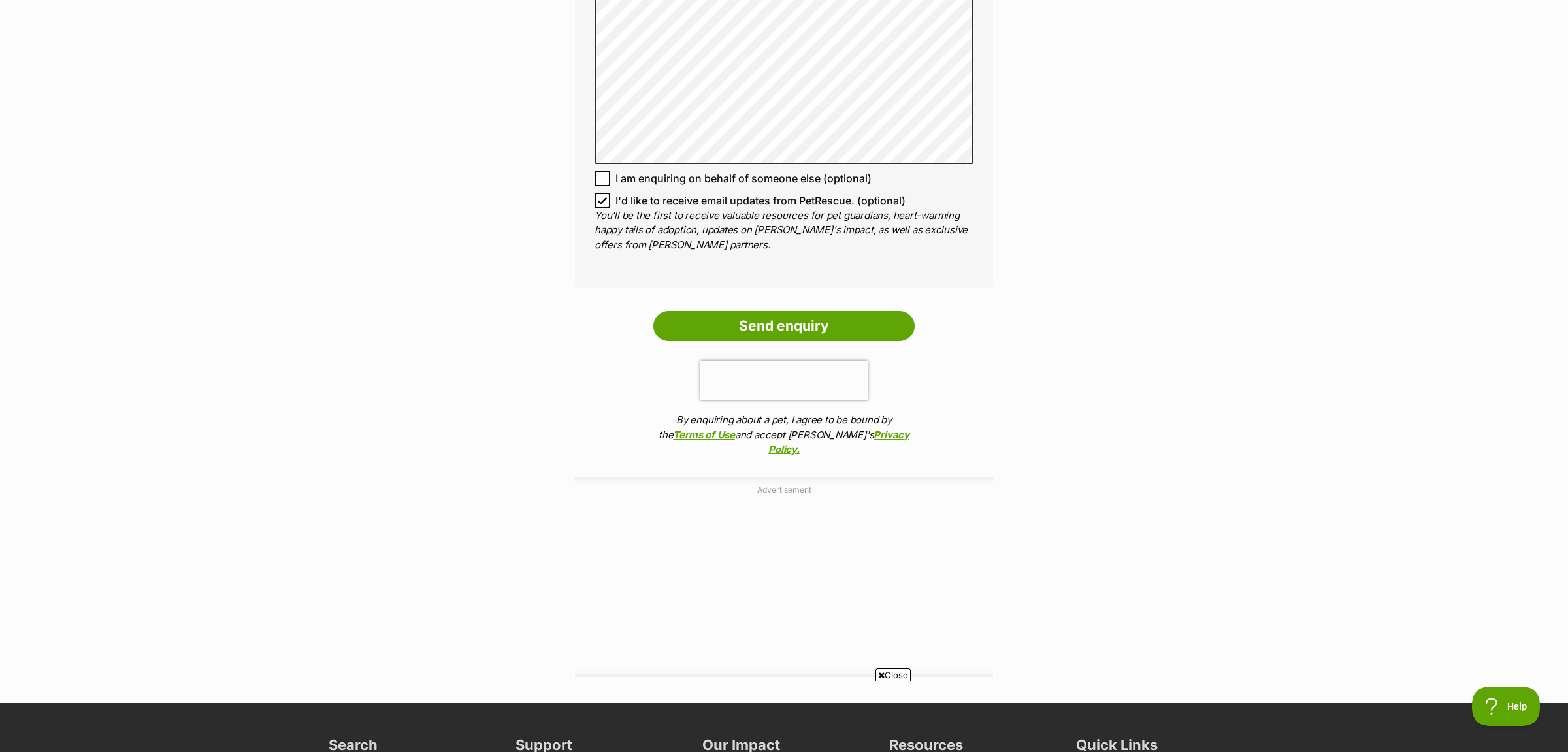
click at [605, 196] on icon at bounding box center [602, 200] width 9 height 9
click at [605, 192] on input "I'd like to receive email updates from PetRescue. (optional)" at bounding box center [602, 200] width 16 height 16
checkbox input "false"
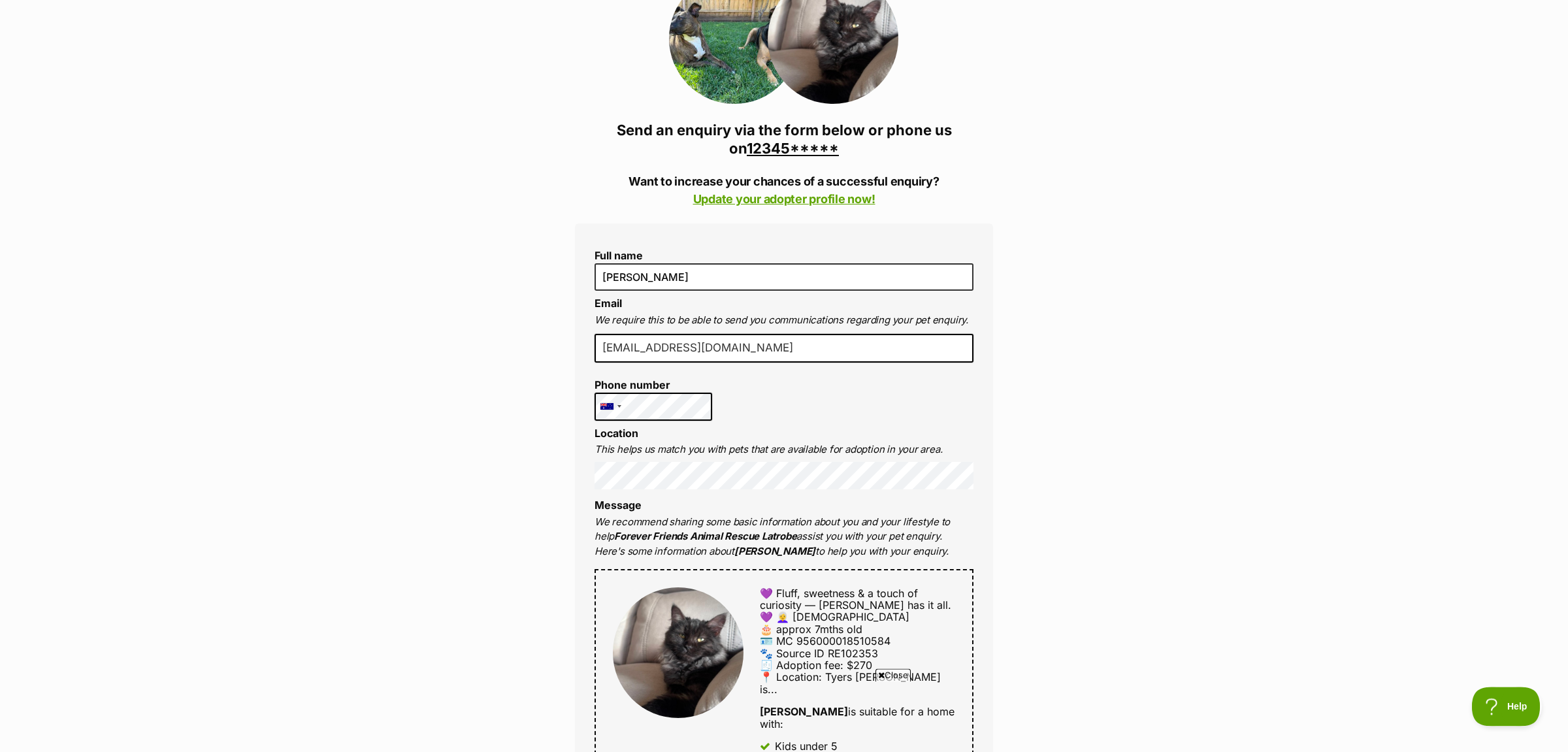
scroll to position [68, 0]
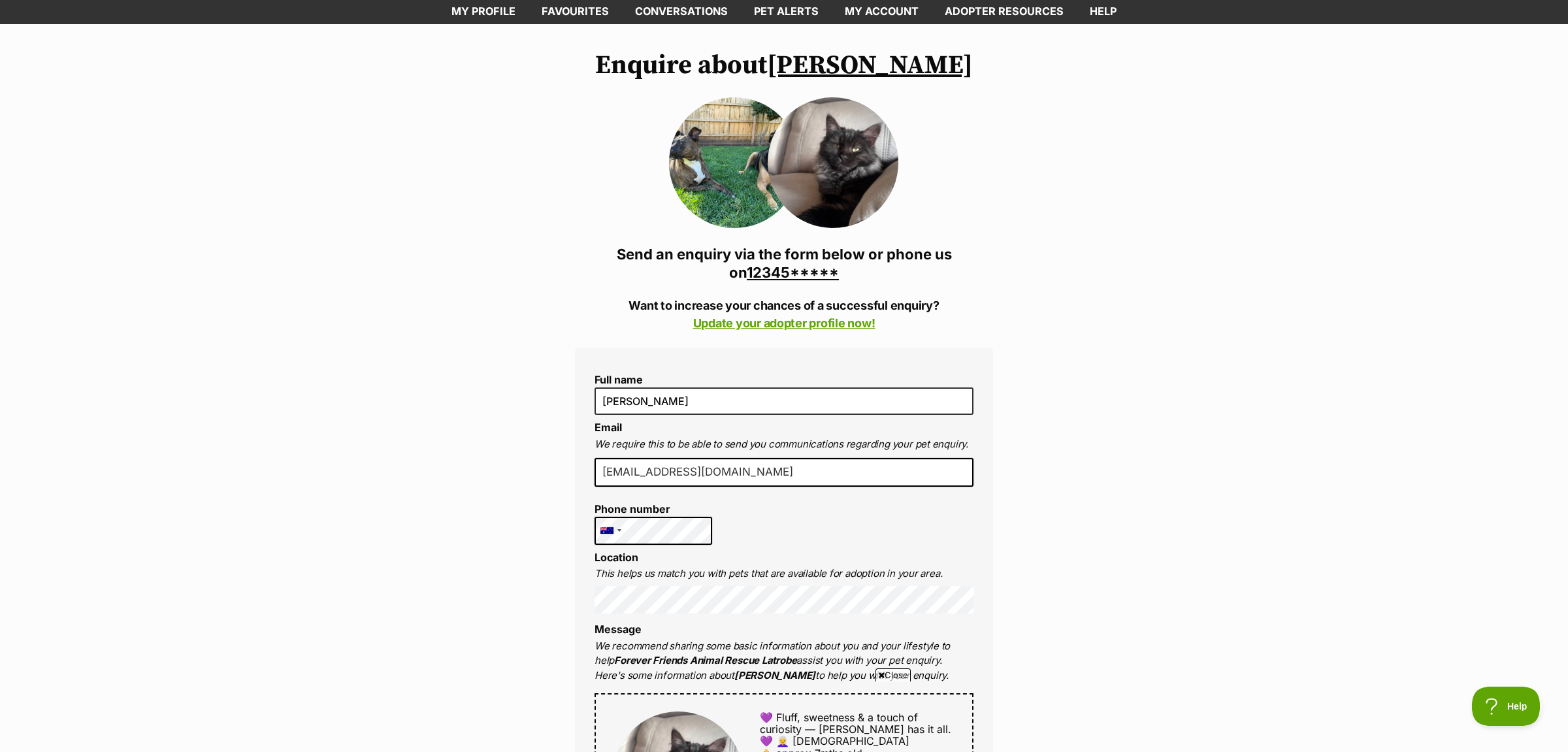
click at [863, 62] on link "Mariah" at bounding box center [870, 65] width 205 height 32
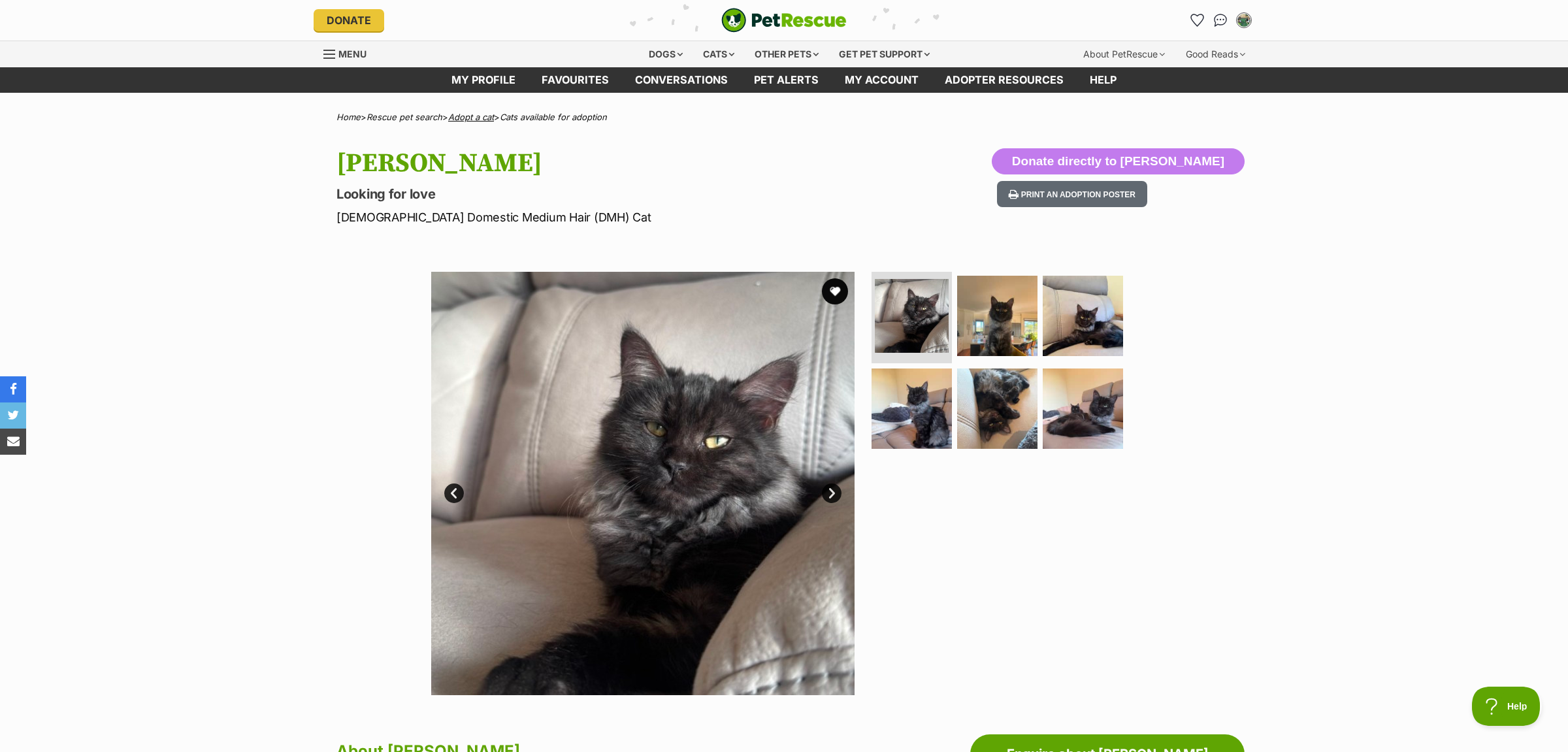
click at [479, 120] on link "Adopt a cat" at bounding box center [471, 116] width 46 height 10
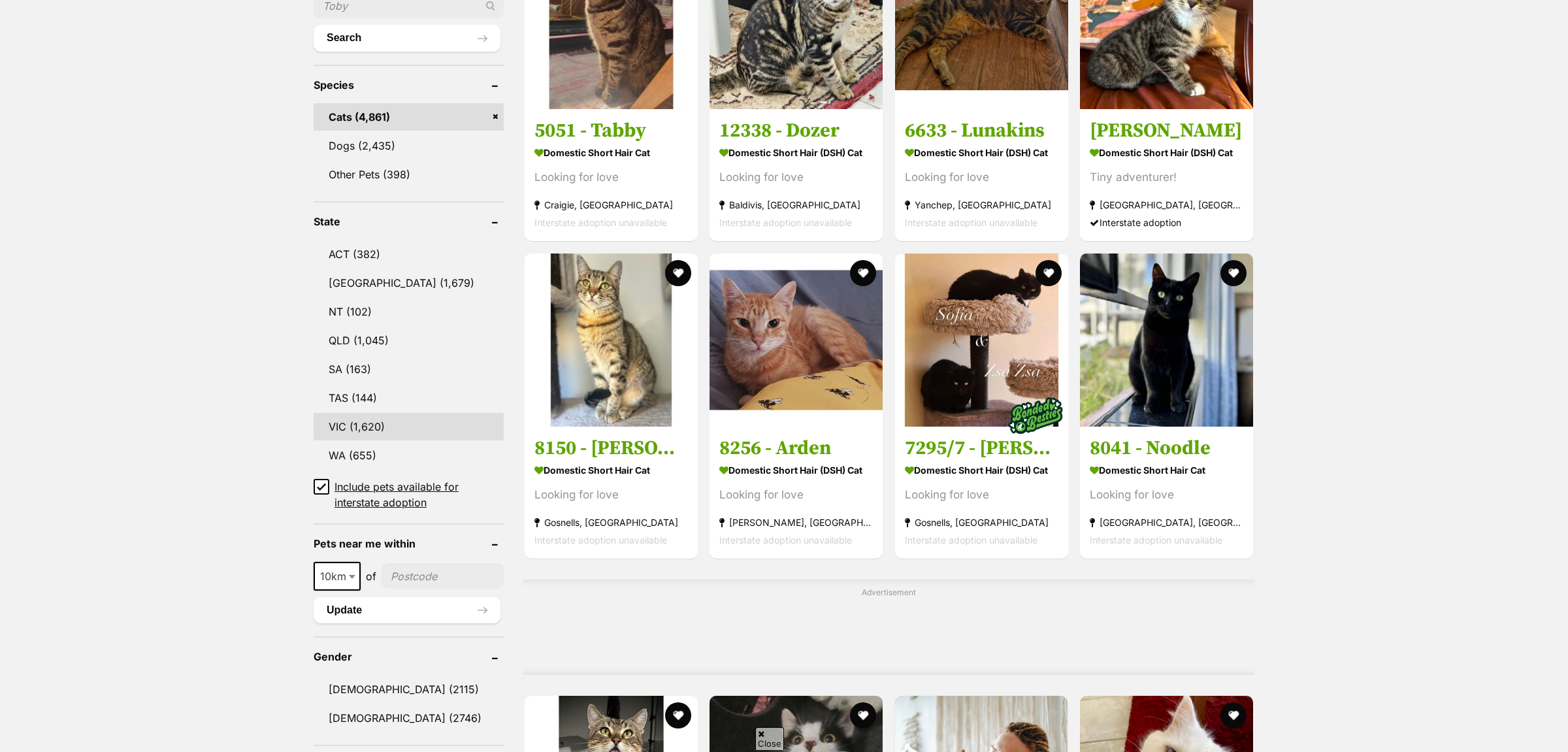
scroll to position [491, 0]
click at [356, 413] on link "VIC (1,620)" at bounding box center [409, 427] width 190 height 28
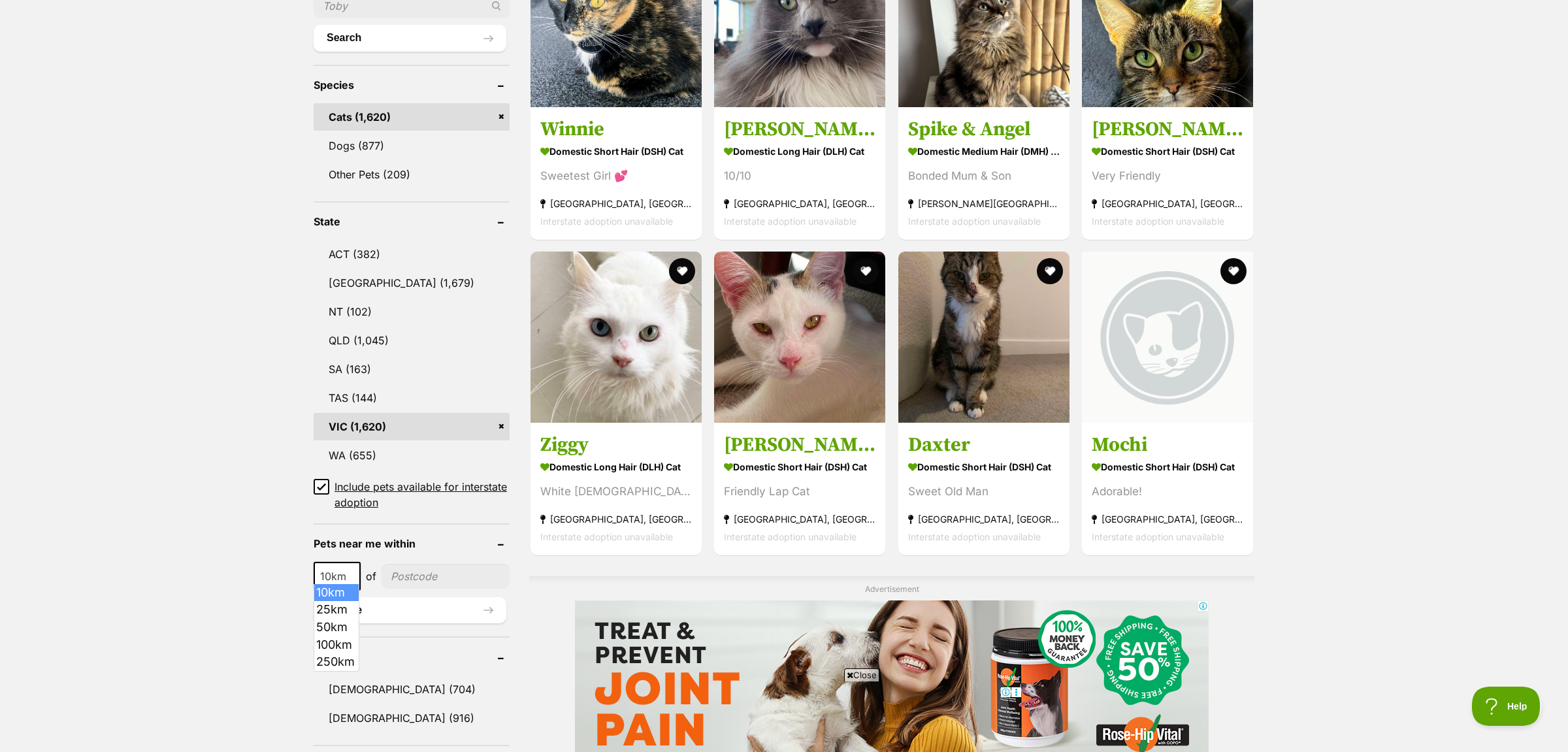
click at [339, 570] on span "10km" at bounding box center [337, 576] width 44 height 19
select select "25"
click at [478, 578] on input"] "postcode" at bounding box center [446, 576] width 126 height 25
type input"] "3042"
click at [417, 611] on button "Update" at bounding box center [410, 610] width 192 height 26
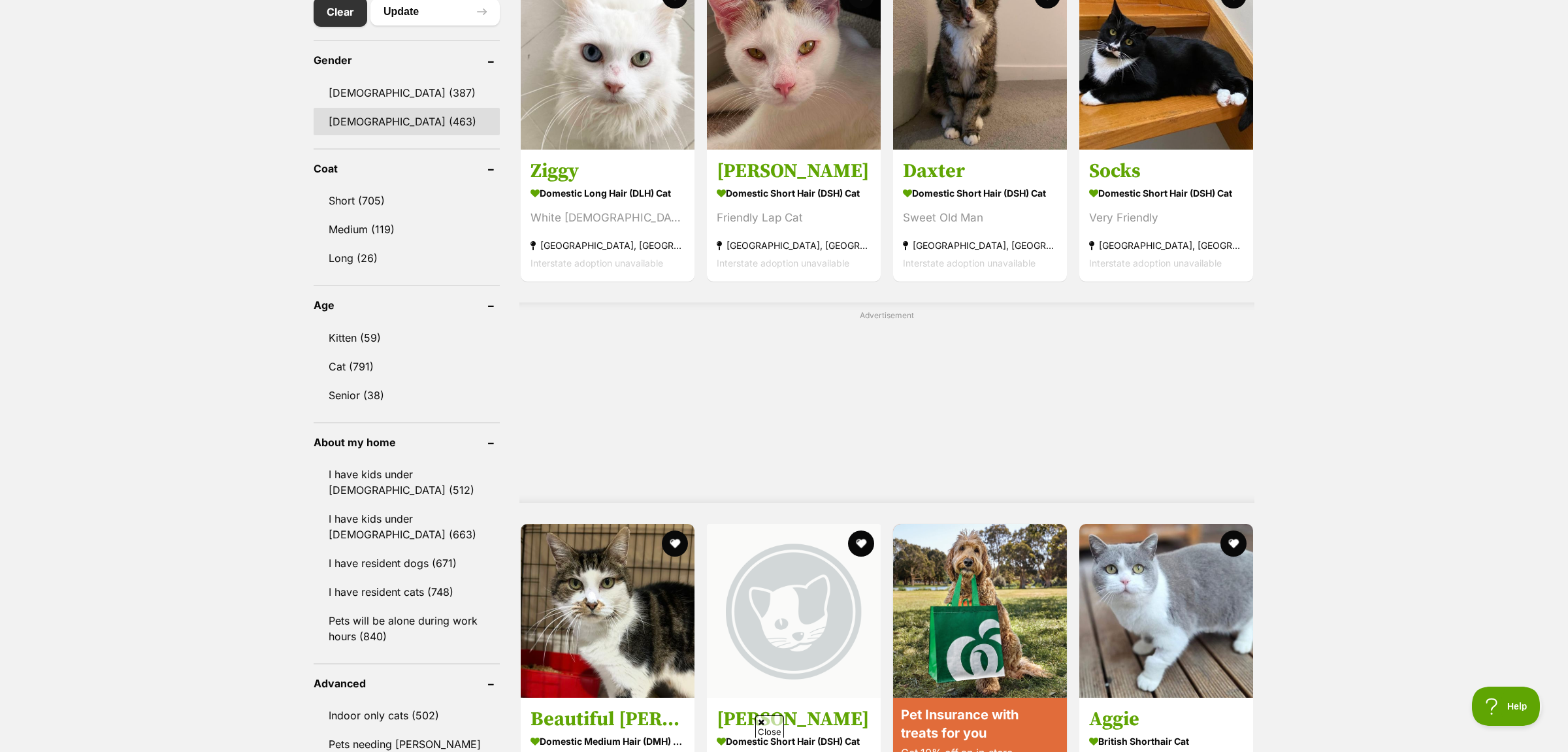
click at [372, 118] on link "[DEMOGRAPHIC_DATA] (463)" at bounding box center [407, 121] width 186 height 28
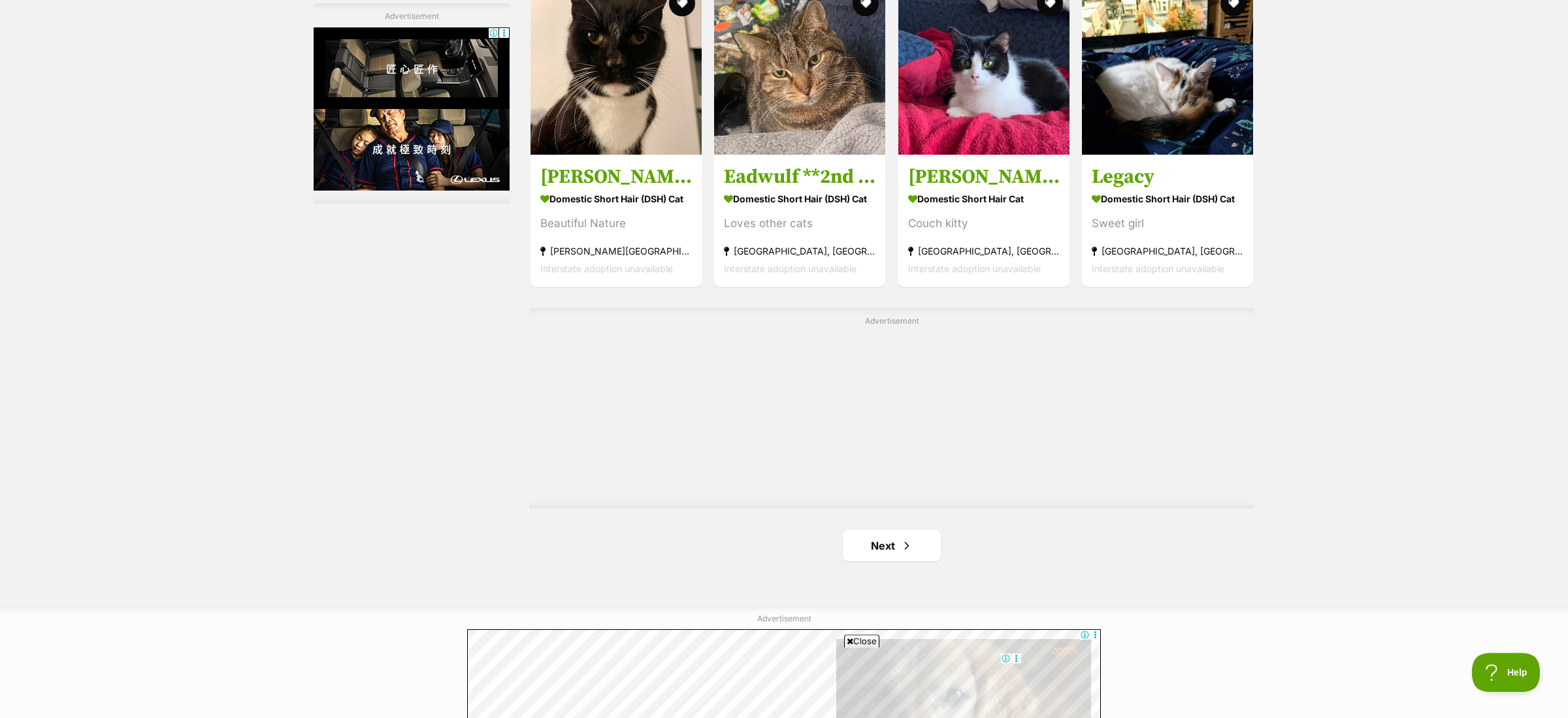
scroll to position [2132, 0]
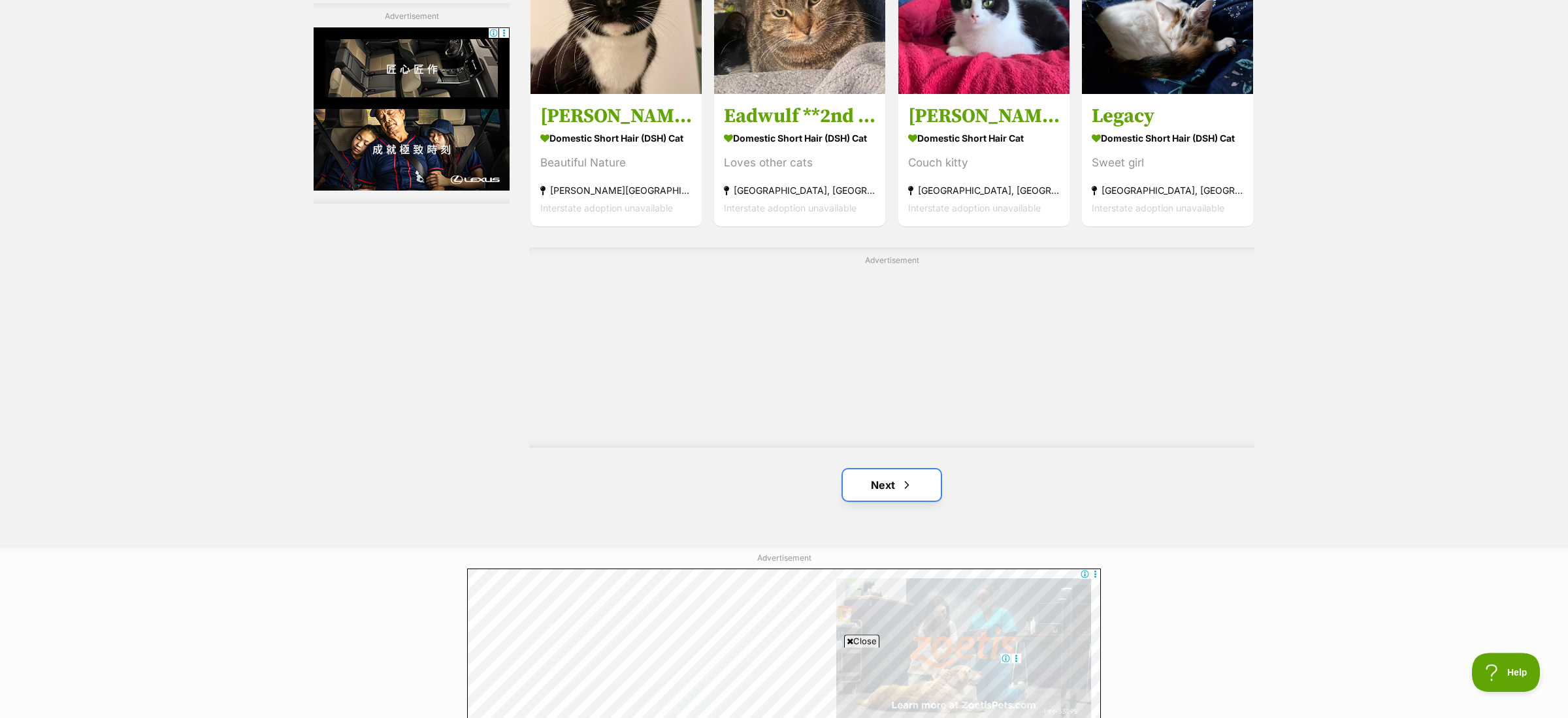
click at [888, 488] on link "Next" at bounding box center [892, 484] width 98 height 31
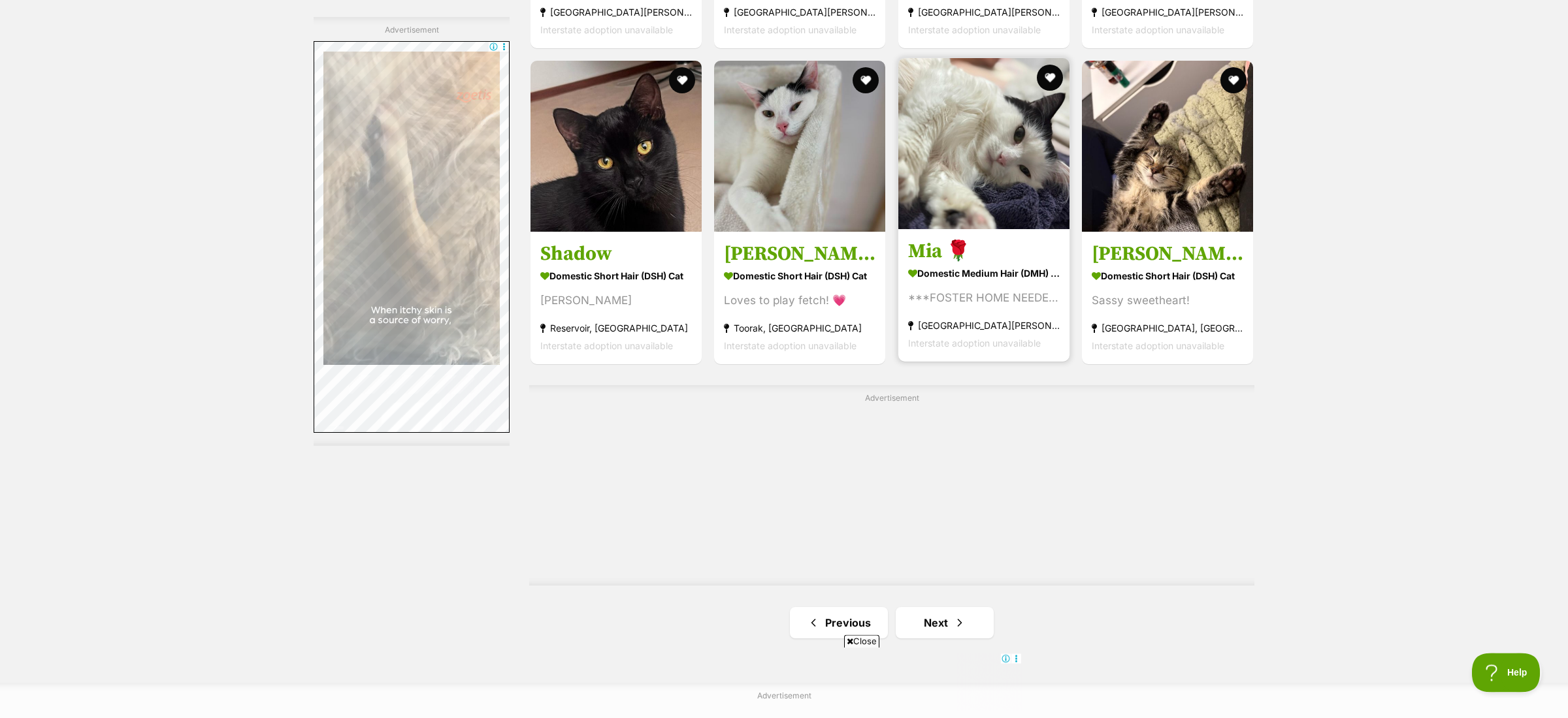
scroll to position [2000, 0]
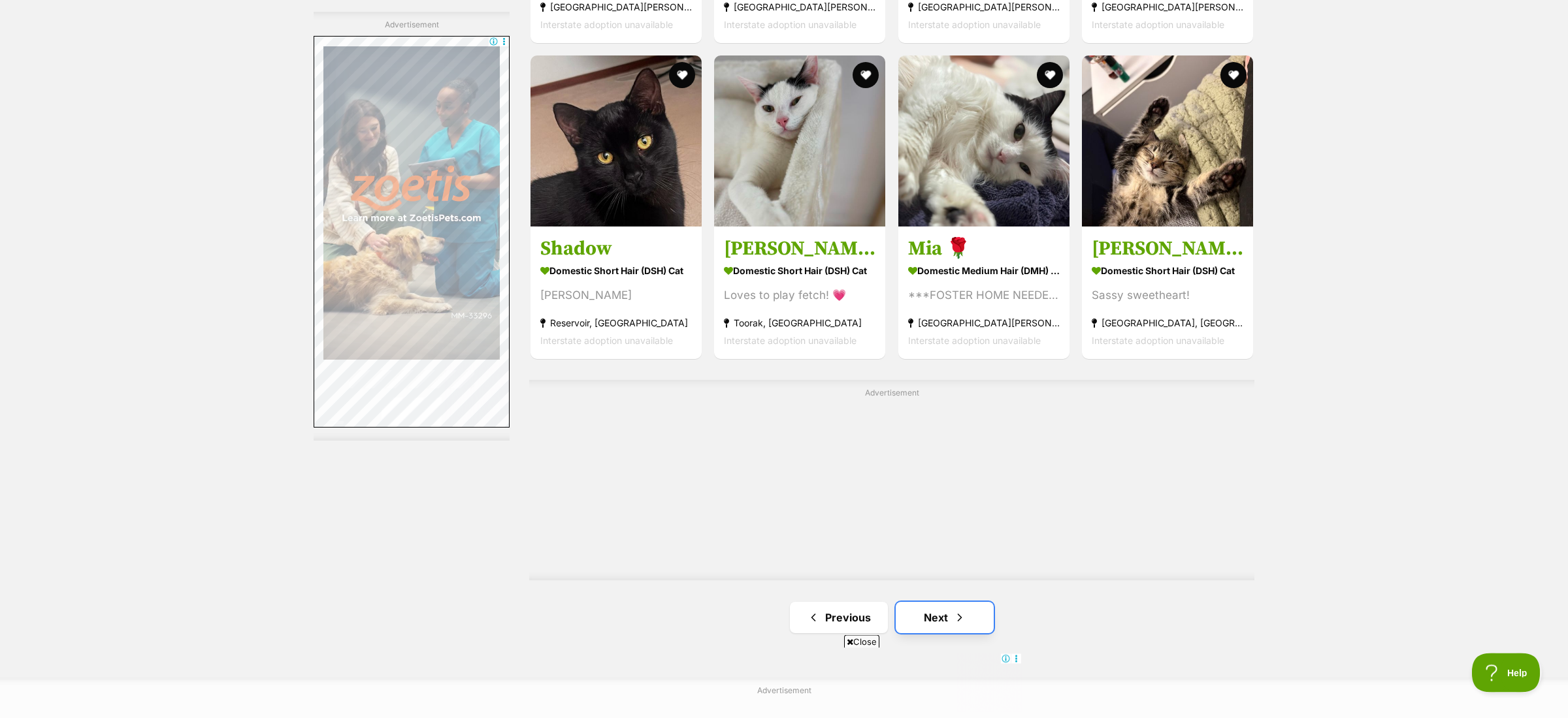
click at [938, 619] on link "Next" at bounding box center [945, 617] width 98 height 31
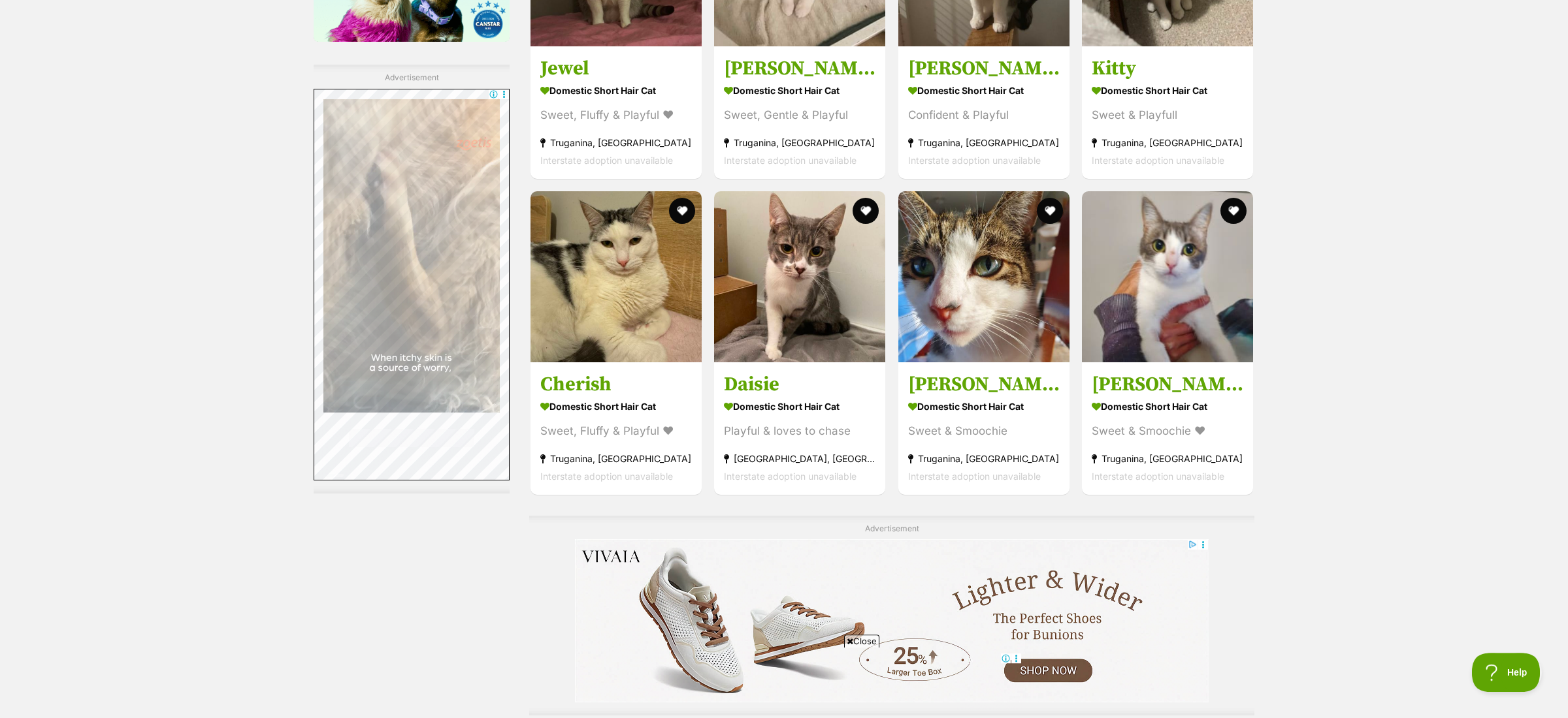
scroll to position [2290, 0]
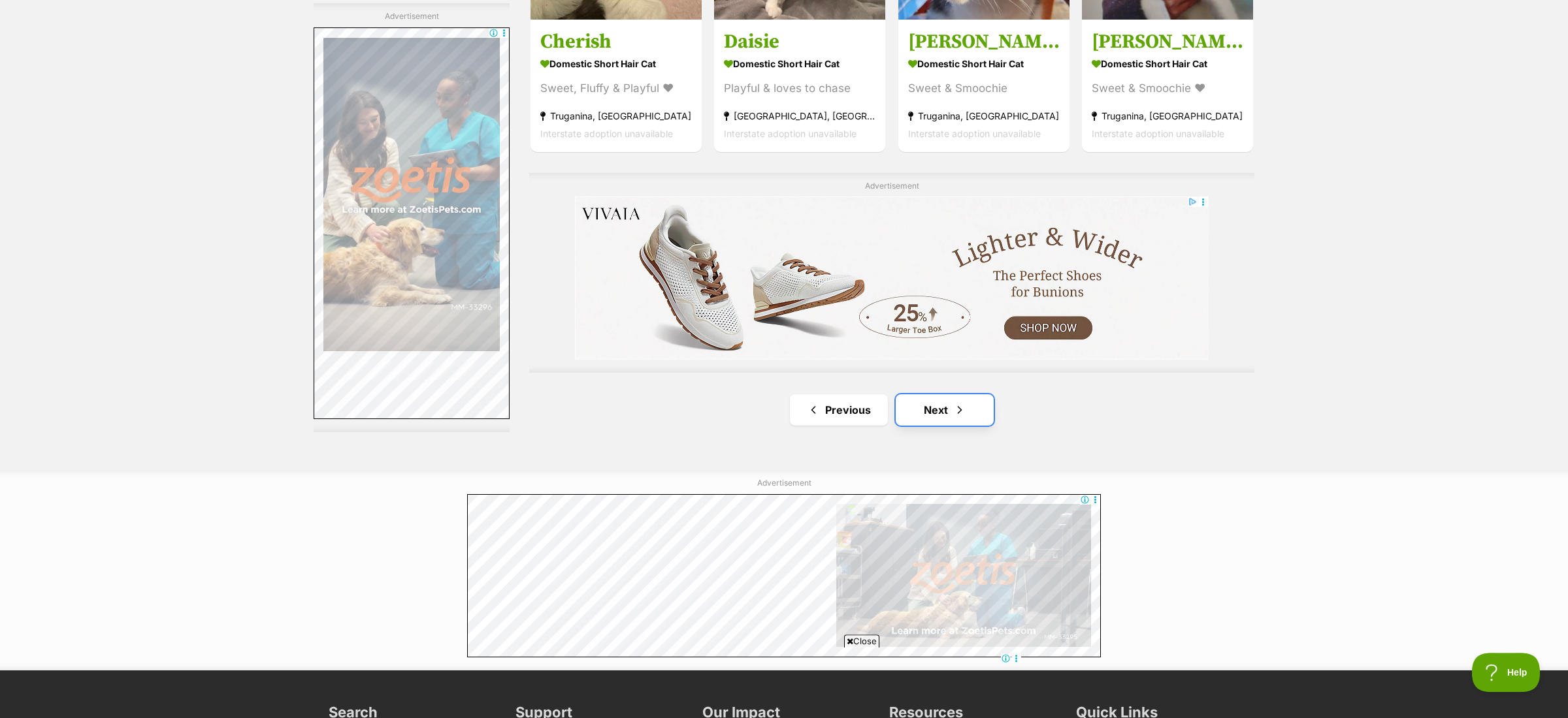
click at [921, 418] on link "Next" at bounding box center [945, 409] width 98 height 31
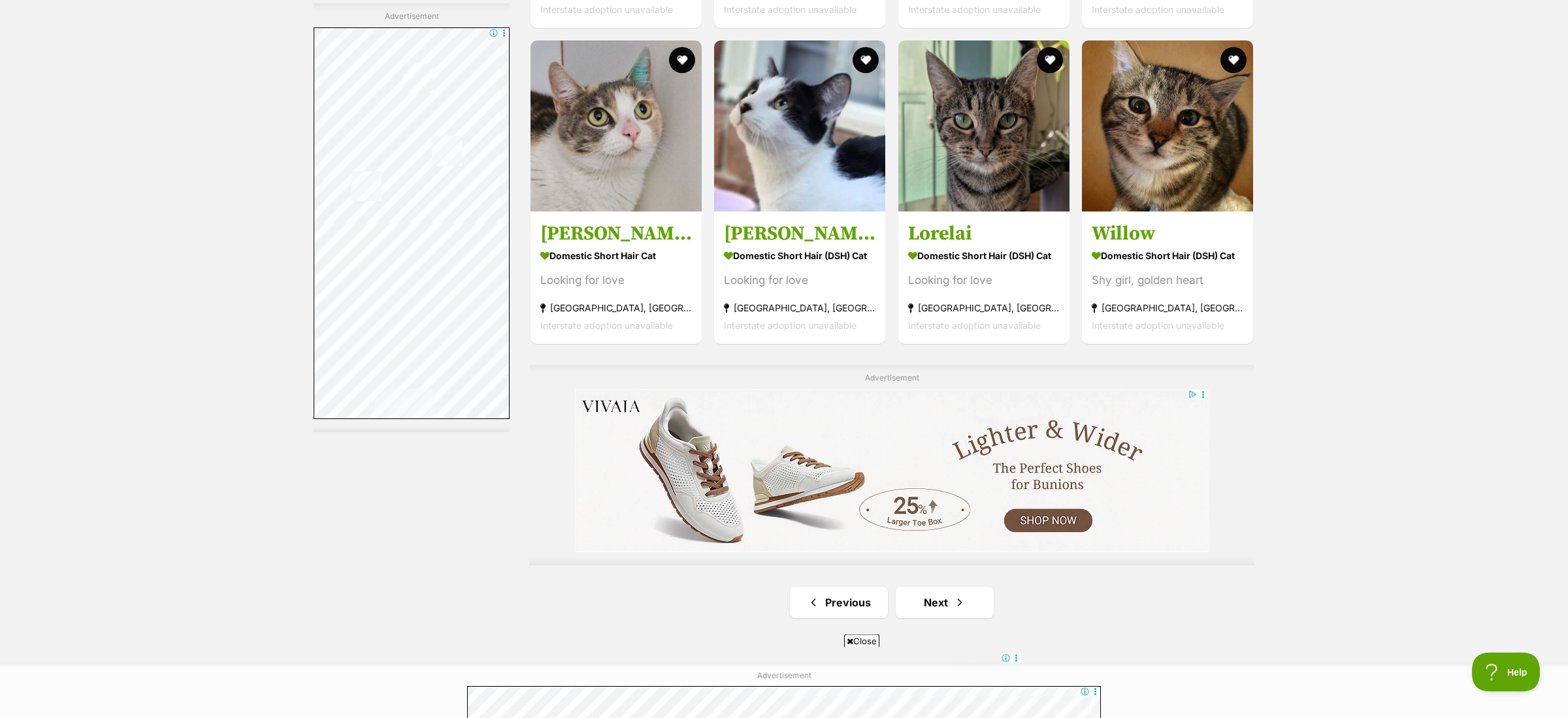
scroll to position [2426, 0]
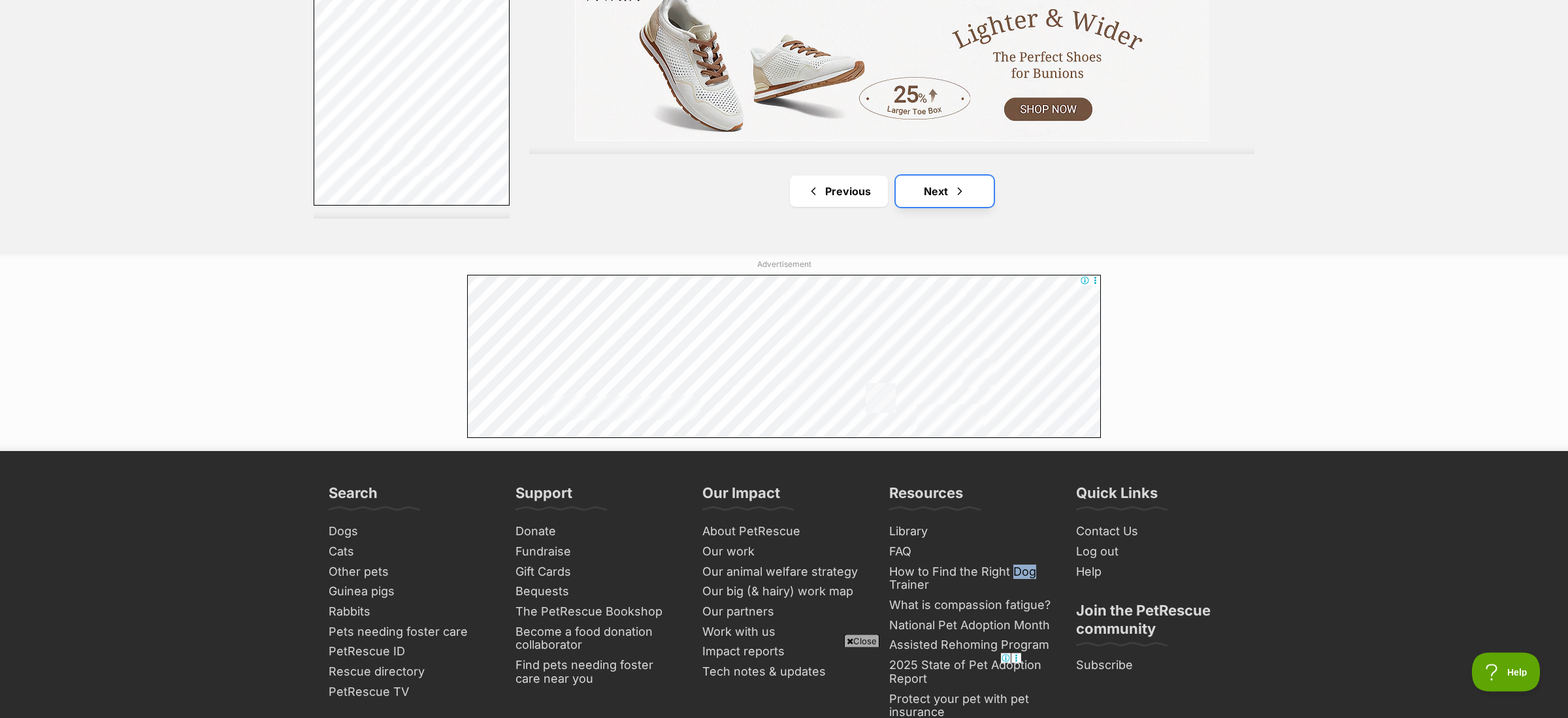
click at [961, 189] on span "Next page" at bounding box center [959, 191] width 13 height 16
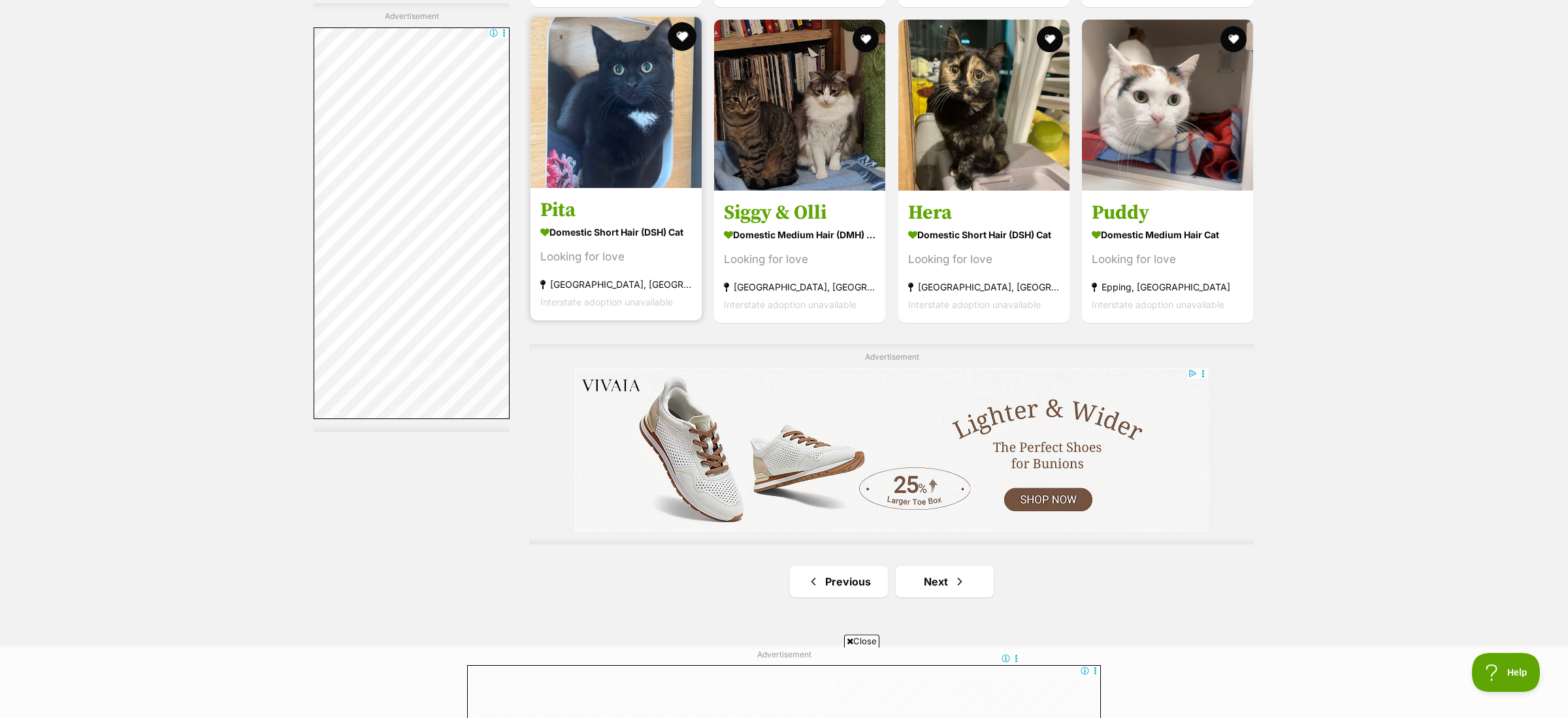
click at [685, 32] on button "favourite" at bounding box center [682, 37] width 29 height 29
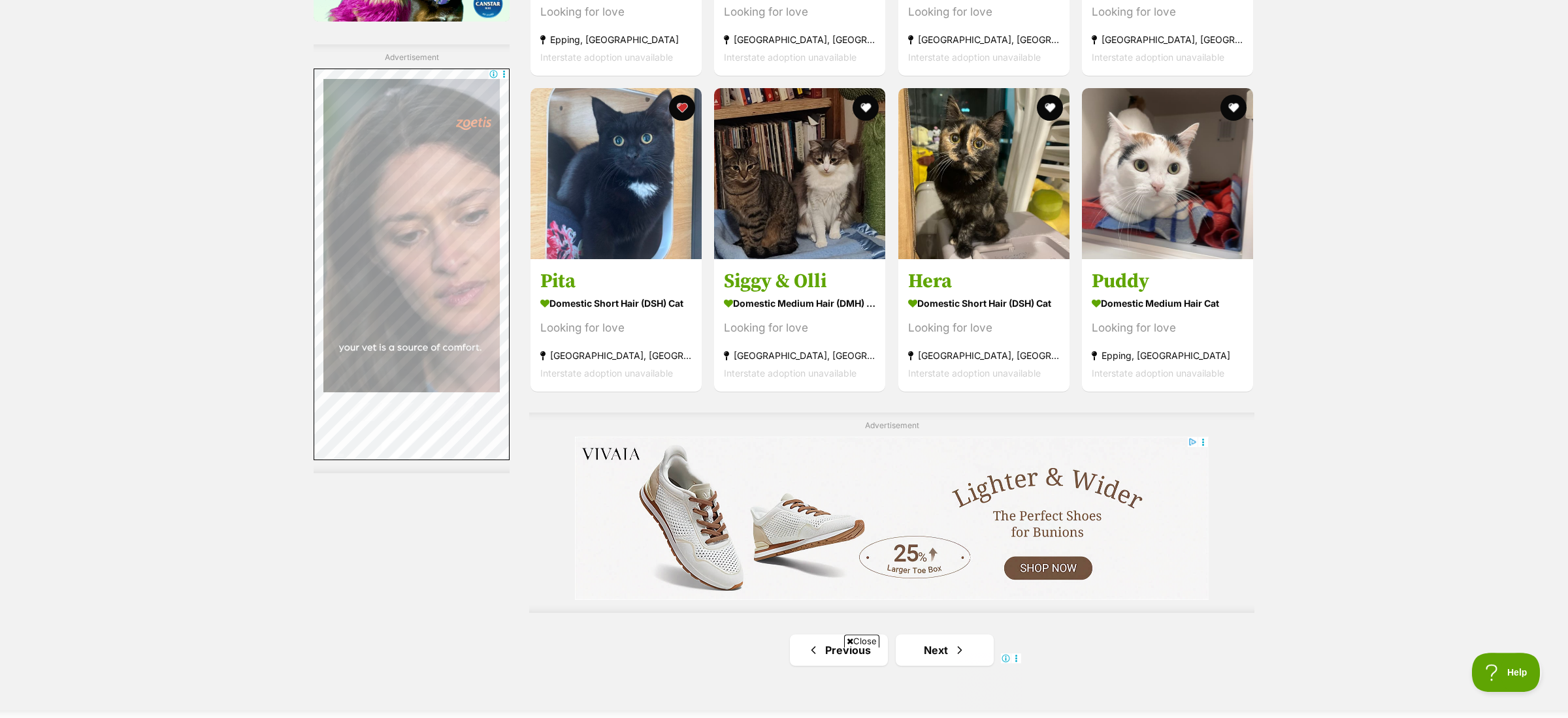
scroll to position [2242, 0]
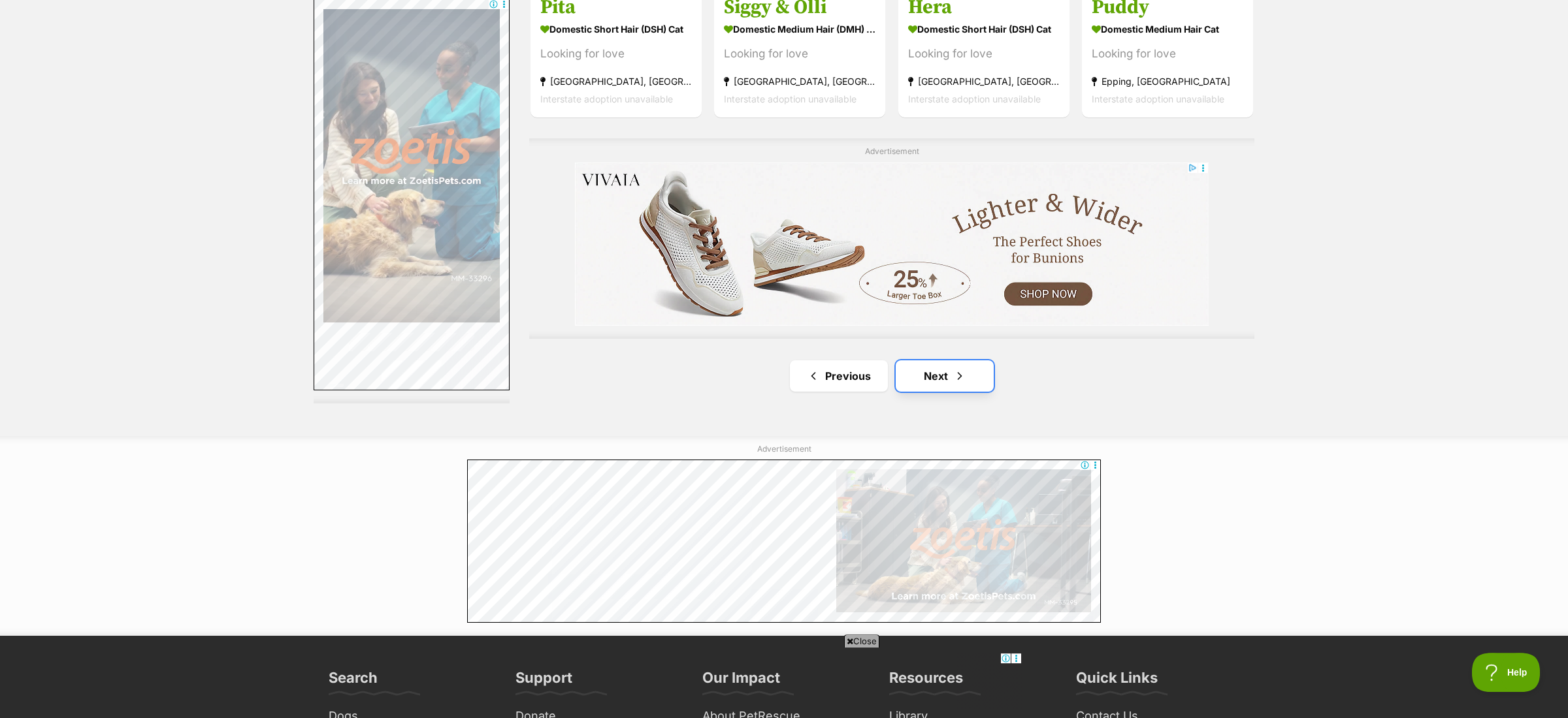
click at [953, 379] on span "Next page" at bounding box center [959, 376] width 13 height 16
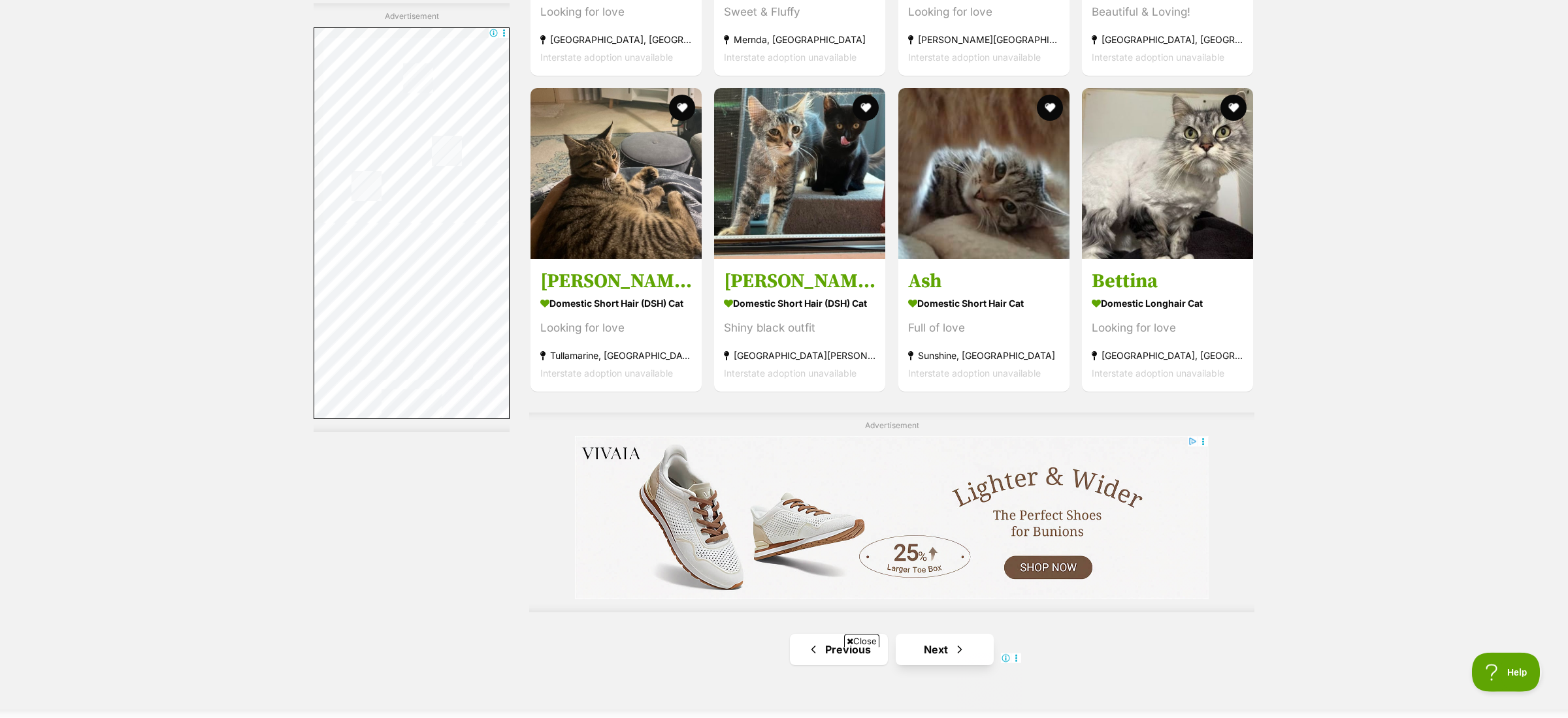
scroll to position [2187, 0]
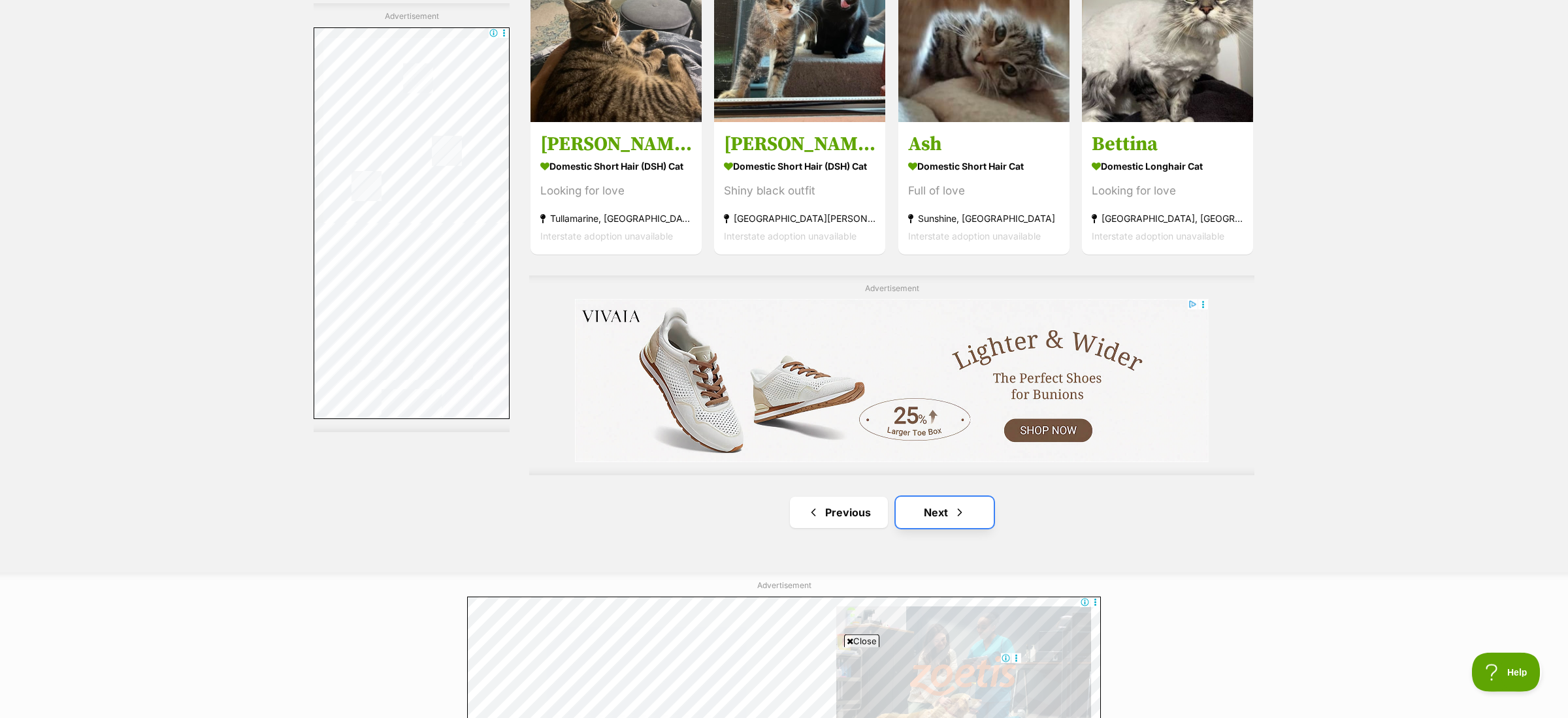
click at [921, 507] on link "Next" at bounding box center [945, 512] width 98 height 31
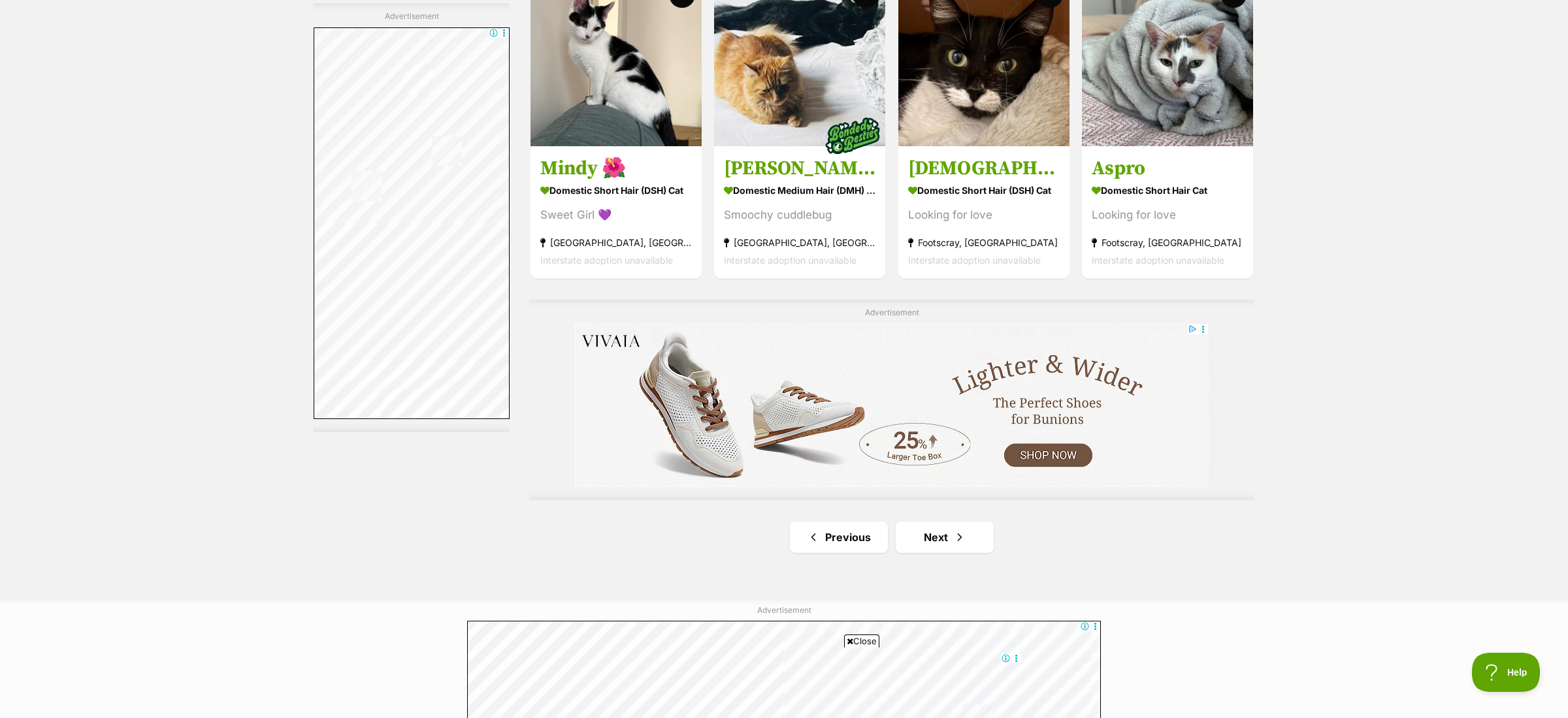
scroll to position [2355, 0]
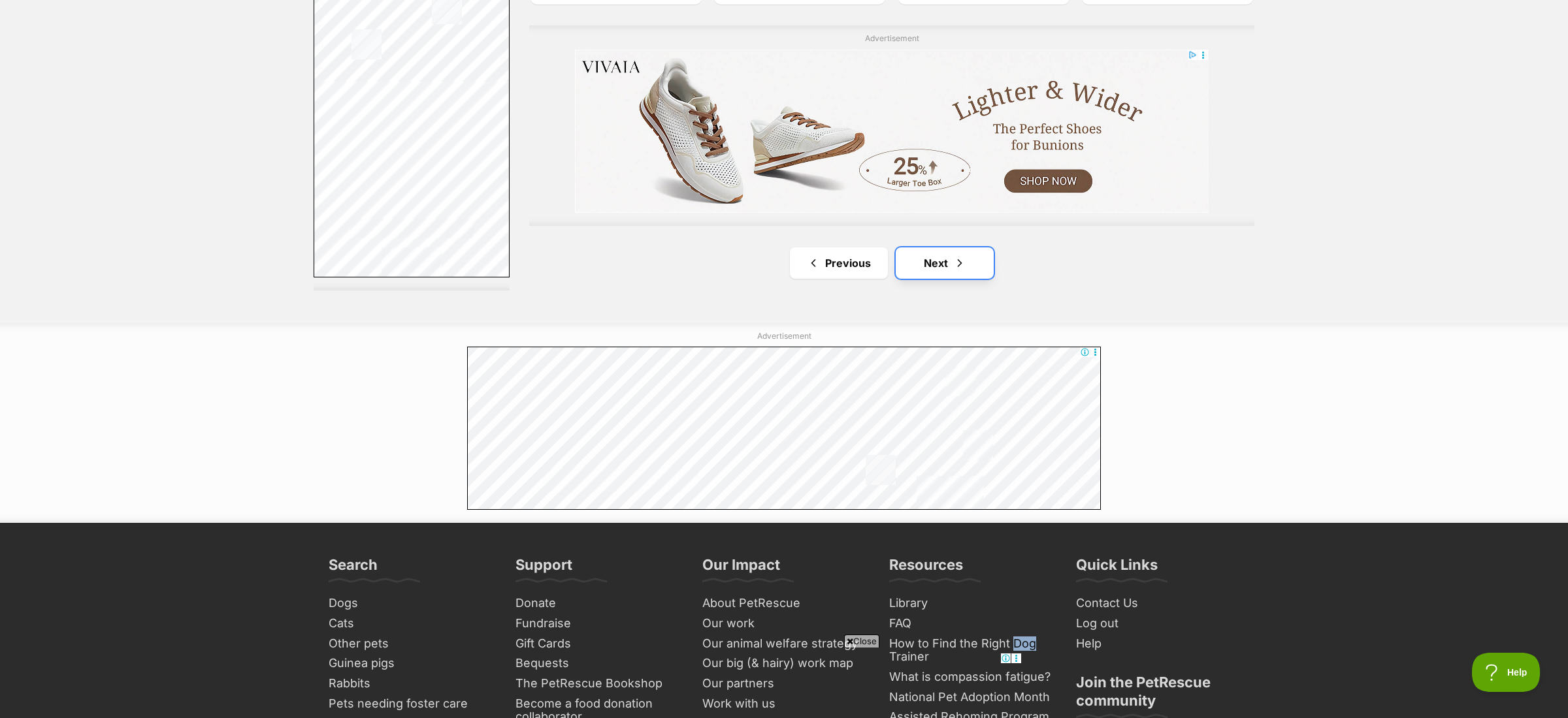
click at [958, 269] on span "Next page" at bounding box center [959, 263] width 13 height 16
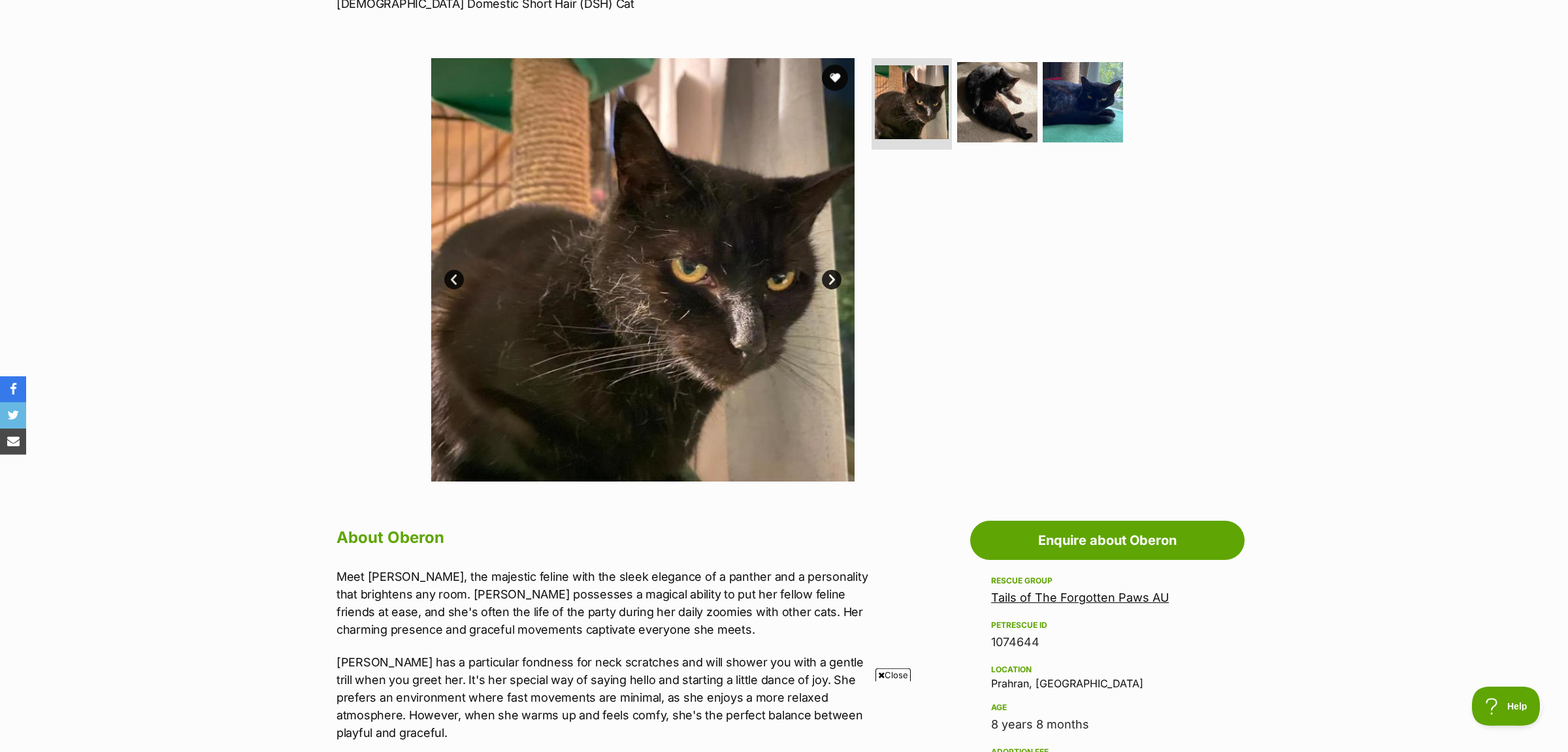
scroll to position [137, 0]
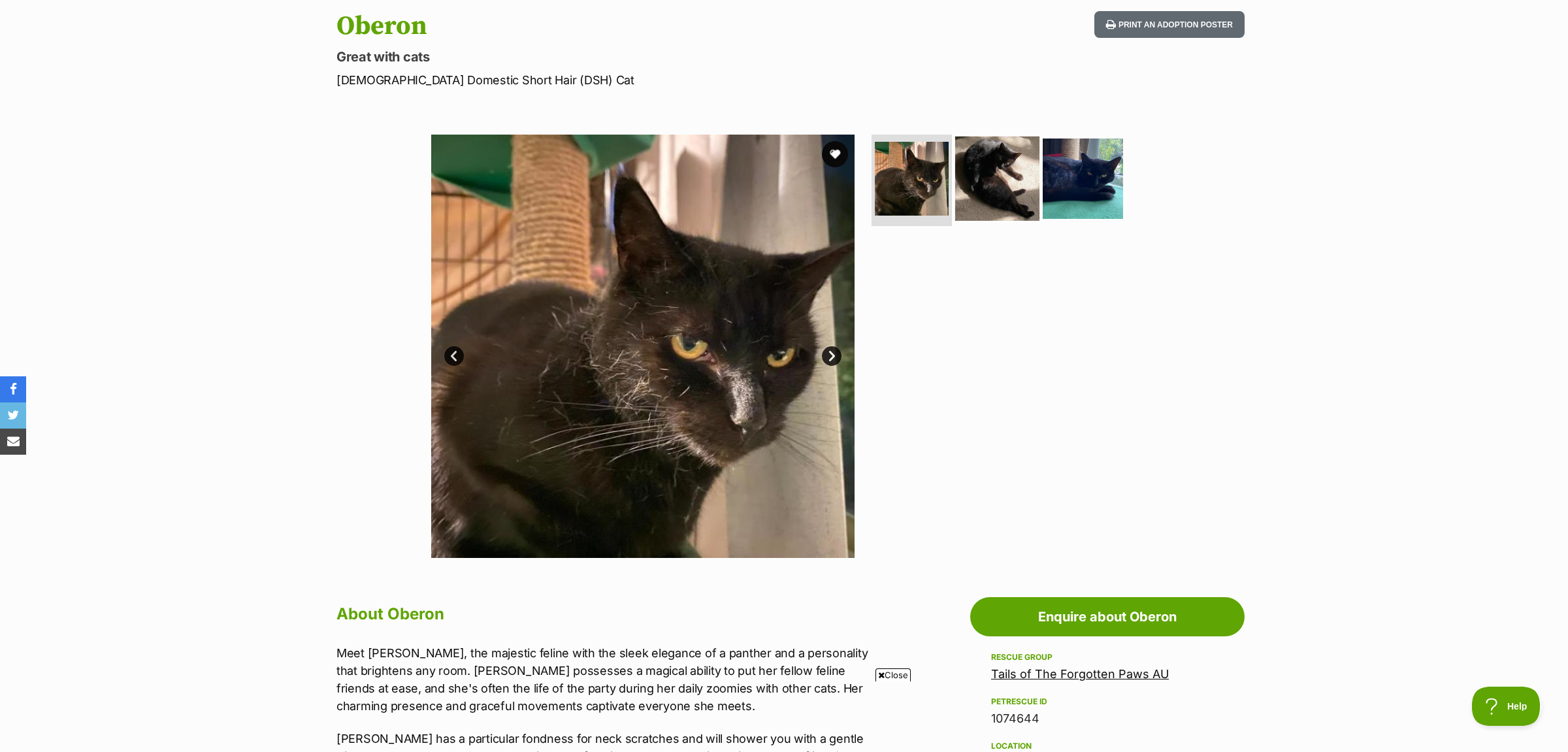
click at [1008, 169] on img at bounding box center [997, 179] width 84 height 84
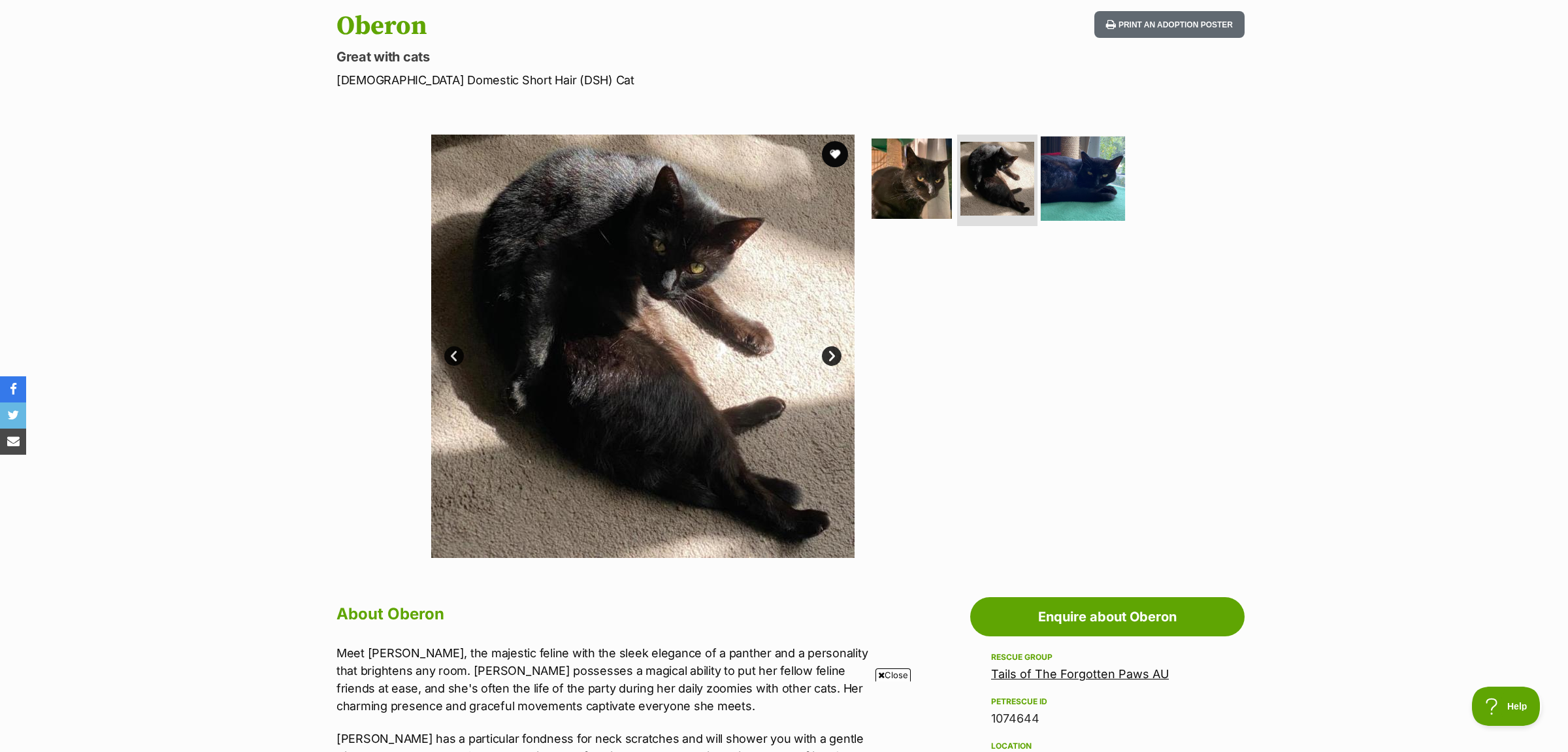
click at [1105, 205] on img at bounding box center [1083, 179] width 84 height 84
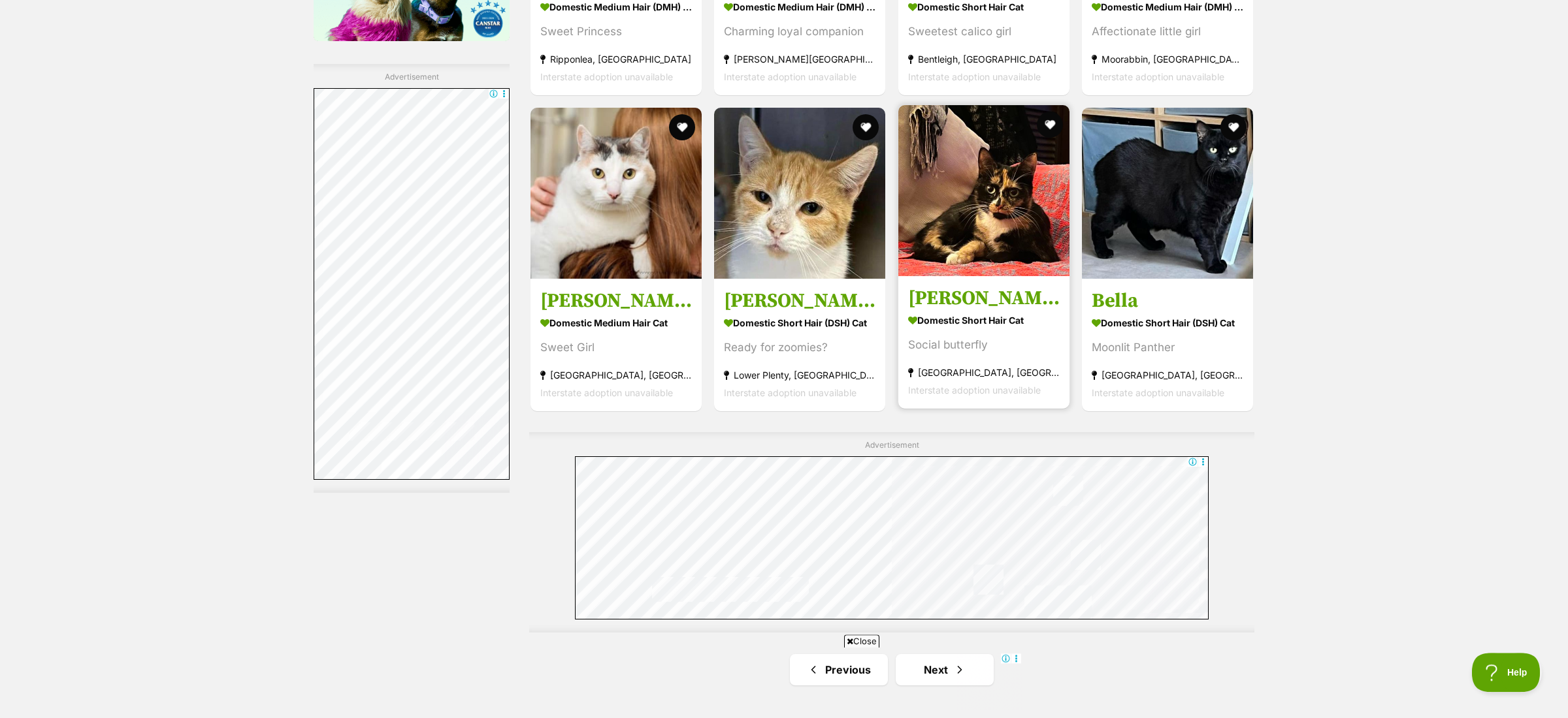
scroll to position [2153, 0]
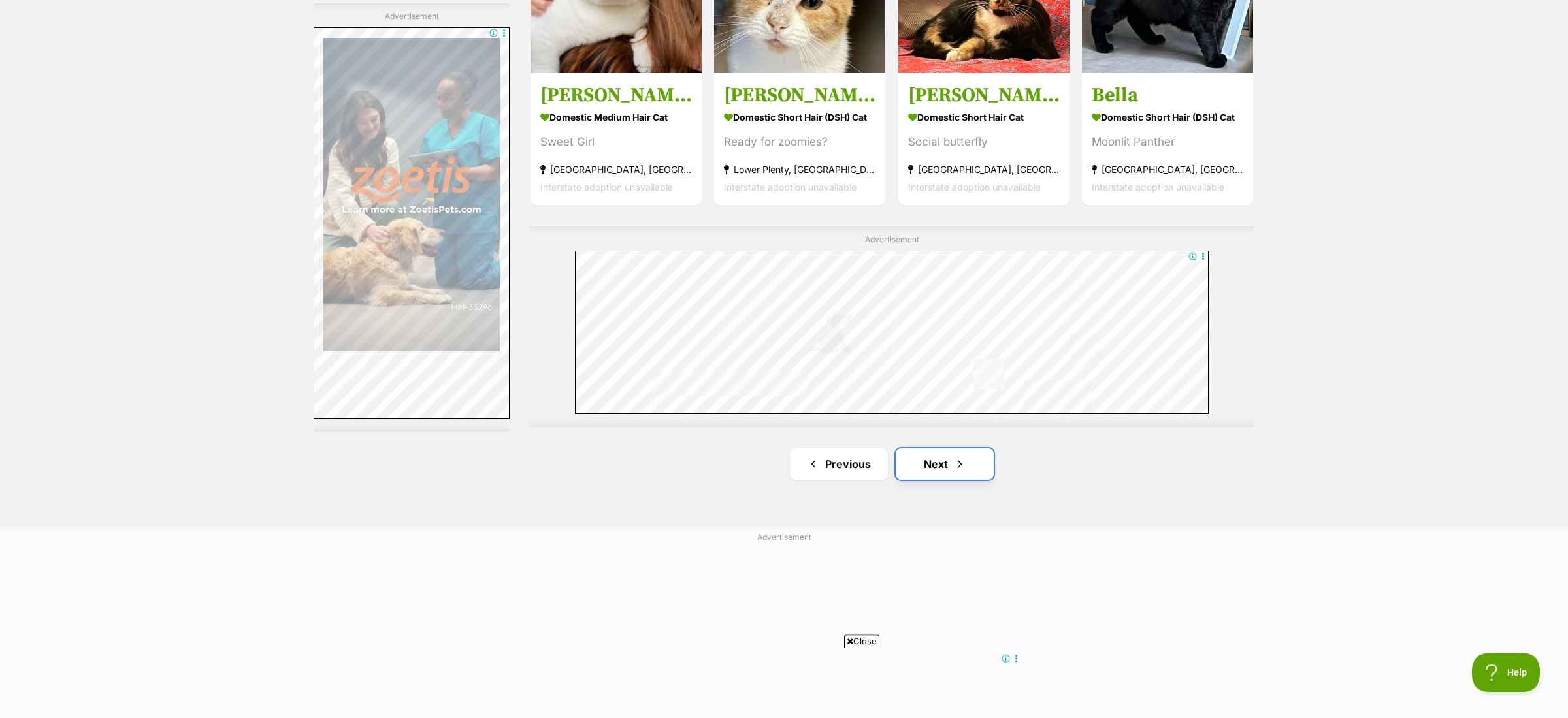
click at [960, 465] on link "Next" at bounding box center [945, 464] width 98 height 31
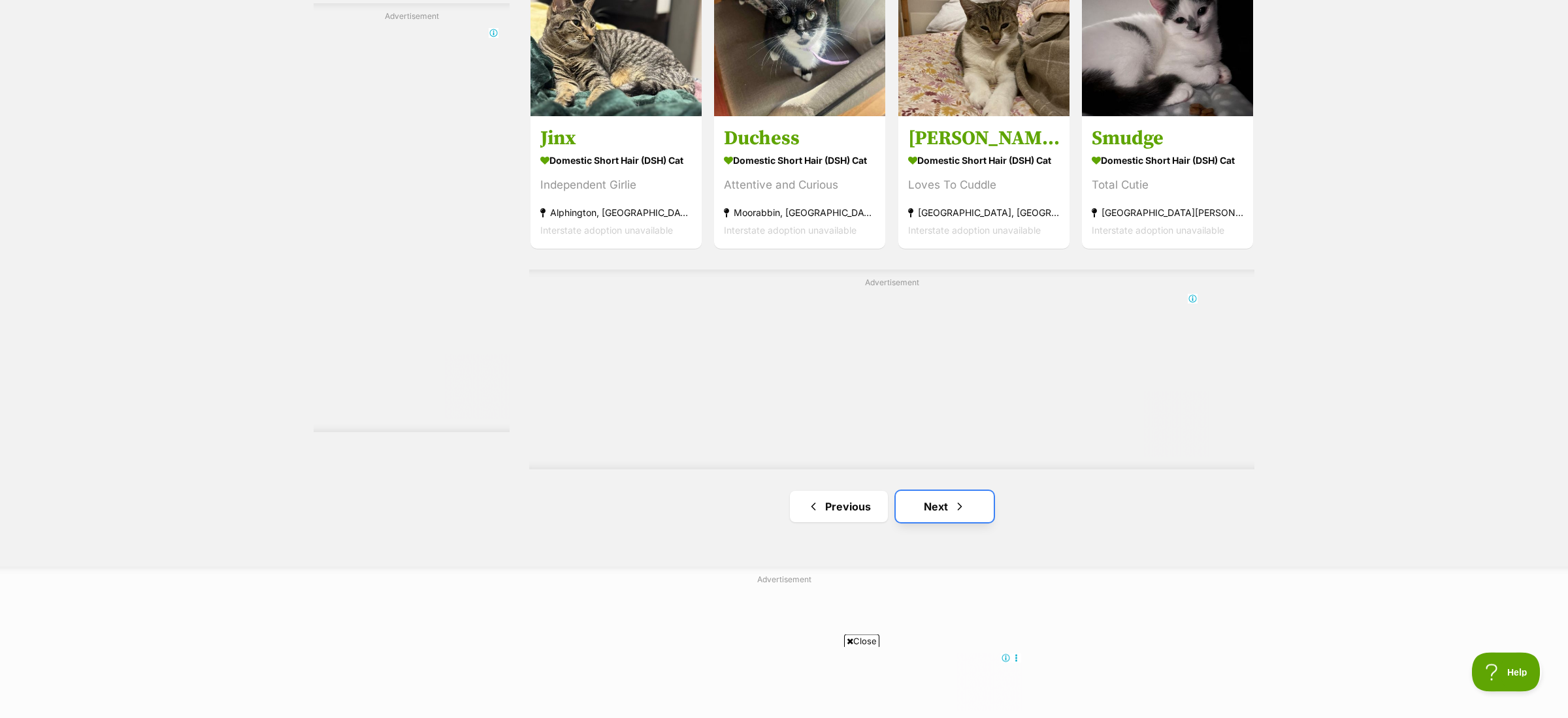
click at [943, 510] on link "Next" at bounding box center [945, 506] width 98 height 31
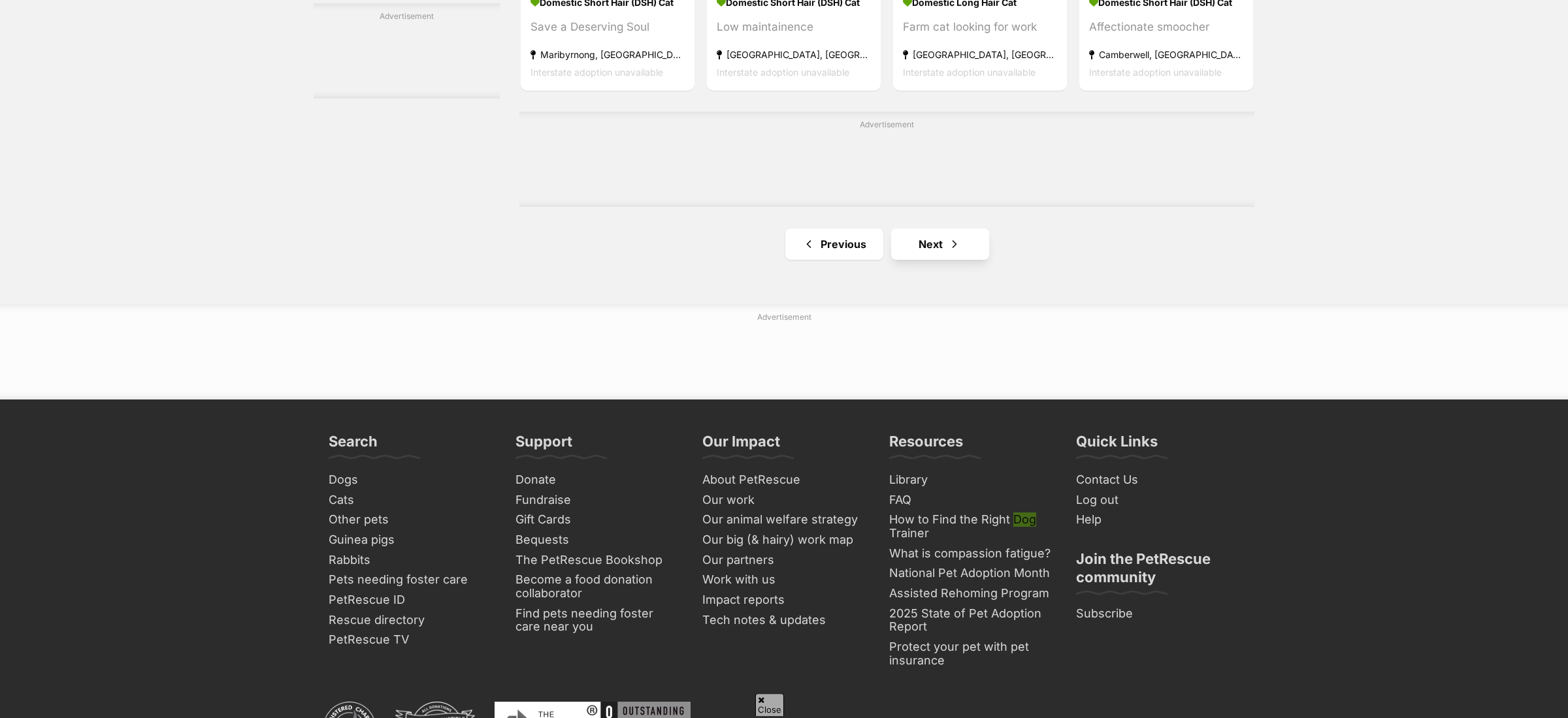
scroll to position [2176, 0]
click at [903, 229] on link "Next" at bounding box center [940, 244] width 98 height 31
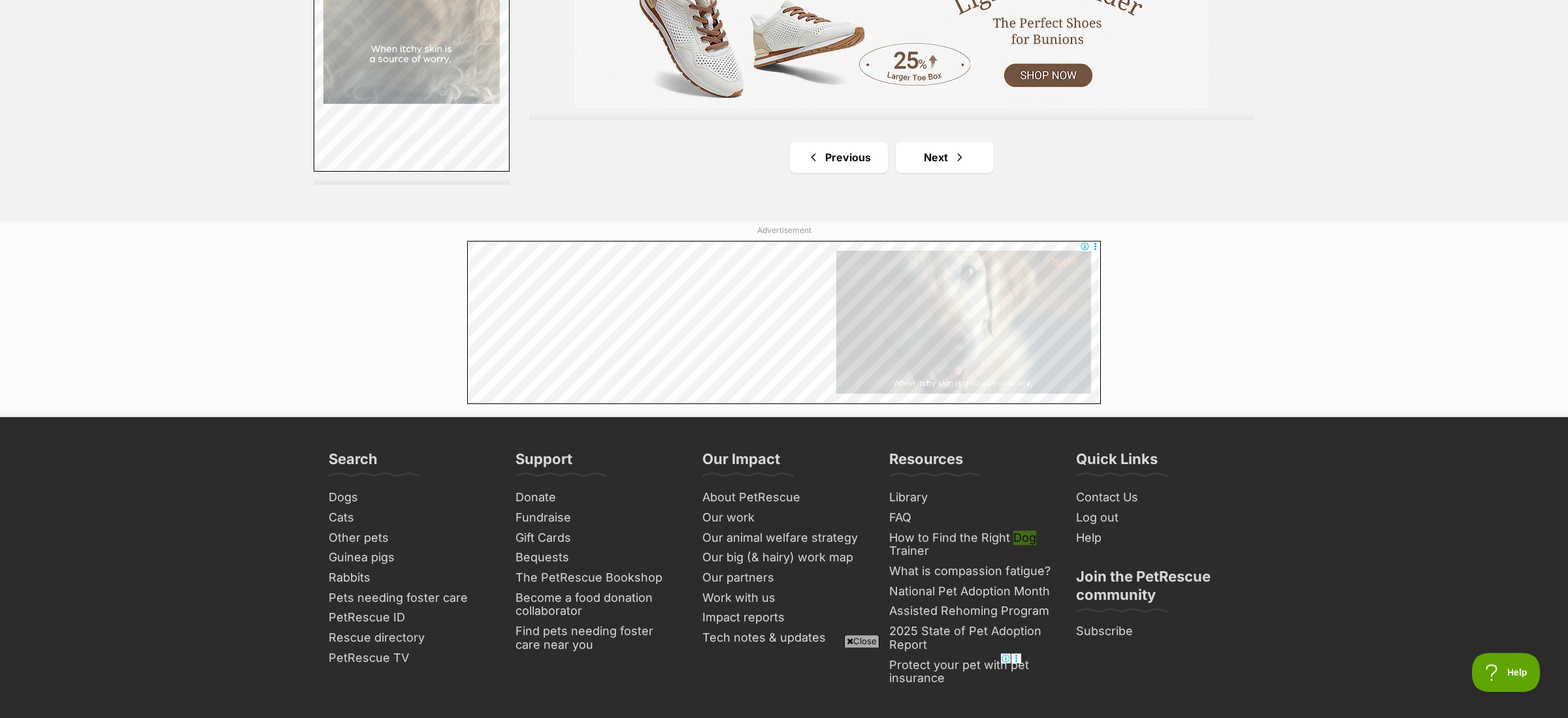
scroll to position [2403, 0]
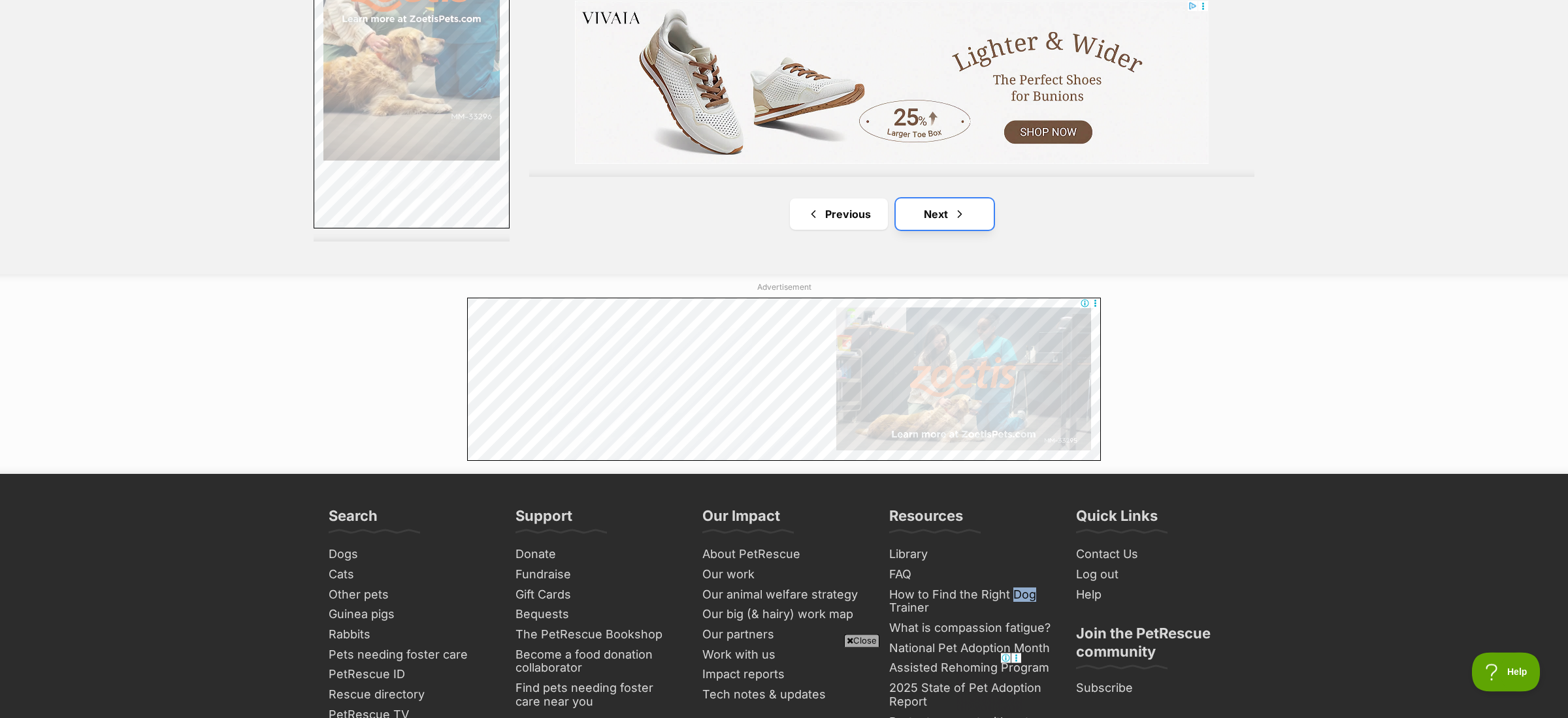
click at [927, 199] on link "Next" at bounding box center [945, 214] width 98 height 31
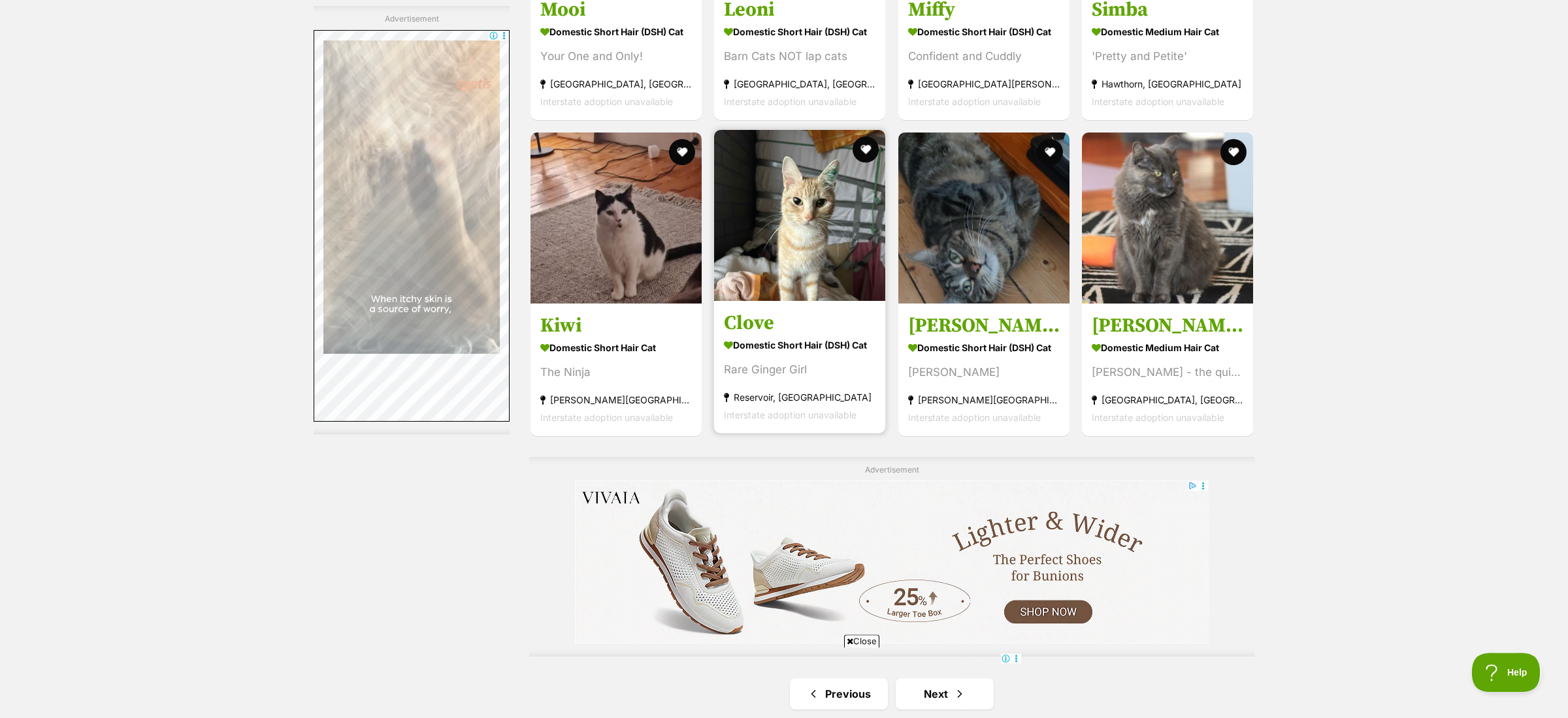
scroll to position [2074, 0]
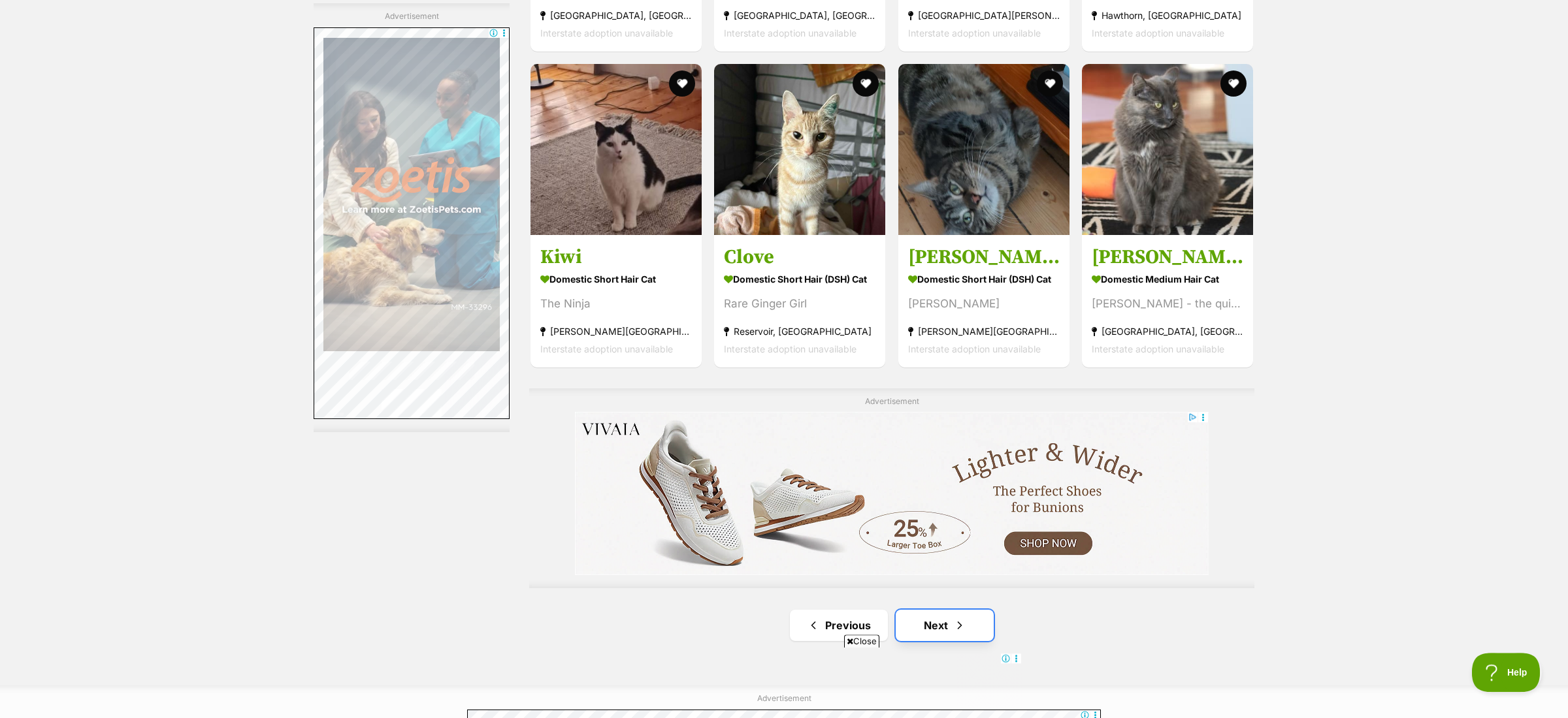
click at [921, 610] on link "Next" at bounding box center [945, 625] width 98 height 31
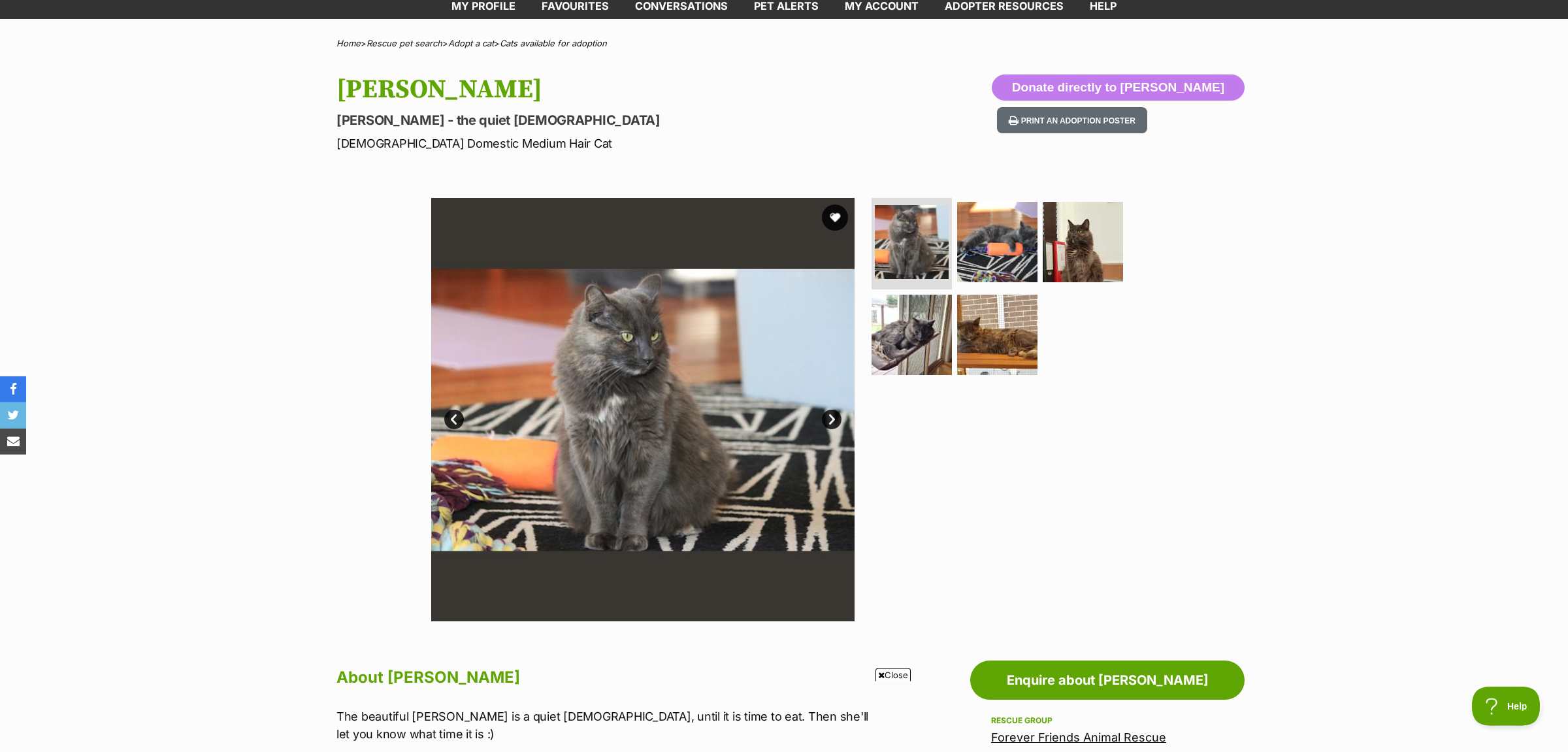
scroll to position [68, 0]
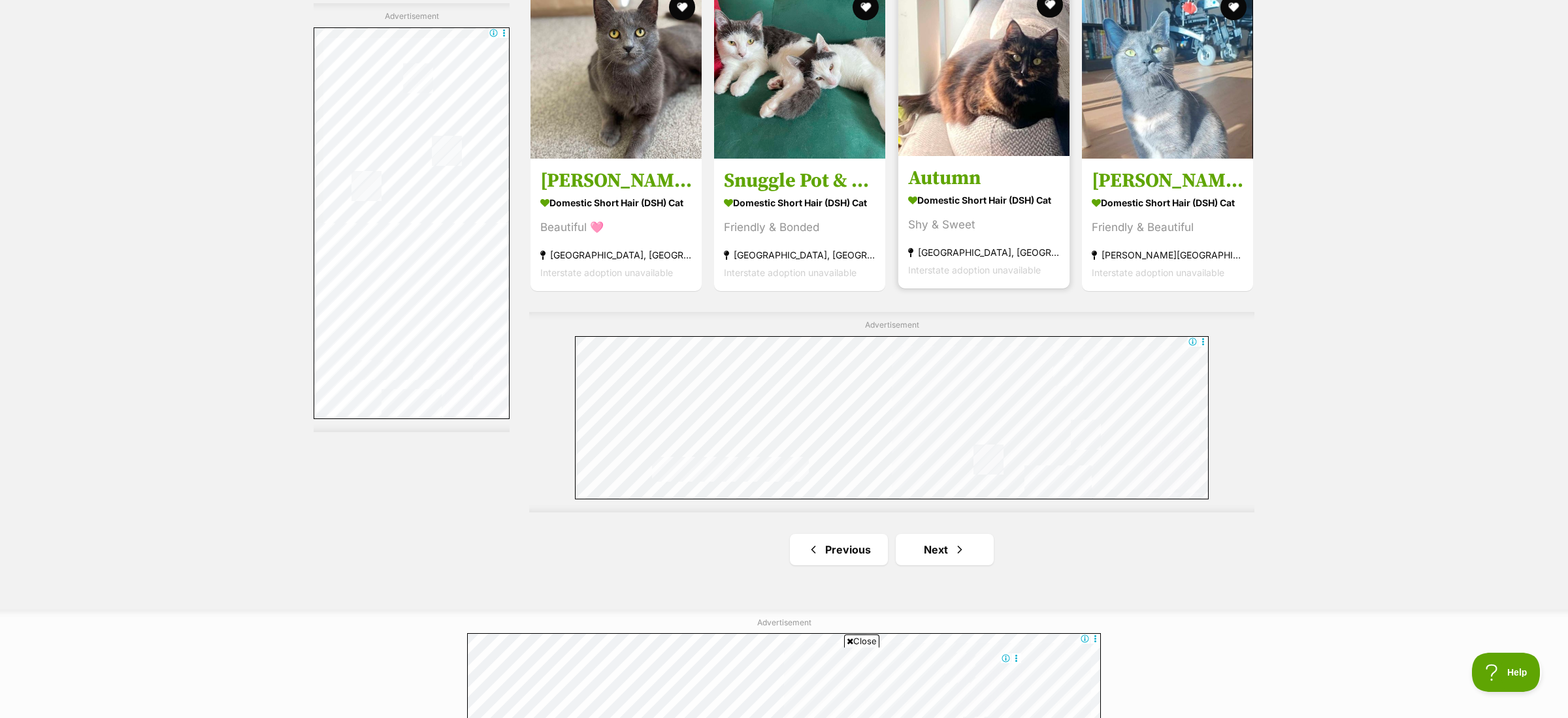
scroll to position [2273, 0]
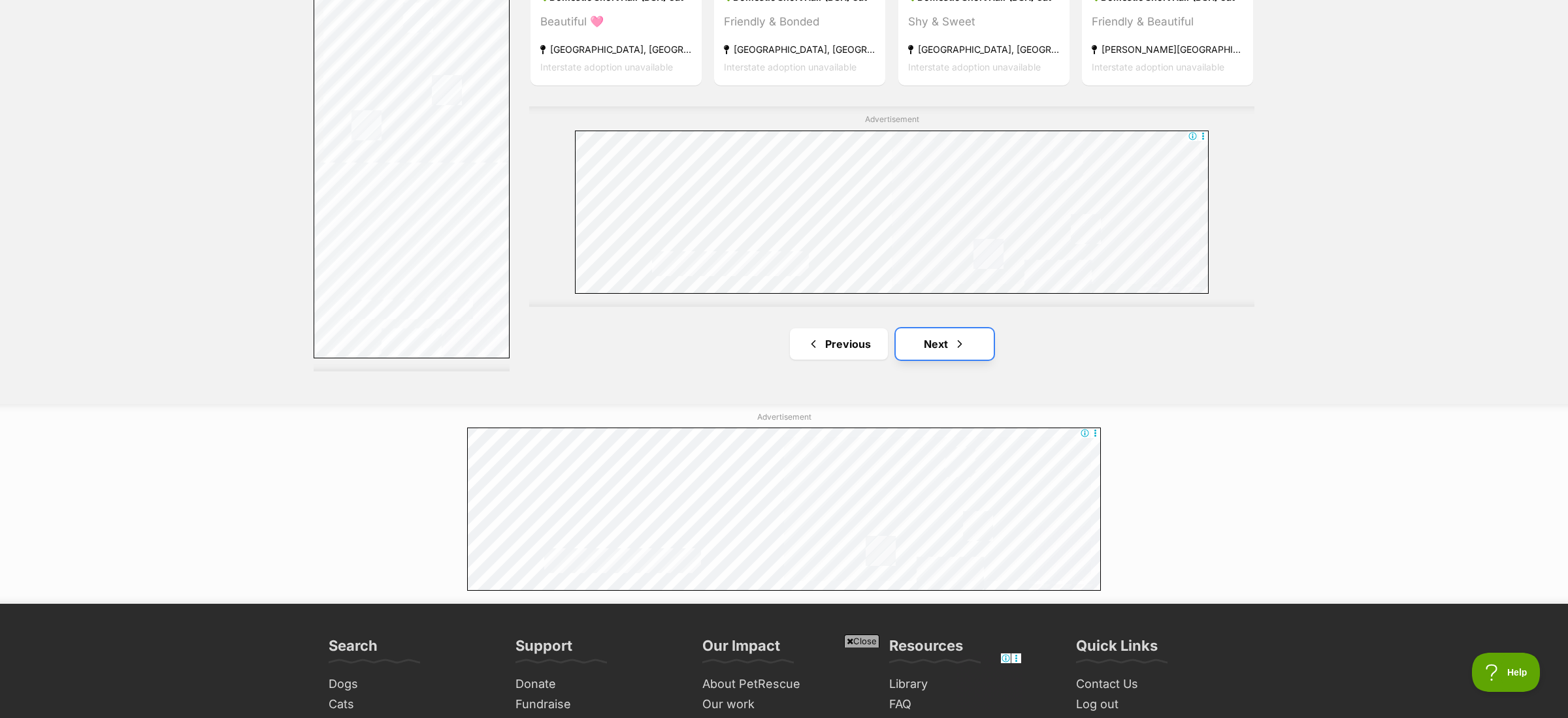
click at [949, 349] on link "Next" at bounding box center [945, 344] width 98 height 31
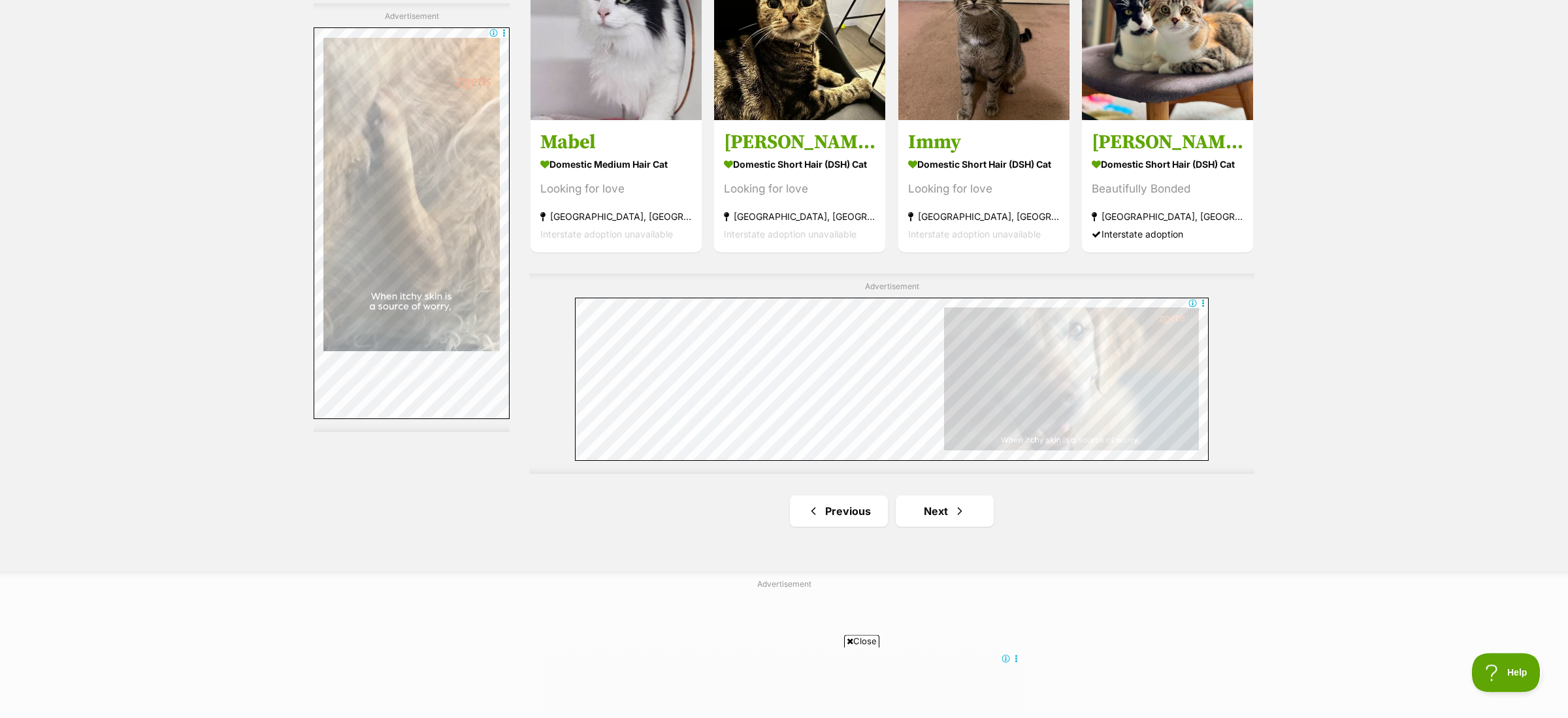
scroll to position [2125, 0]
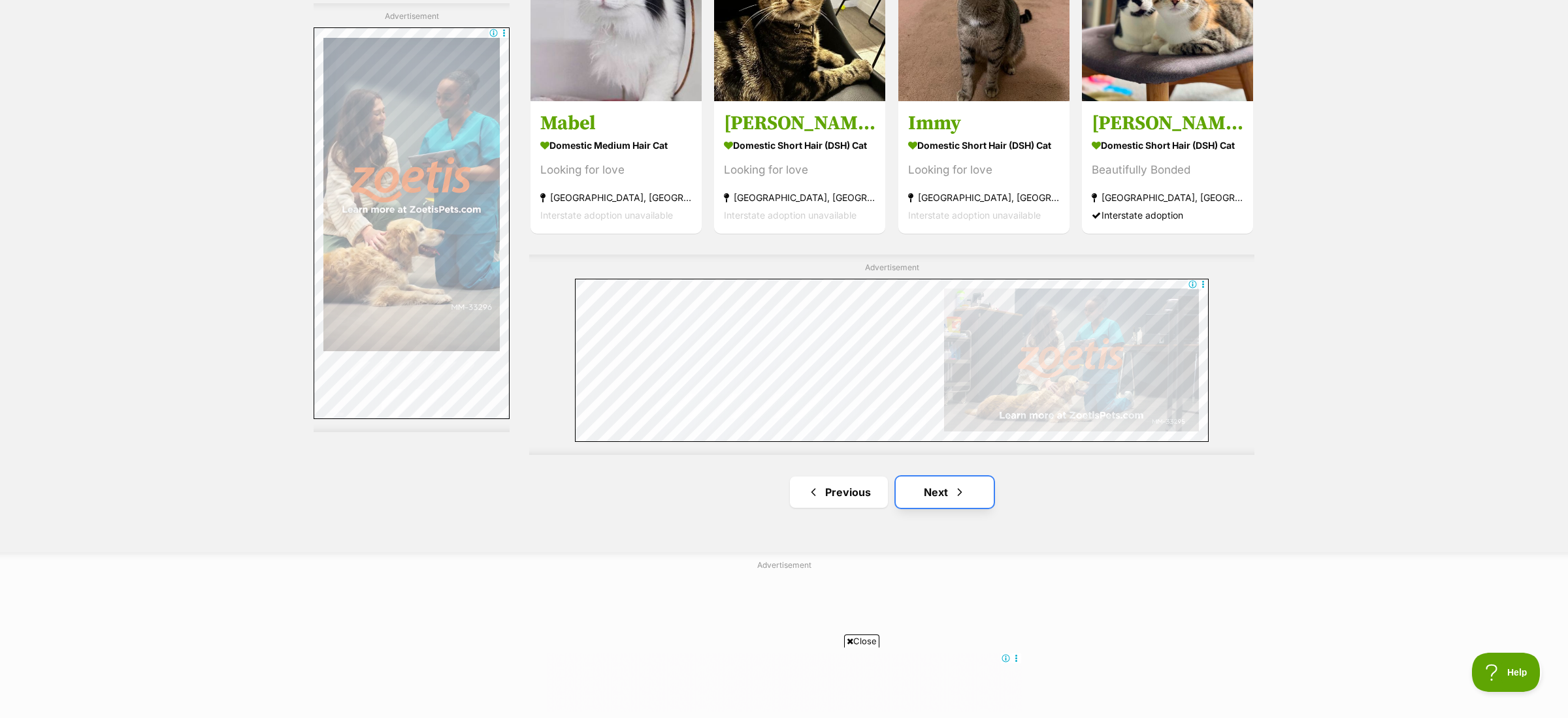
click at [966, 496] on link "Next" at bounding box center [945, 492] width 98 height 31
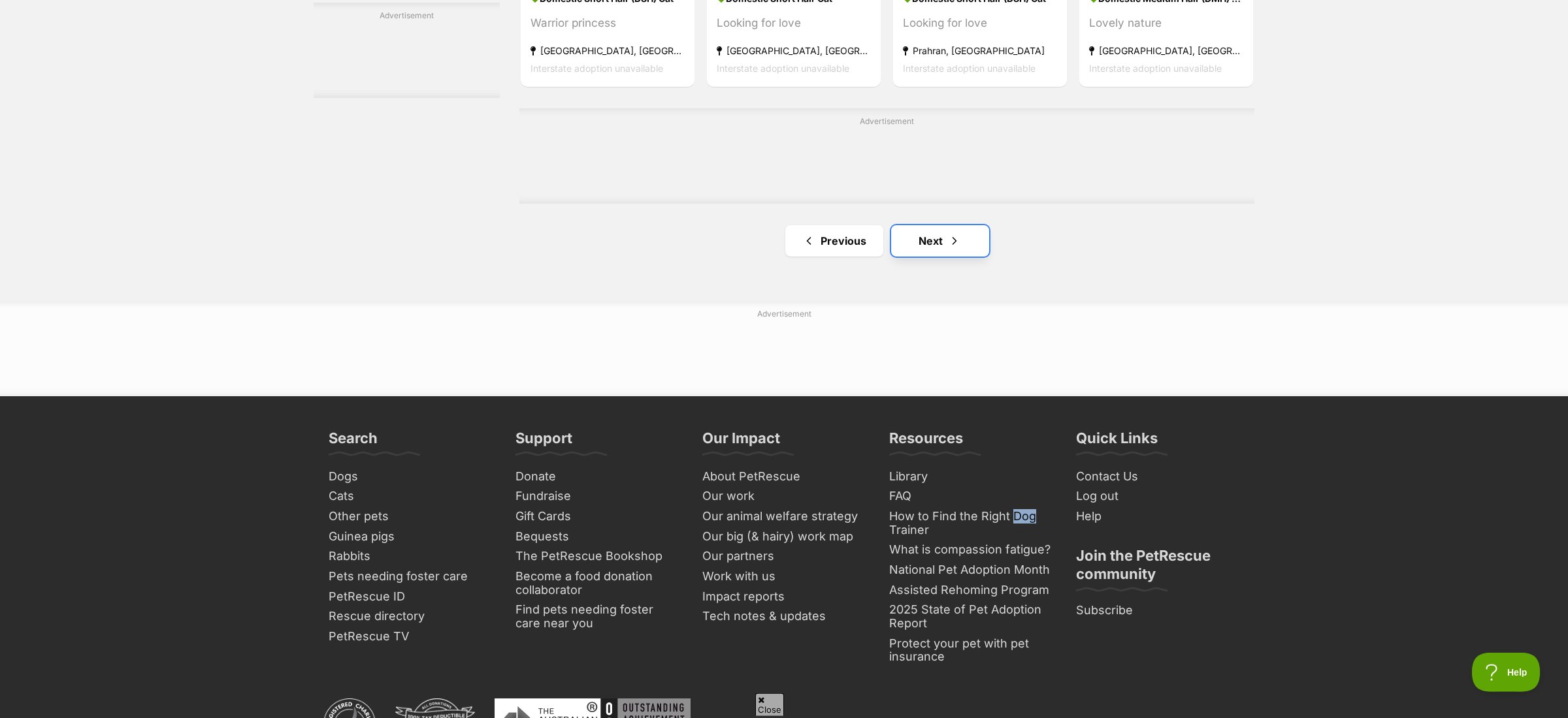
click at [946, 255] on link "Next" at bounding box center [940, 240] width 98 height 31
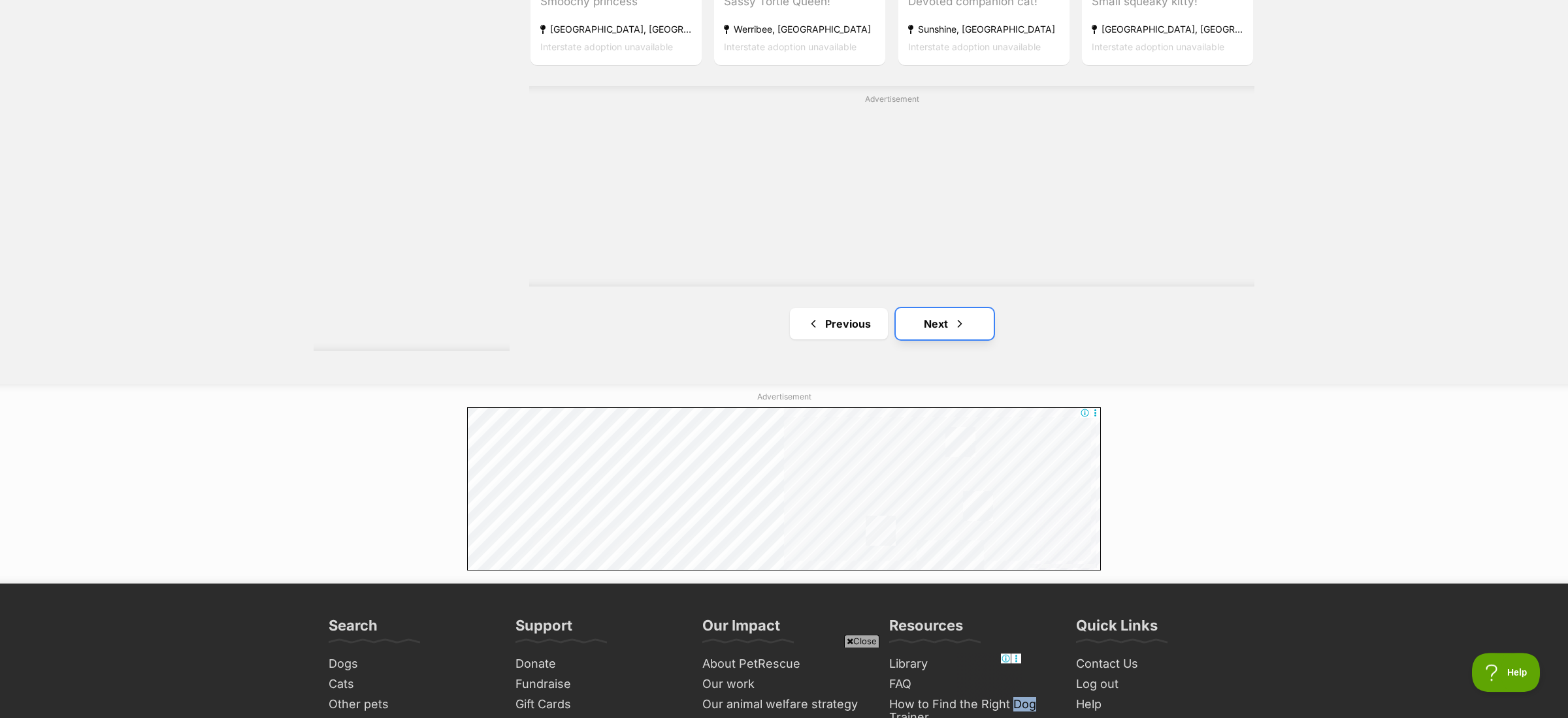
click at [928, 322] on link "Next" at bounding box center [945, 323] width 98 height 31
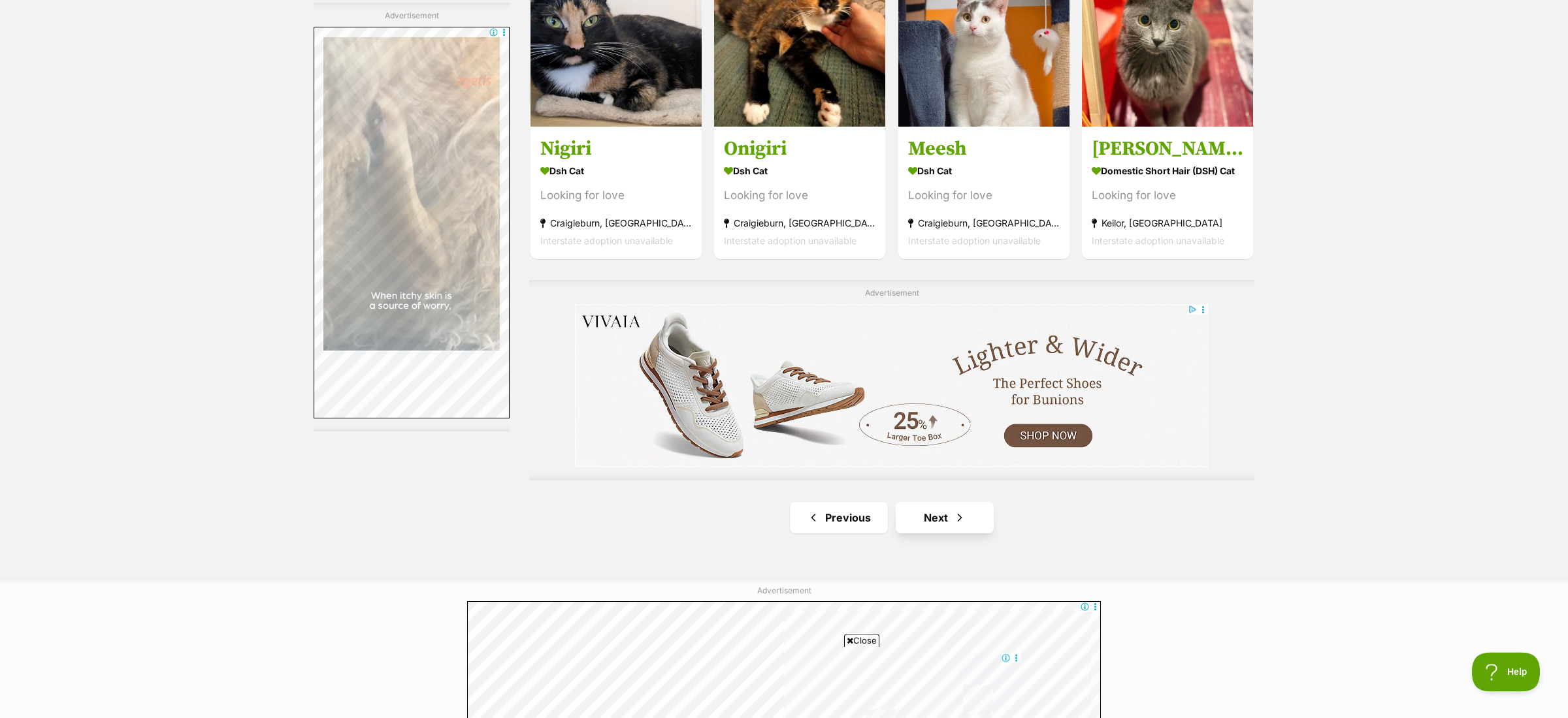
scroll to position [2145, 0]
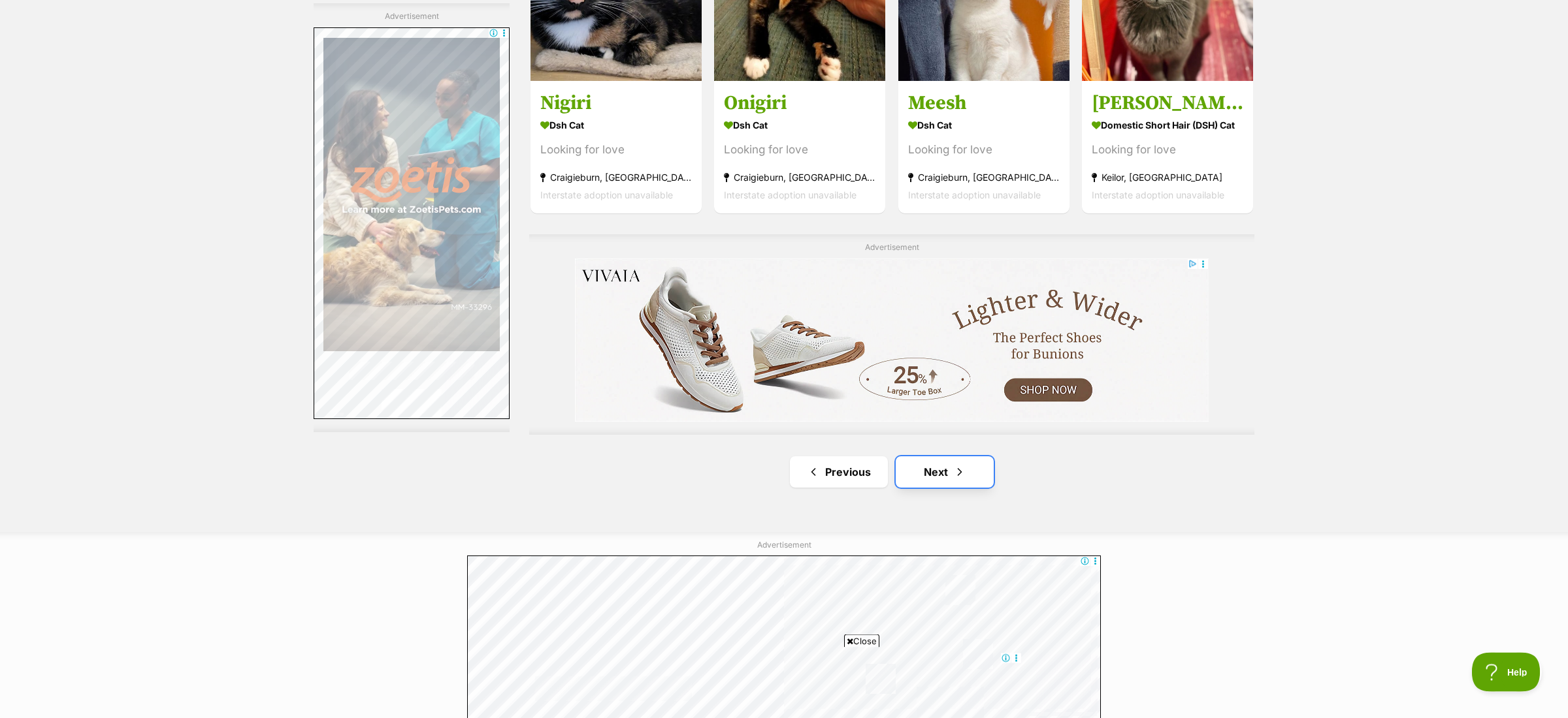
click at [938, 468] on link "Next" at bounding box center [945, 471] width 98 height 31
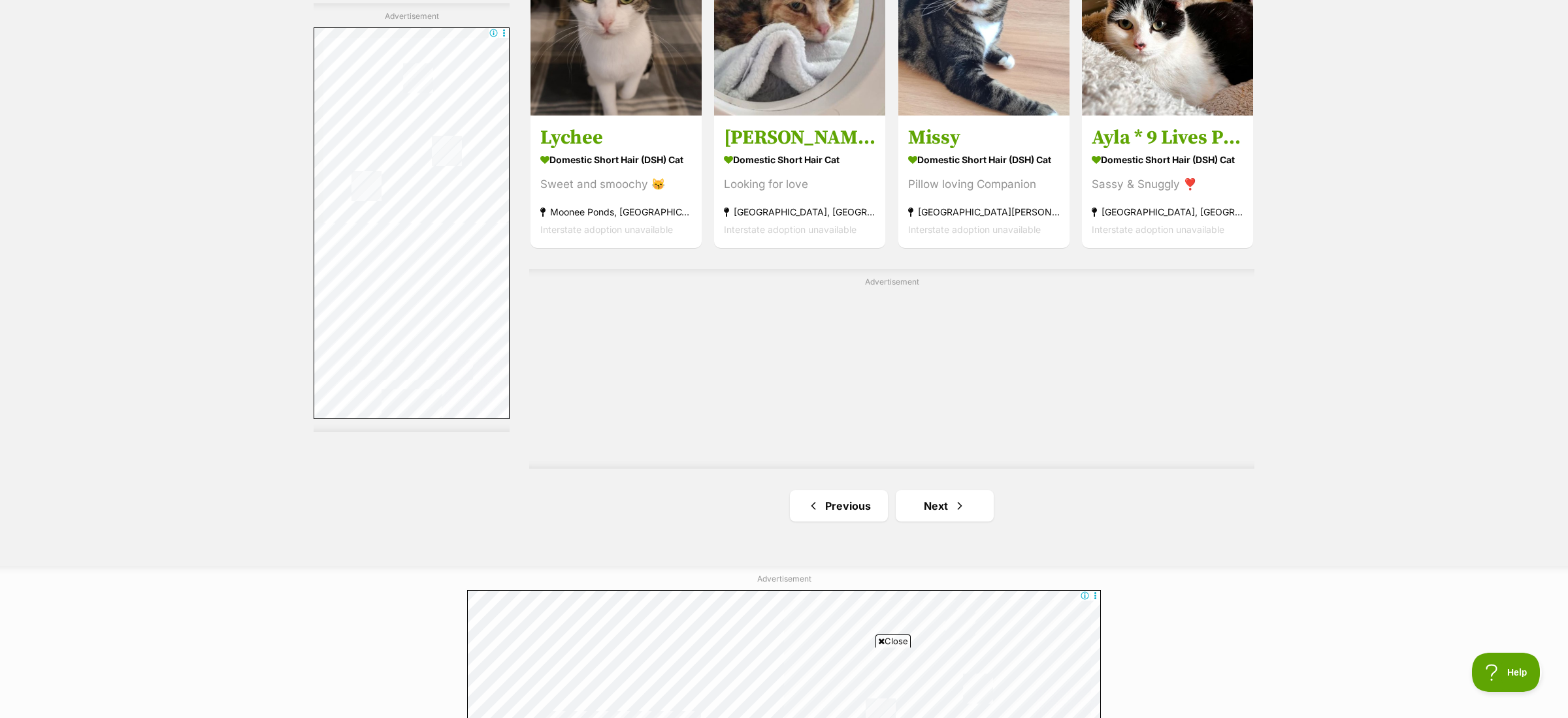
scroll to position [2125, 0]
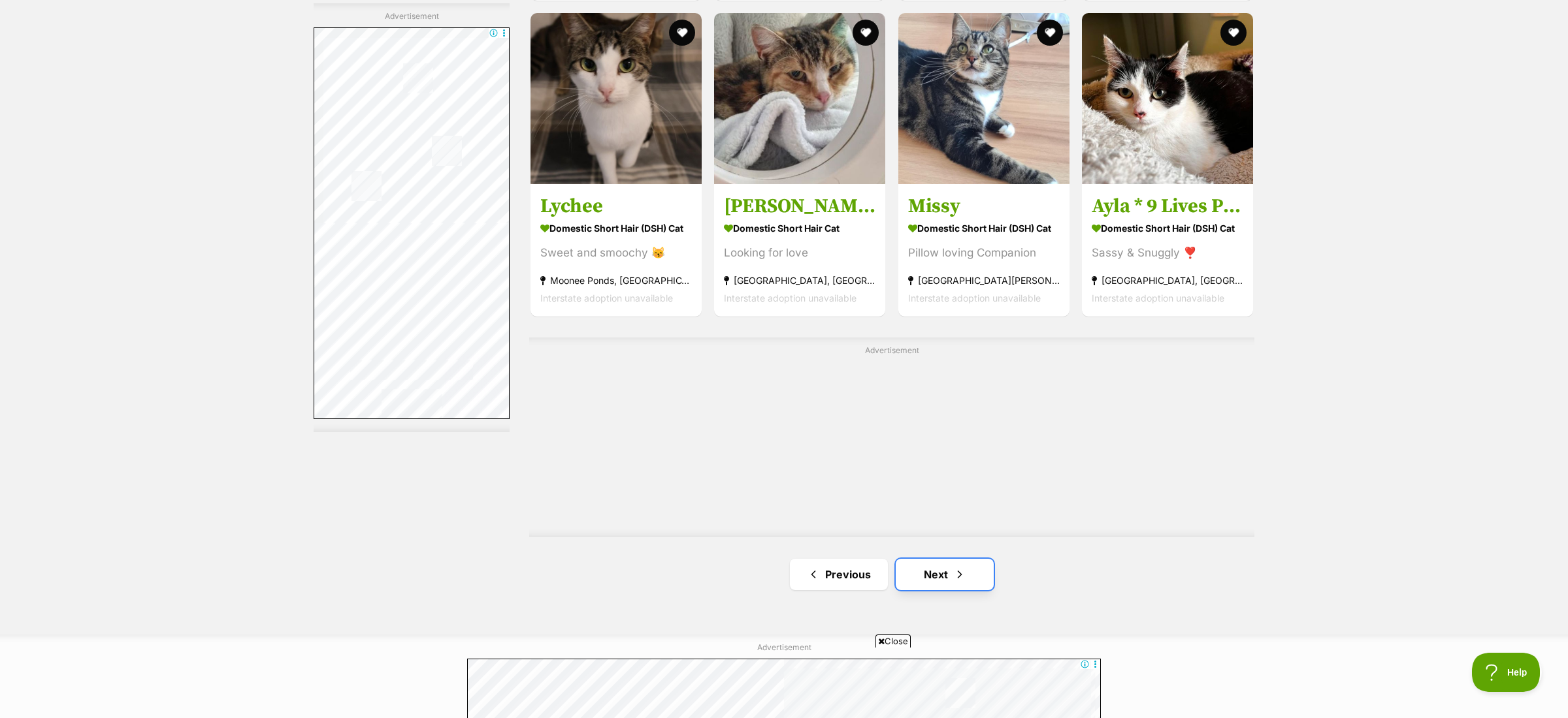
click at [921, 562] on link "Next" at bounding box center [945, 574] width 98 height 31
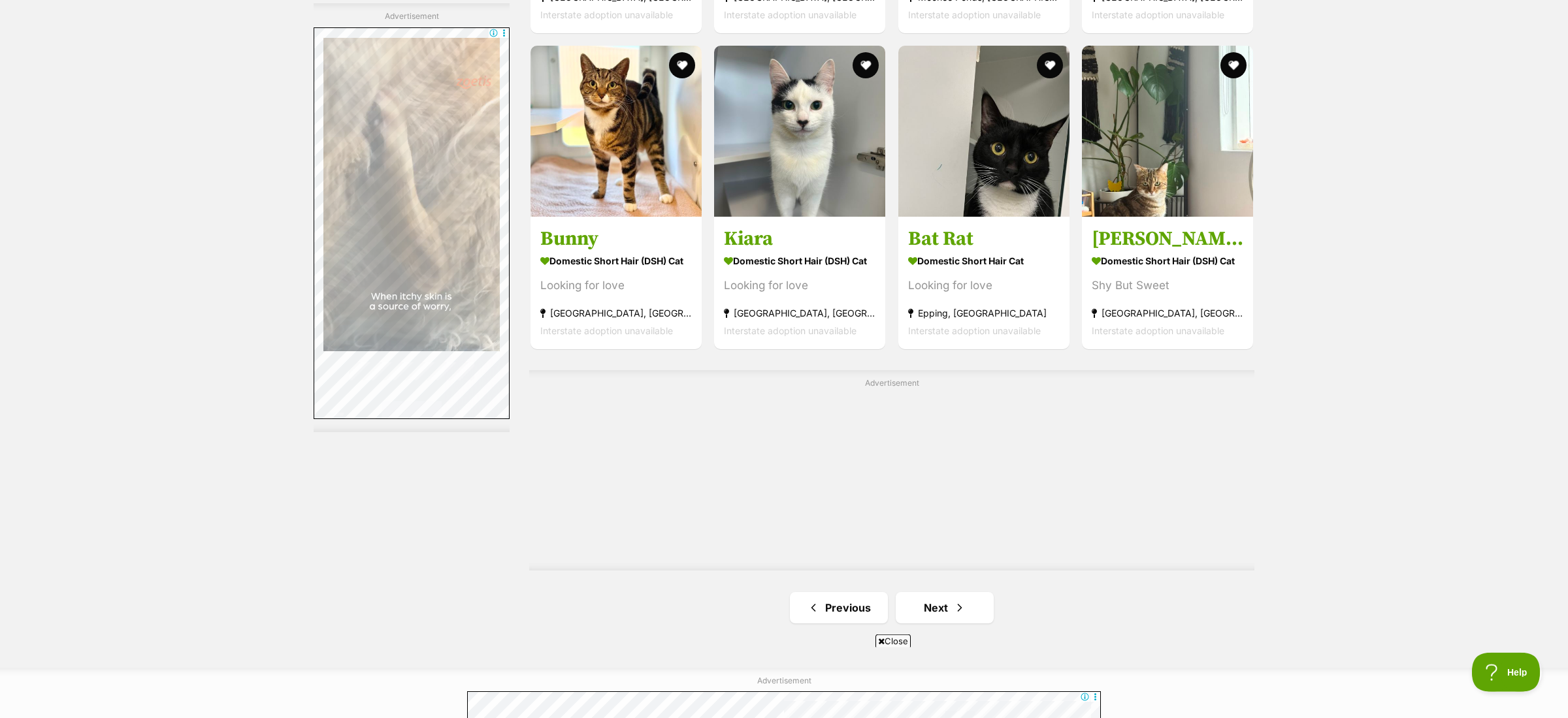
scroll to position [2205, 0]
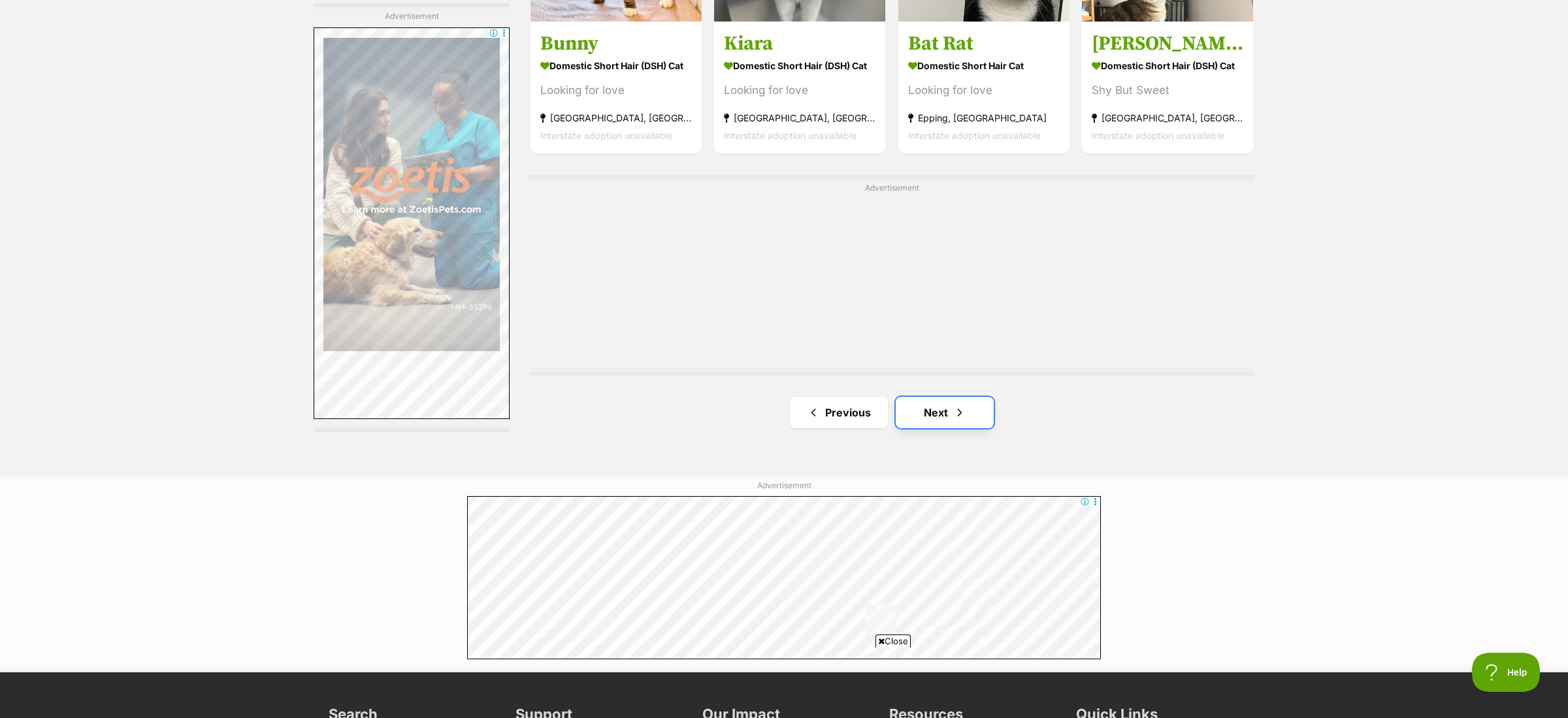
click at [960, 407] on span "Next page" at bounding box center [959, 412] width 13 height 16
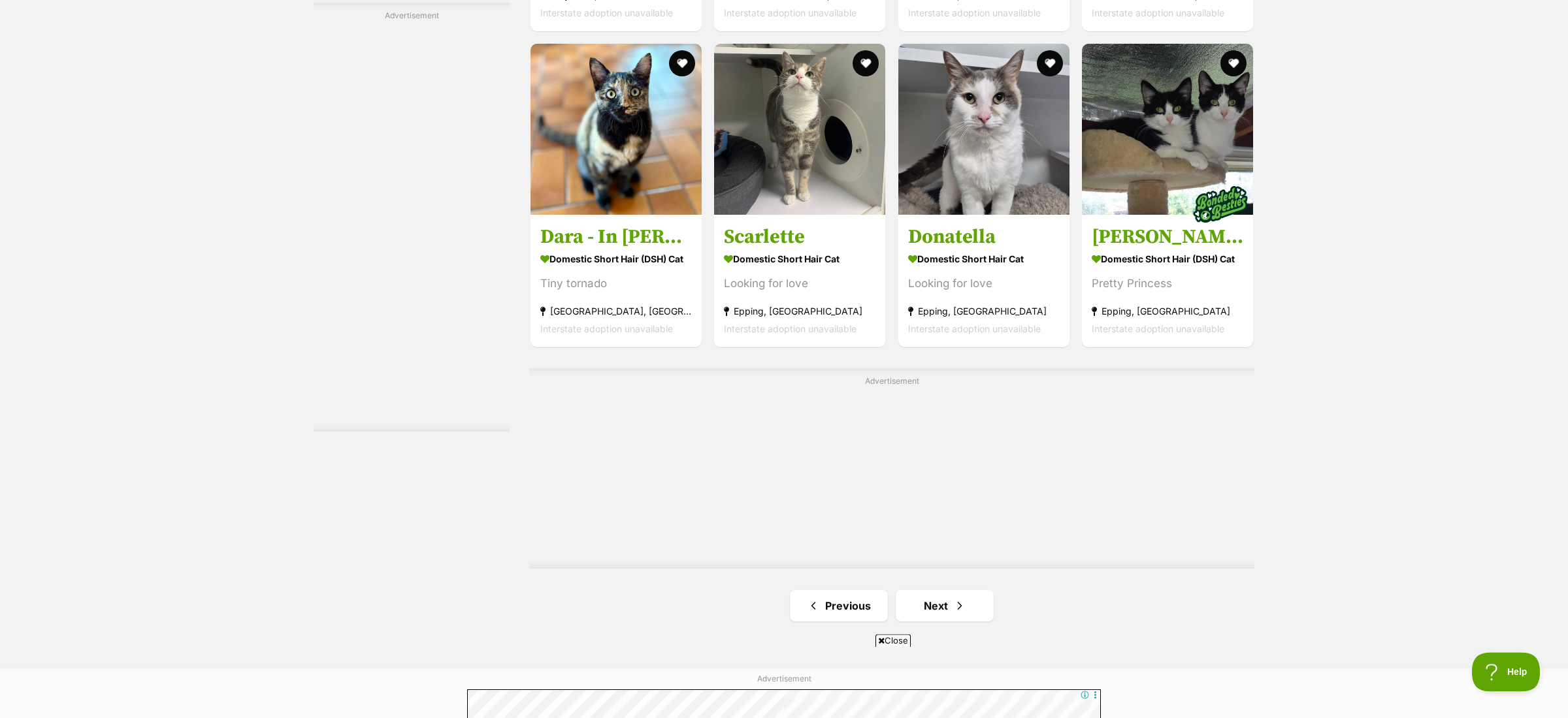
scroll to position [2056, 0]
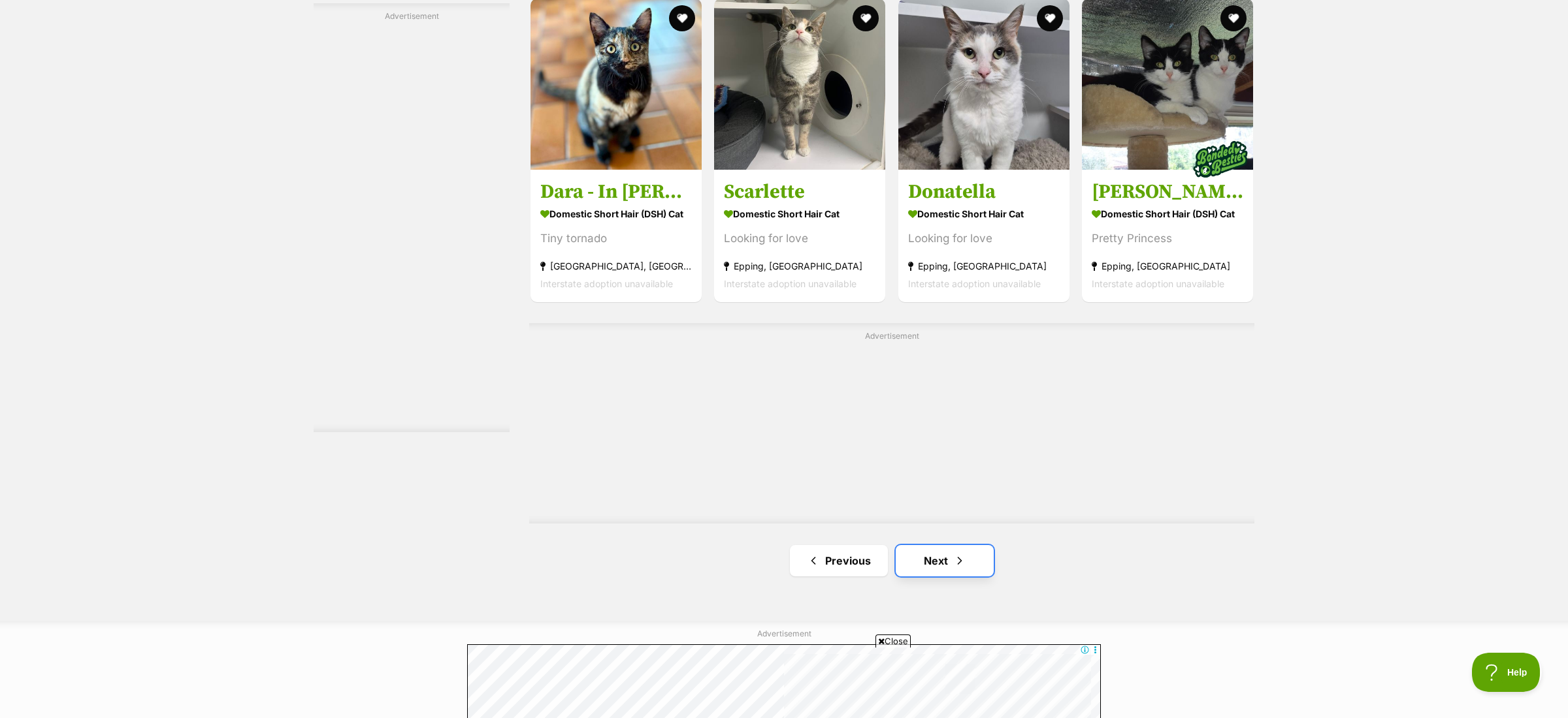
click at [944, 551] on link "Next" at bounding box center [945, 560] width 98 height 31
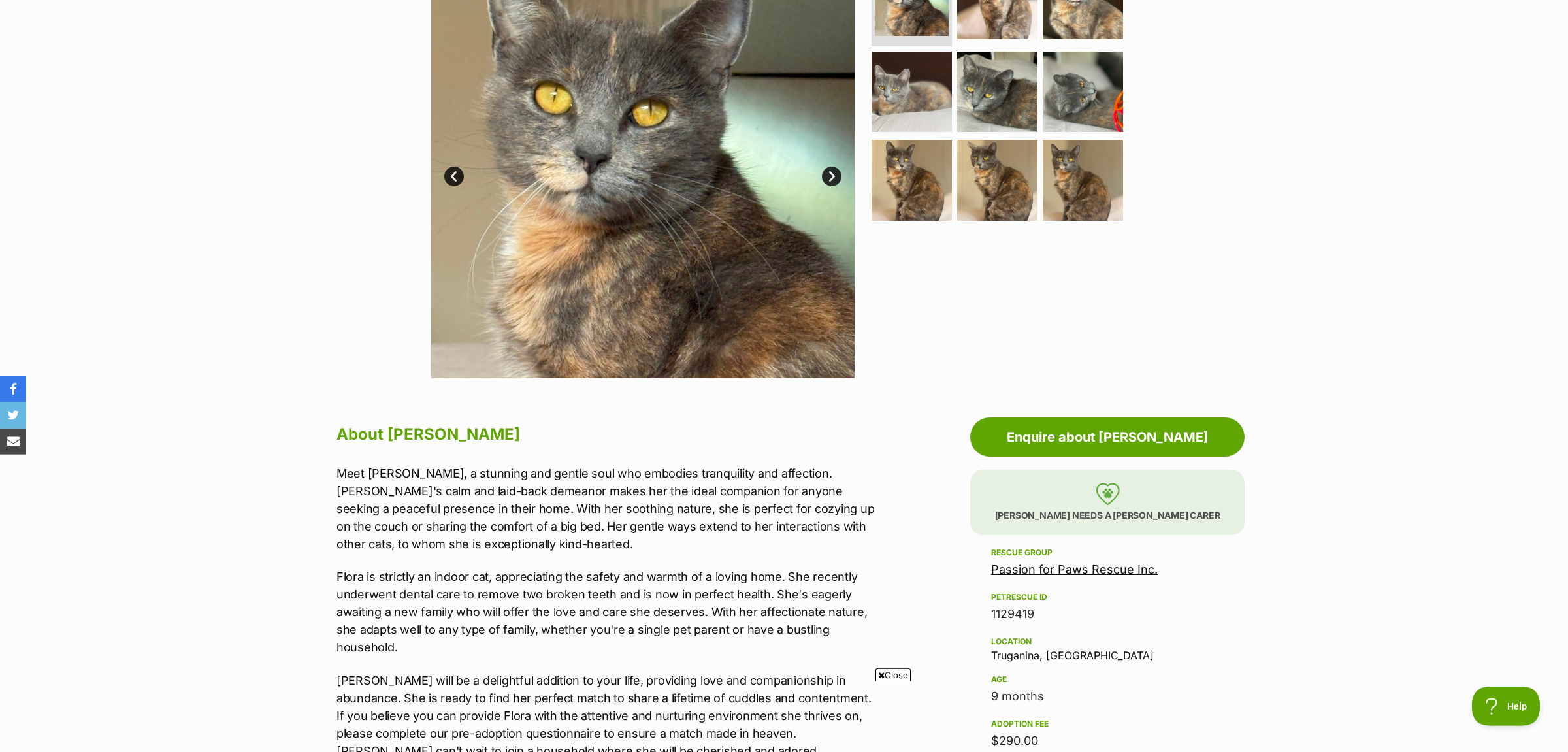
scroll to position [274, 0]
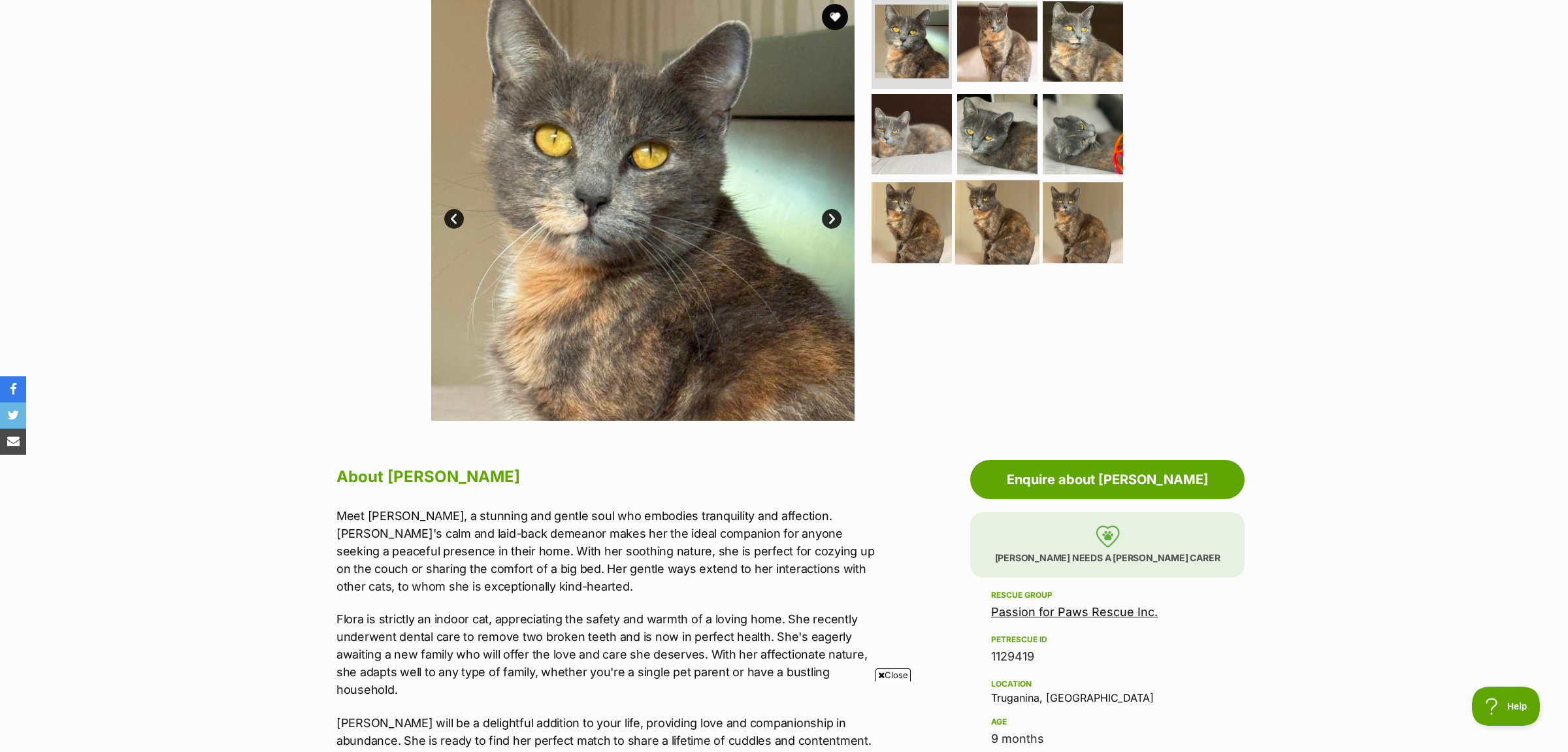
click at [983, 196] on img at bounding box center [997, 222] width 84 height 84
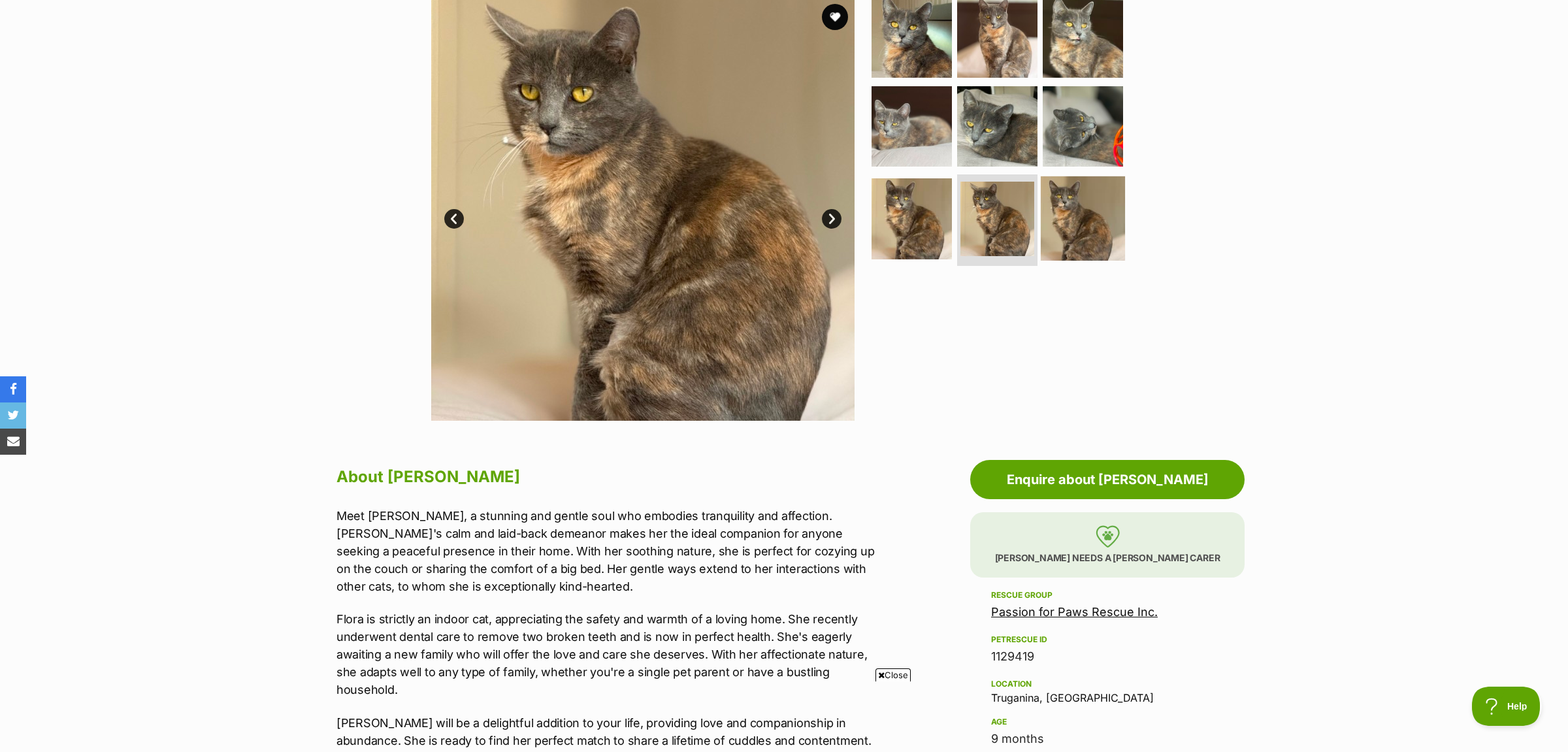
click at [1087, 232] on img at bounding box center [1083, 219] width 84 height 84
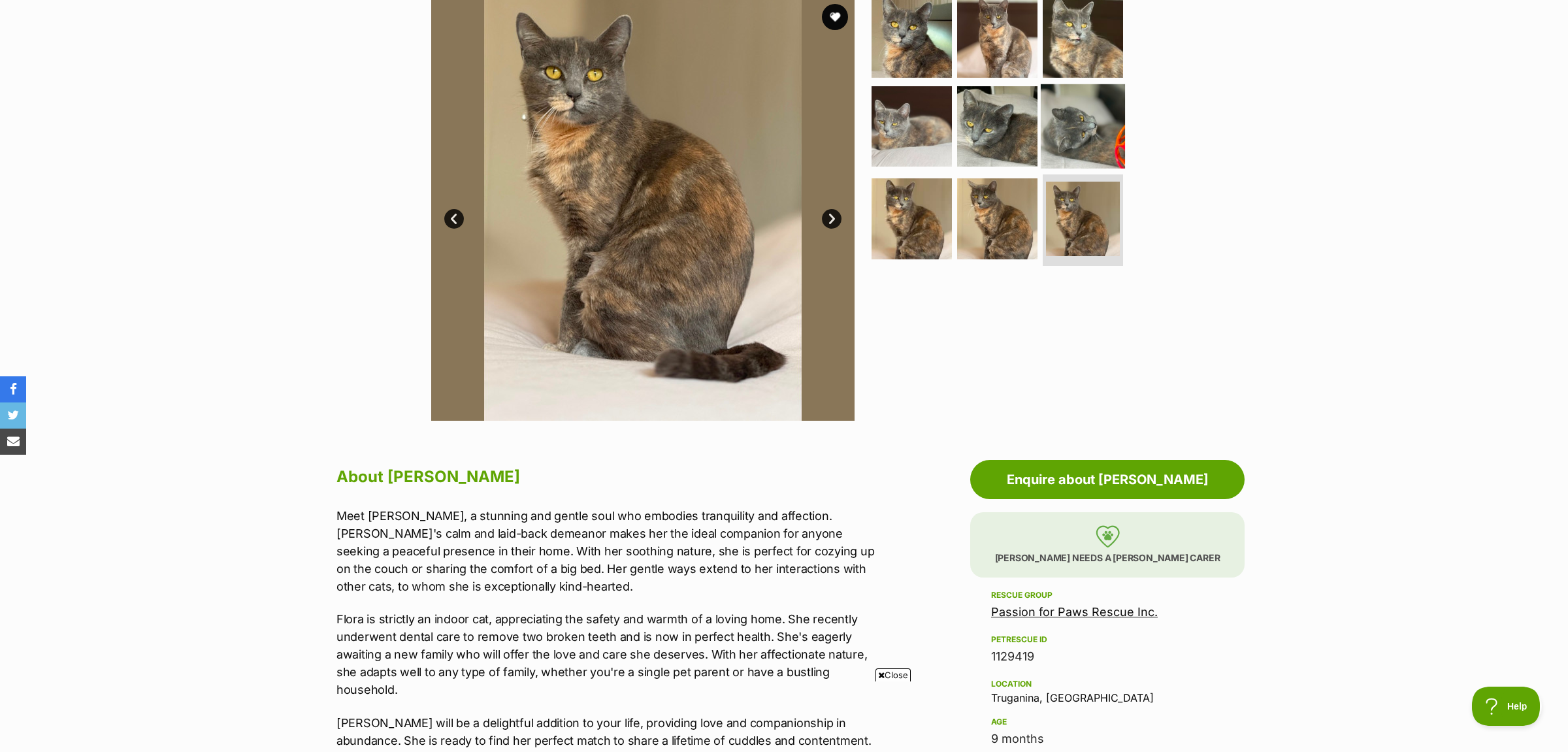
click at [1083, 116] on img at bounding box center [1083, 125] width 84 height 84
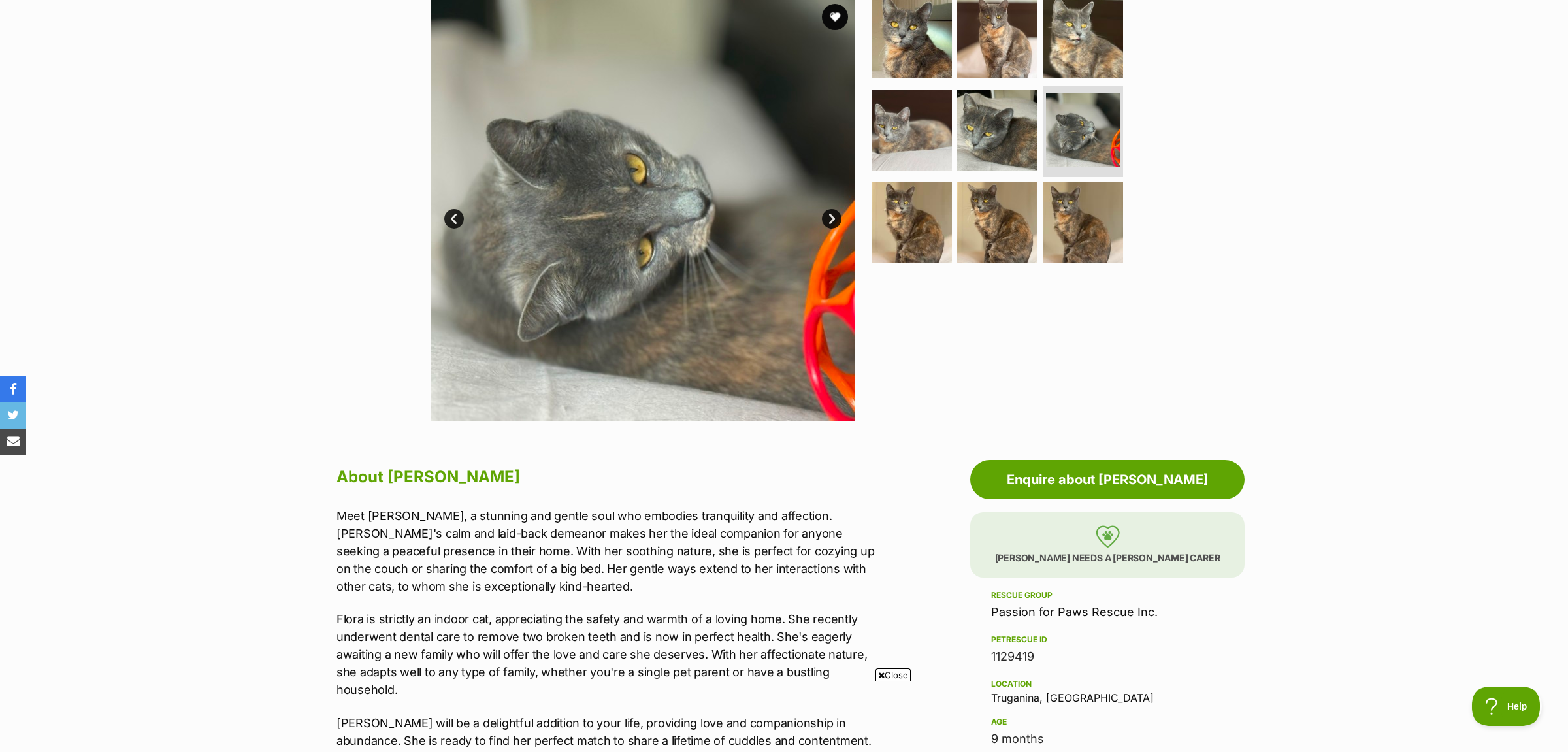
scroll to position [0, 0]
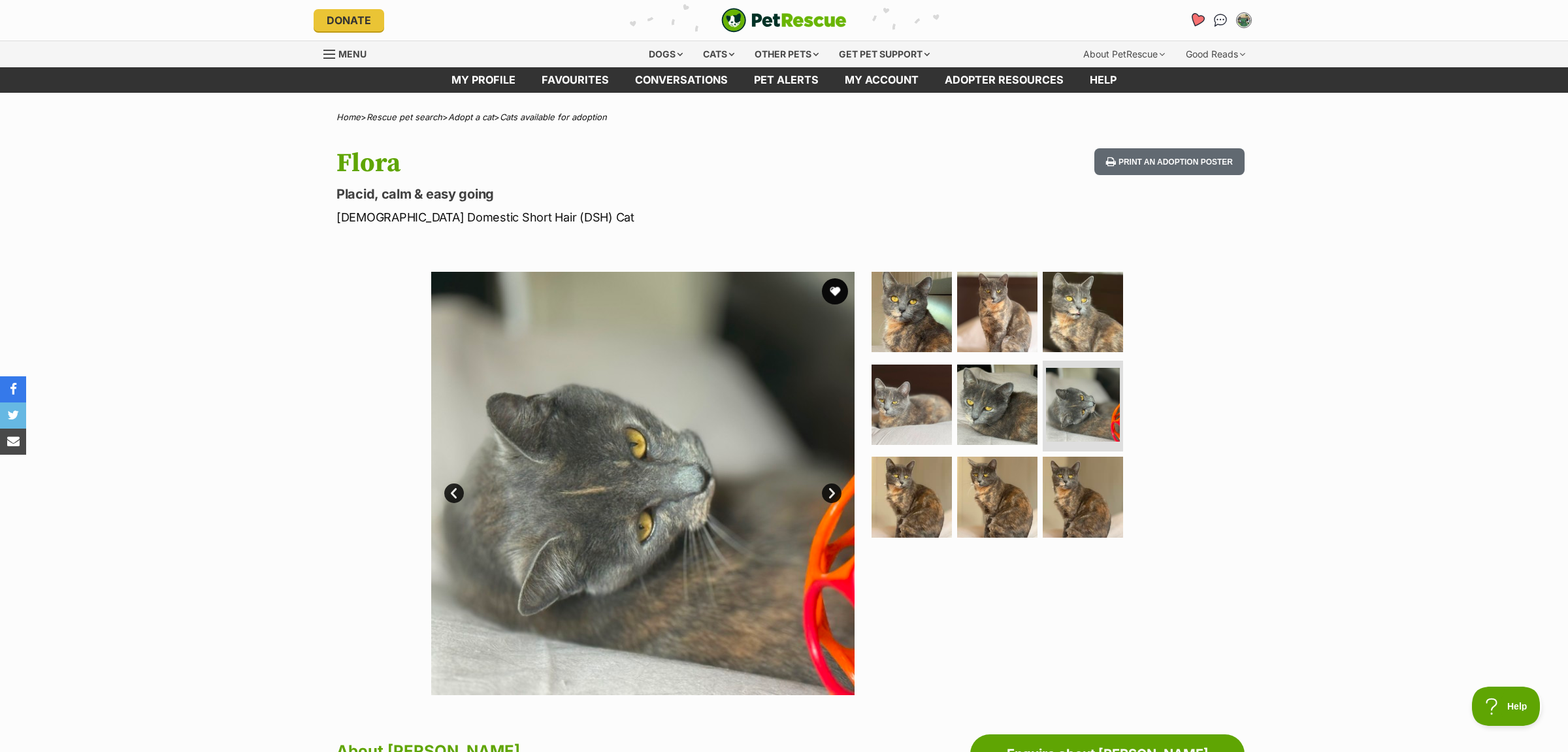
click at [1189, 21] on link "Favourites" at bounding box center [1196, 20] width 27 height 27
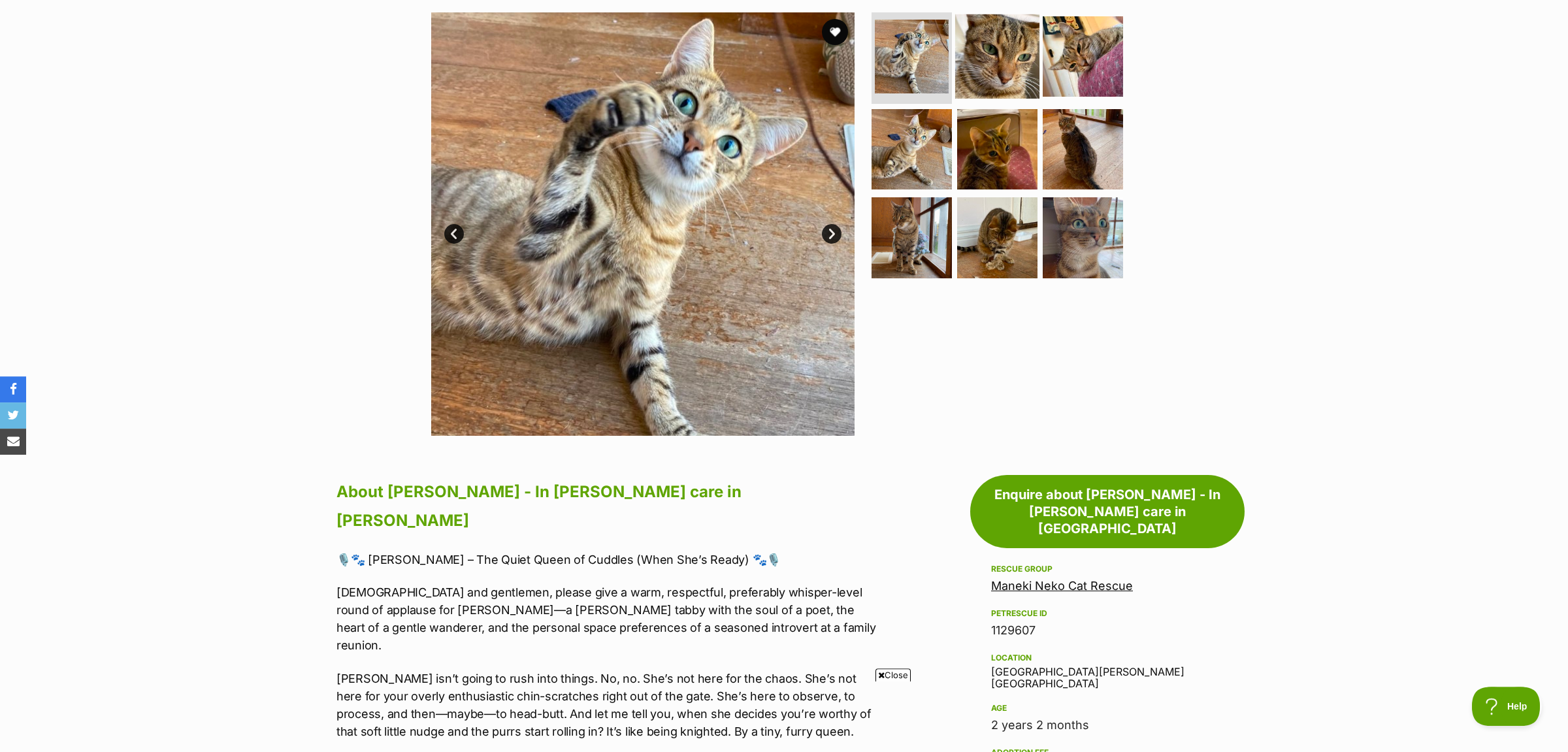
scroll to position [205, 0]
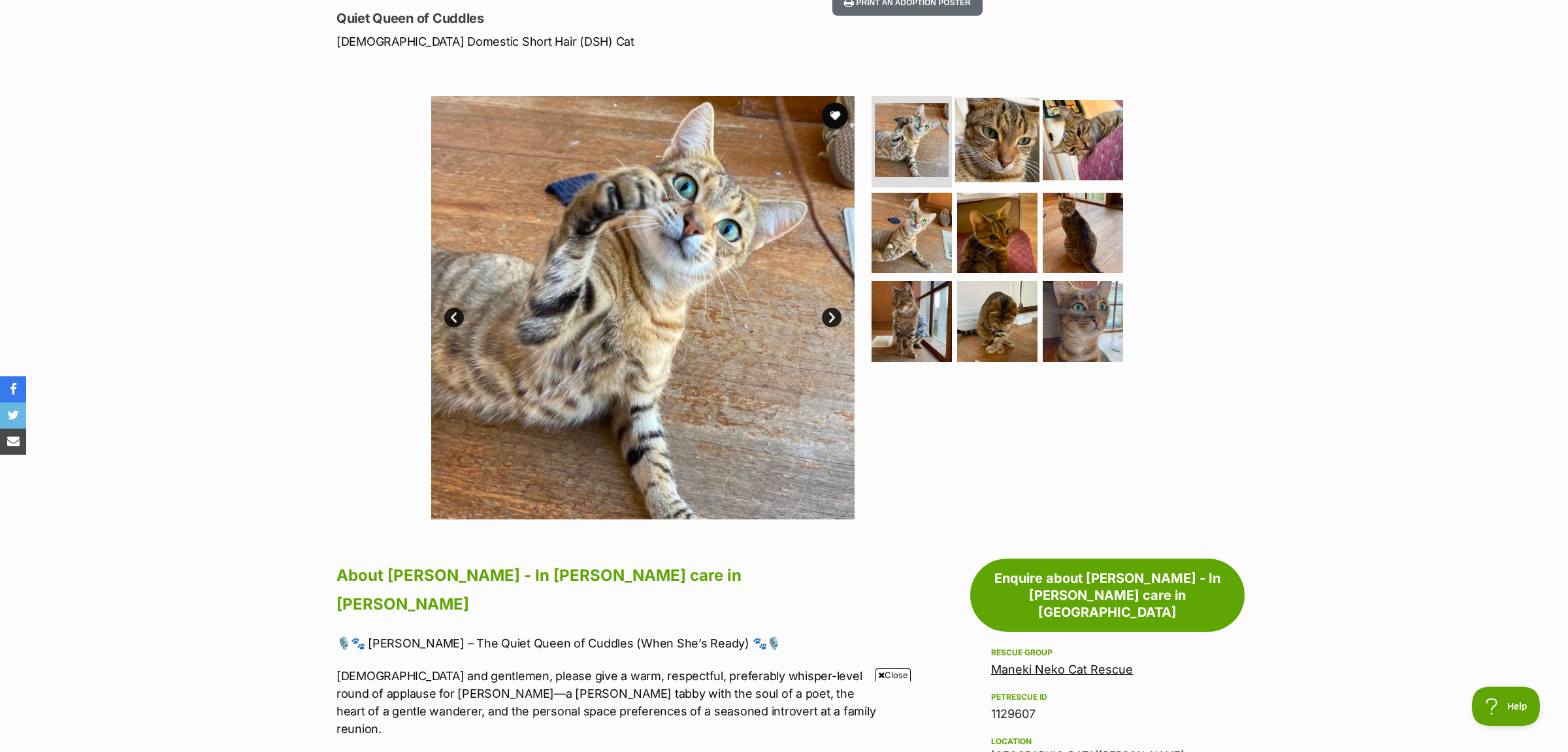
click at [1005, 128] on img at bounding box center [997, 140] width 84 height 84
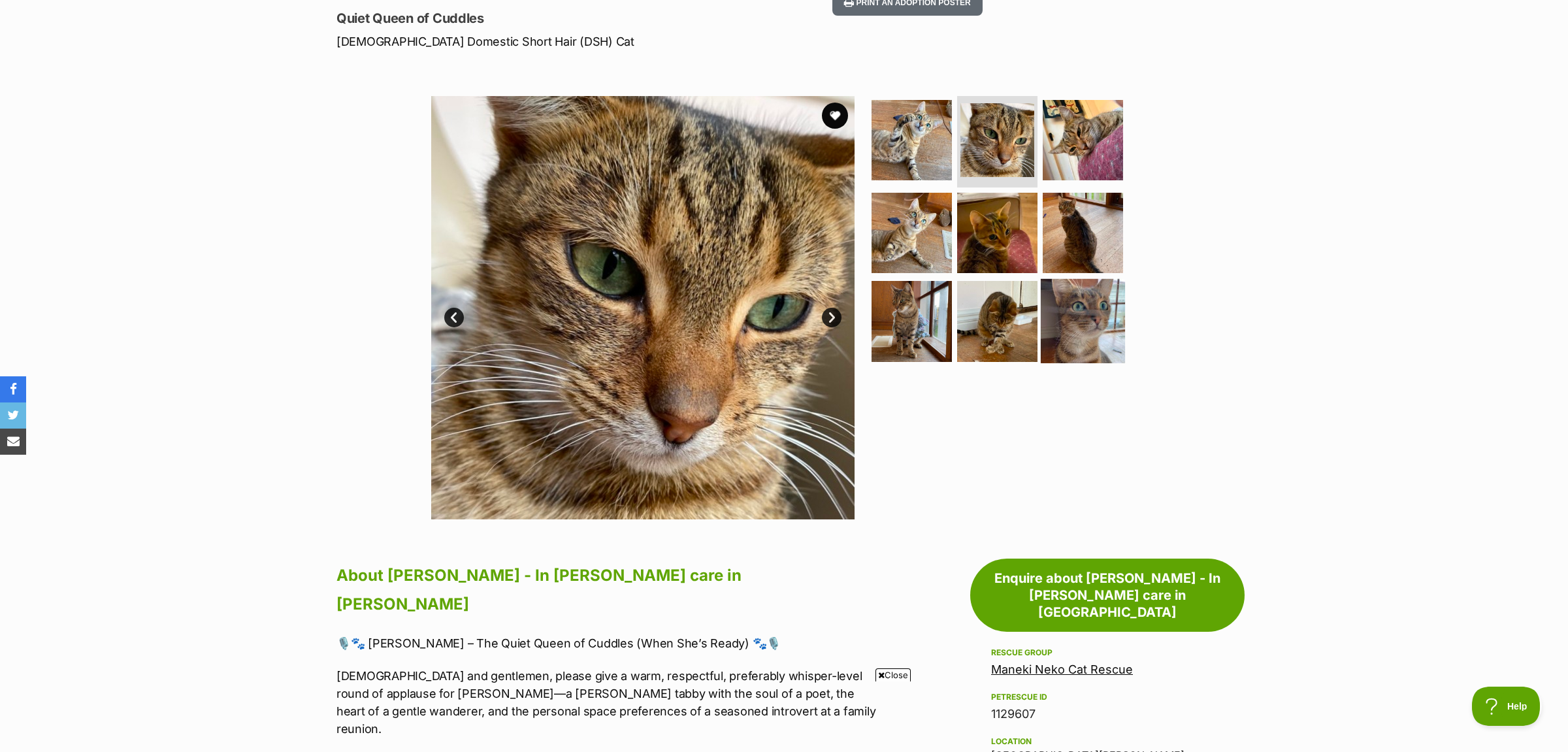
click at [1095, 294] on img at bounding box center [1083, 321] width 84 height 84
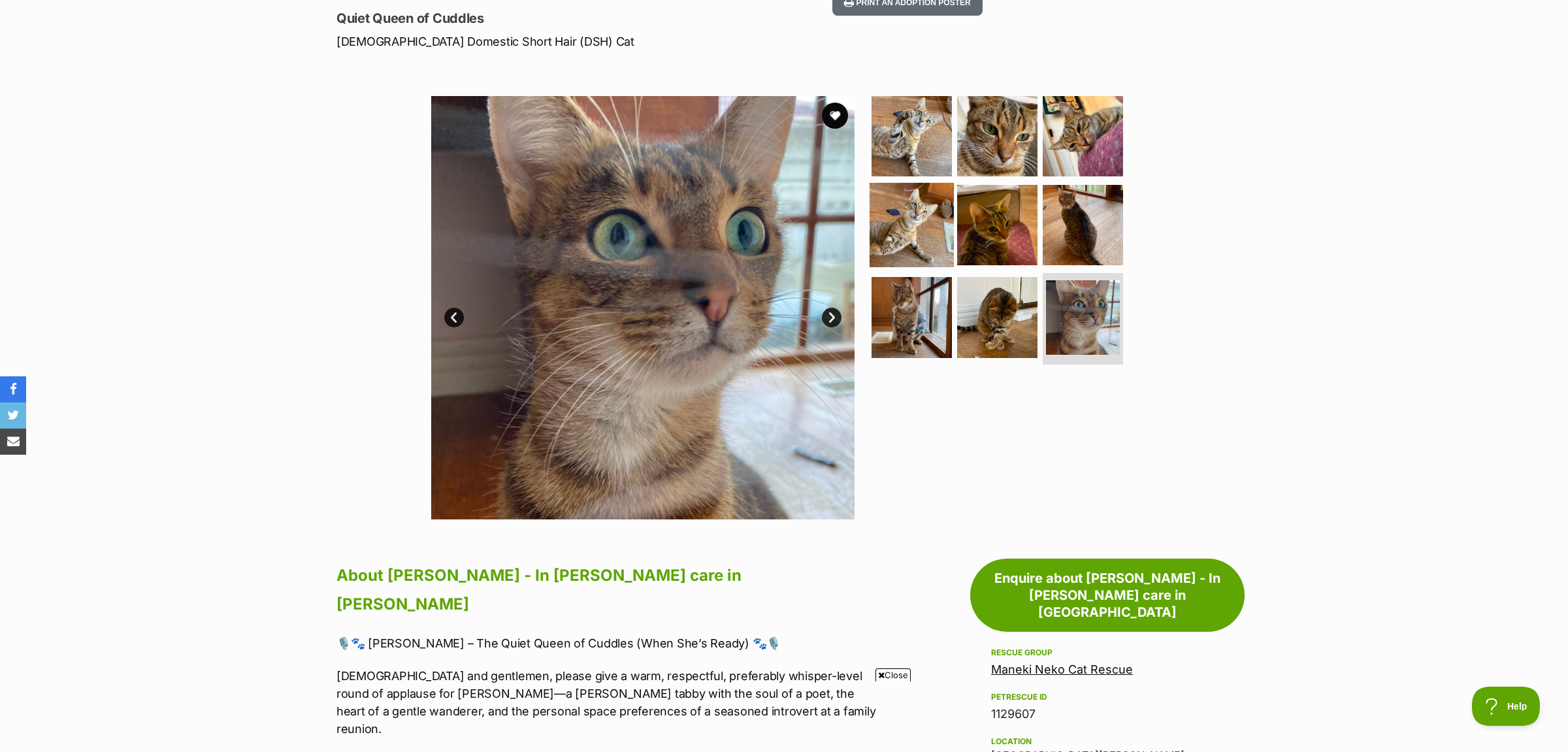
click at [905, 190] on img at bounding box center [912, 224] width 84 height 84
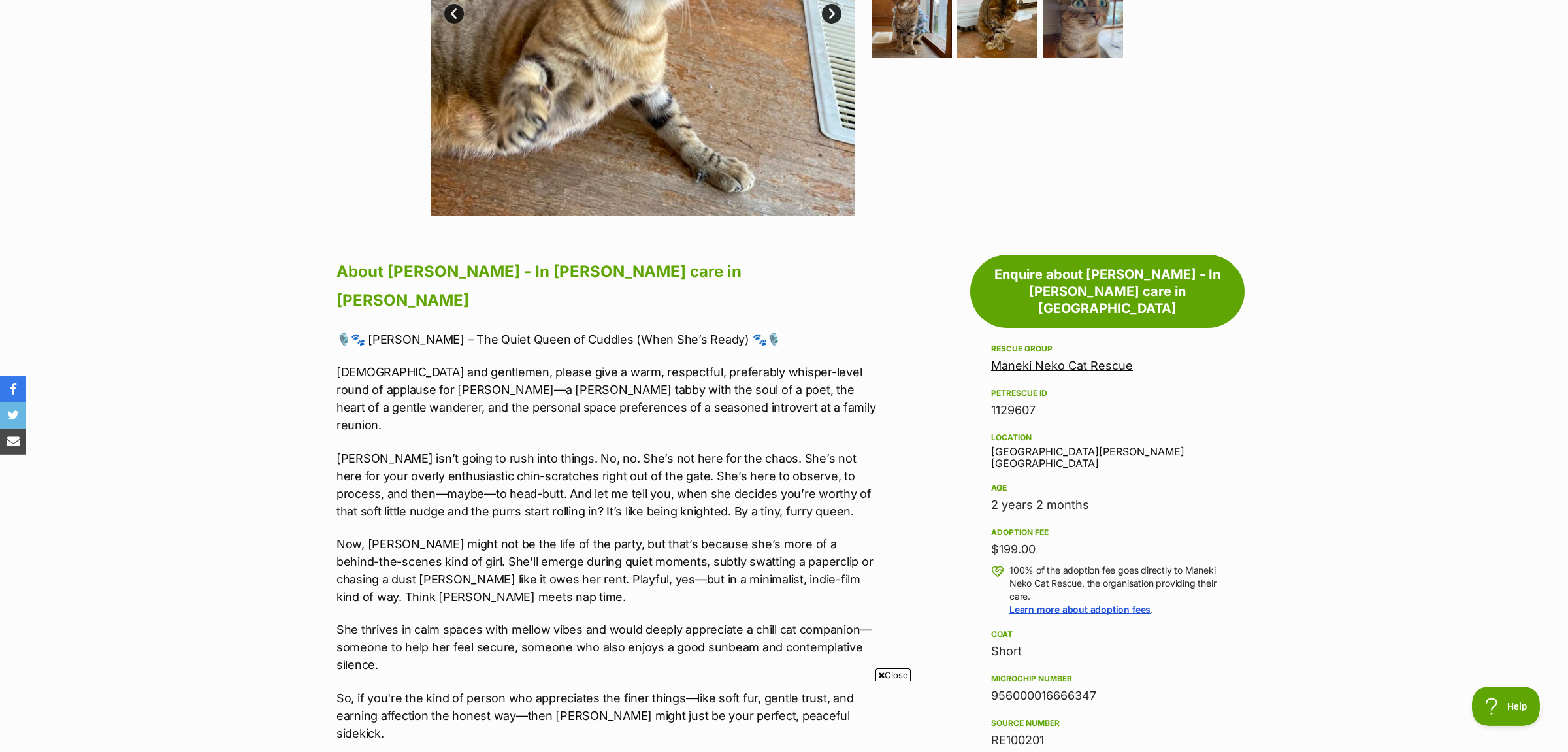
scroll to position [617, 0]
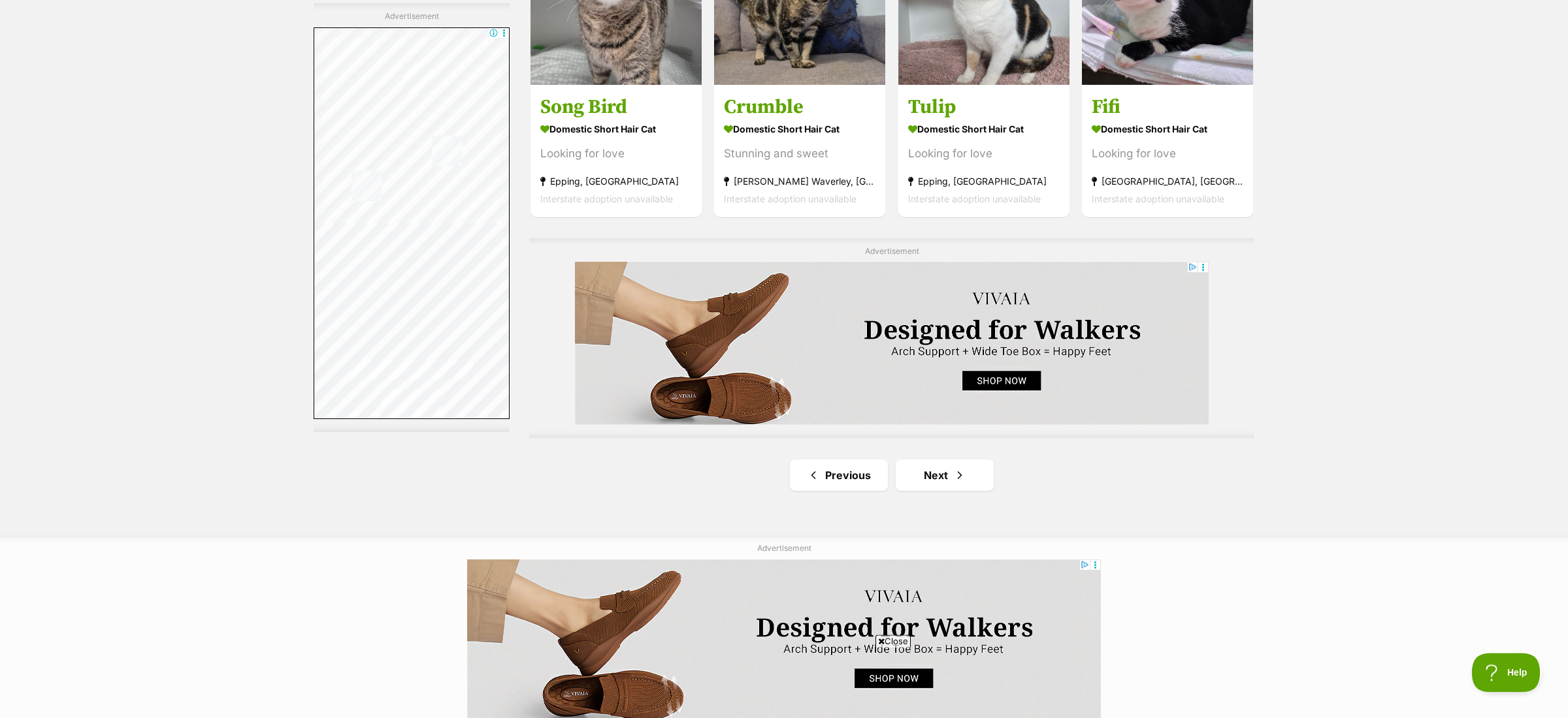
scroll to position [2342, 0]
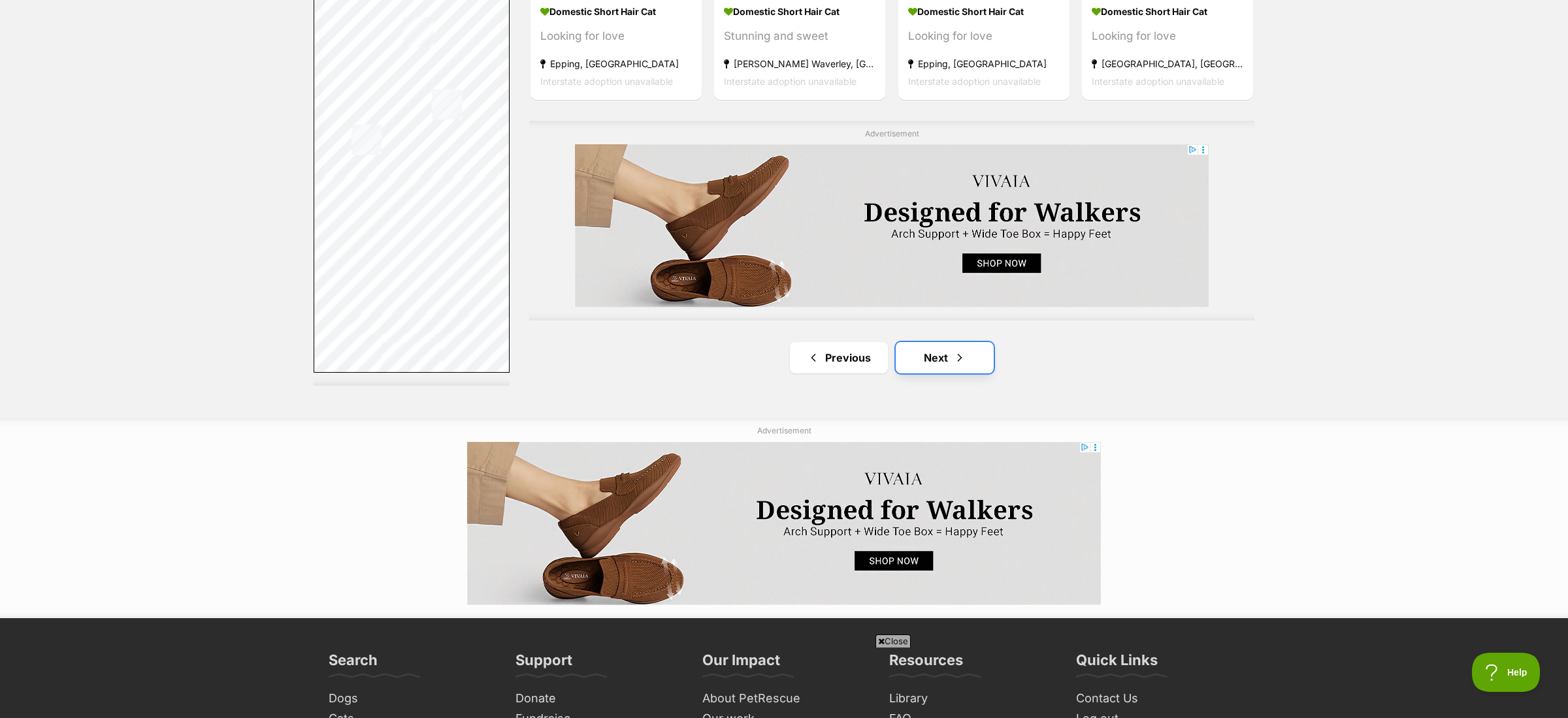
click at [947, 362] on link "Next" at bounding box center [945, 357] width 98 height 31
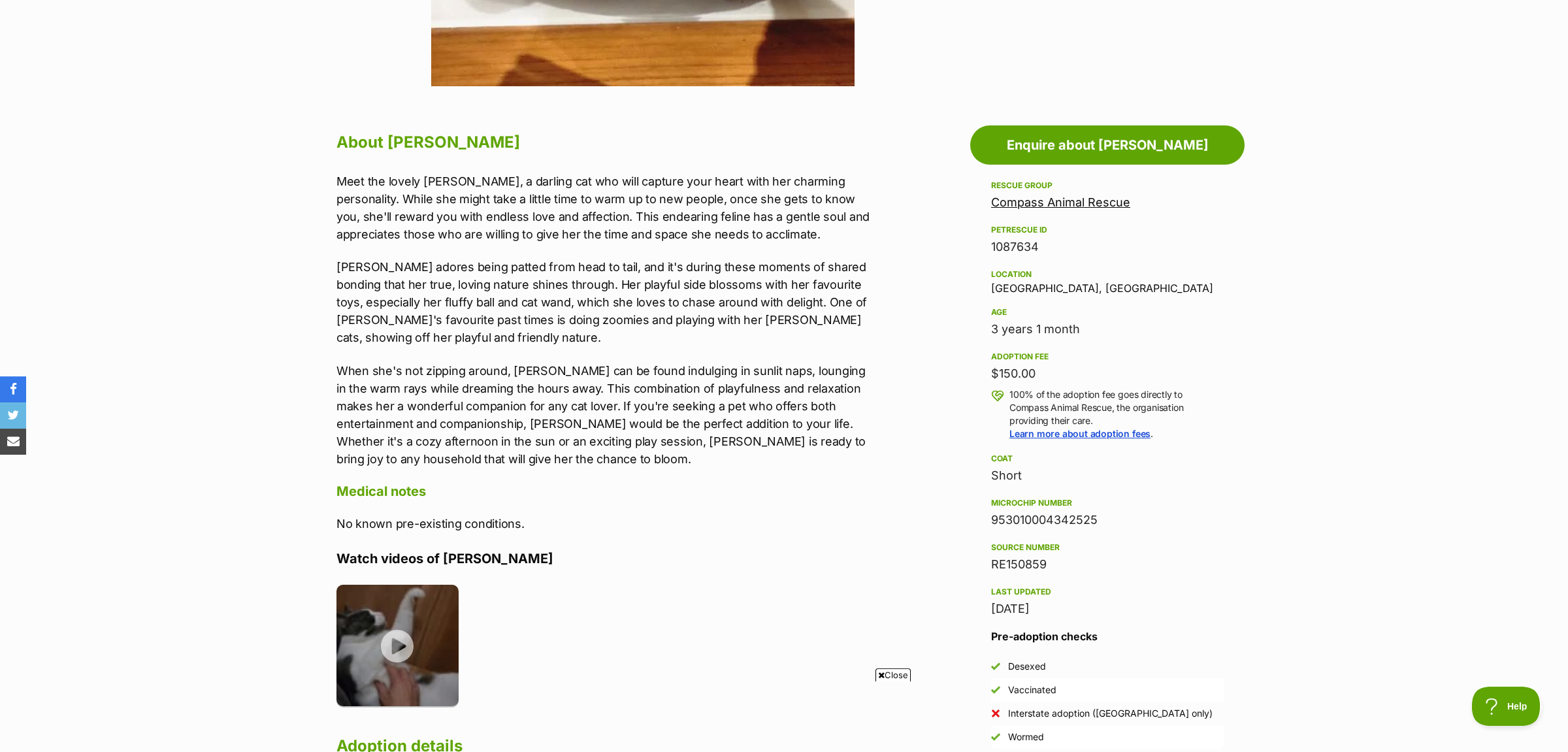
scroll to position [205, 0]
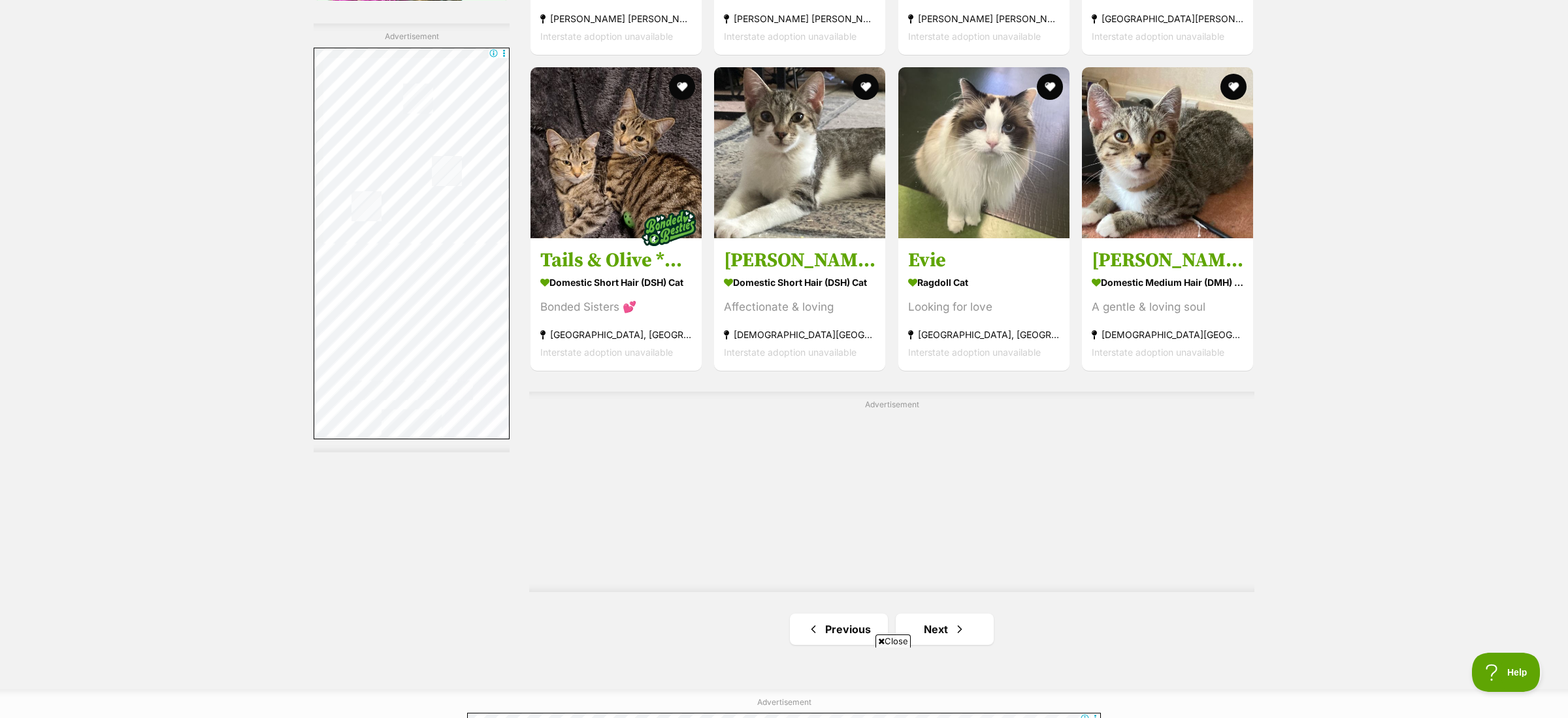
scroll to position [2399, 0]
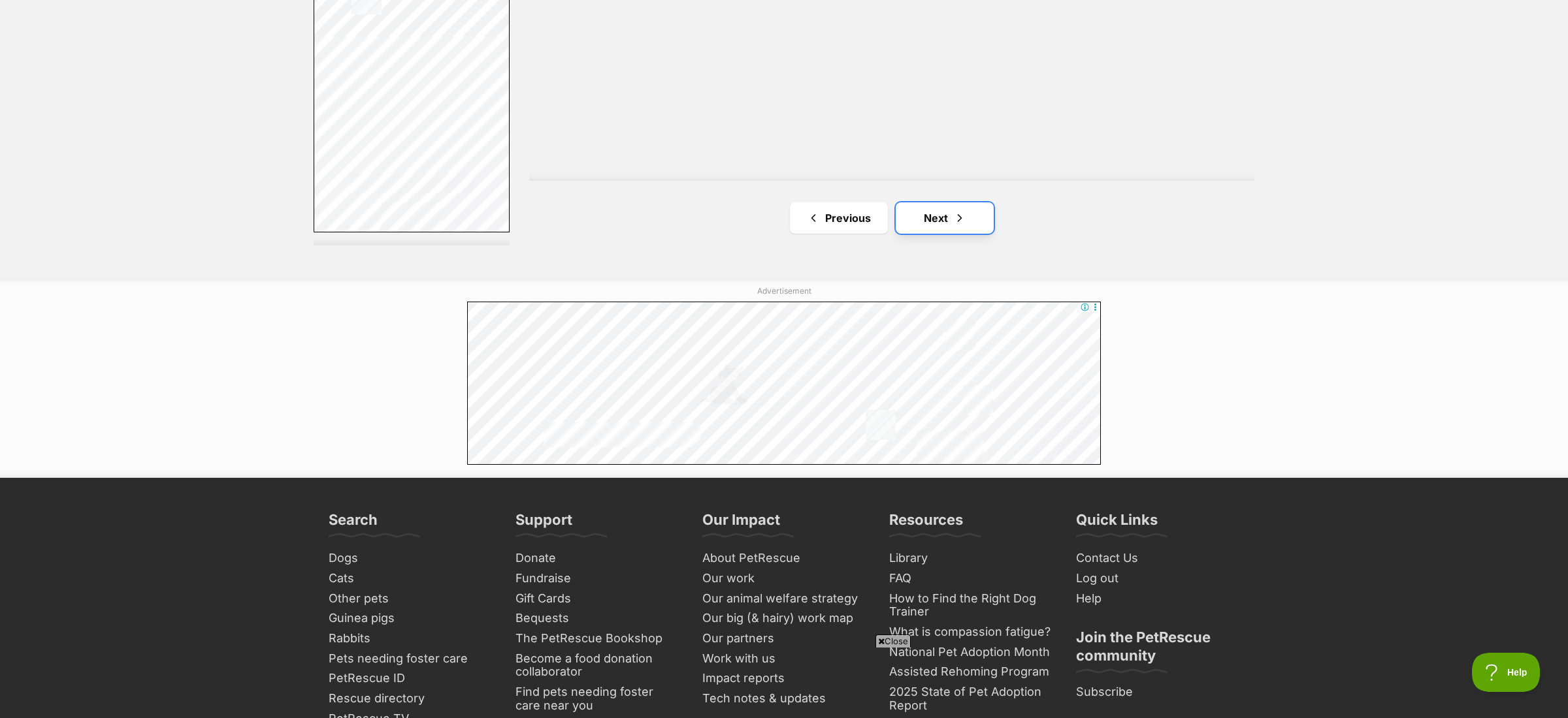
click at [972, 224] on link "Next" at bounding box center [945, 218] width 98 height 31
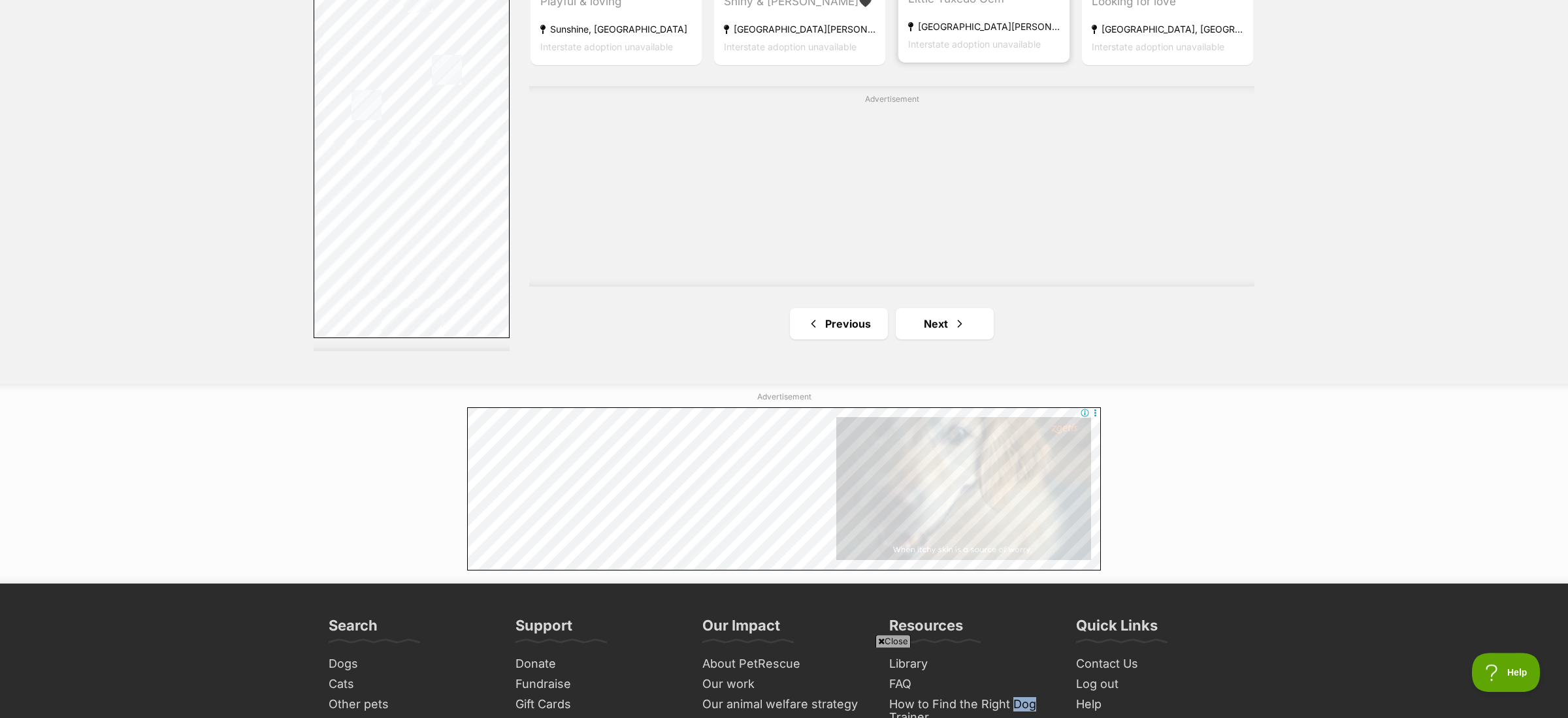
scroll to position [2088, 0]
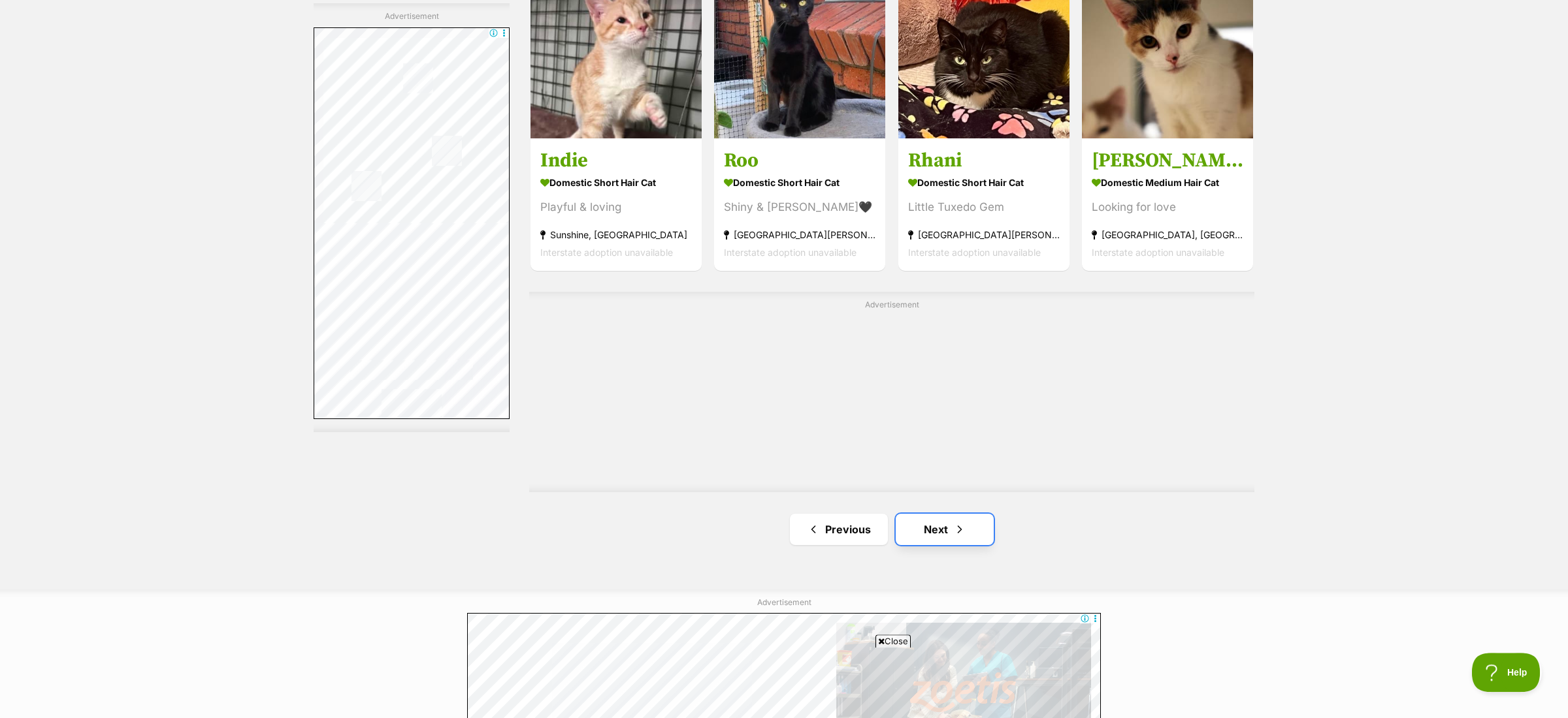
click at [956, 522] on span "Next page" at bounding box center [959, 529] width 13 height 16
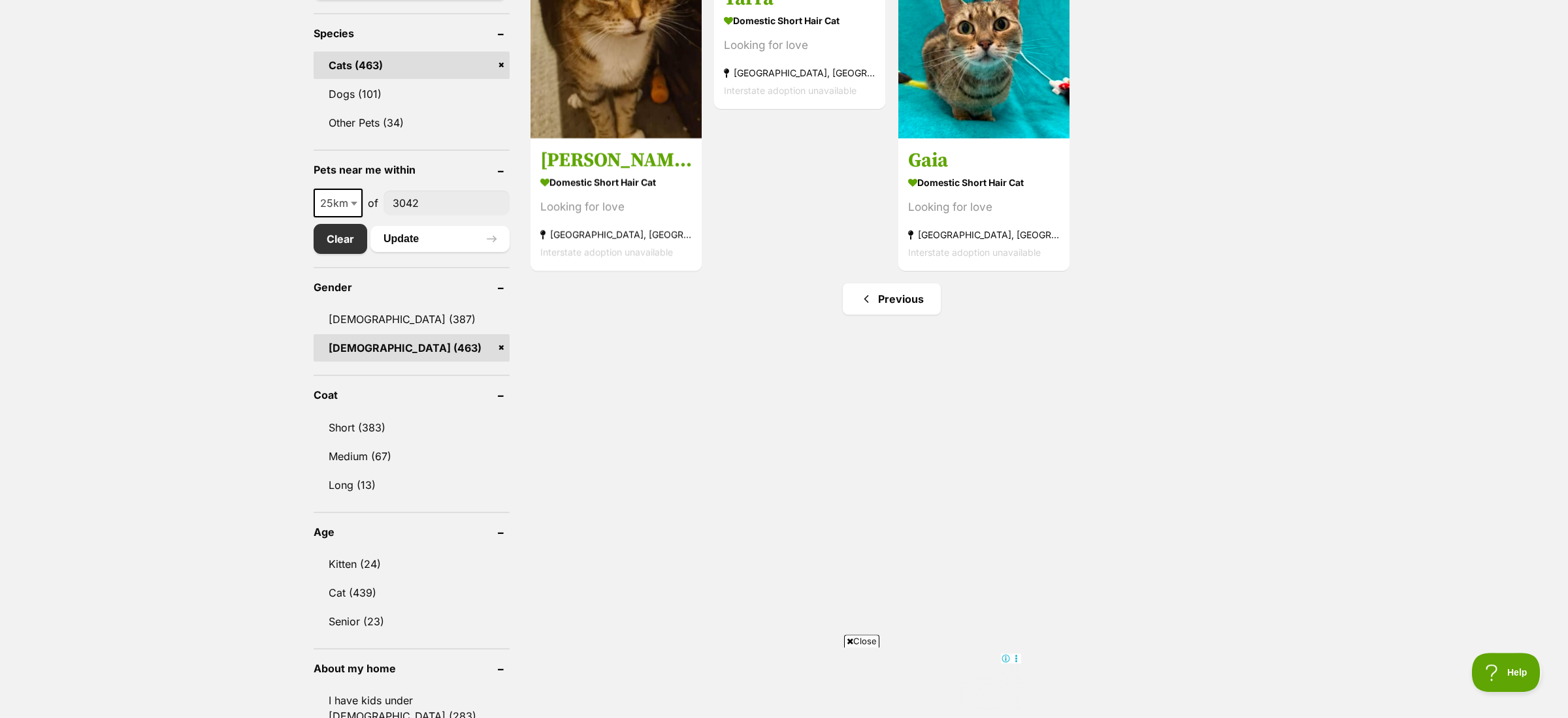
scroll to position [491, 0]
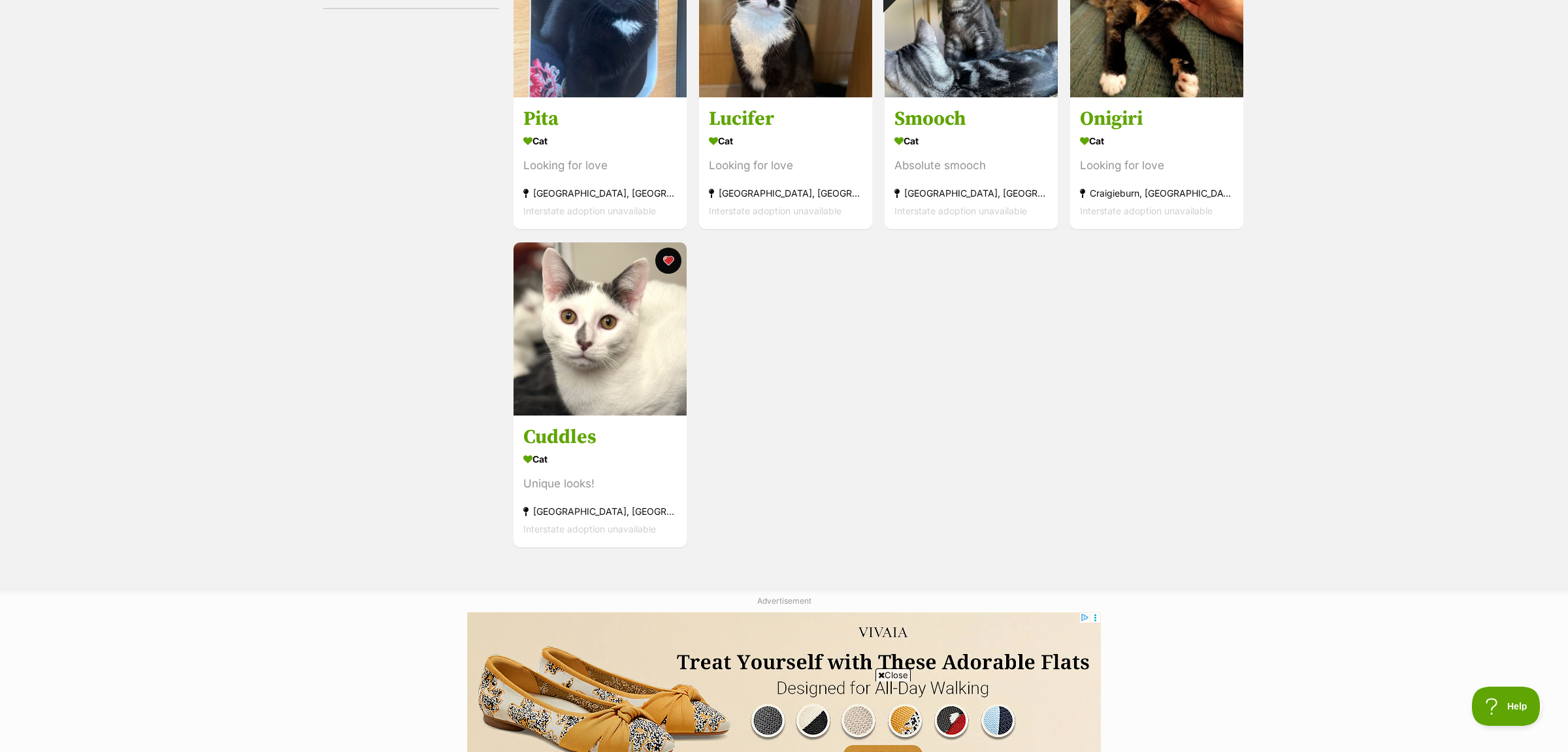
scroll to position [205, 0]
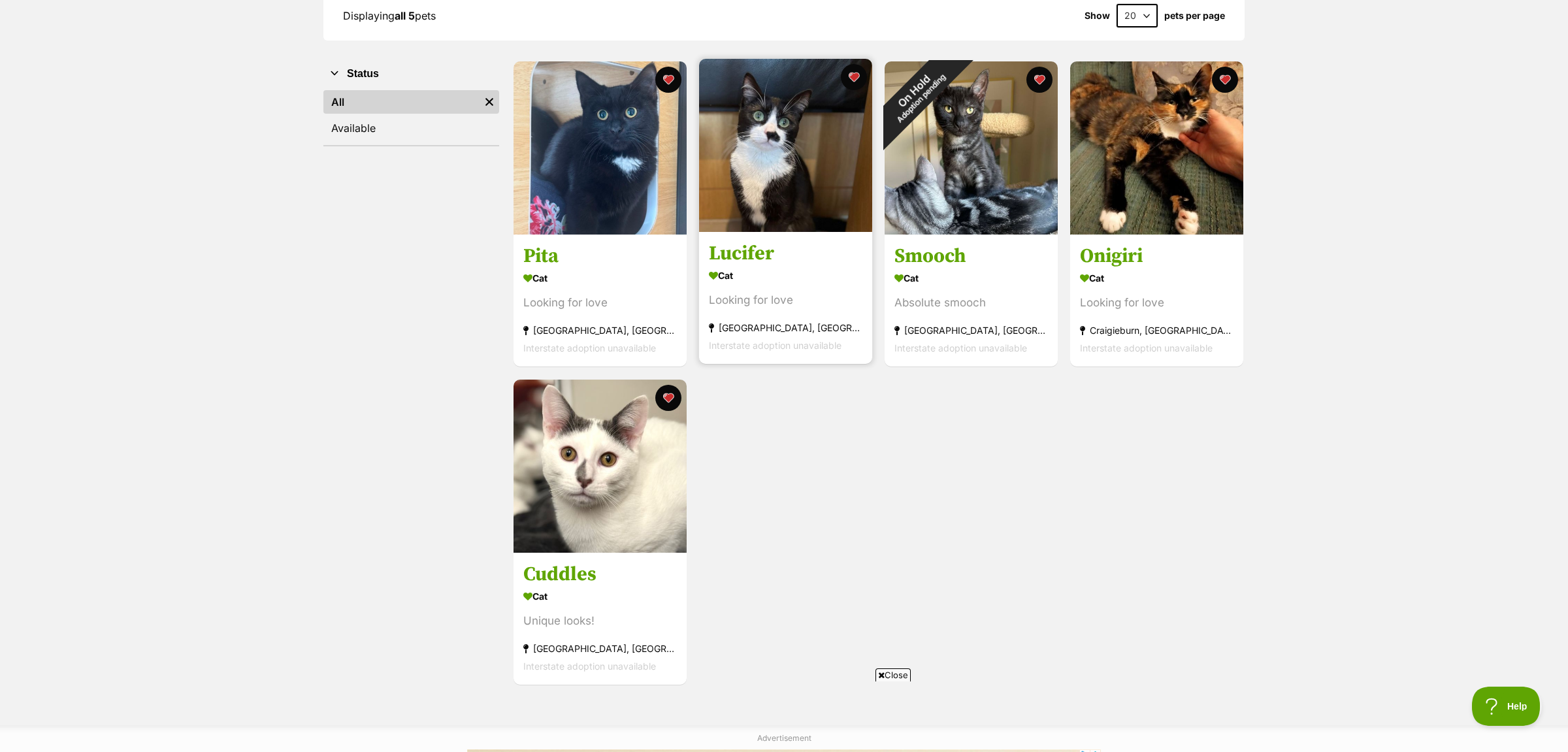
click at [788, 189] on img at bounding box center [785, 145] width 173 height 173
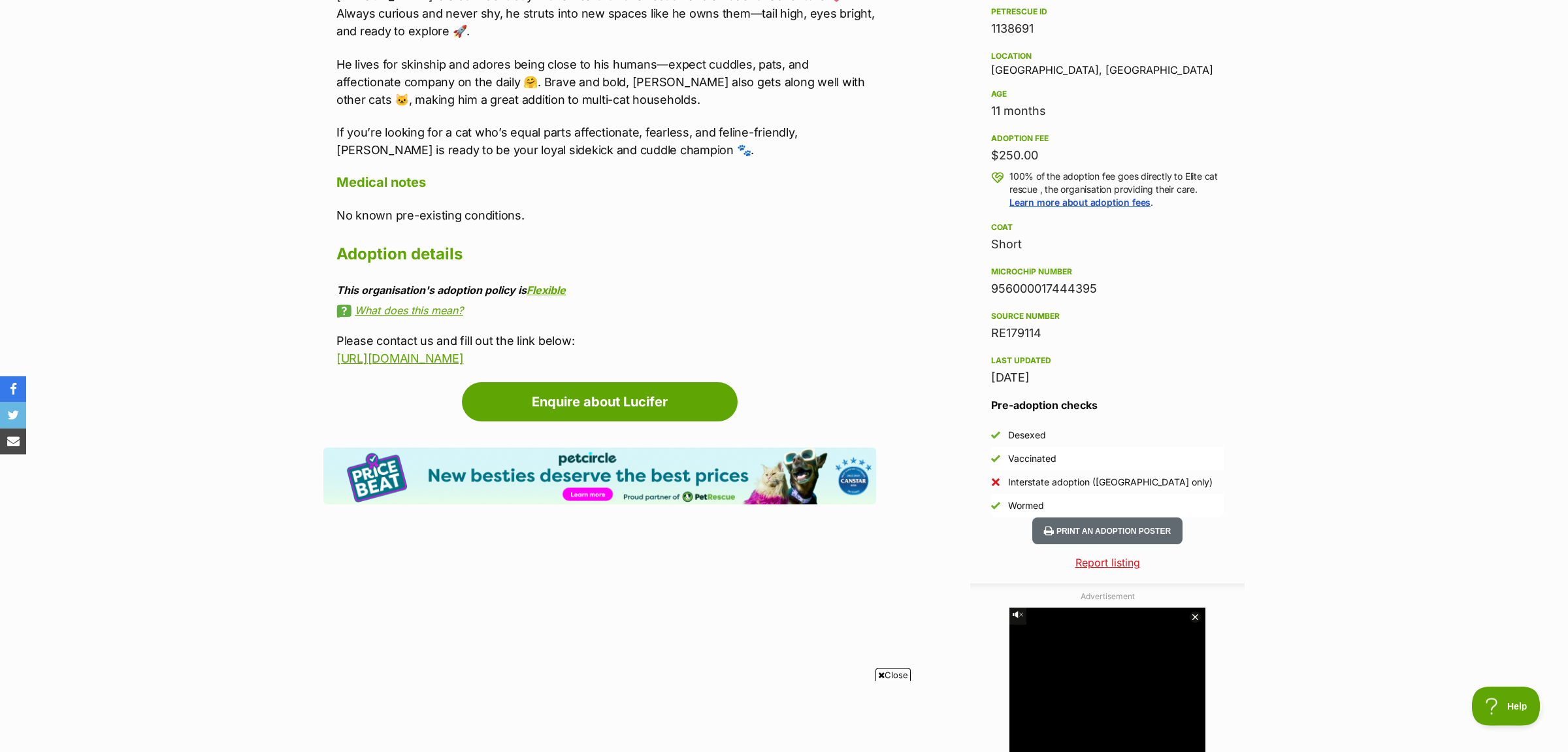
scroll to position [686, 0]
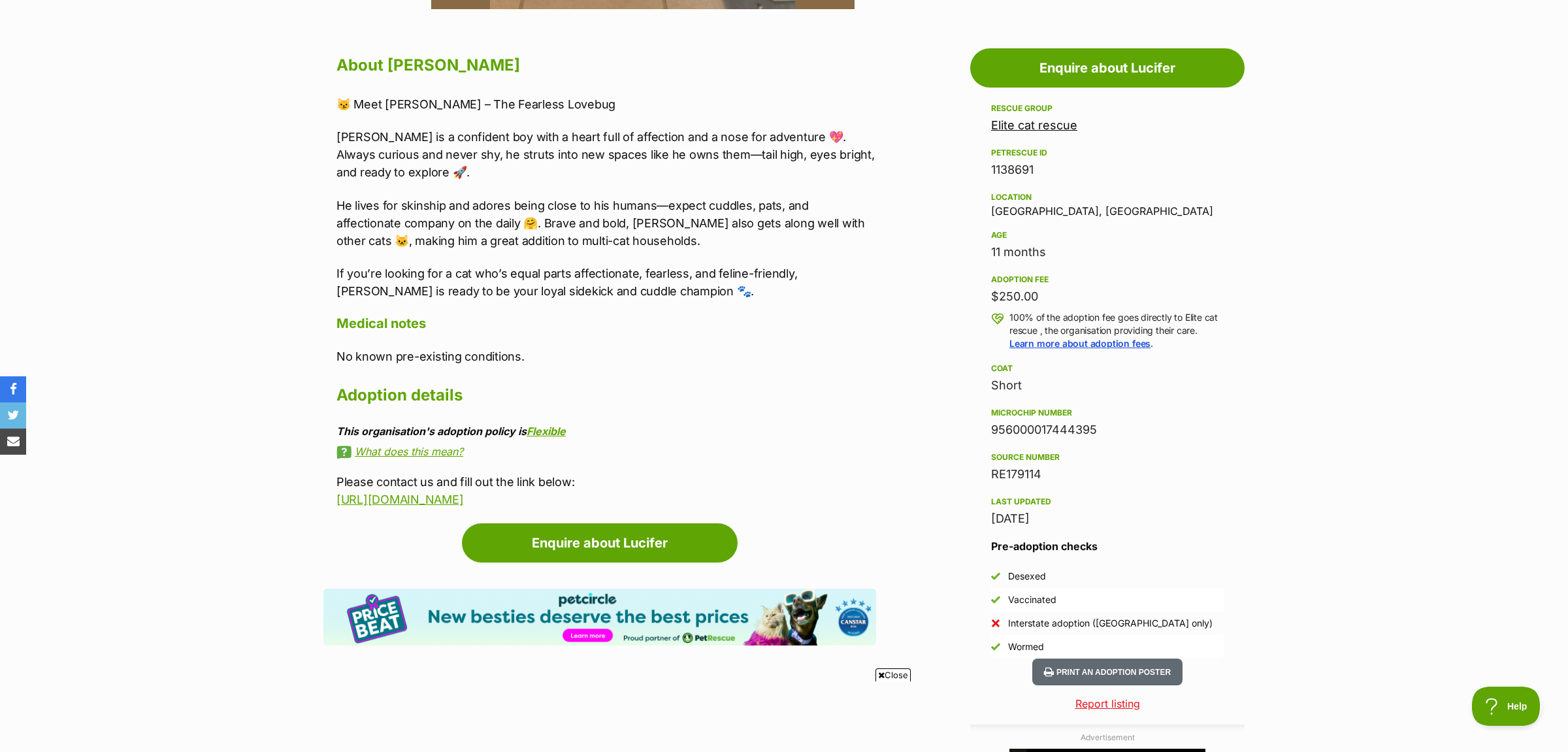
click at [1045, 125] on link "Elite cat rescue" at bounding box center [1034, 125] width 86 height 14
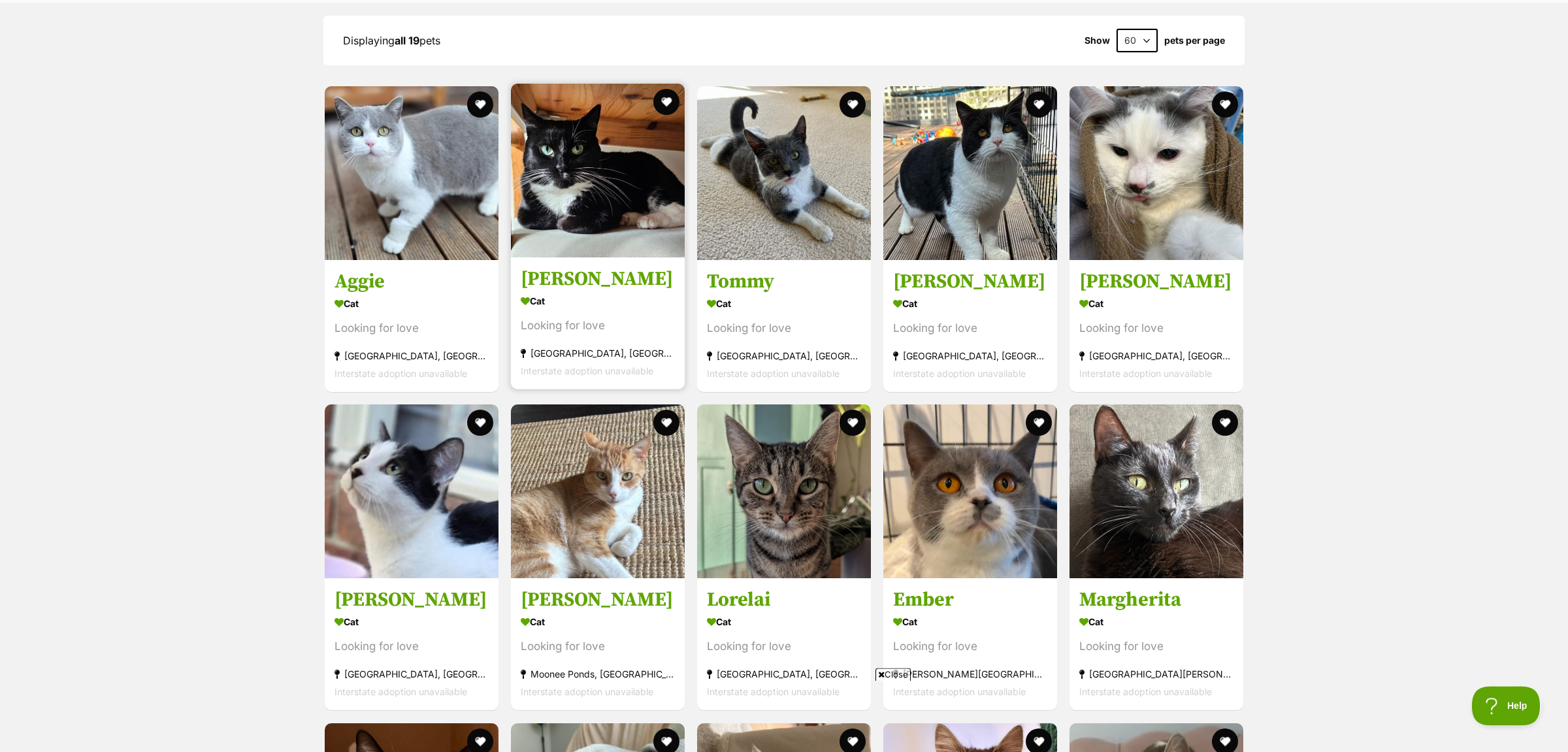
scroll to position [960, 0]
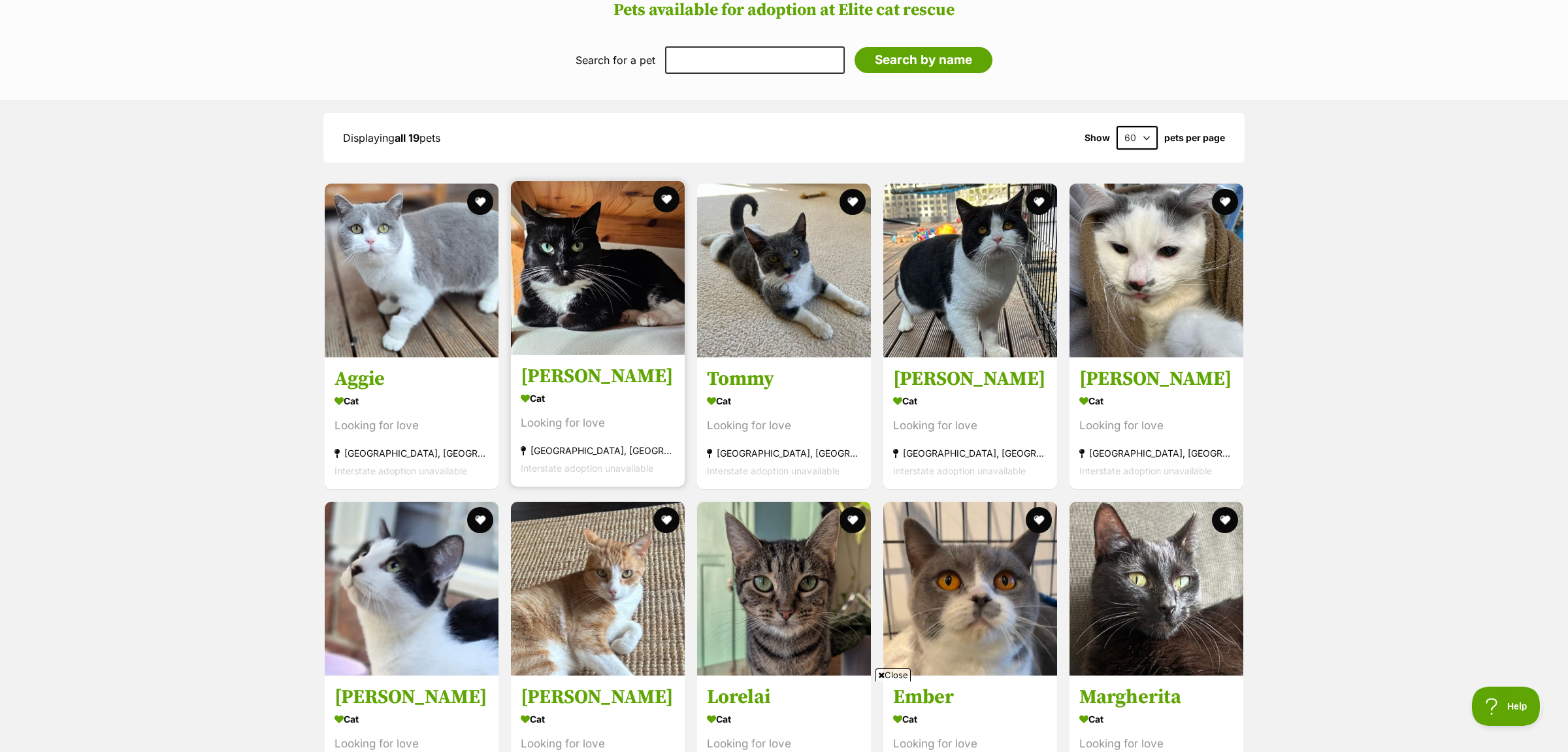
click at [594, 294] on img at bounding box center [598, 267] width 174 height 174
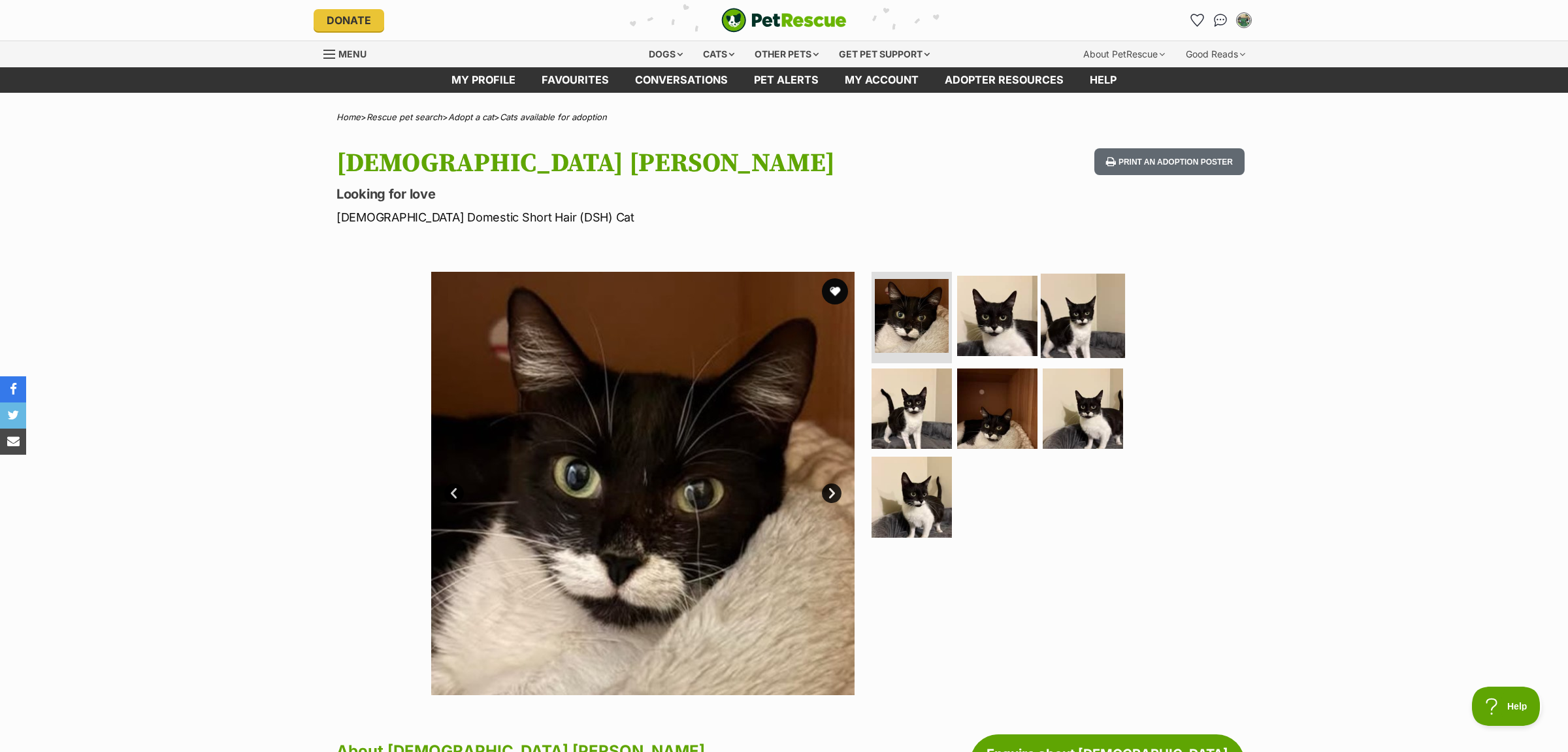
click at [1095, 346] on img at bounding box center [1083, 316] width 84 height 84
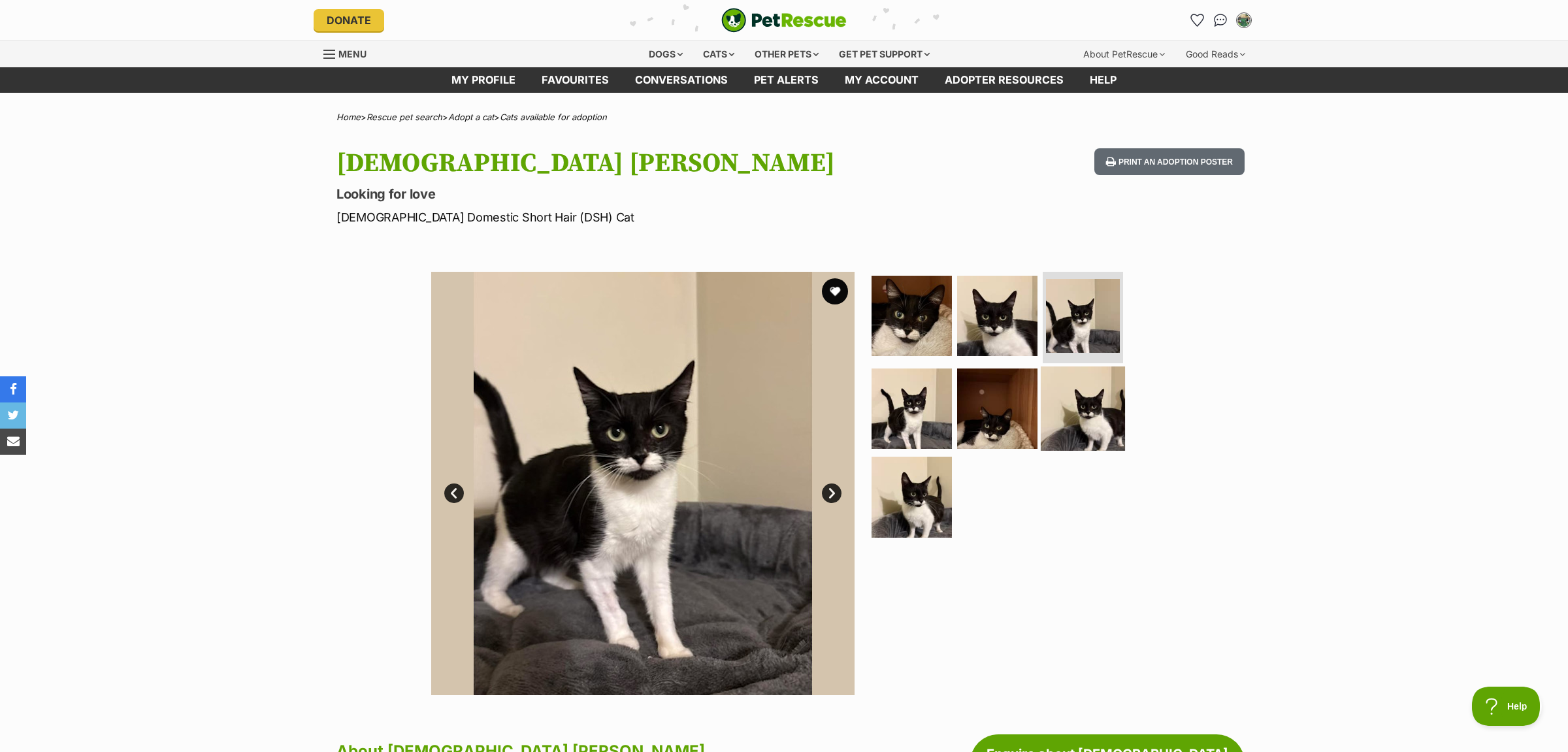
click at [1113, 434] on img at bounding box center [1083, 408] width 84 height 84
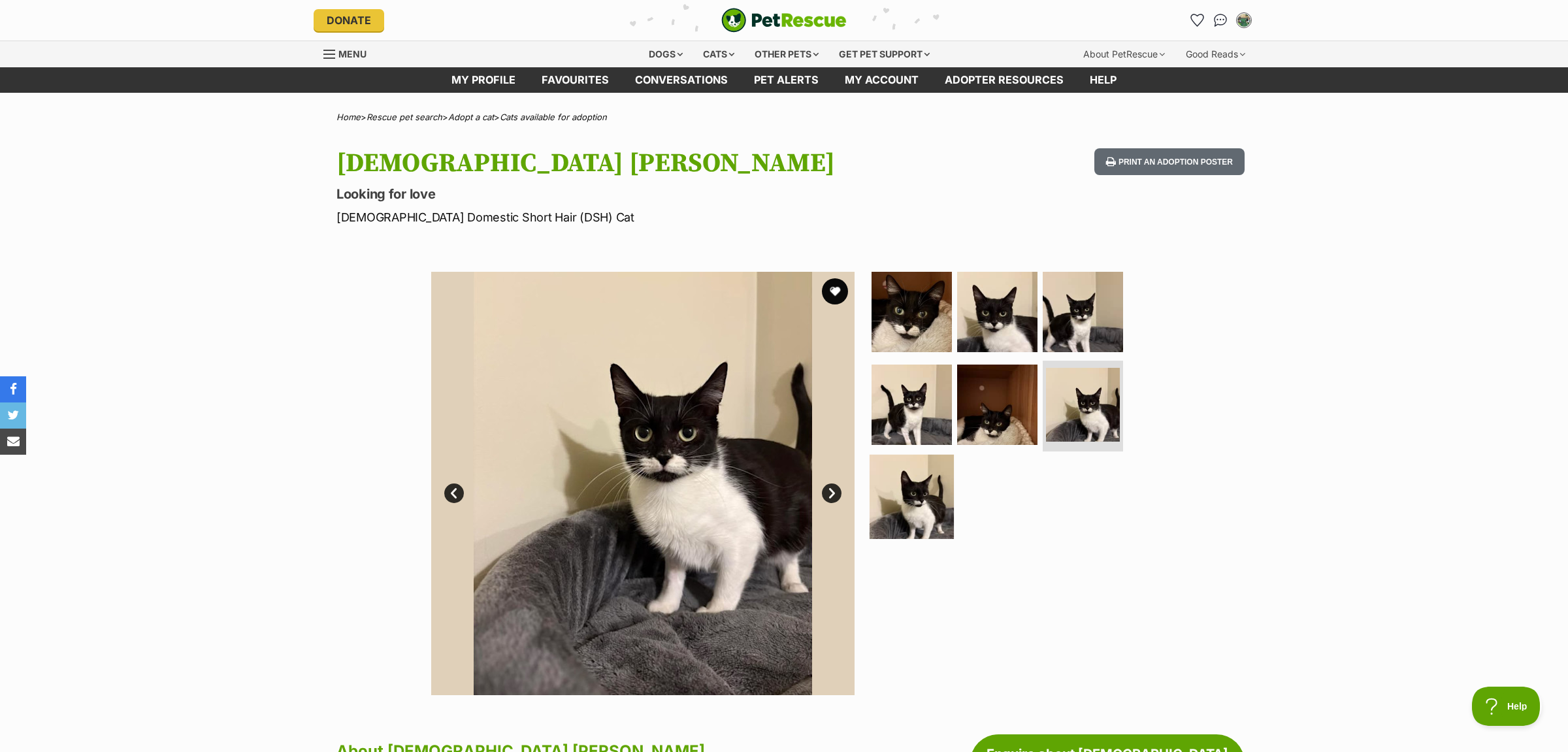
click at [924, 467] on img at bounding box center [912, 496] width 84 height 84
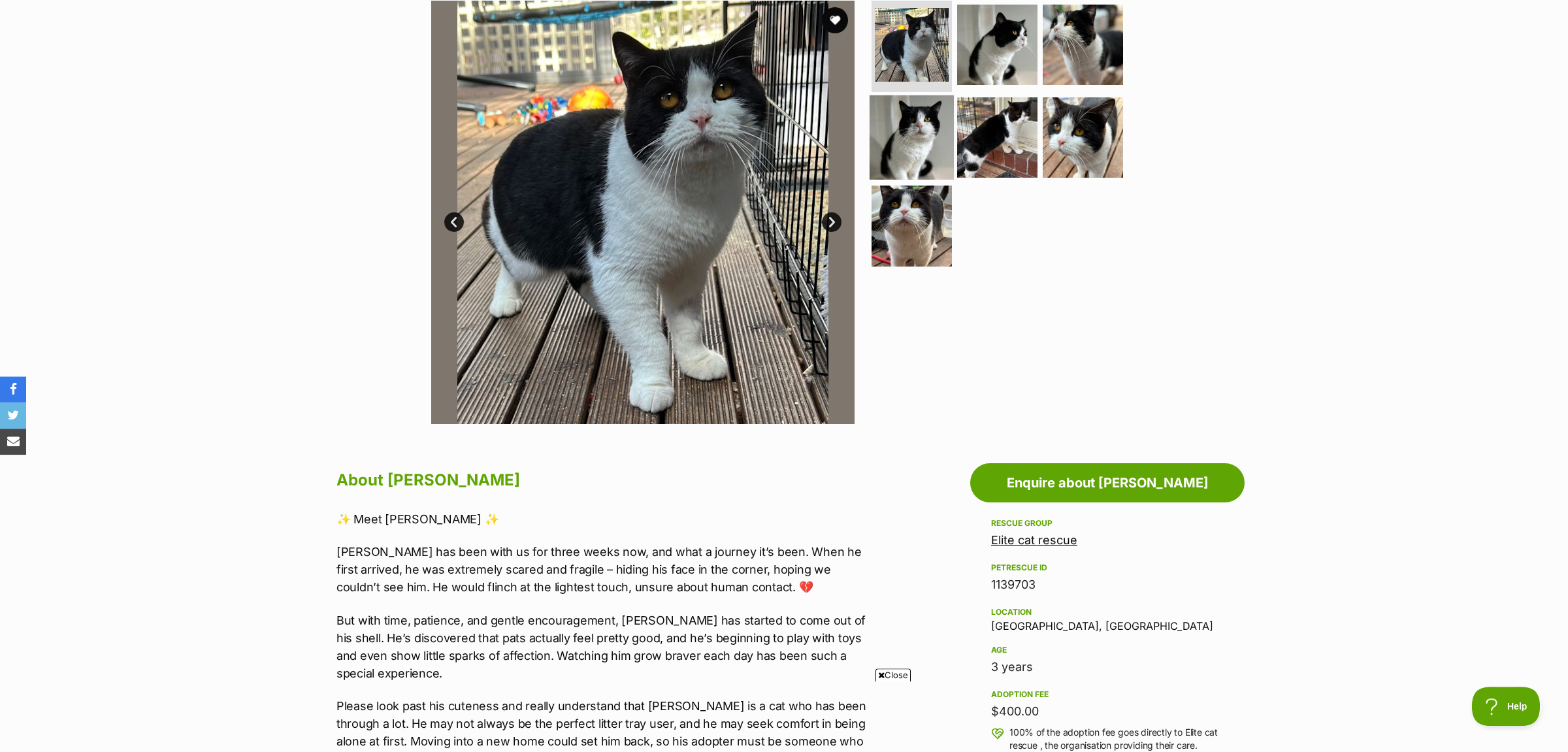
scroll to position [68, 0]
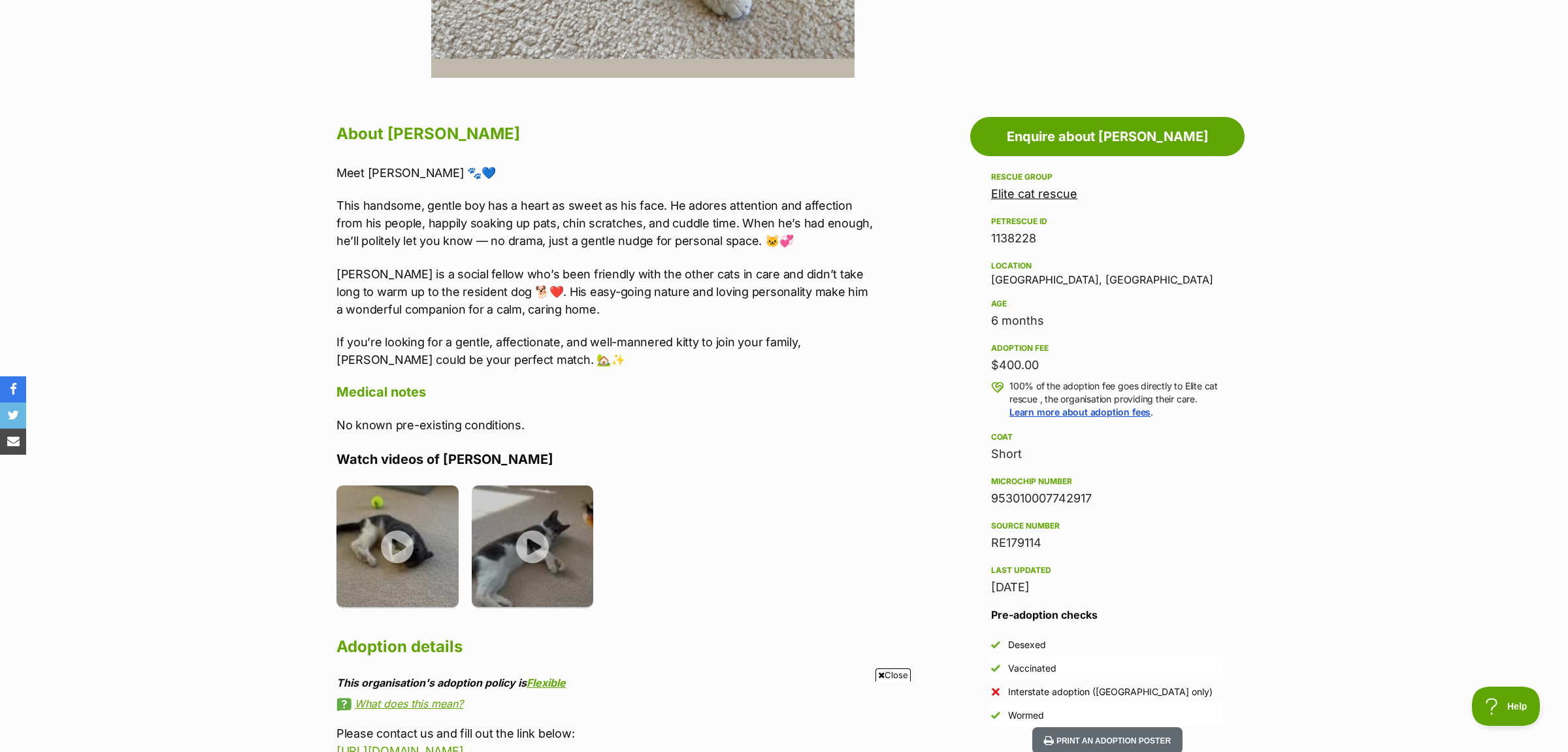
scroll to position [480, 0]
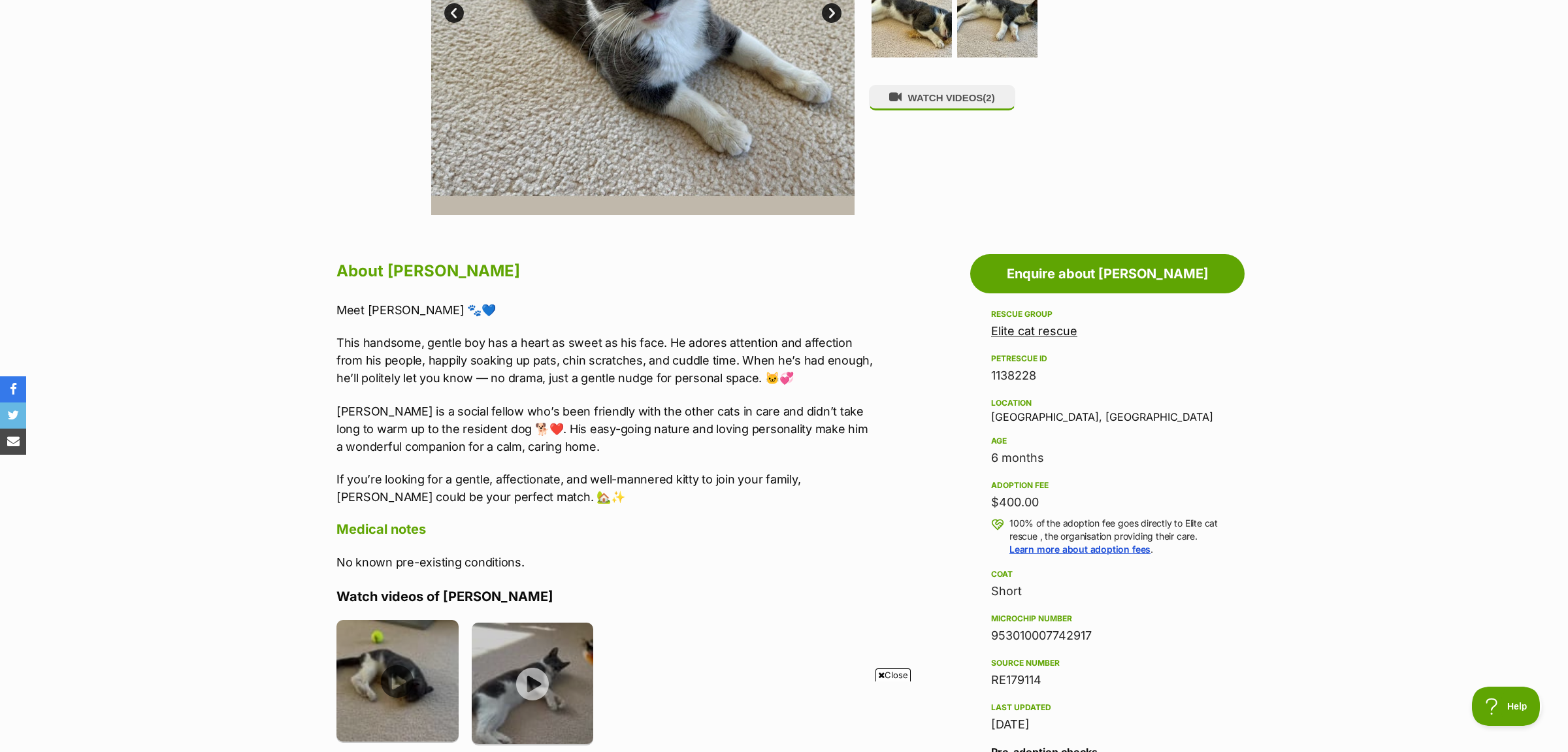
click at [408, 655] on img at bounding box center [397, 680] width 122 height 122
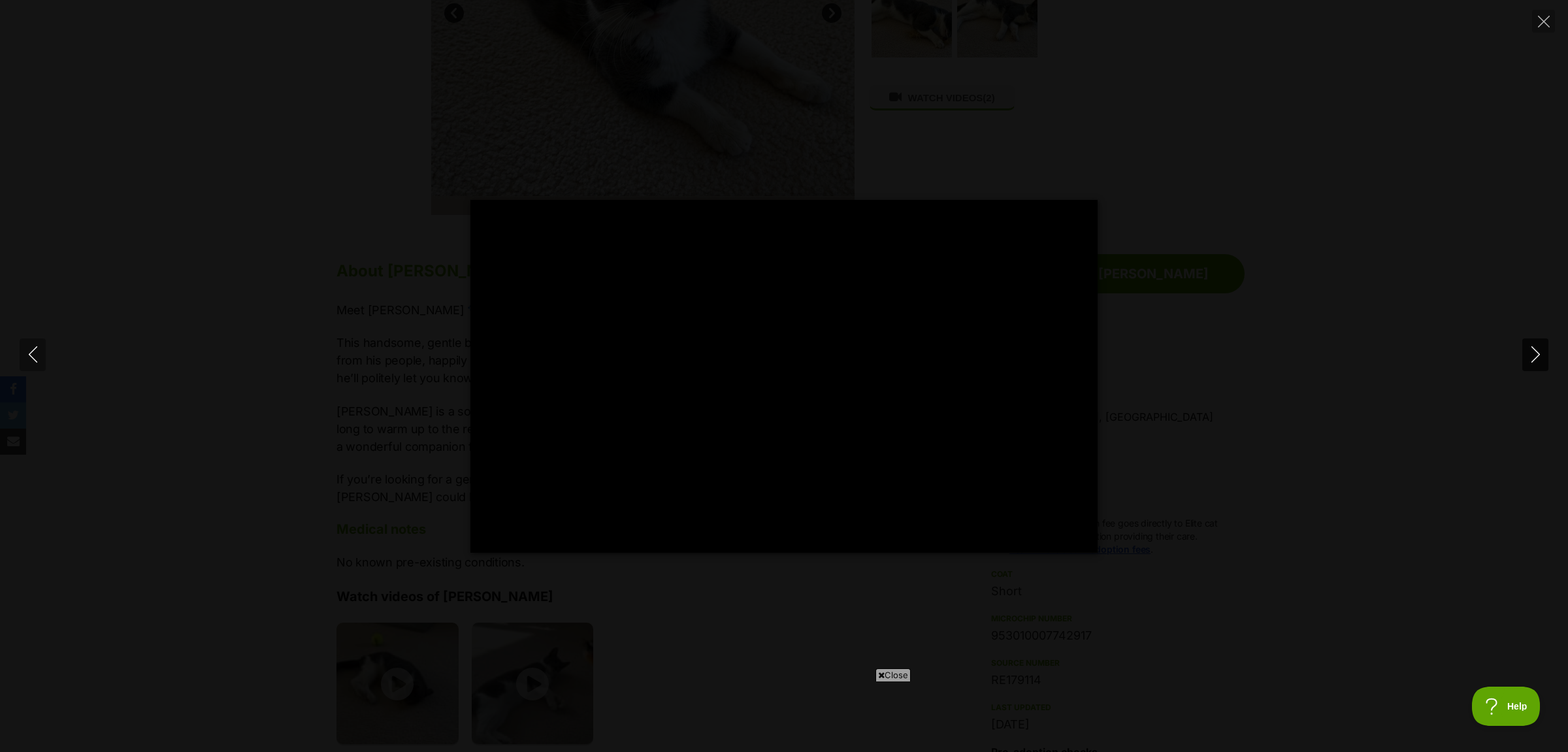
click at [1524, 352] on button "Next" at bounding box center [1536, 354] width 26 height 32
type input "26.19"
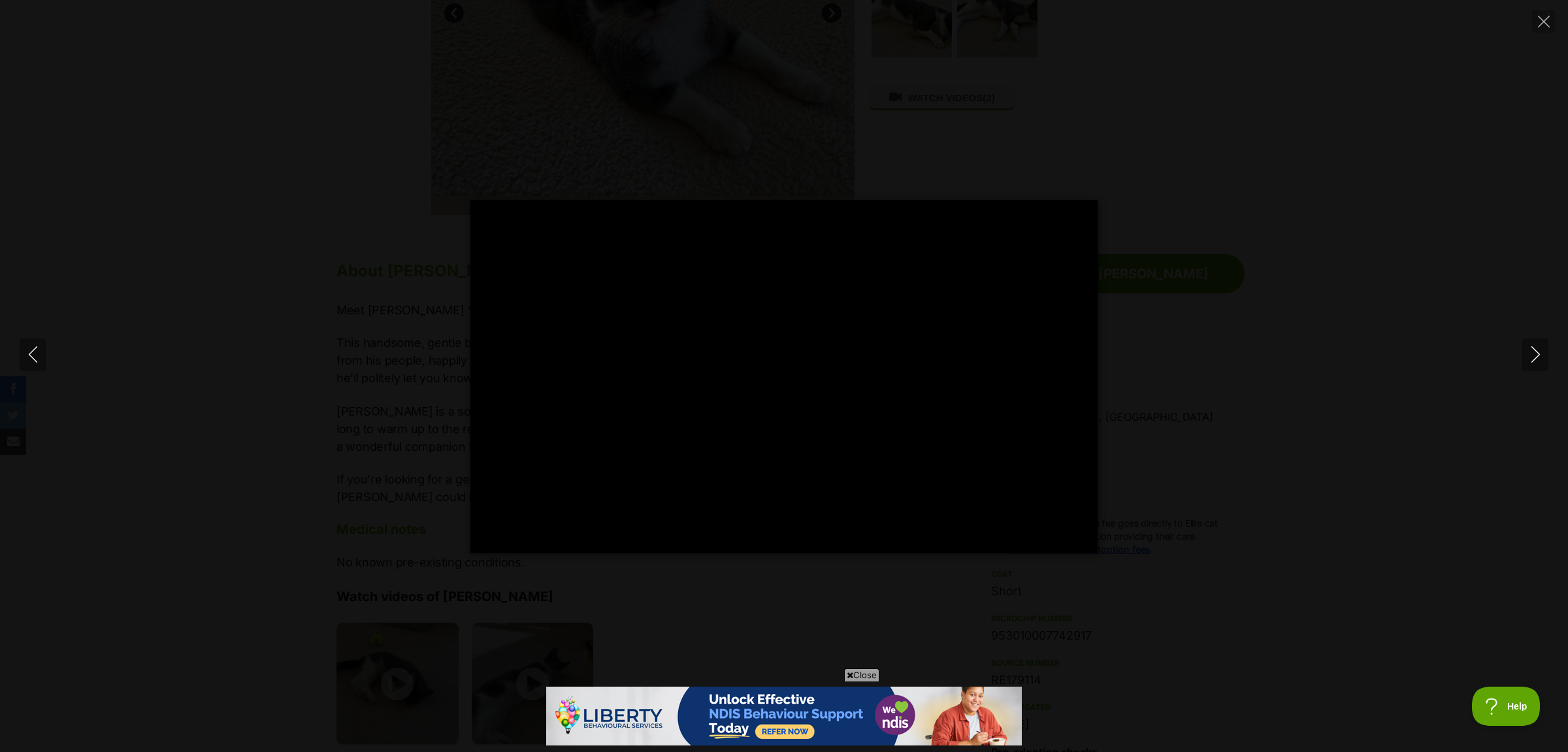
scroll to position [0, 0]
type input "100.00"
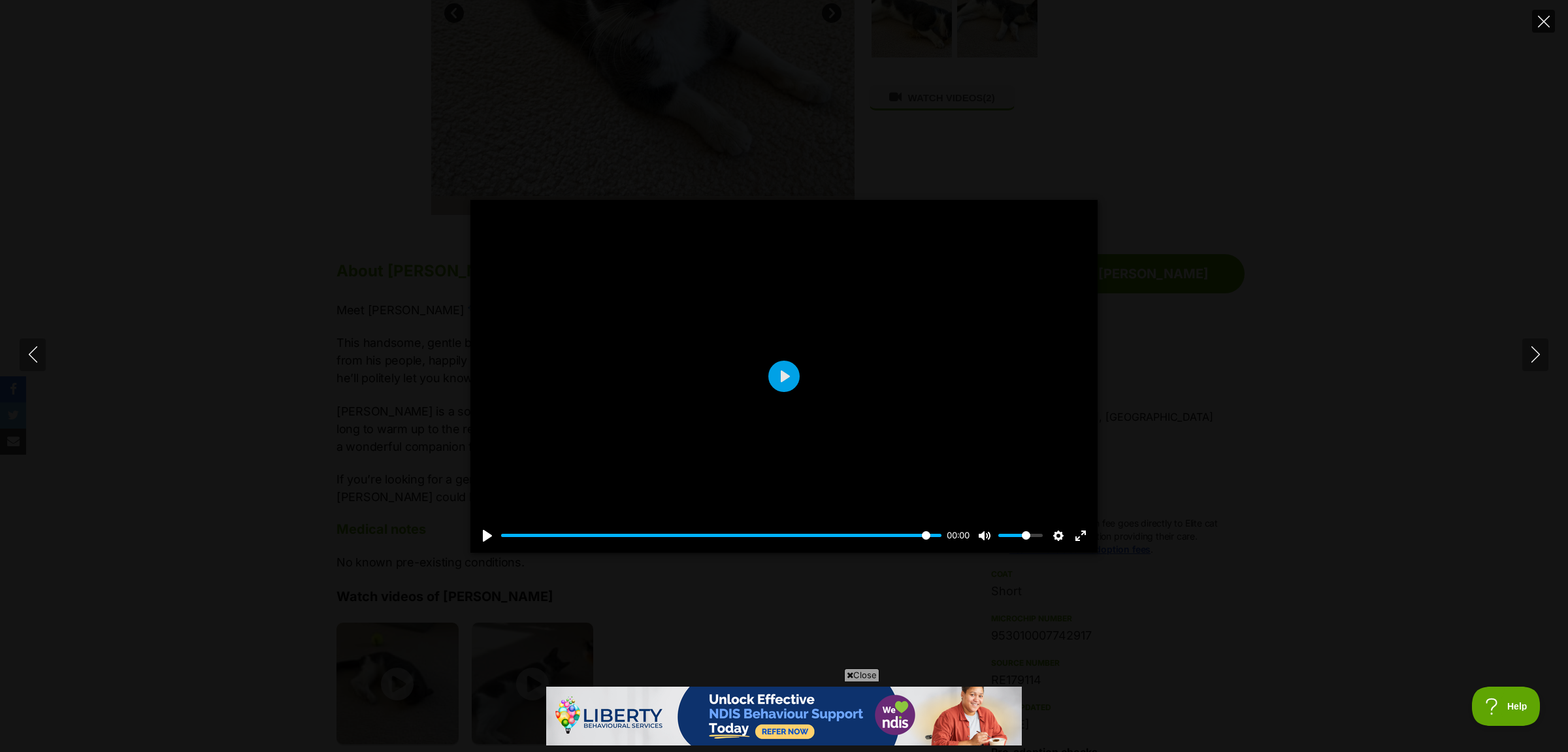
click at [1539, 17] on icon "Close" at bounding box center [1543, 21] width 12 height 12
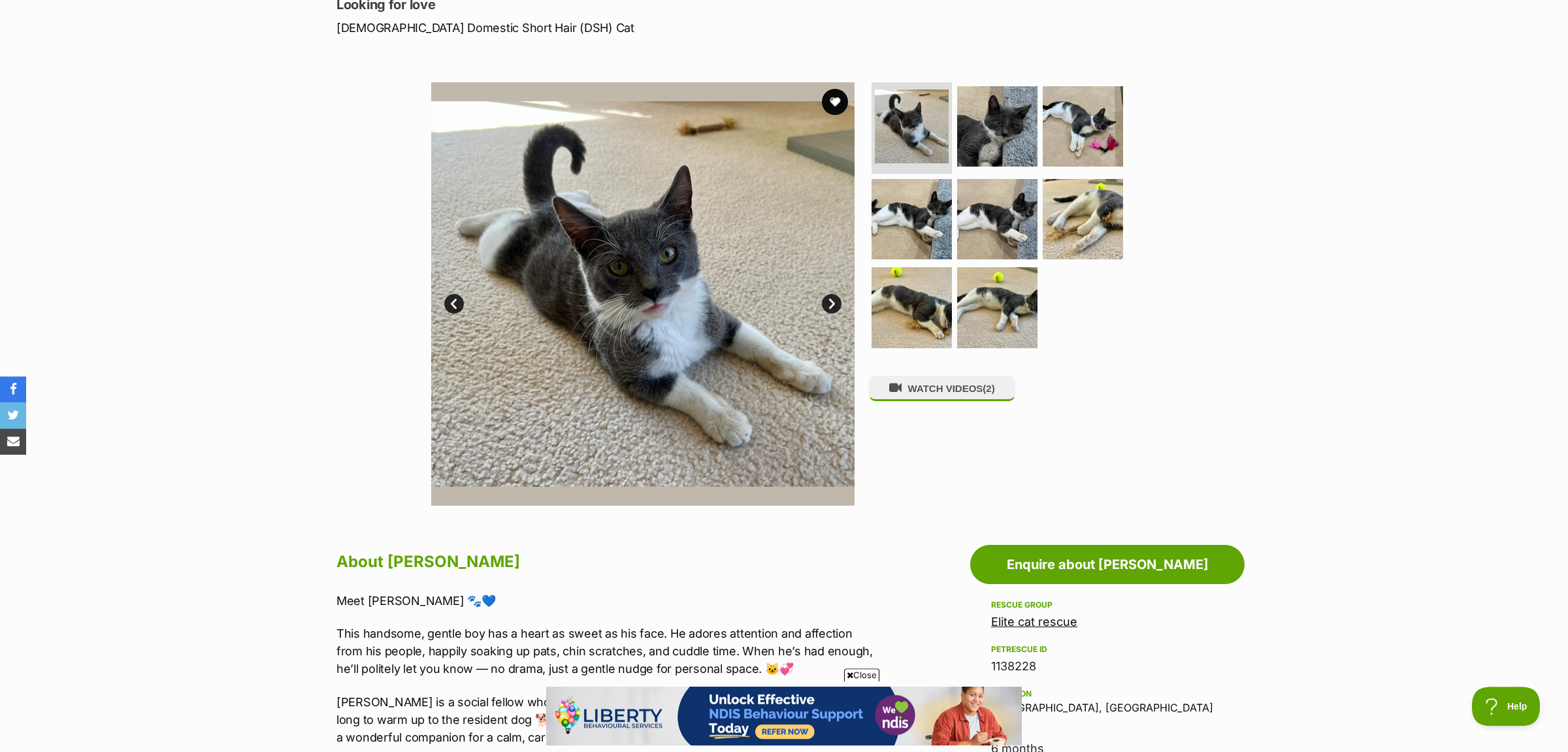
scroll to position [68, 0]
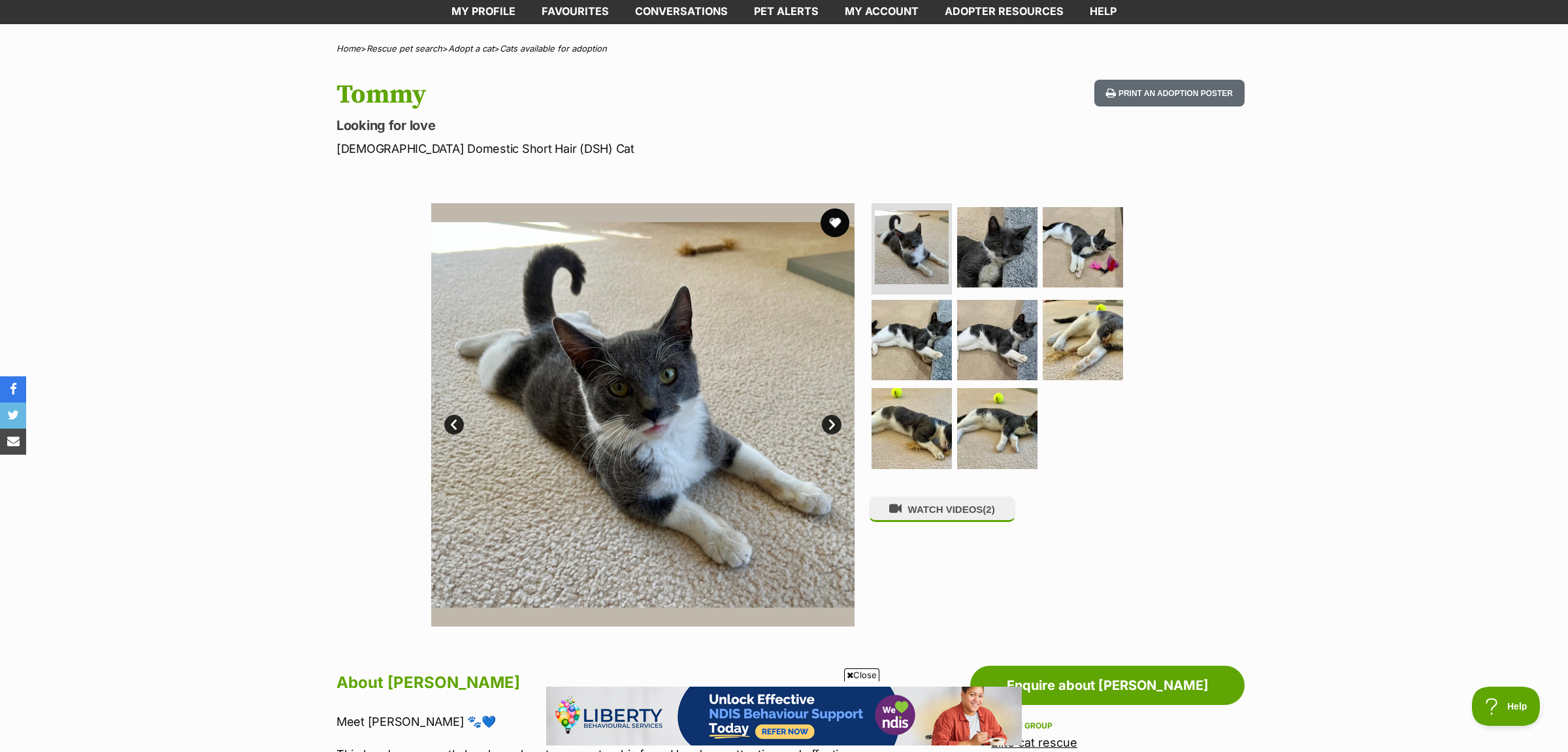
click at [839, 221] on button "favourite" at bounding box center [835, 223] width 29 height 29
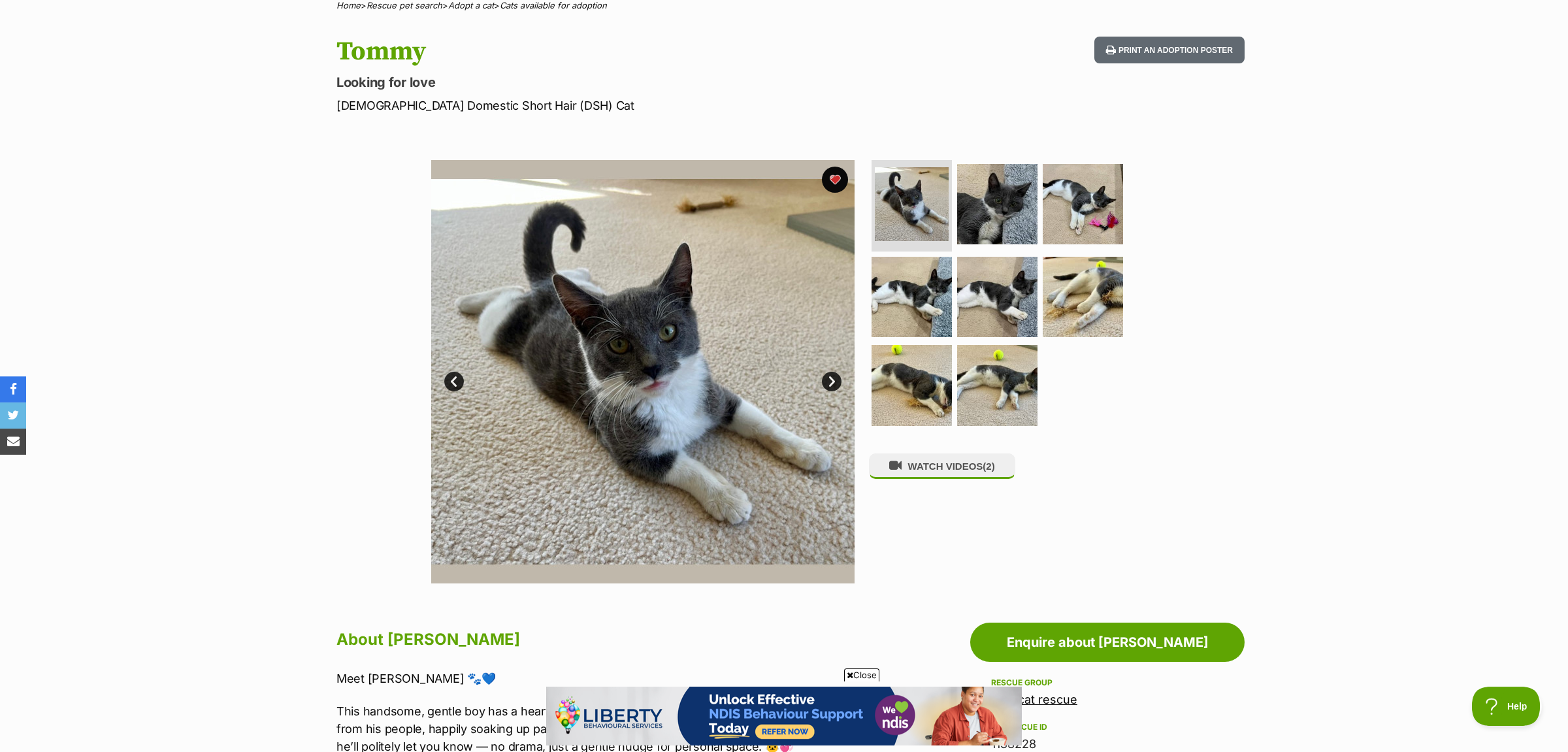
scroll to position [0, 0]
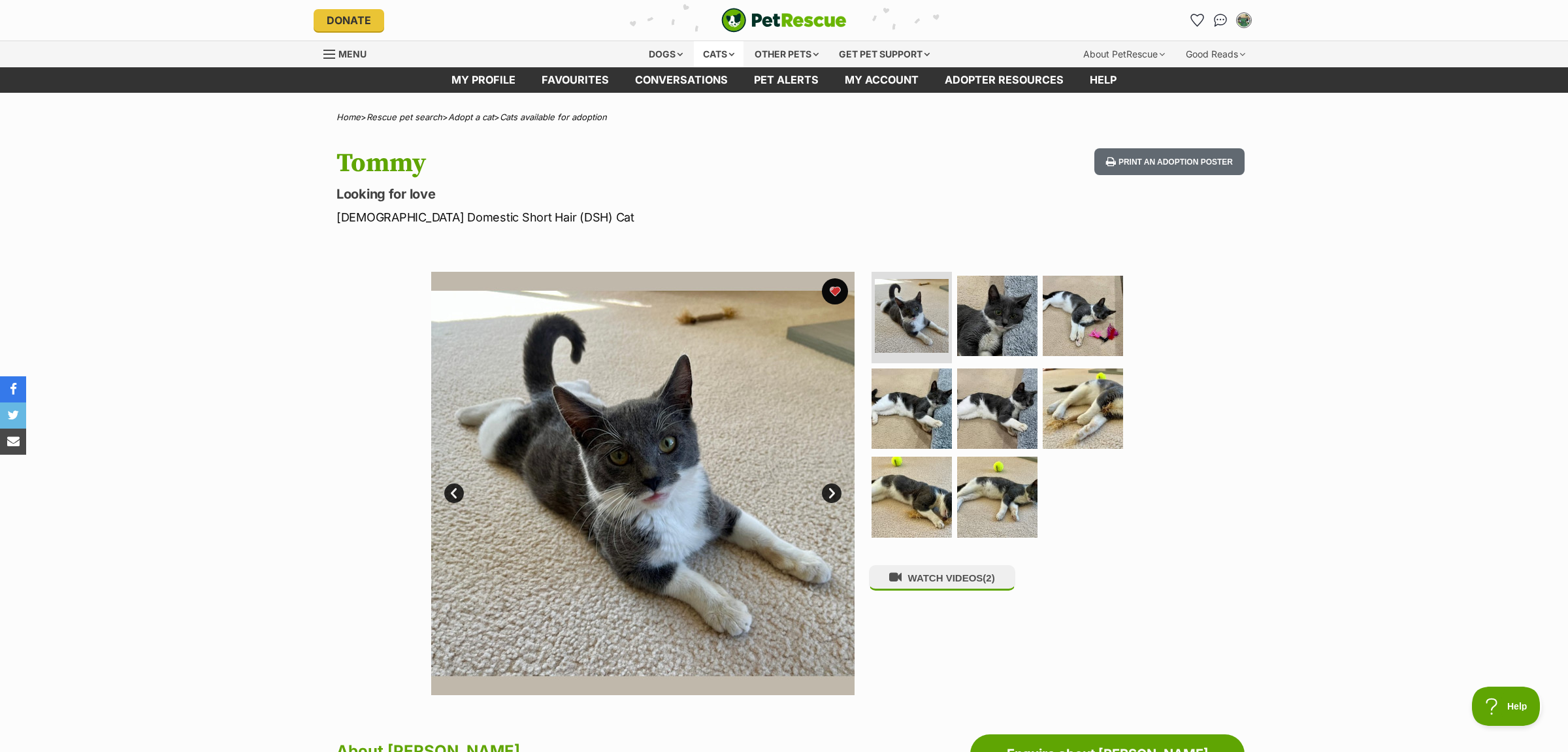
click at [728, 51] on div "Cats" at bounding box center [718, 54] width 50 height 26
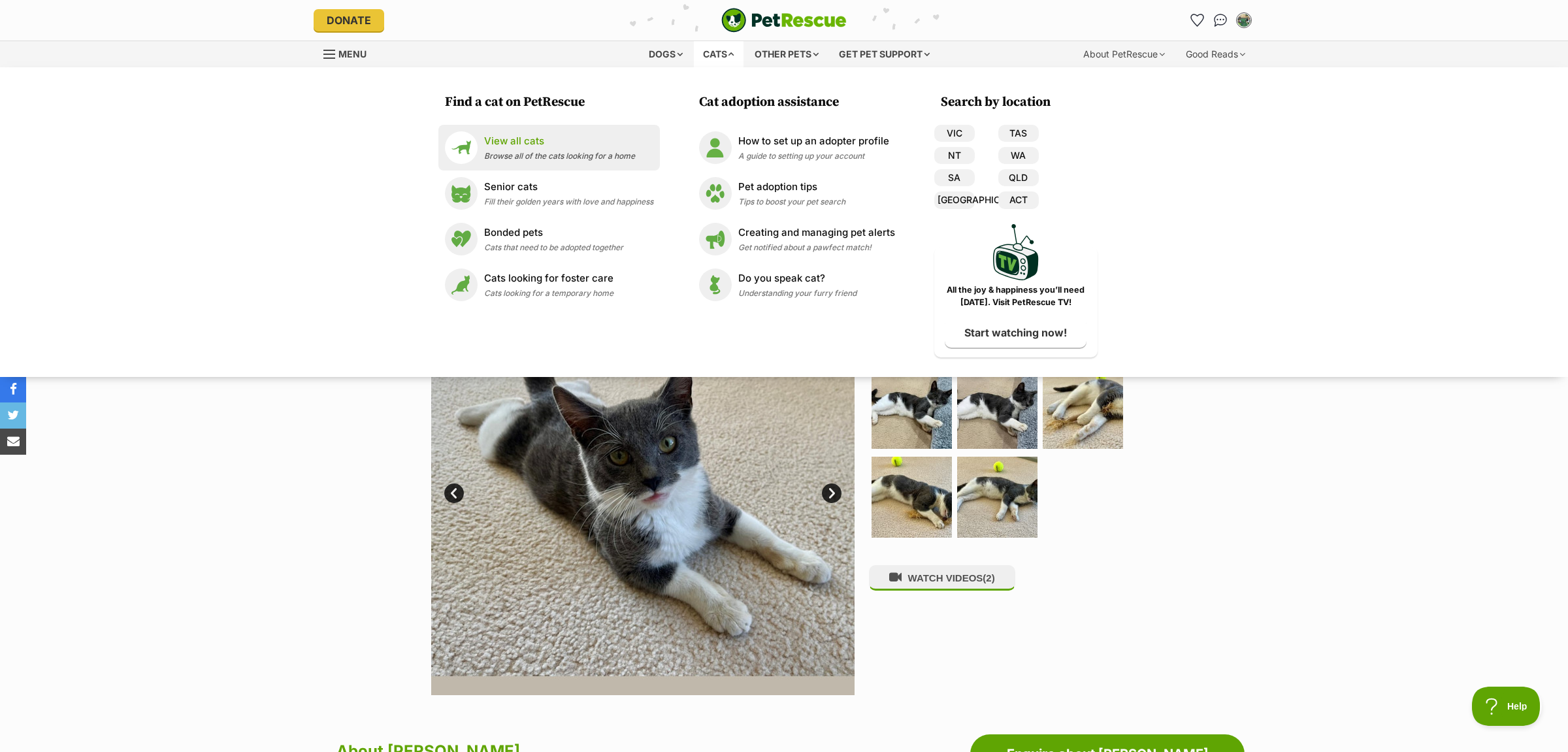
click at [538, 141] on p "View all cats" at bounding box center [559, 141] width 151 height 15
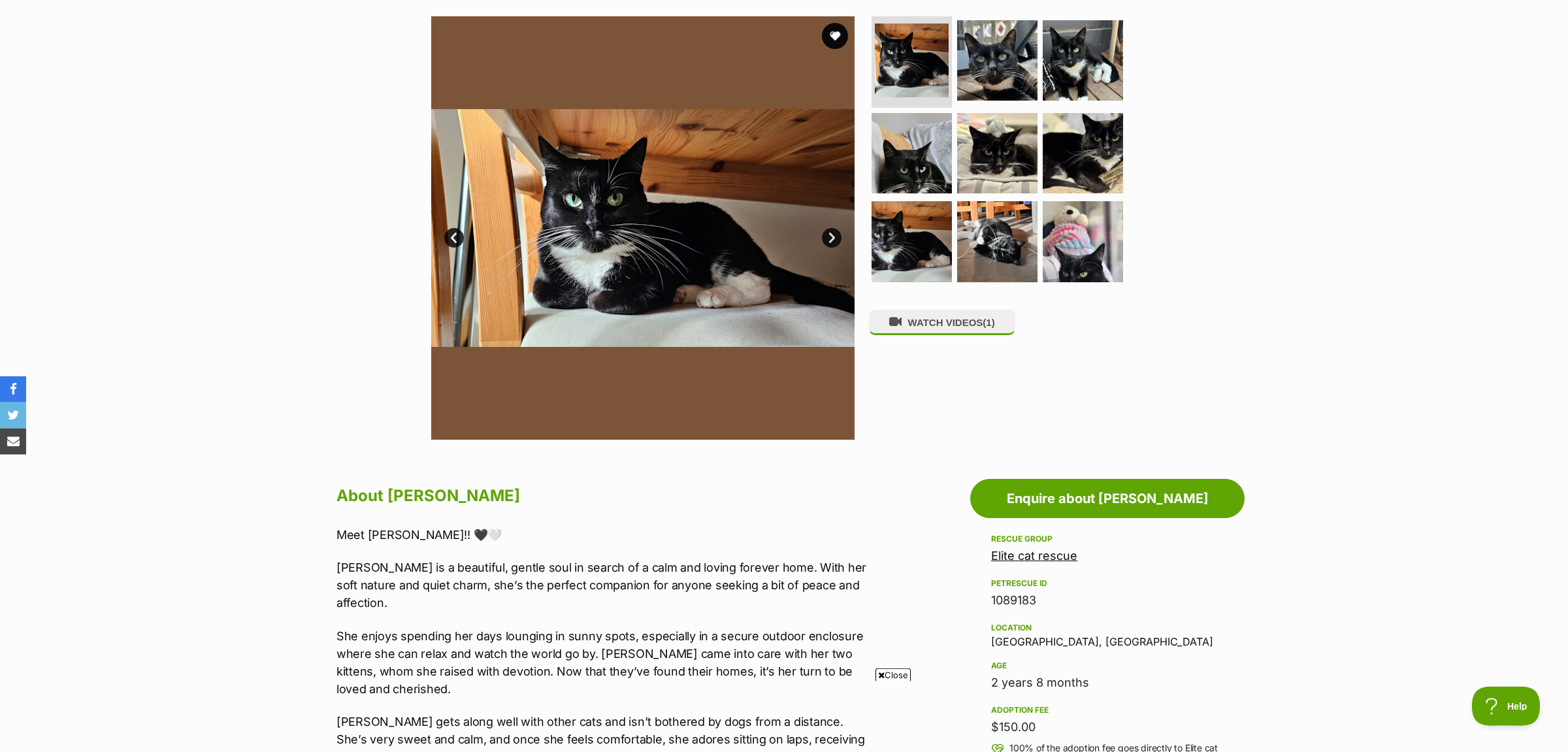
scroll to position [137, 0]
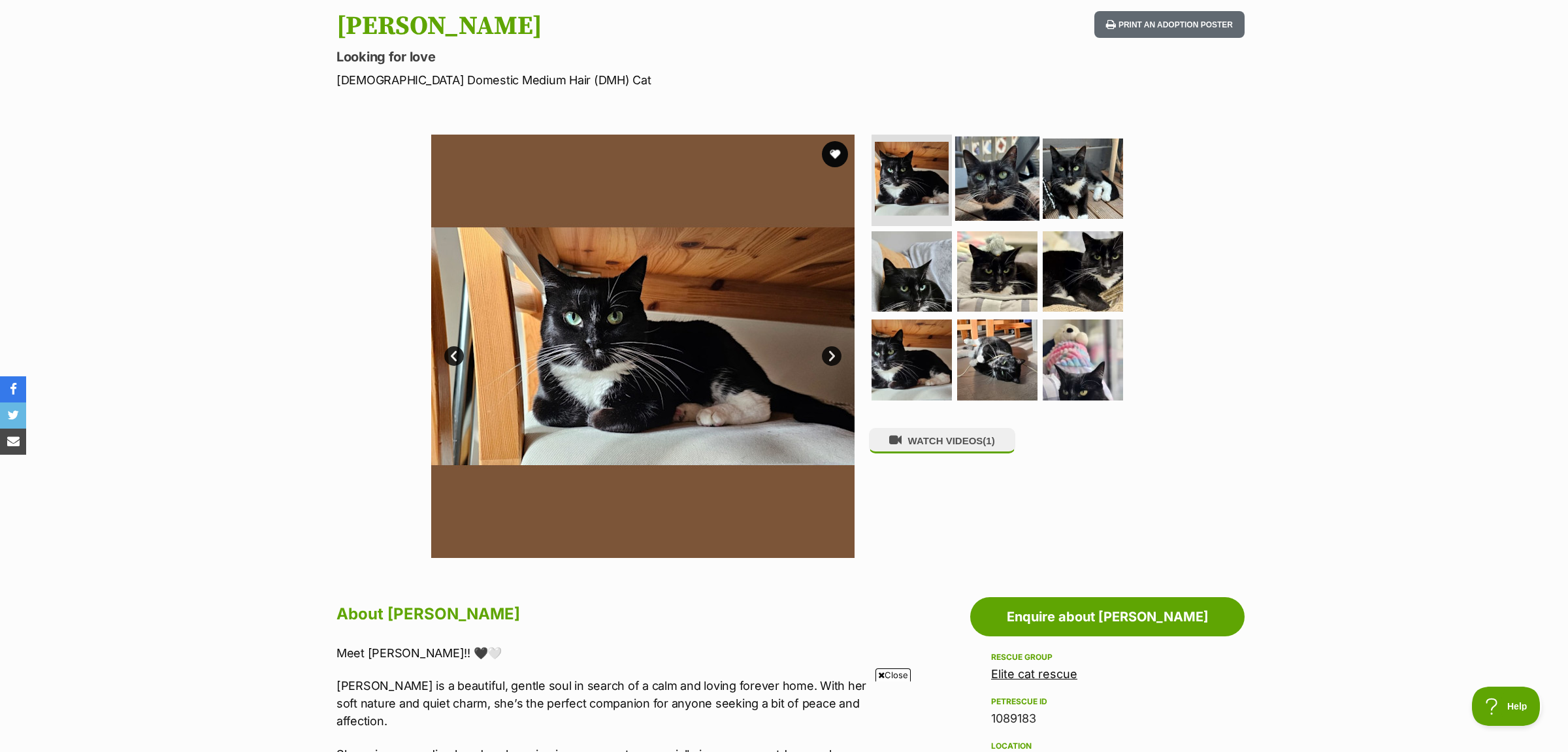
click at [1029, 172] on img at bounding box center [997, 179] width 84 height 84
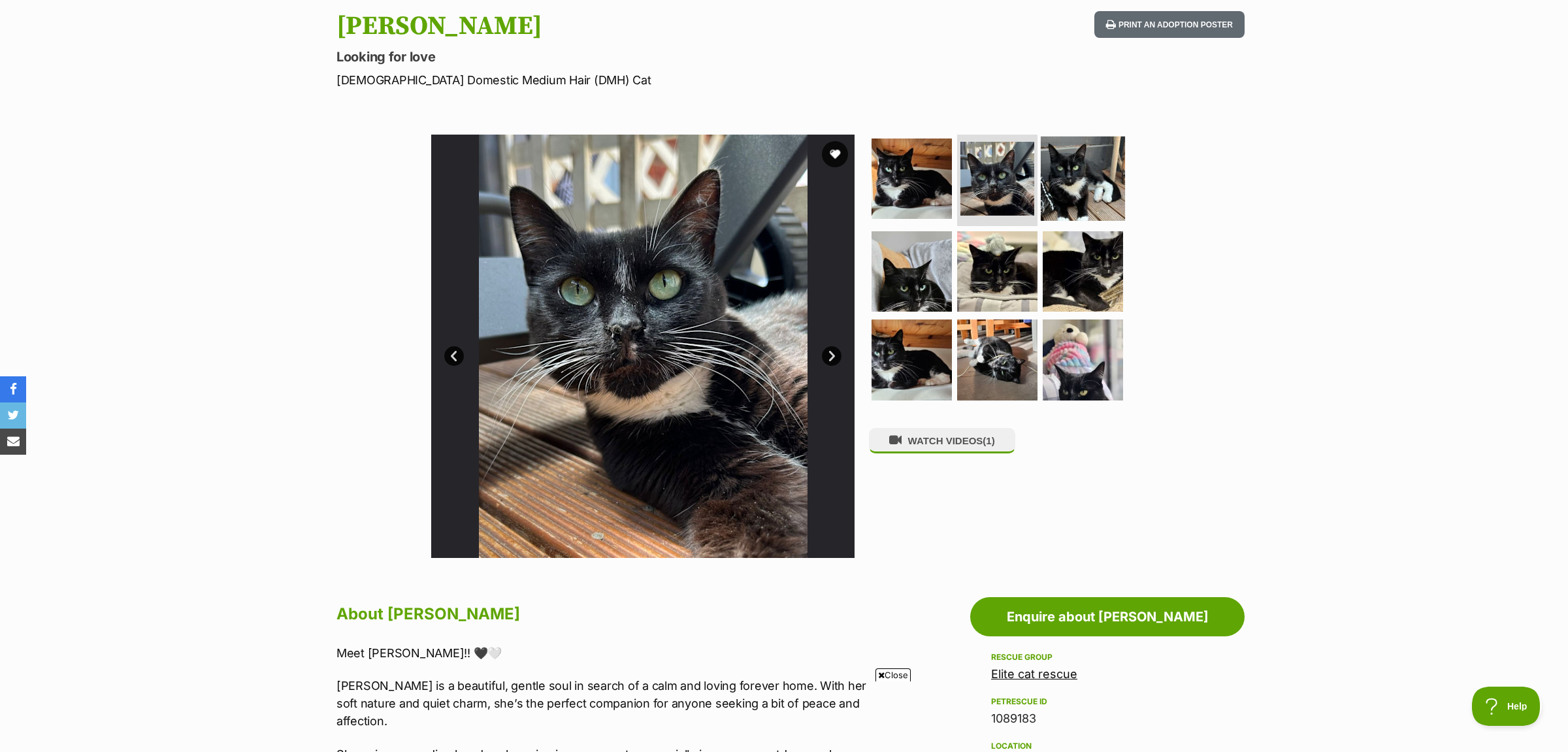
click at [1070, 181] on img at bounding box center [1083, 179] width 84 height 84
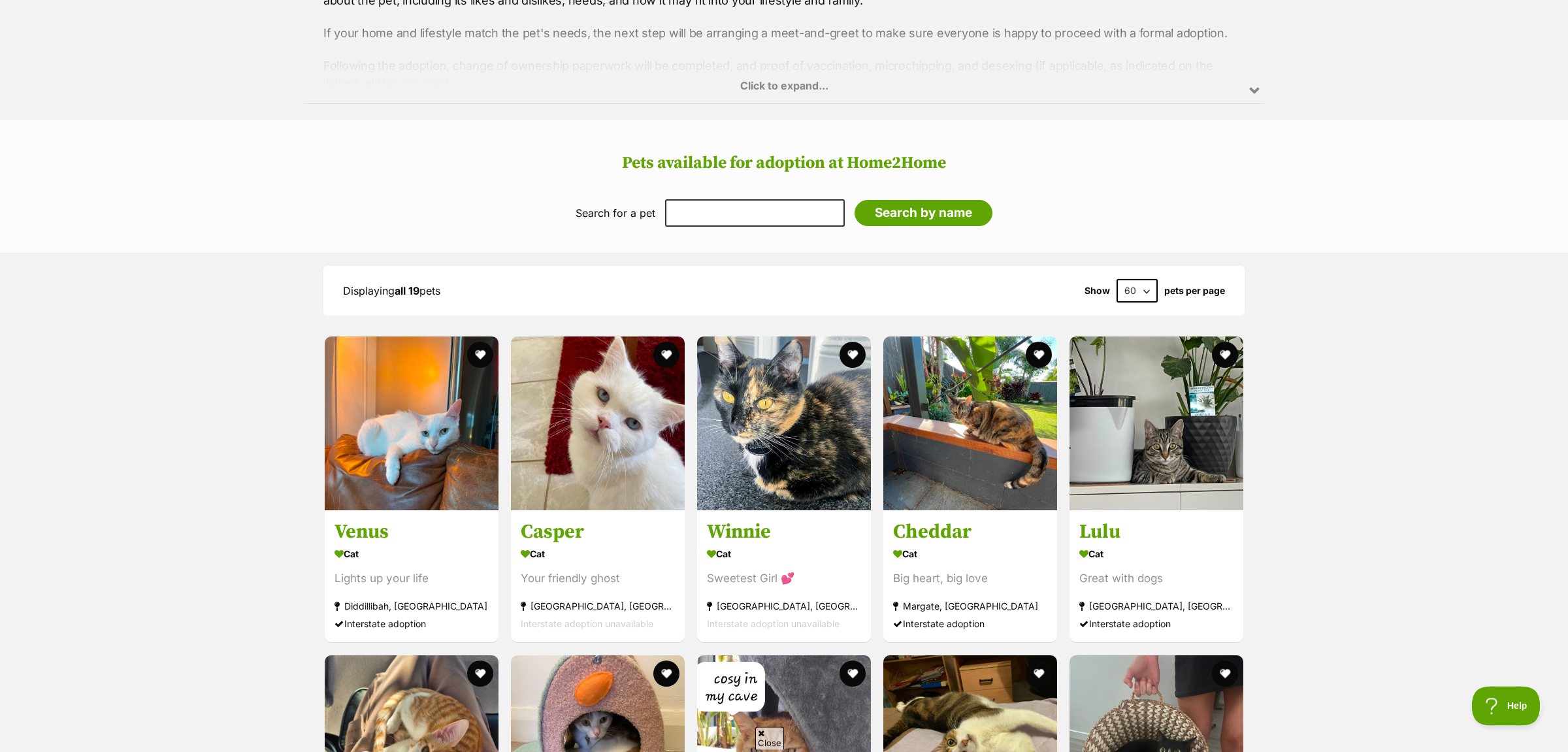
scroll to position [1440, 0]
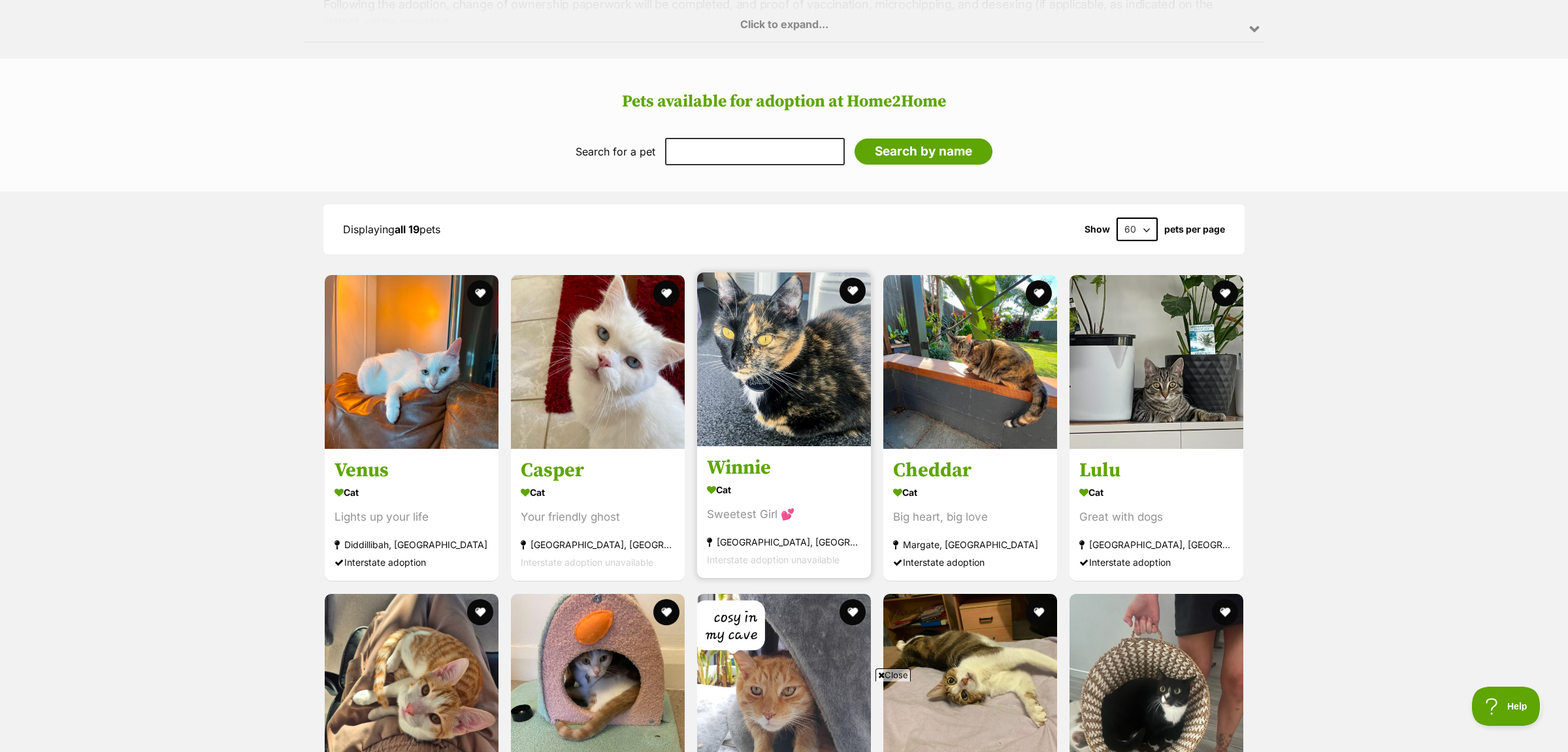
click at [767, 361] on img at bounding box center [784, 359] width 174 height 174
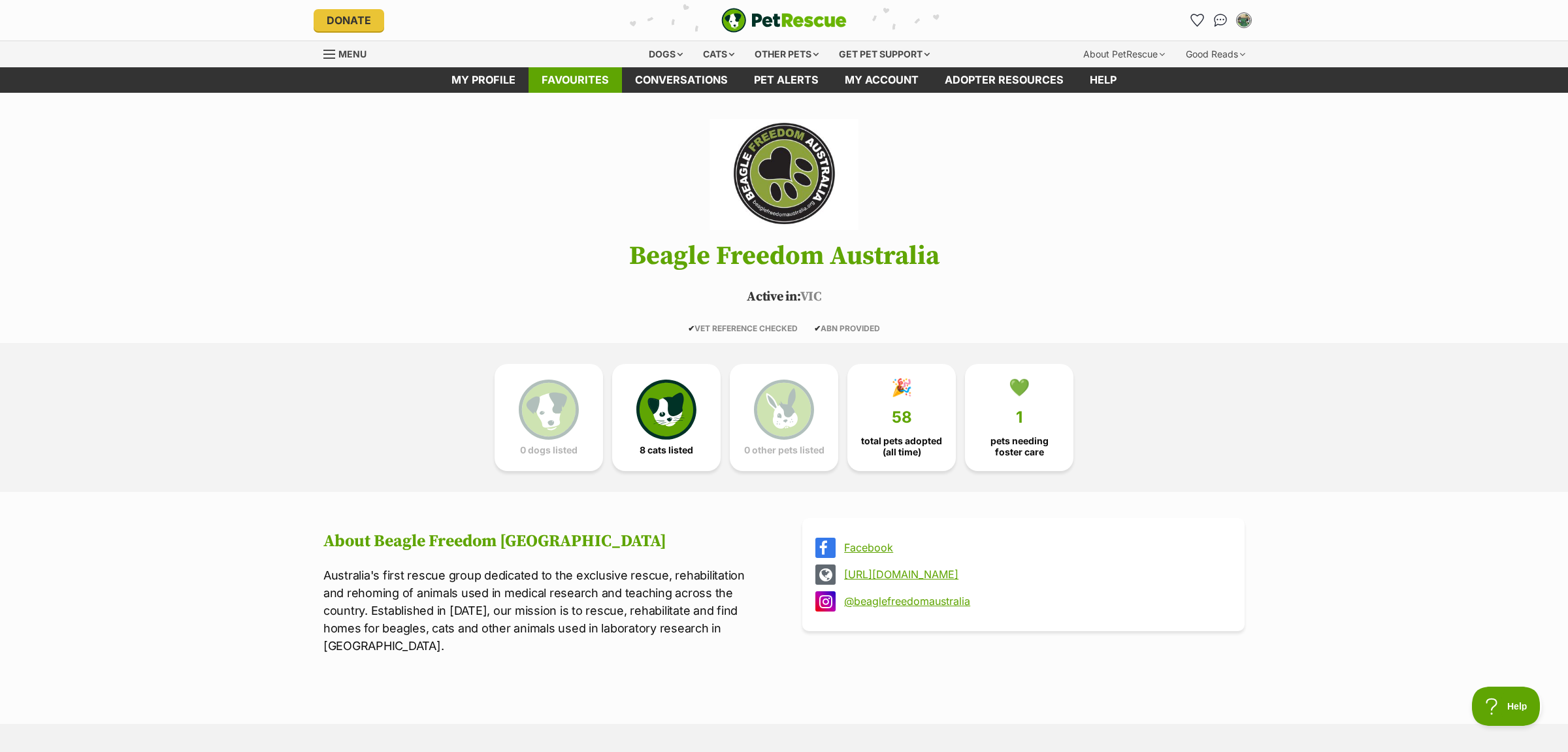
click at [530, 87] on link "Favourites" at bounding box center [574, 80] width 93 height 26
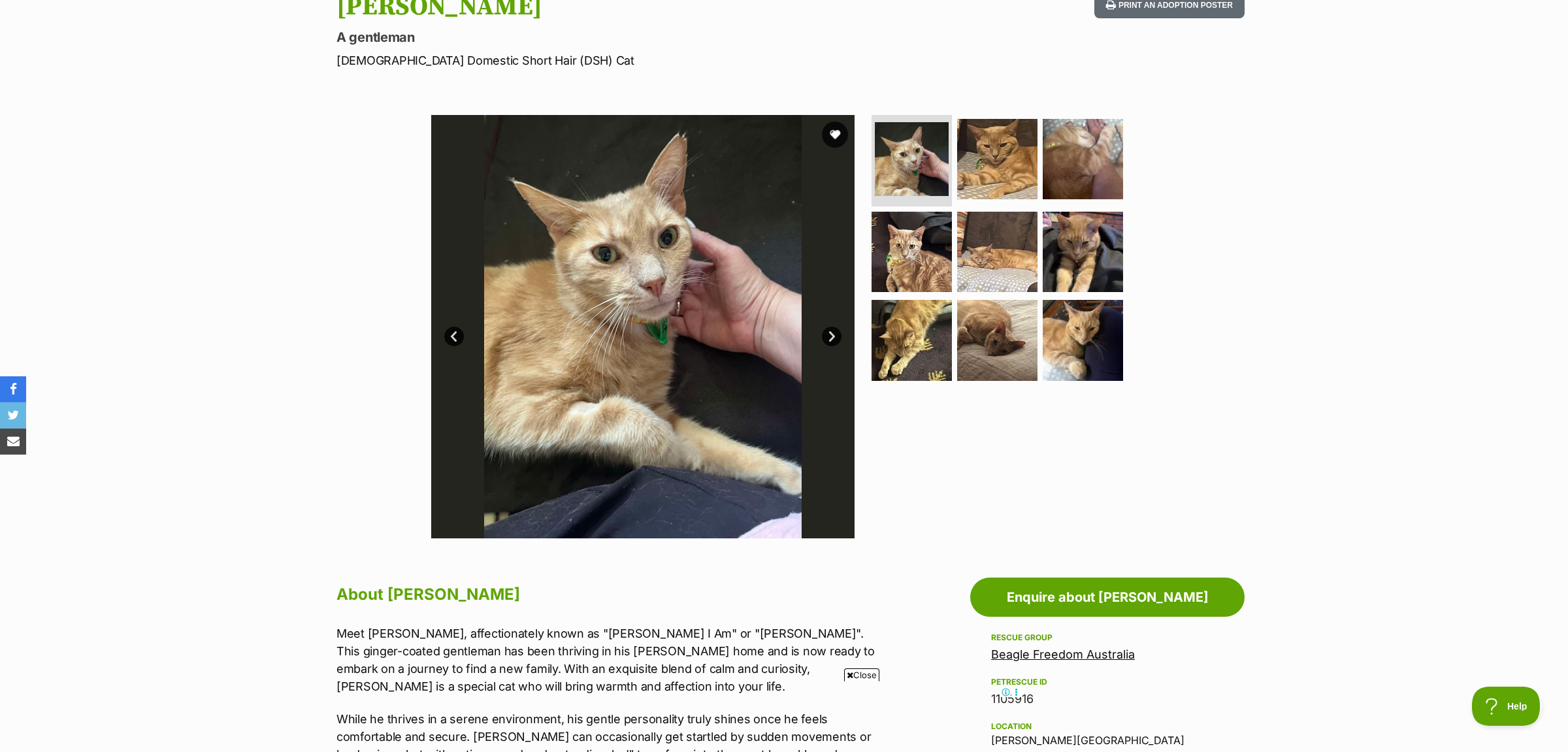
scroll to position [137, 0]
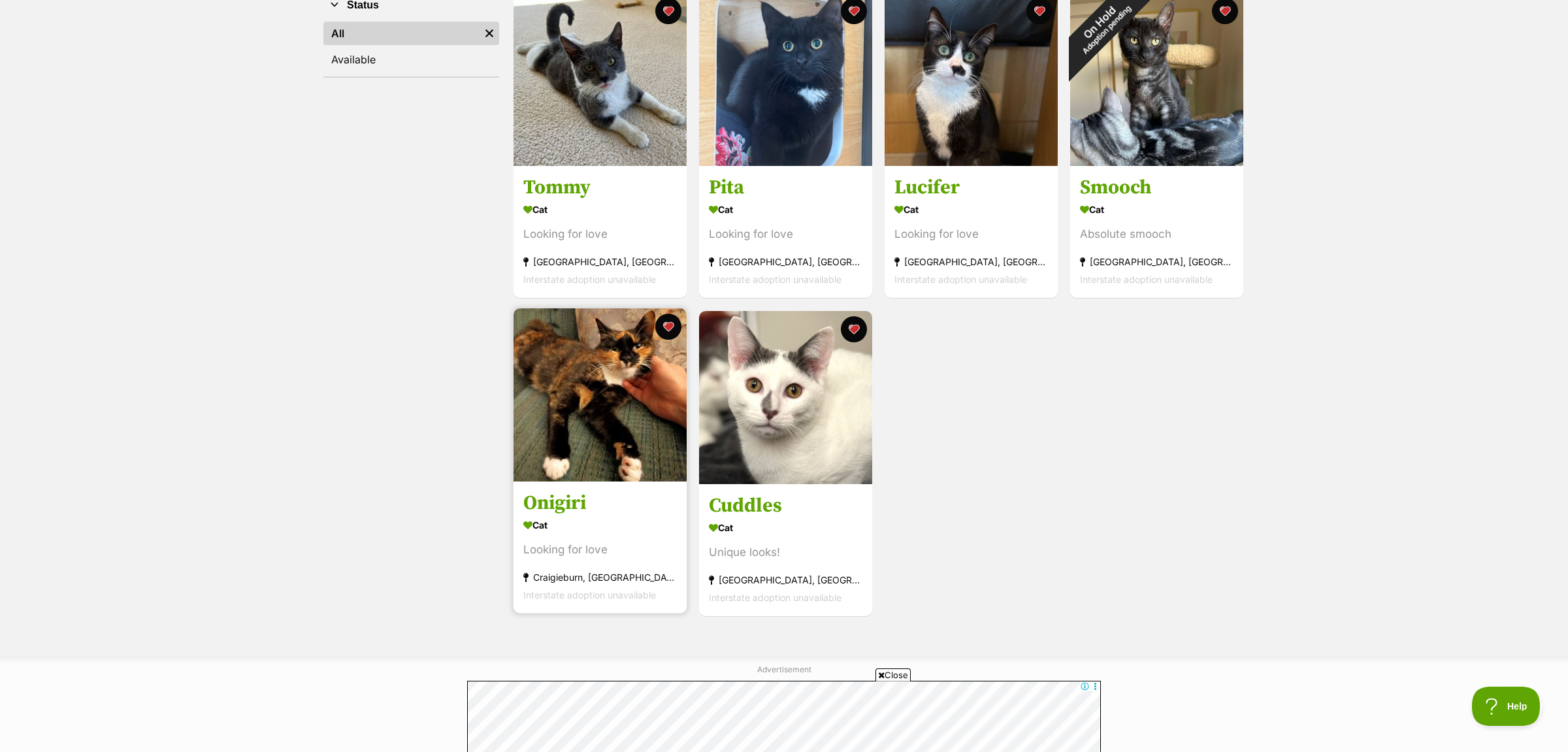
click at [552, 450] on img at bounding box center [600, 394] width 173 height 173
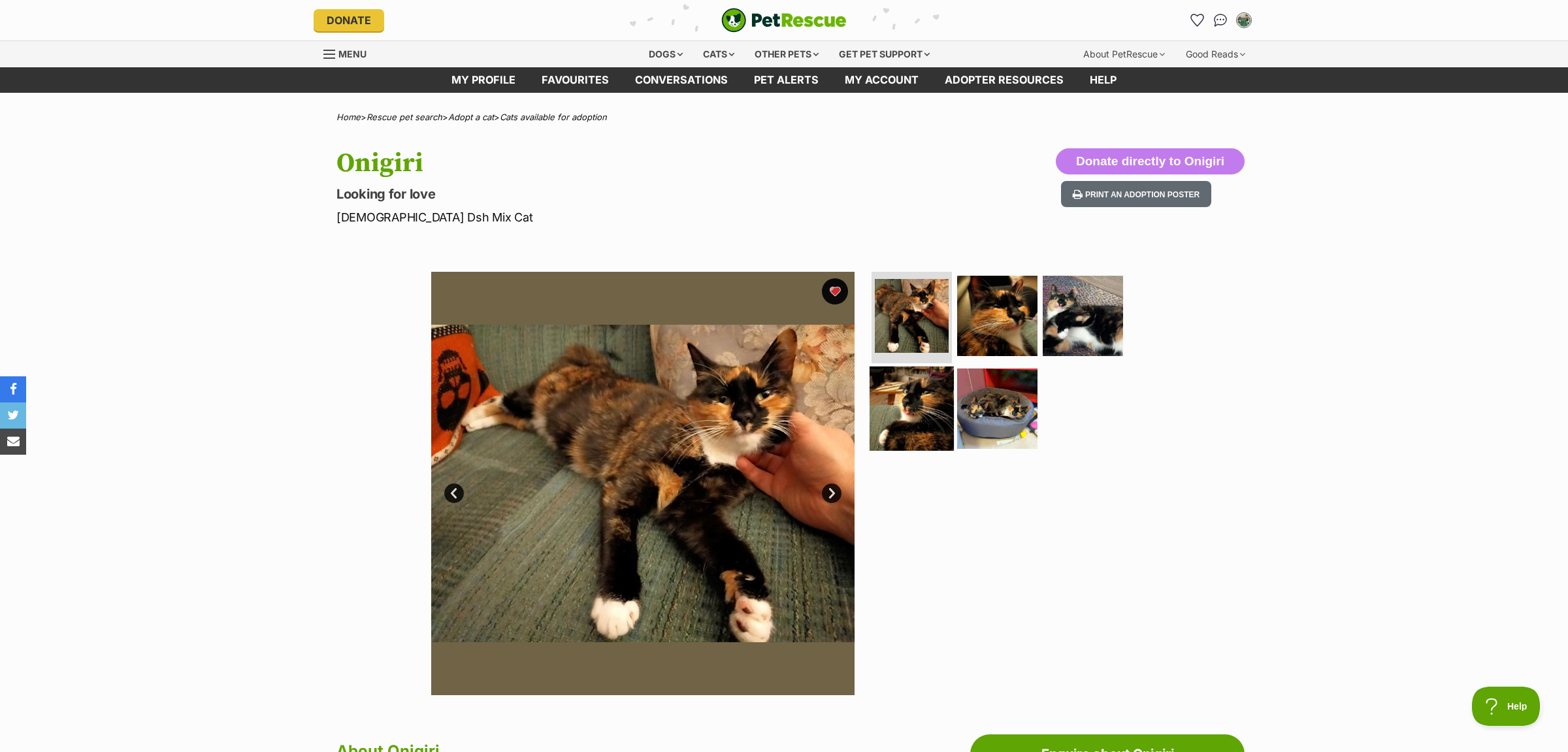
click at [929, 394] on img at bounding box center [912, 408] width 84 height 84
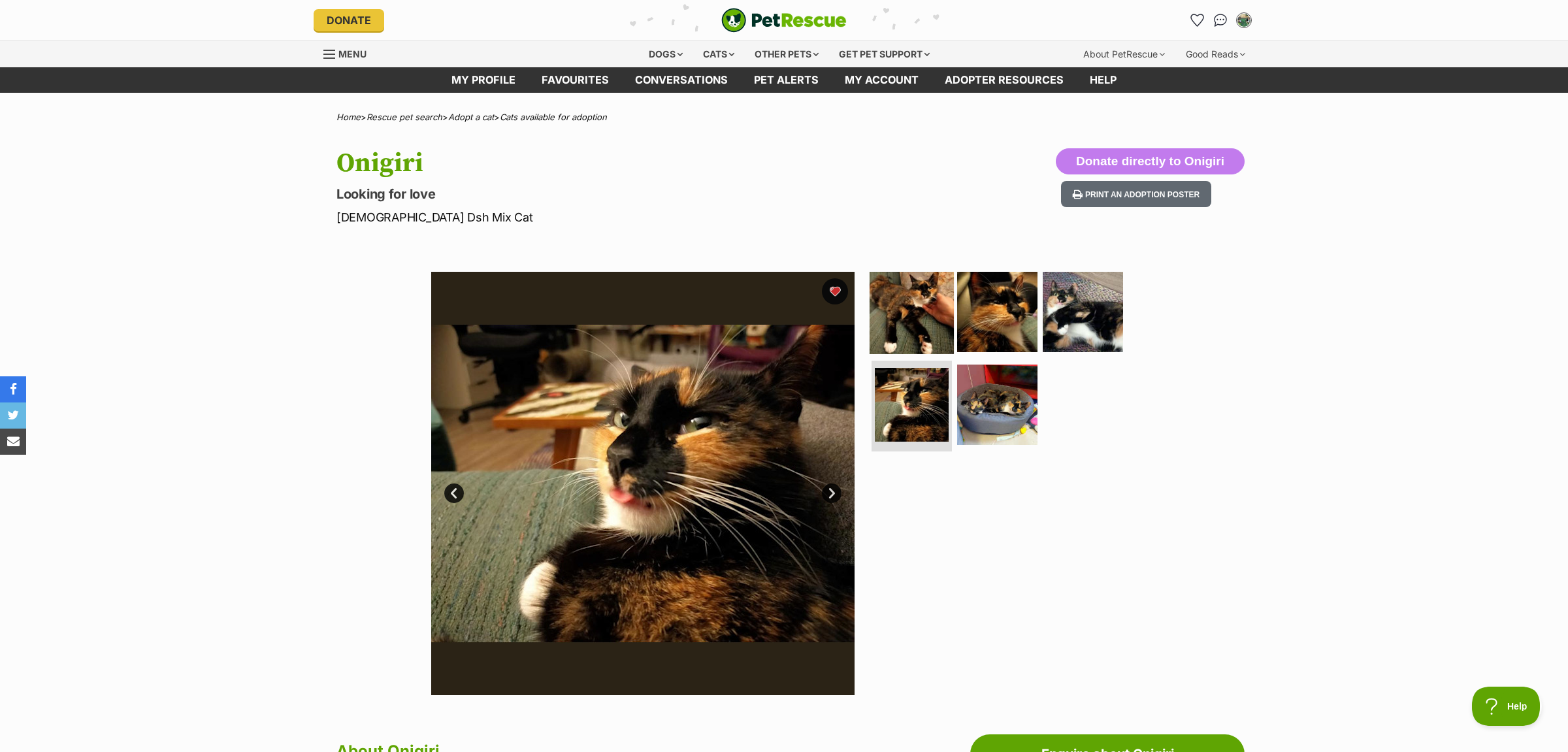
click at [918, 301] on img at bounding box center [912, 312] width 84 height 84
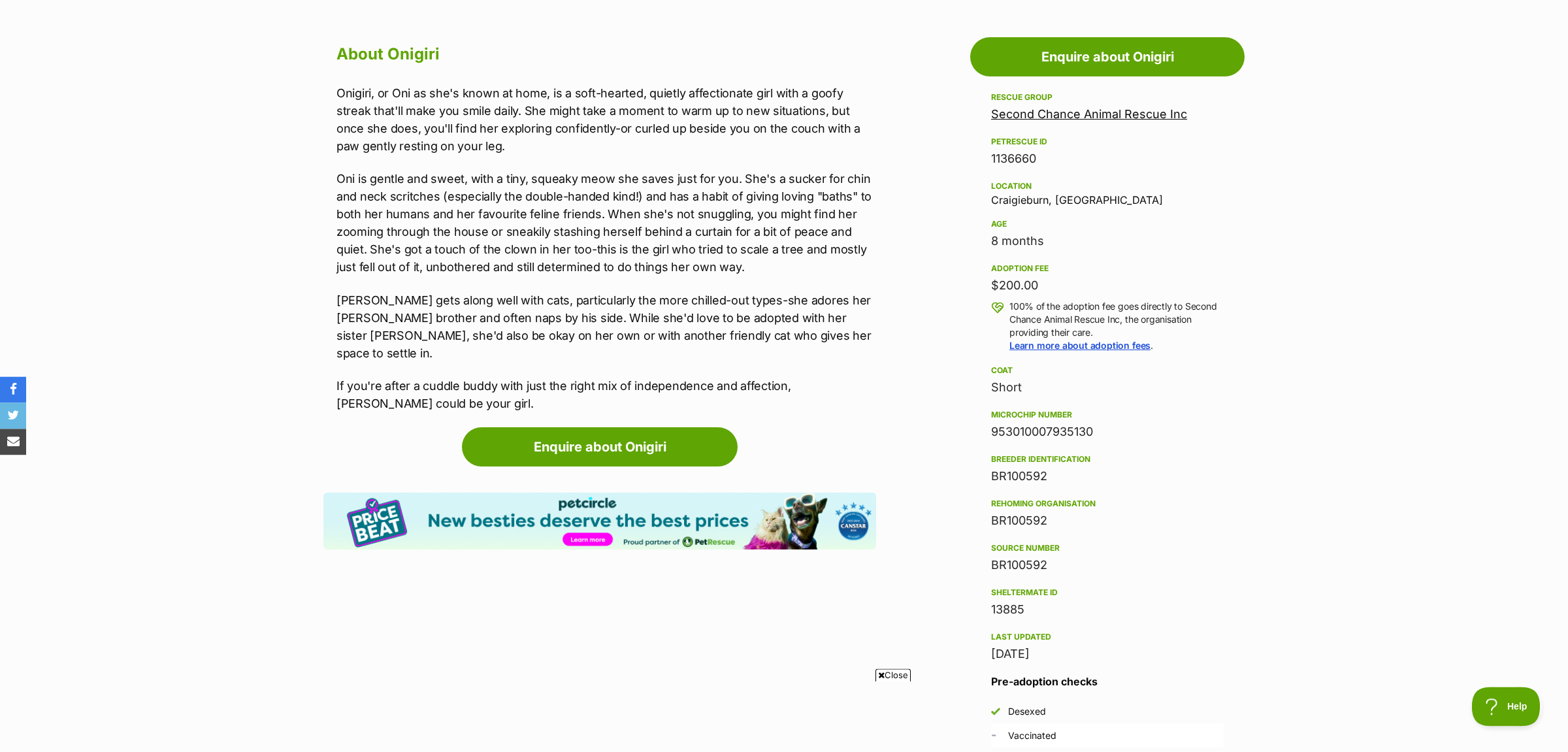
scroll to position [68, 0]
